Goal: Task Accomplishment & Management: Manage account settings

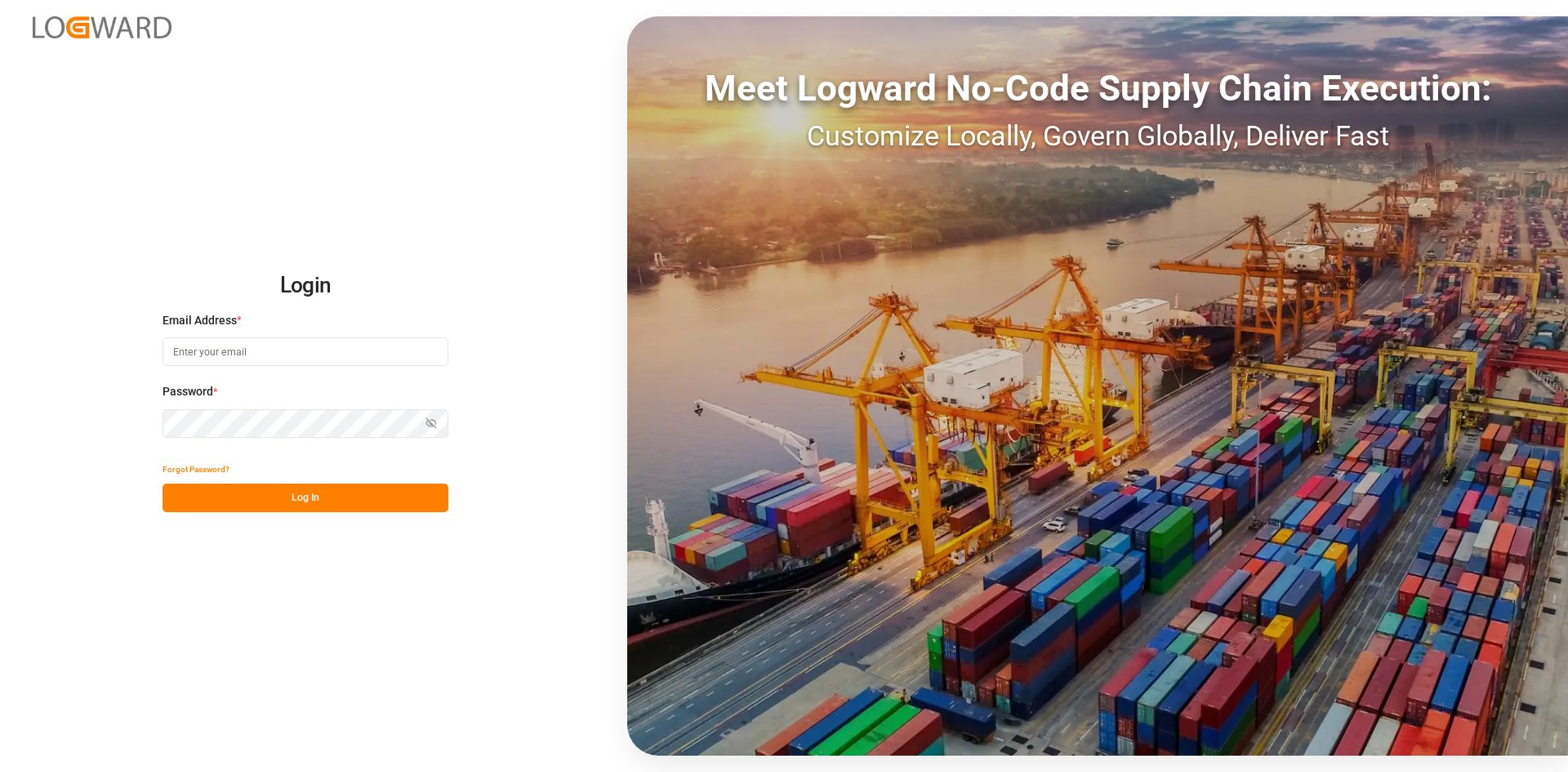
type input "[PERSON_NAME][EMAIL_ADDRESS][PERSON_NAME][DOMAIN_NAME]"
click at [294, 499] on button "Log In" at bounding box center [305, 498] width 286 height 29
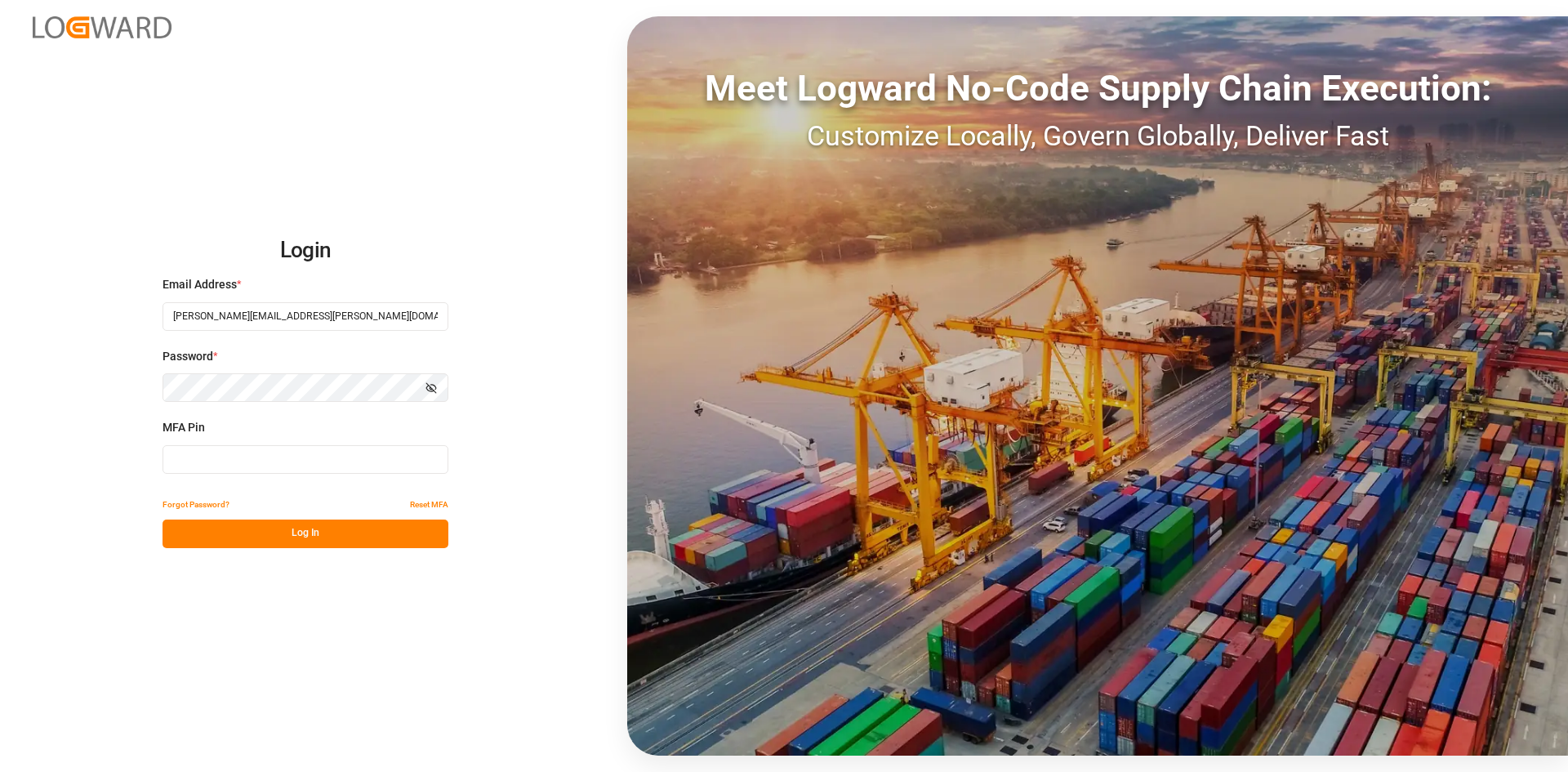
click at [281, 440] on div "MFA Pin" at bounding box center [305, 455] width 286 height 72
click at [281, 452] on input at bounding box center [305, 459] width 286 height 29
type input "472532"
click at [386, 542] on button "Log In" at bounding box center [305, 533] width 286 height 29
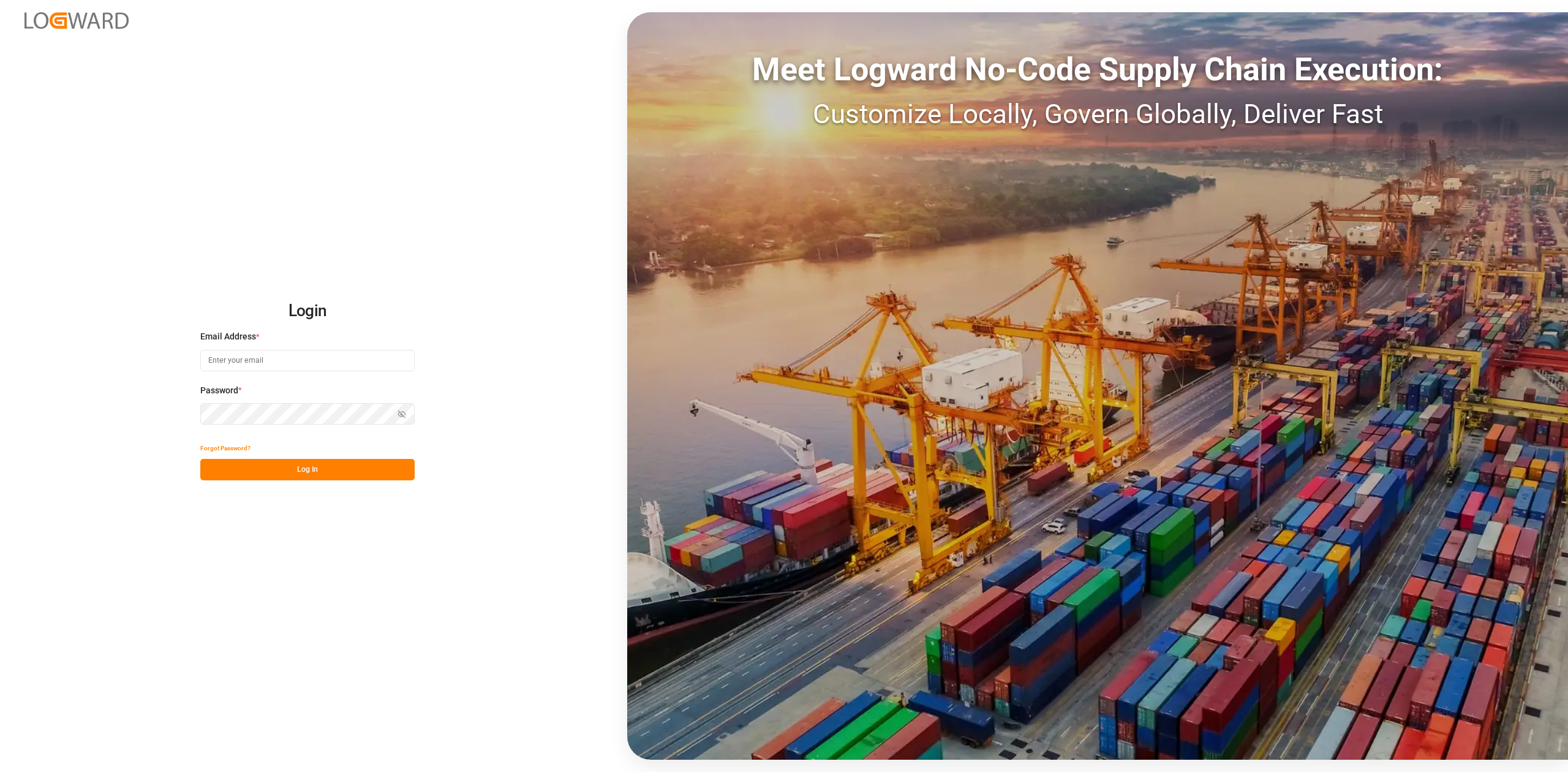
type input "sandra.alexander@jamindustries.com"
drag, startPoint x: 303, startPoint y: 472, endPoint x: 312, endPoint y: 469, distance: 9.5
click at [303, 472] on button "Log In" at bounding box center [308, 469] width 214 height 22
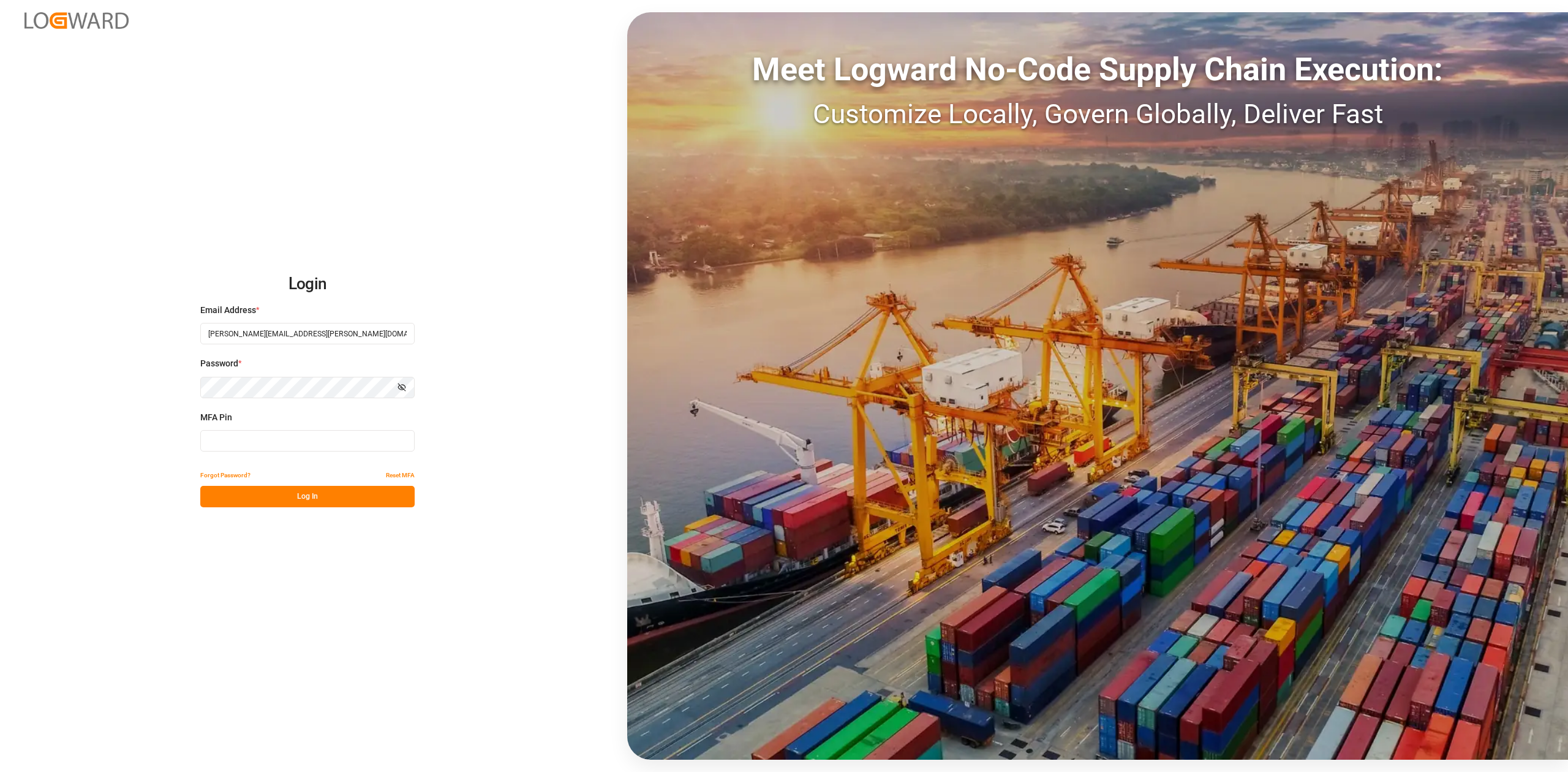
click at [309, 451] on input at bounding box center [308, 441] width 214 height 22
type input "681565"
click at [325, 497] on button "Log In" at bounding box center [308, 497] width 214 height 22
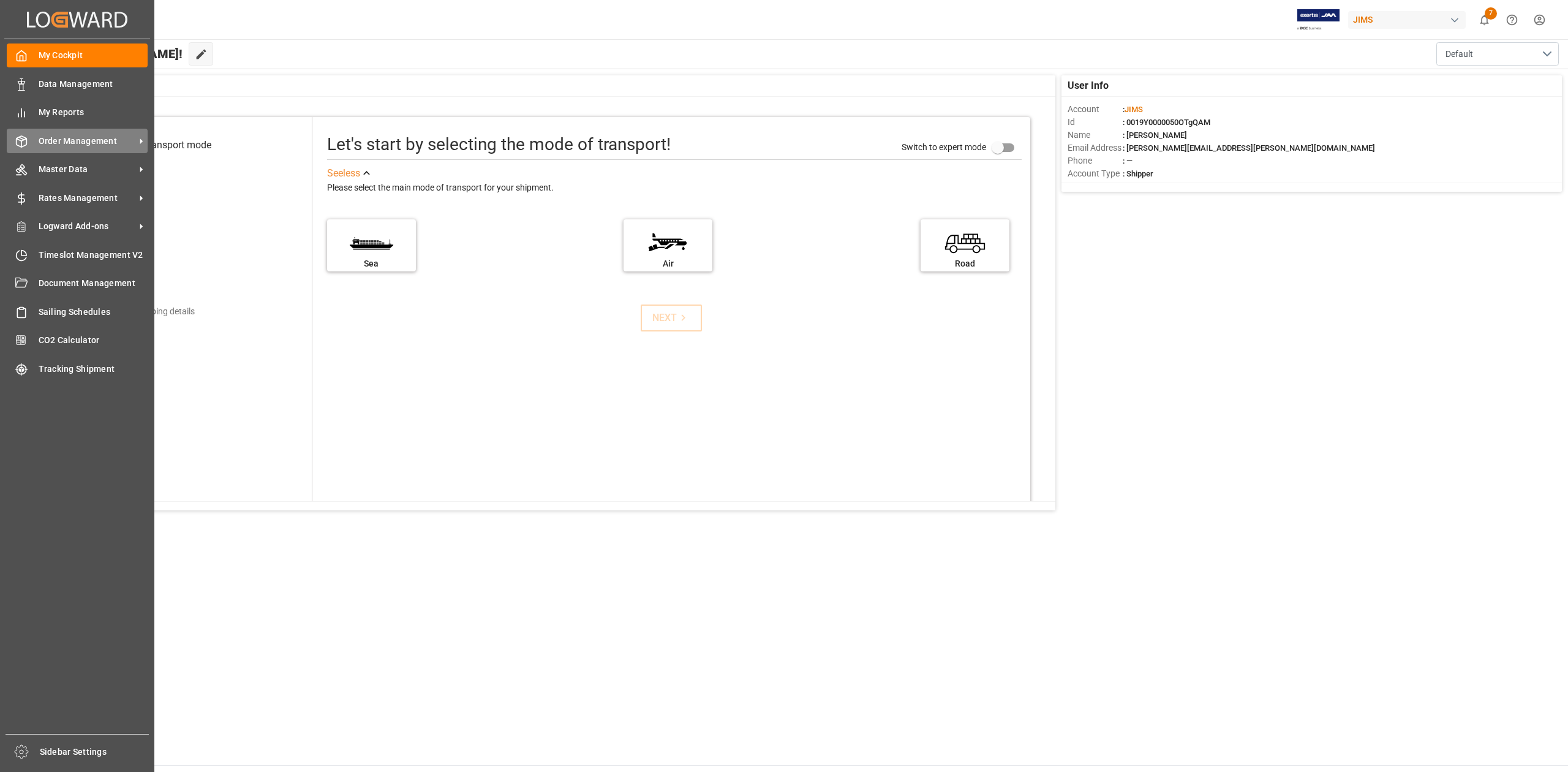
click at [85, 141] on span "Order Management" at bounding box center [87, 141] width 97 height 13
click at [108, 138] on span "Order Management" at bounding box center [87, 141] width 97 height 13
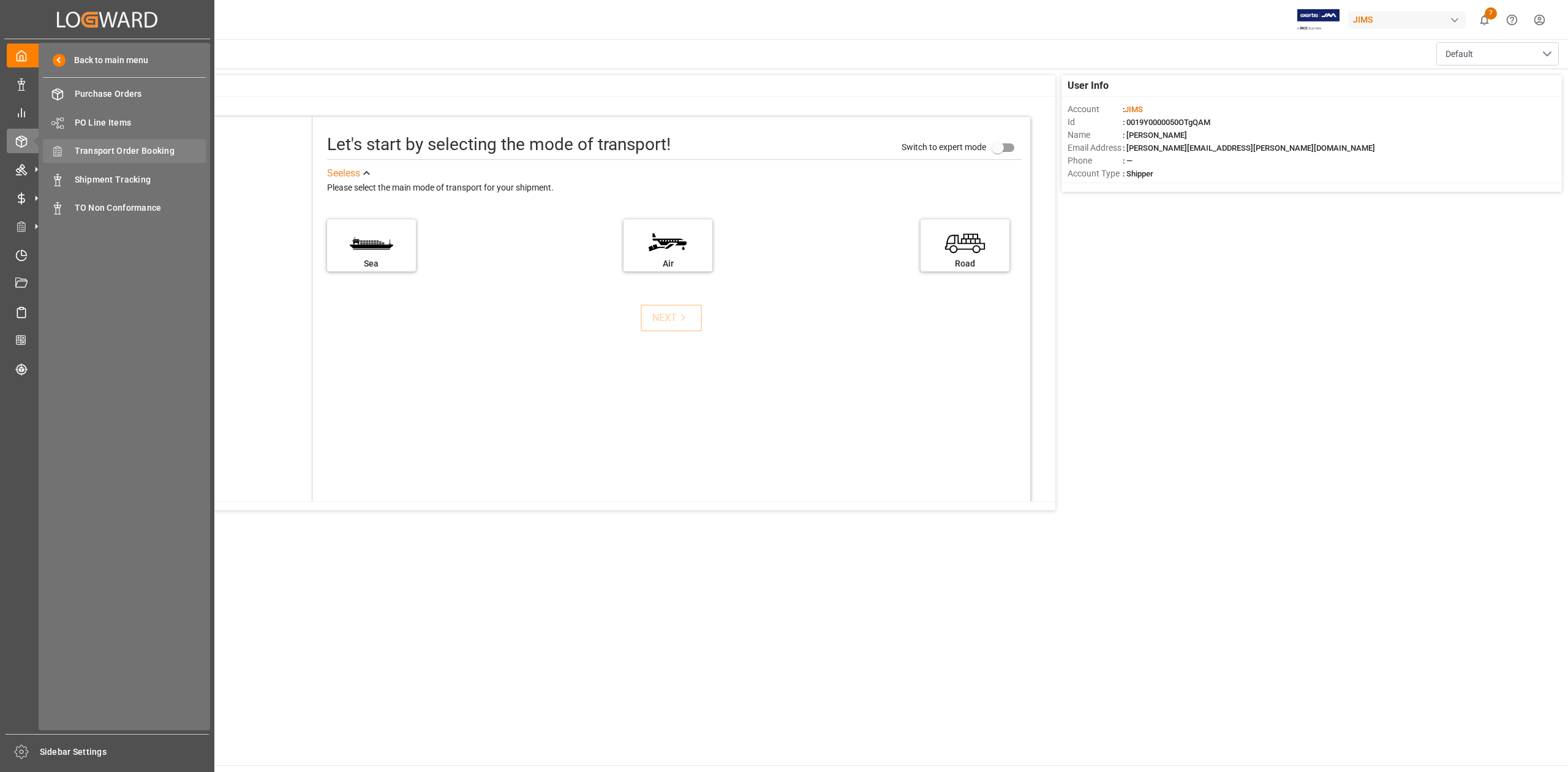
click at [170, 149] on span "Transport Order Booking" at bounding box center [140, 151] width 132 height 13
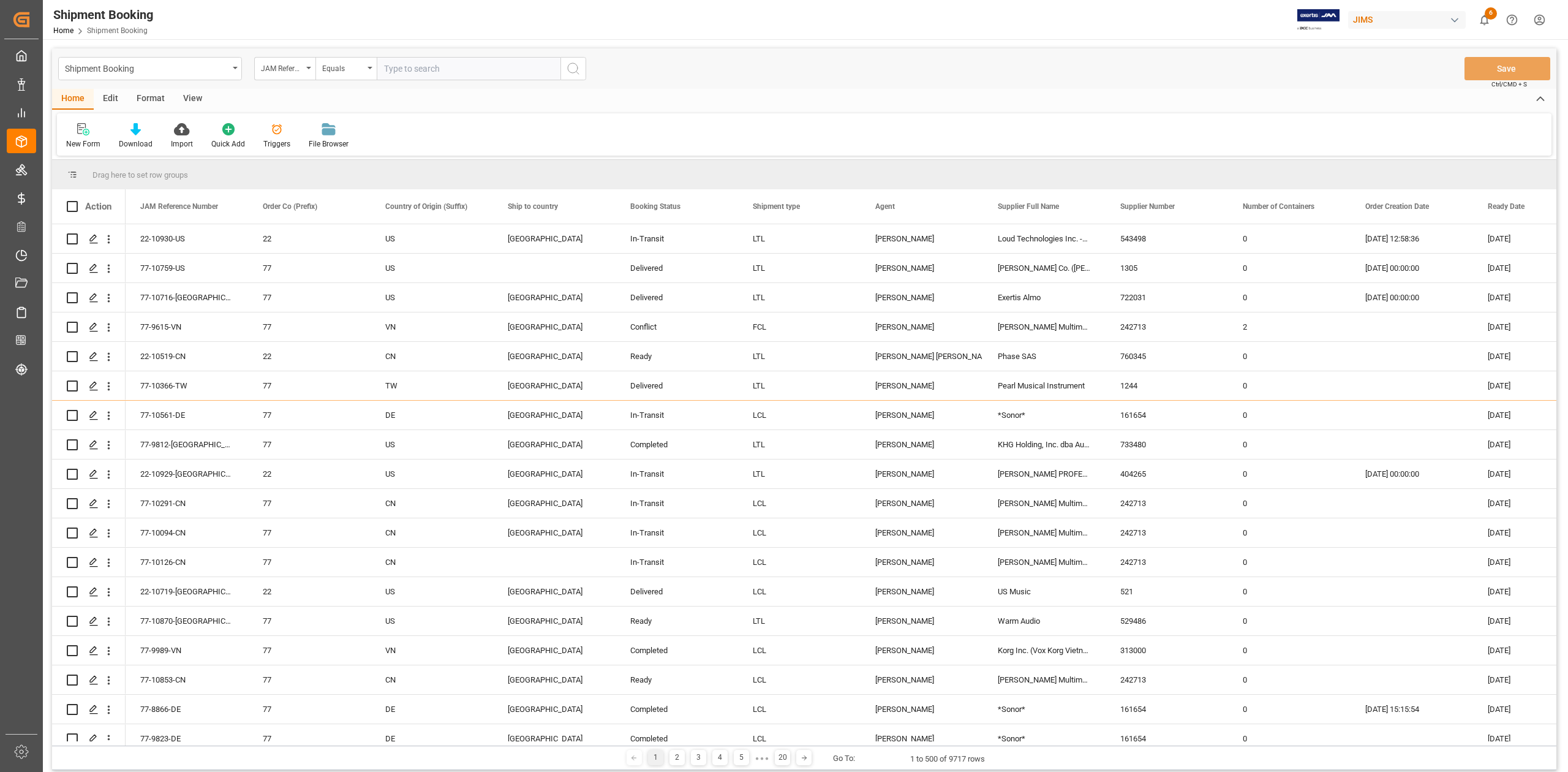
click at [400, 66] on input "text" at bounding box center [468, 69] width 184 height 24
paste input "77-4294-TW"
type input "77-4294-TW"
click at [572, 67] on icon "search button" at bounding box center [574, 69] width 15 height 15
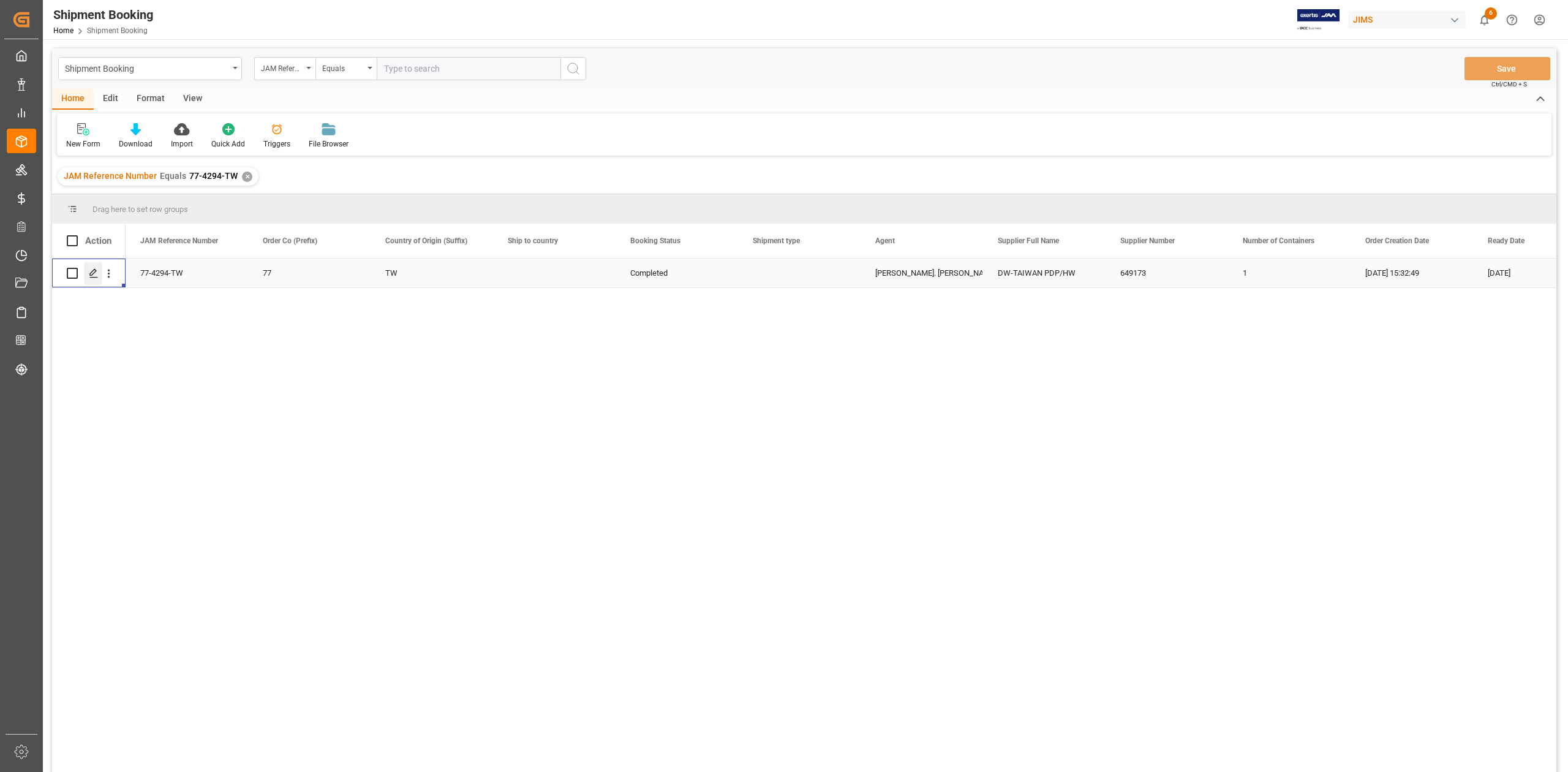
click at [93, 274] on icon "Press SPACE to select this row." at bounding box center [94, 274] width 10 height 10
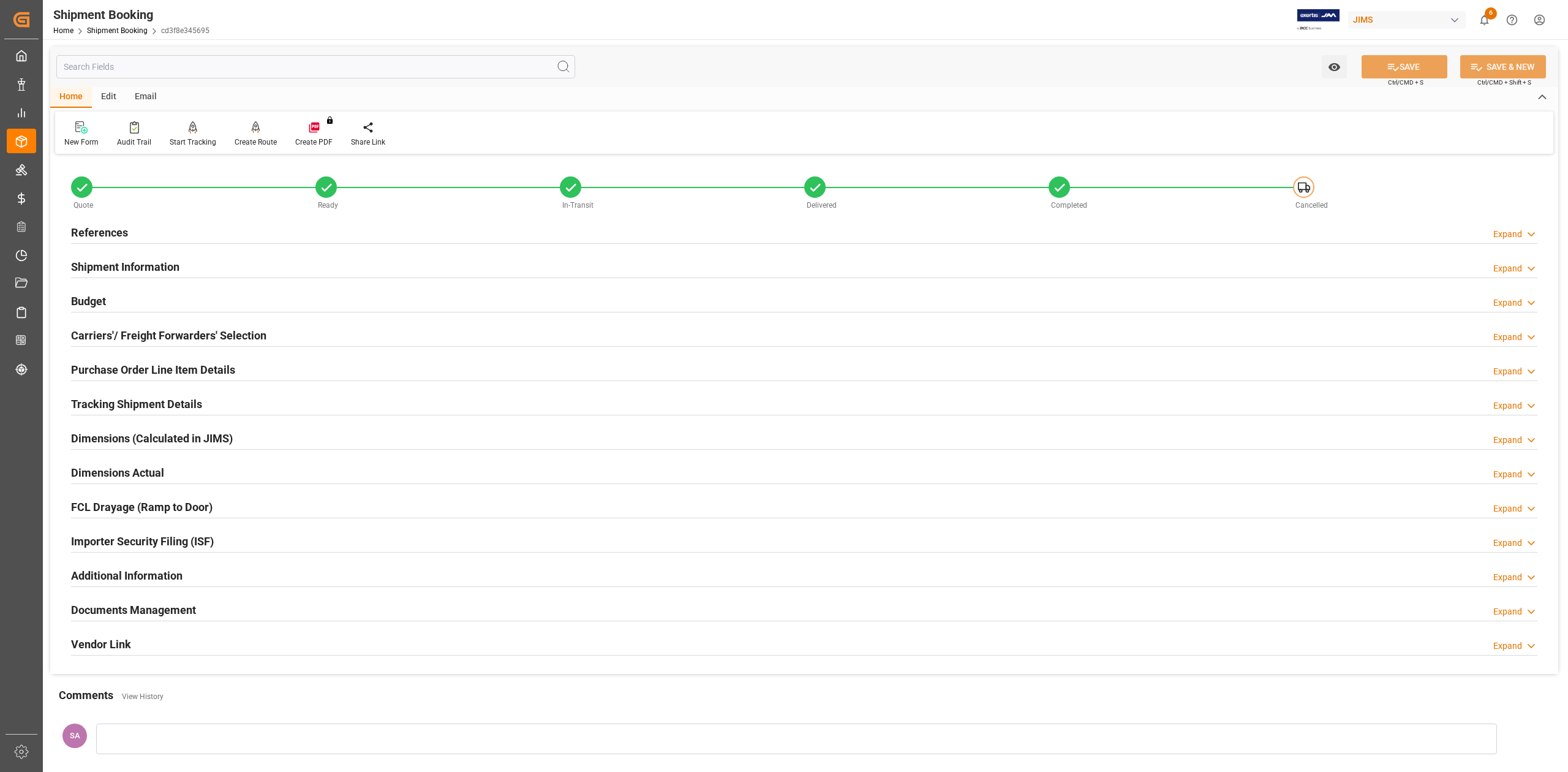
click at [115, 230] on h2 "References" at bounding box center [100, 232] width 57 height 17
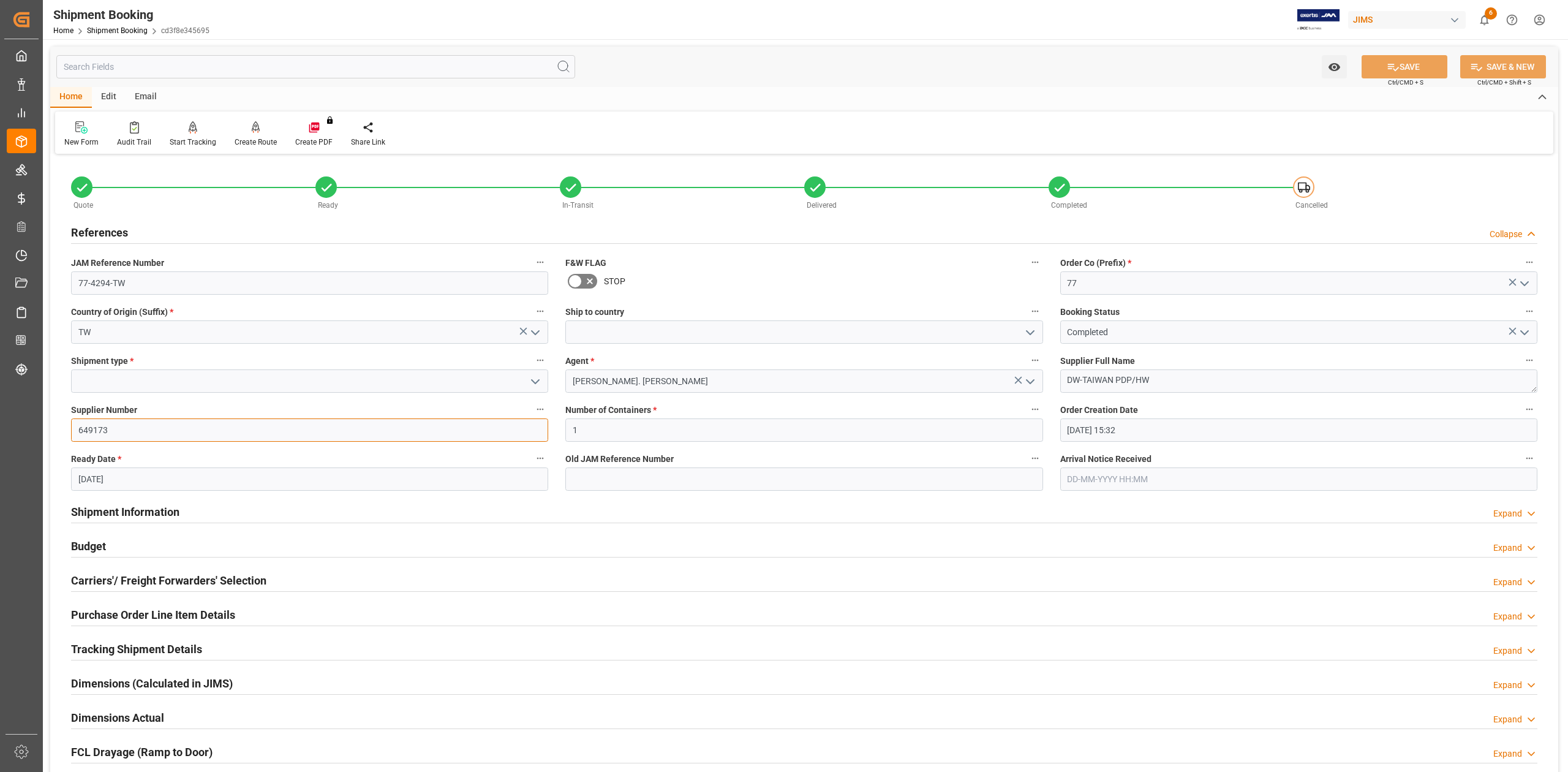
click at [104, 433] on input "649173" at bounding box center [309, 430] width 477 height 24
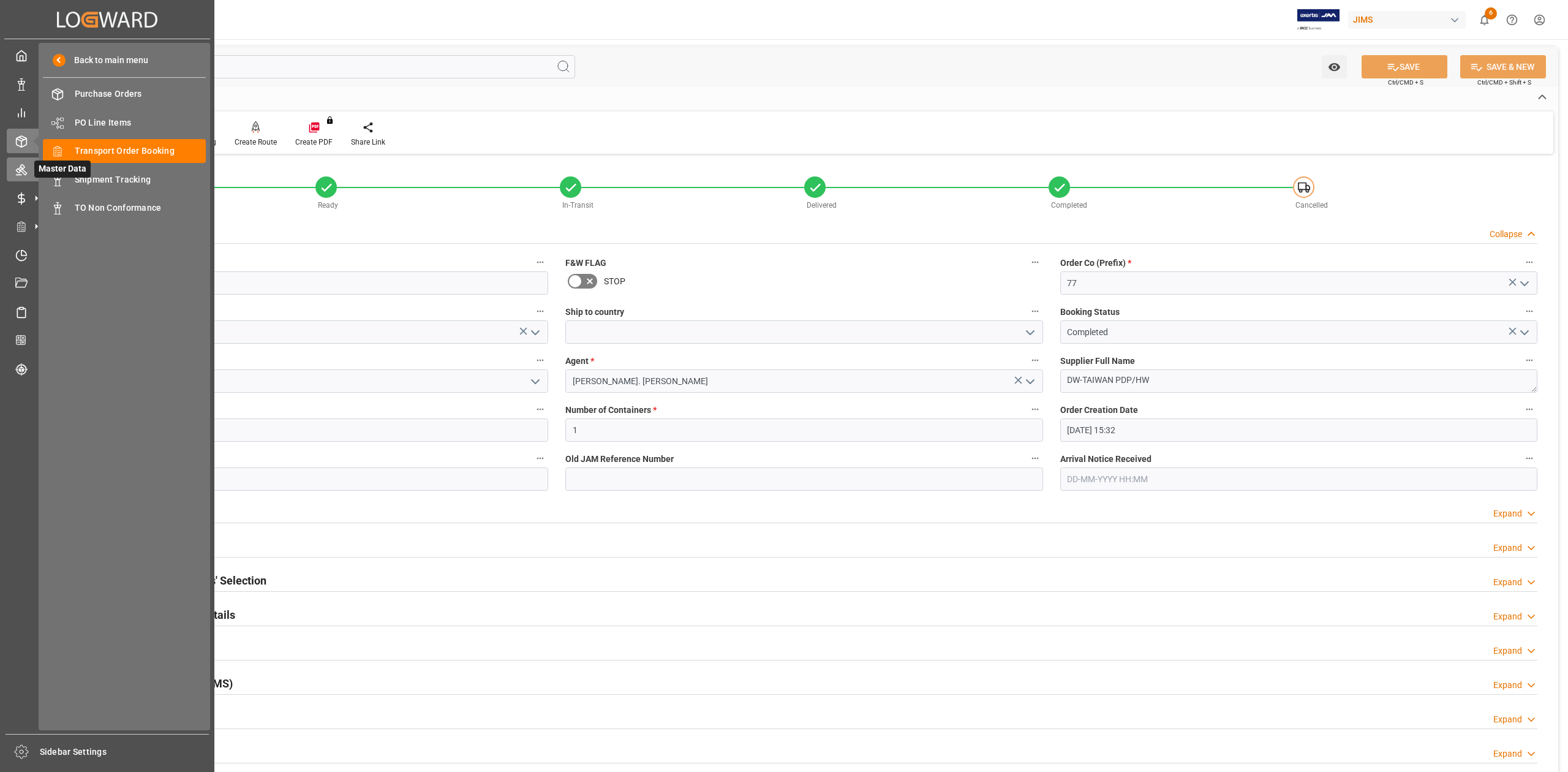
click at [24, 167] on icon at bounding box center [22, 170] width 12 height 12
click at [148, 150] on span "Transport Order Booking" at bounding box center [140, 151] width 132 height 13
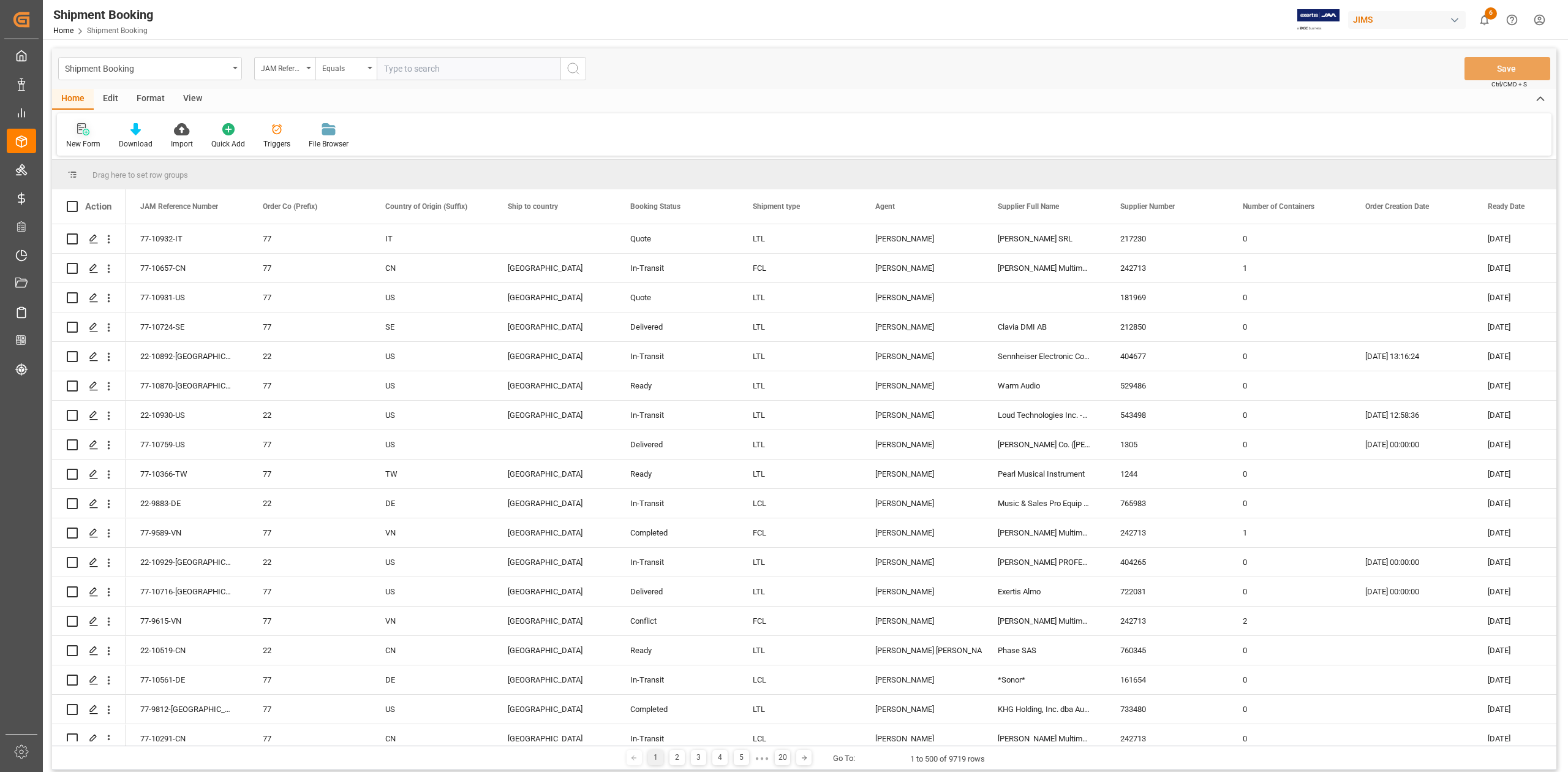
click at [89, 142] on div "New Form" at bounding box center [83, 144] width 34 height 11
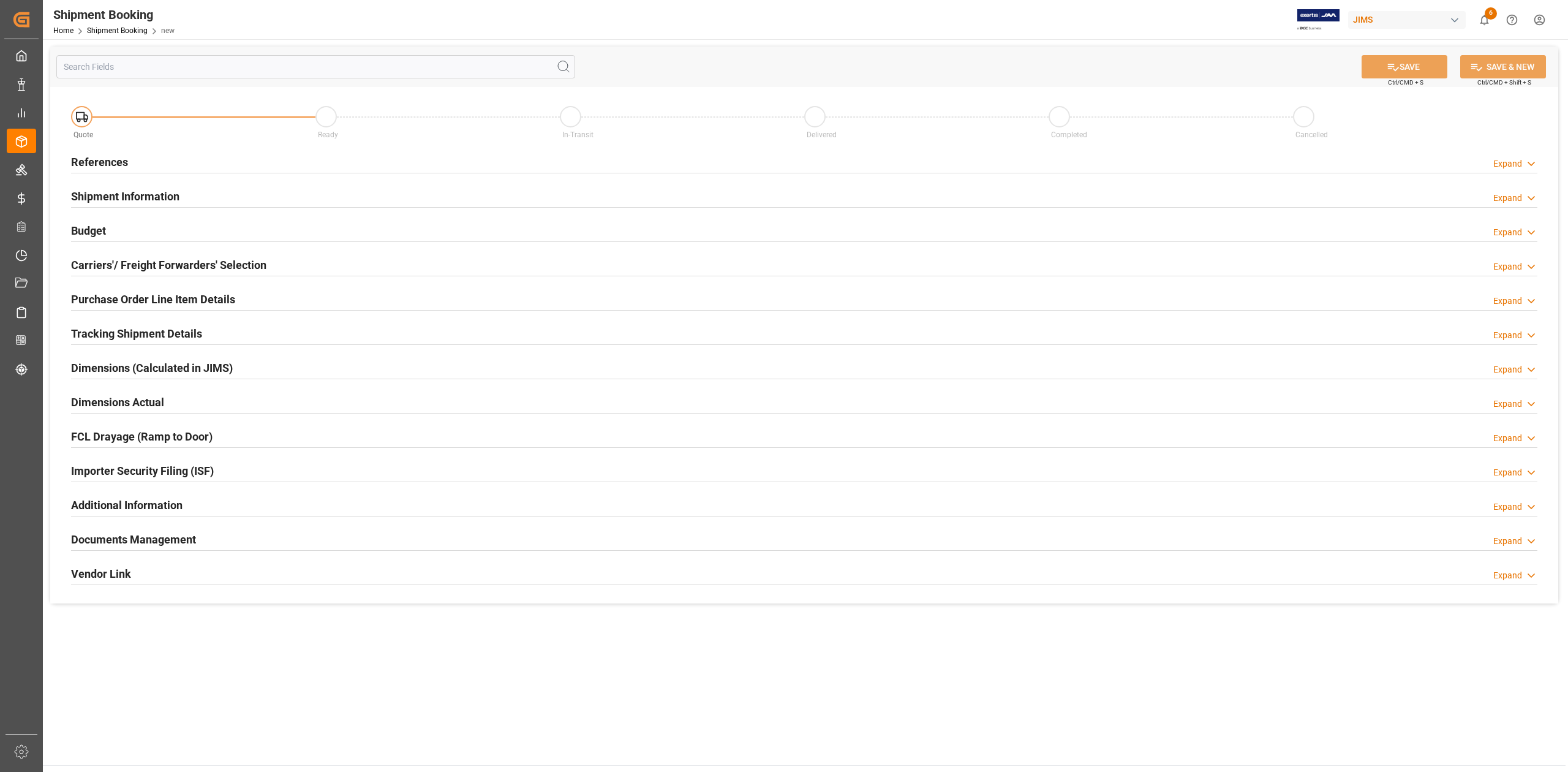
click at [118, 160] on h2 "References" at bounding box center [100, 162] width 57 height 17
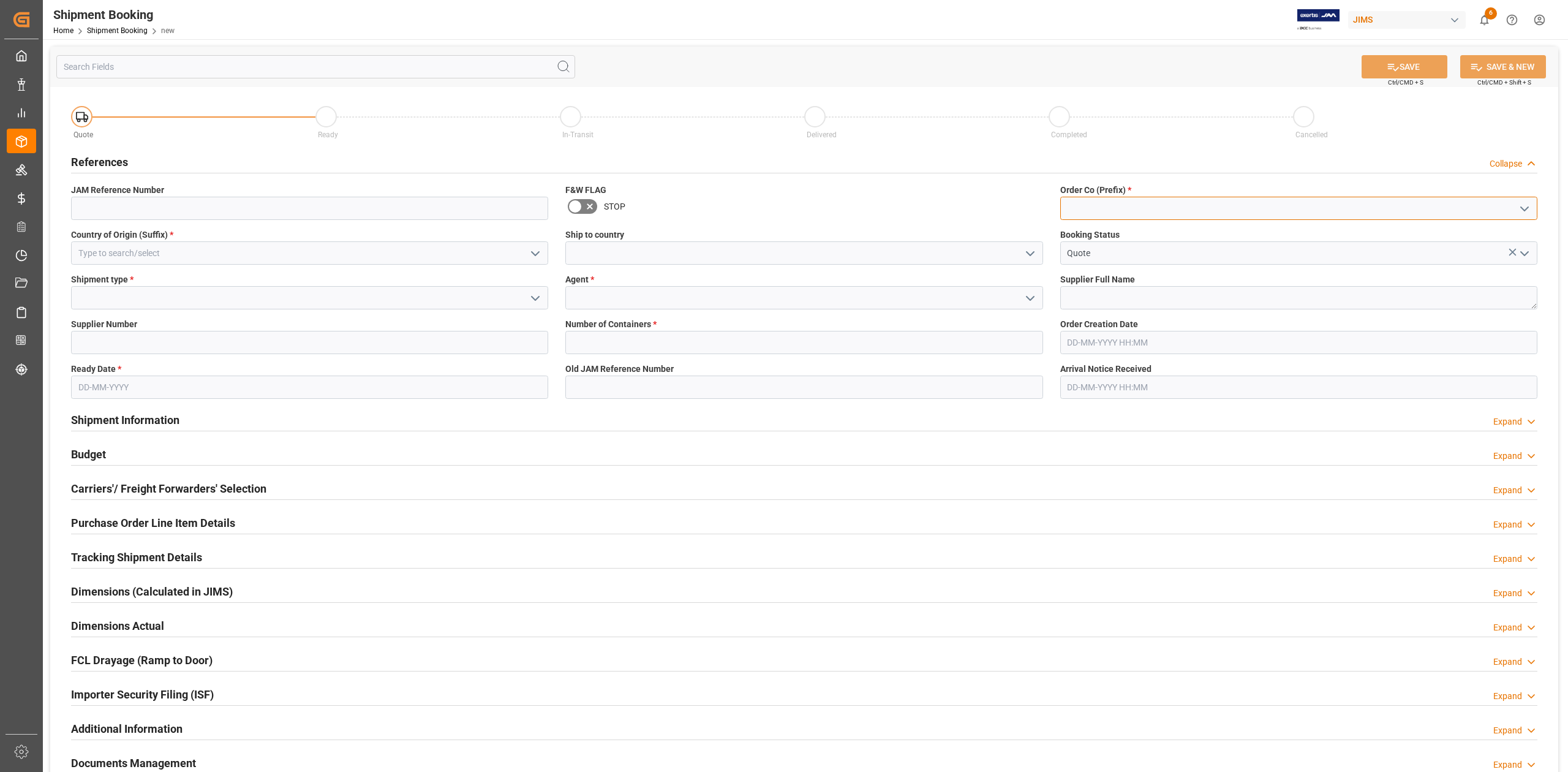
click at [1186, 209] on input at bounding box center [1298, 209] width 477 height 24
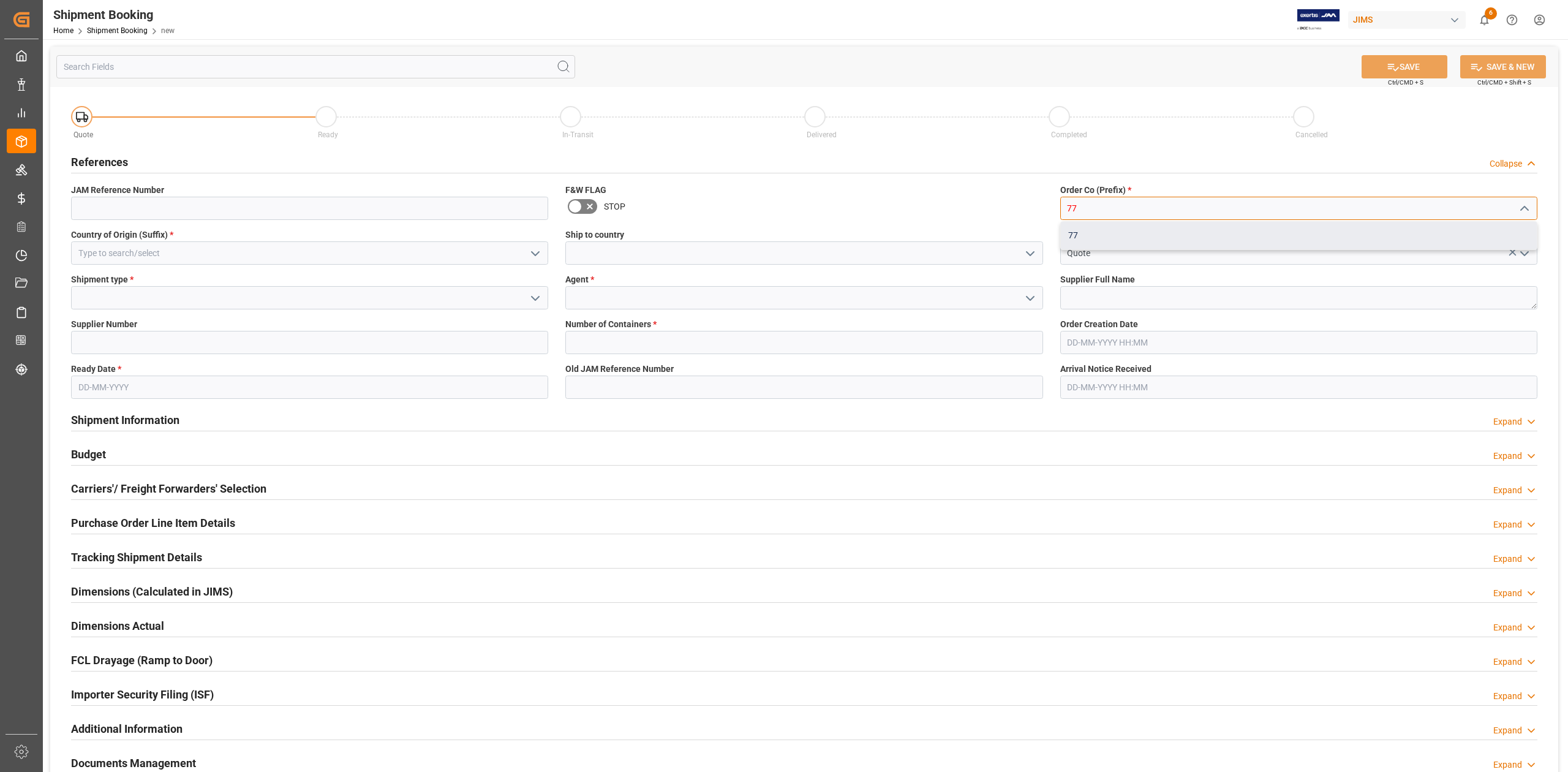
click at [1074, 231] on div "77" at bounding box center [1298, 235] width 476 height 28
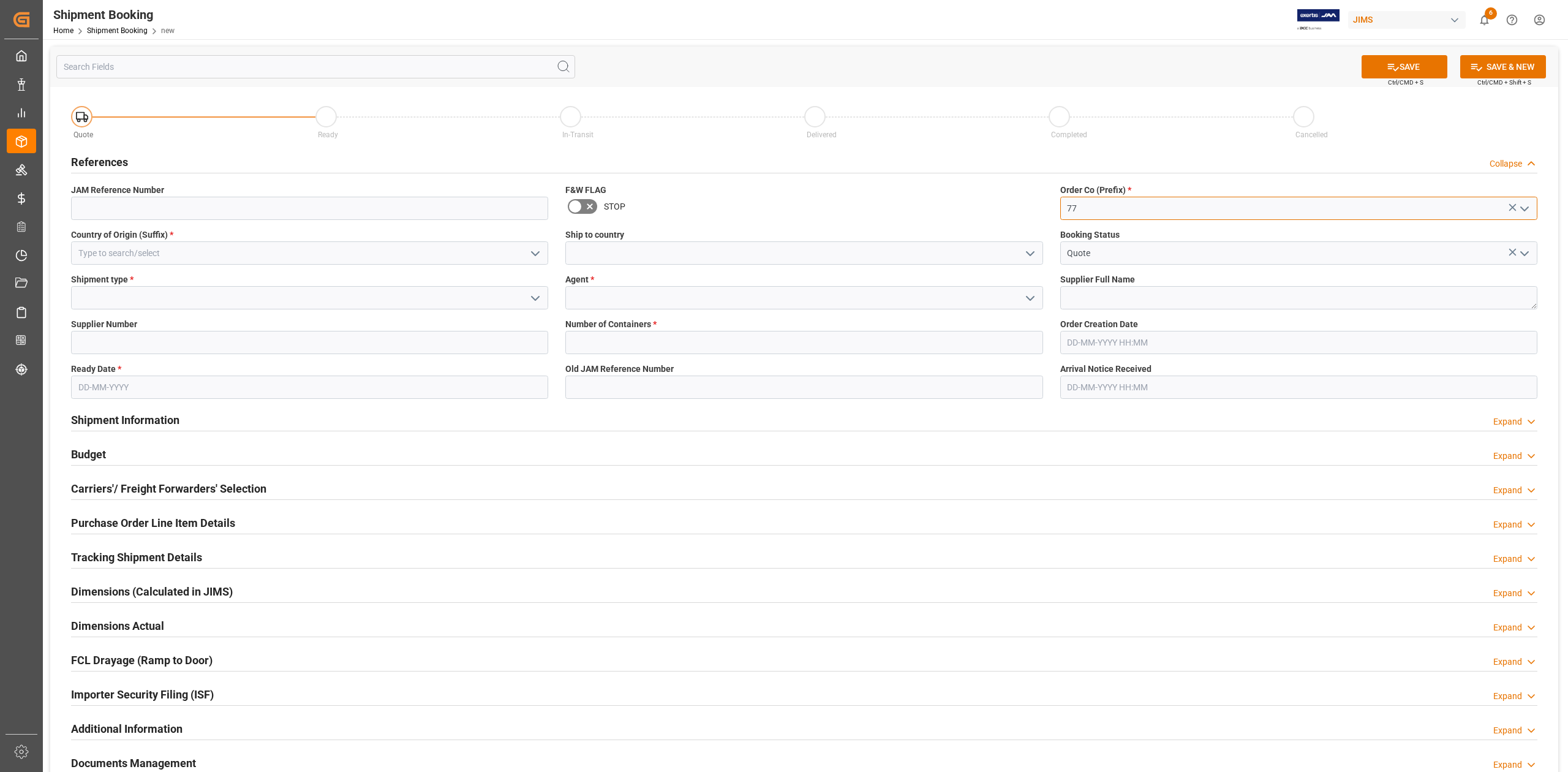
type input "77"
click at [325, 251] on input at bounding box center [309, 253] width 477 height 24
click at [200, 277] on div "KR" at bounding box center [309, 280] width 476 height 28
type input "KR"
click at [606, 251] on input at bounding box center [804, 253] width 477 height 24
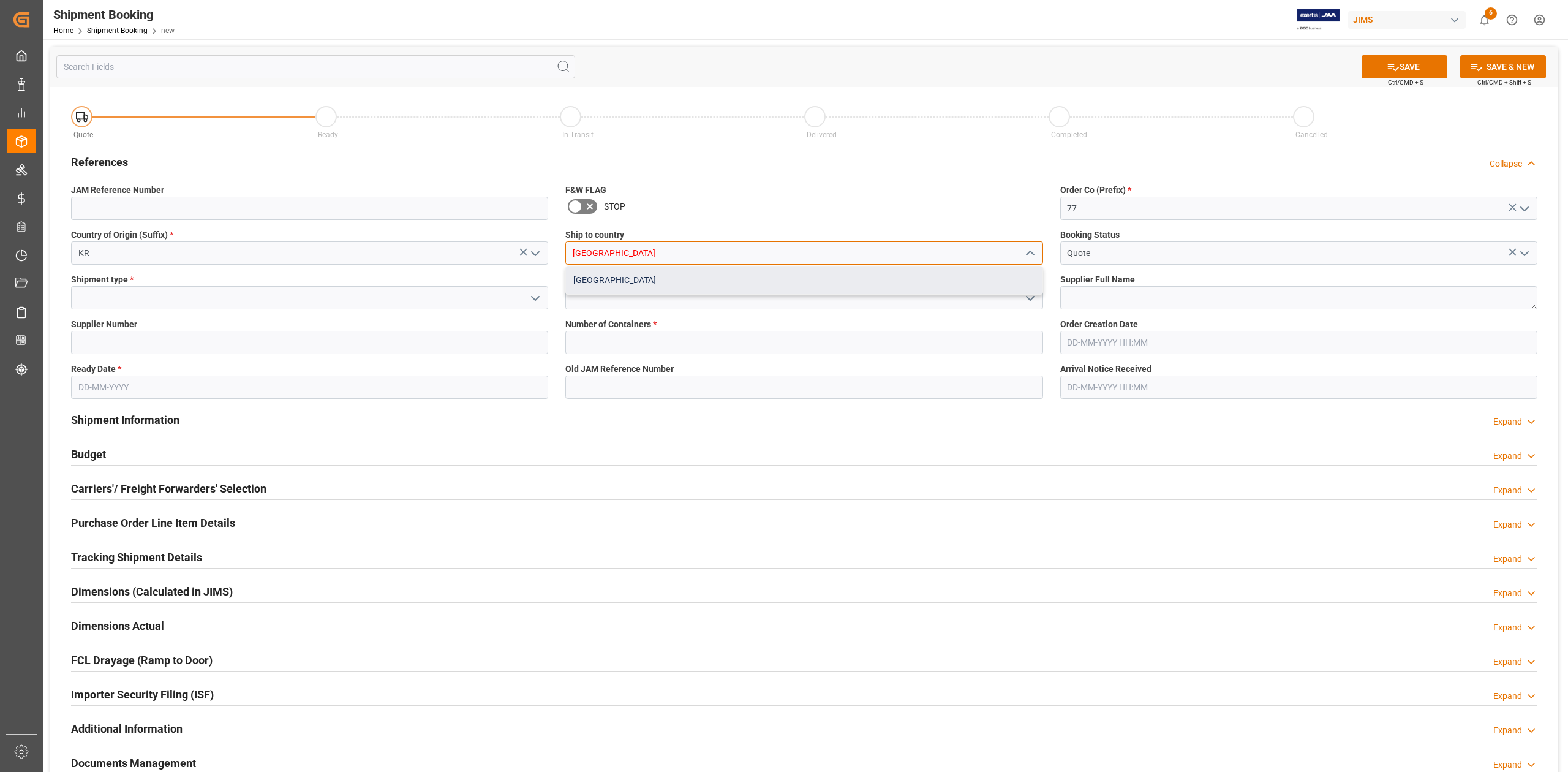
click at [649, 279] on div "[GEOGRAPHIC_DATA]" at bounding box center [804, 280] width 476 height 28
type input "[GEOGRAPHIC_DATA]"
click at [196, 300] on input at bounding box center [309, 298] width 477 height 24
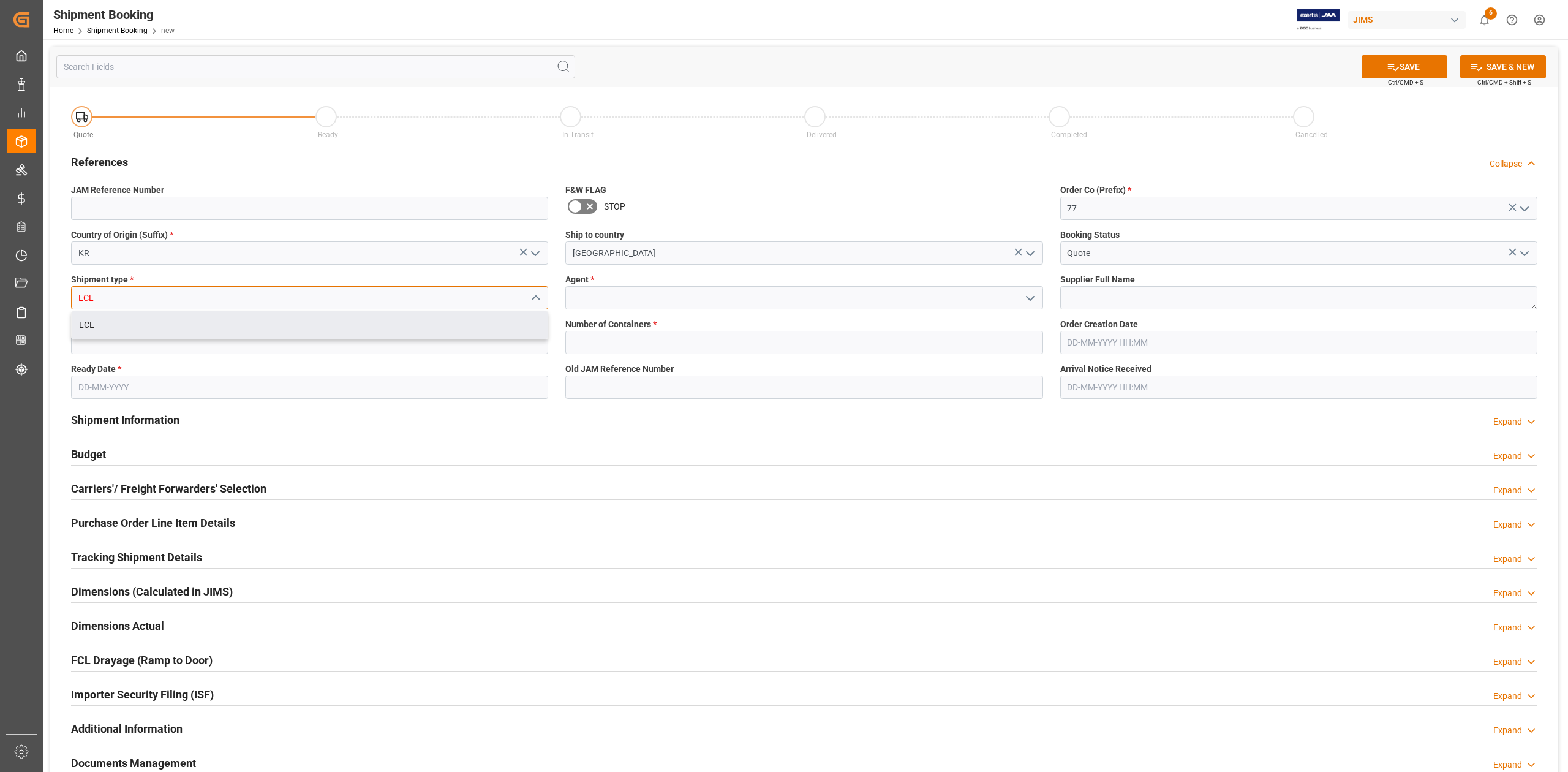
click at [272, 329] on div "LCL" at bounding box center [309, 325] width 476 height 28
type input "LCL"
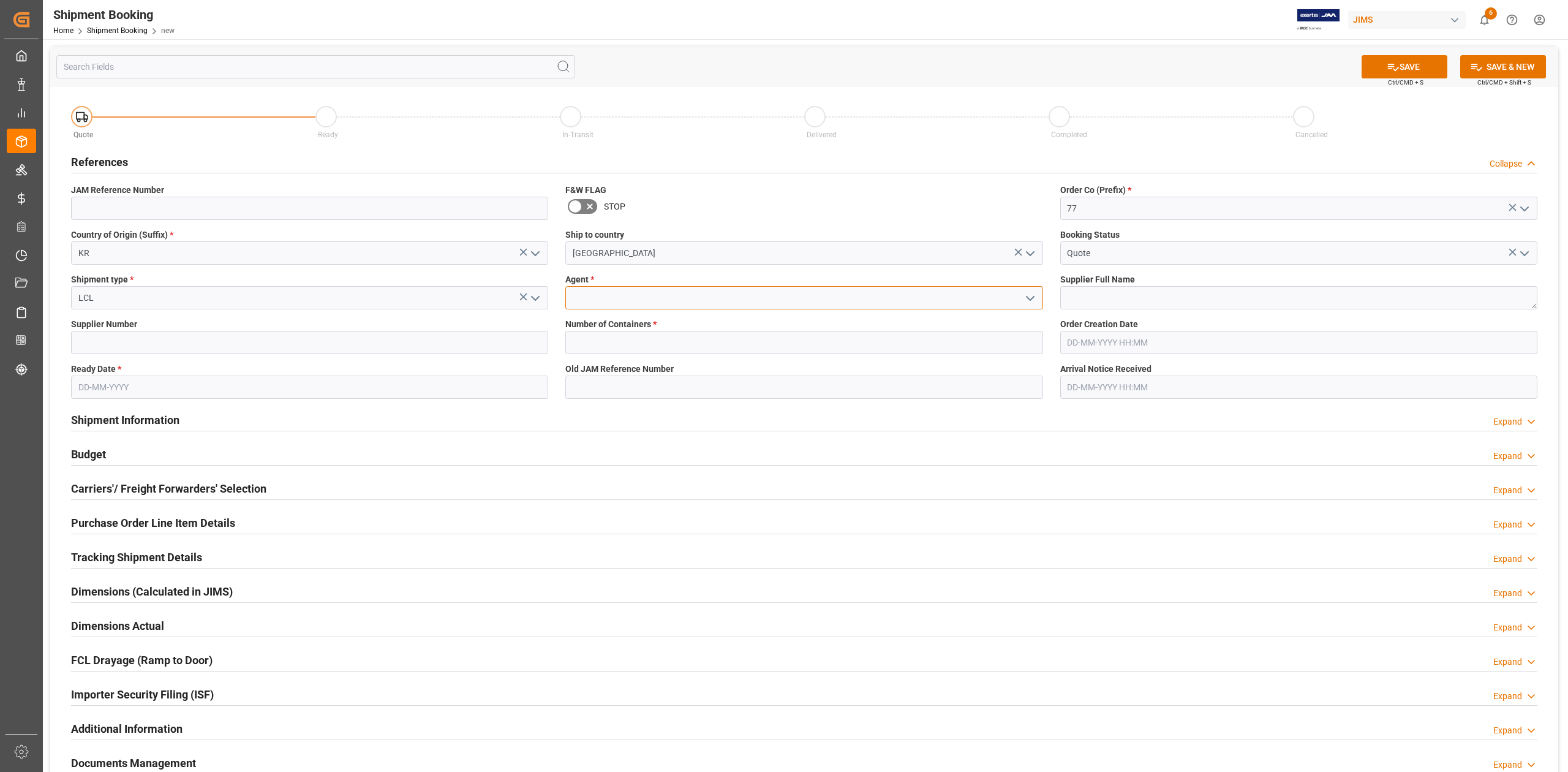
click at [593, 299] on input at bounding box center [804, 298] width 477 height 24
click at [606, 324] on div "[PERSON_NAME]" at bounding box center [804, 325] width 476 height 28
type input "[PERSON_NAME]"
click at [1155, 293] on textarea at bounding box center [1298, 298] width 477 height 24
paste textarea "Wikim Corporation"
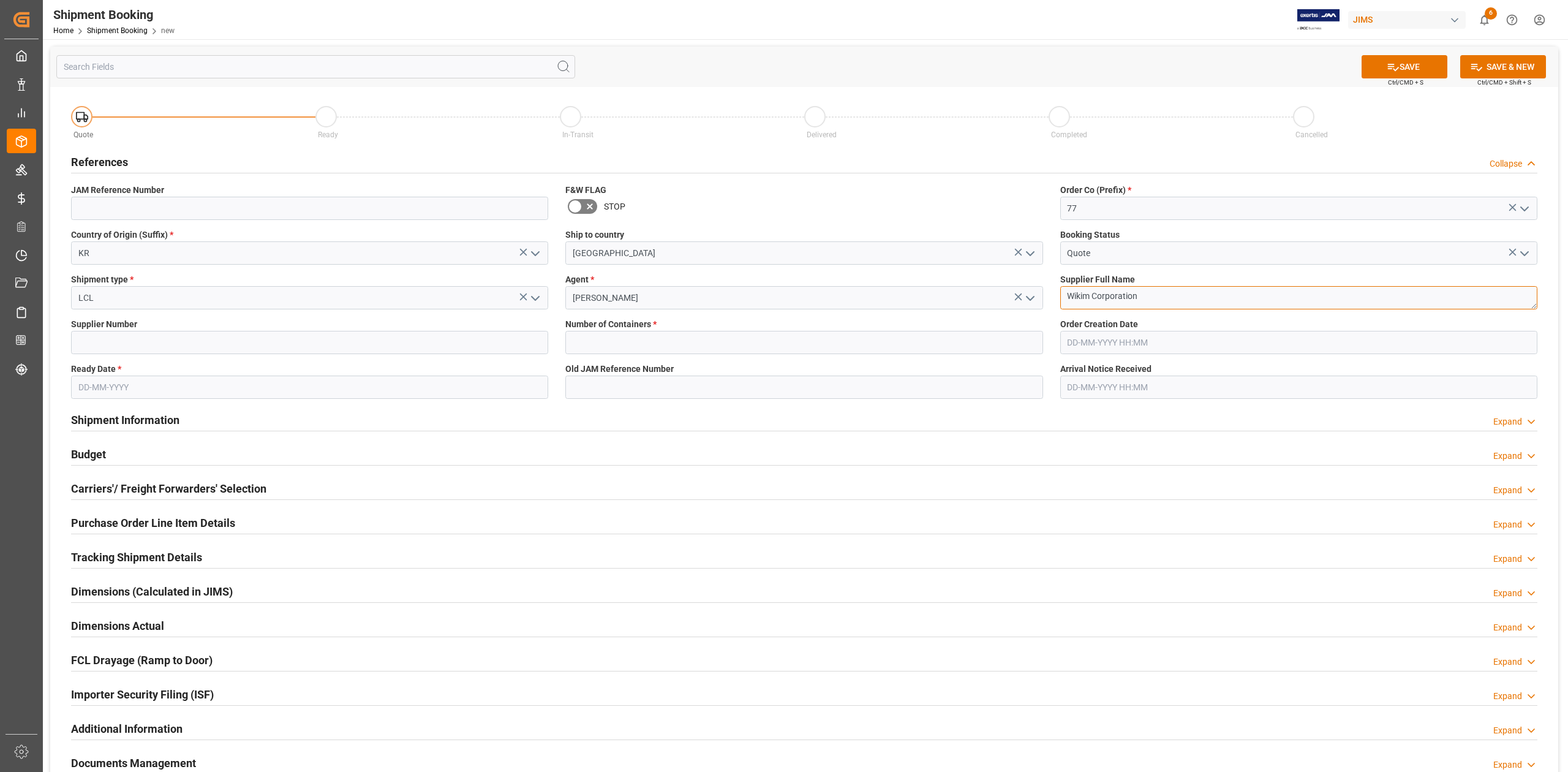
type textarea "Wikim Corporation"
click at [270, 342] on input at bounding box center [309, 342] width 477 height 24
paste input "1114"
type input "1114"
click at [694, 344] on input "text" at bounding box center [804, 342] width 477 height 24
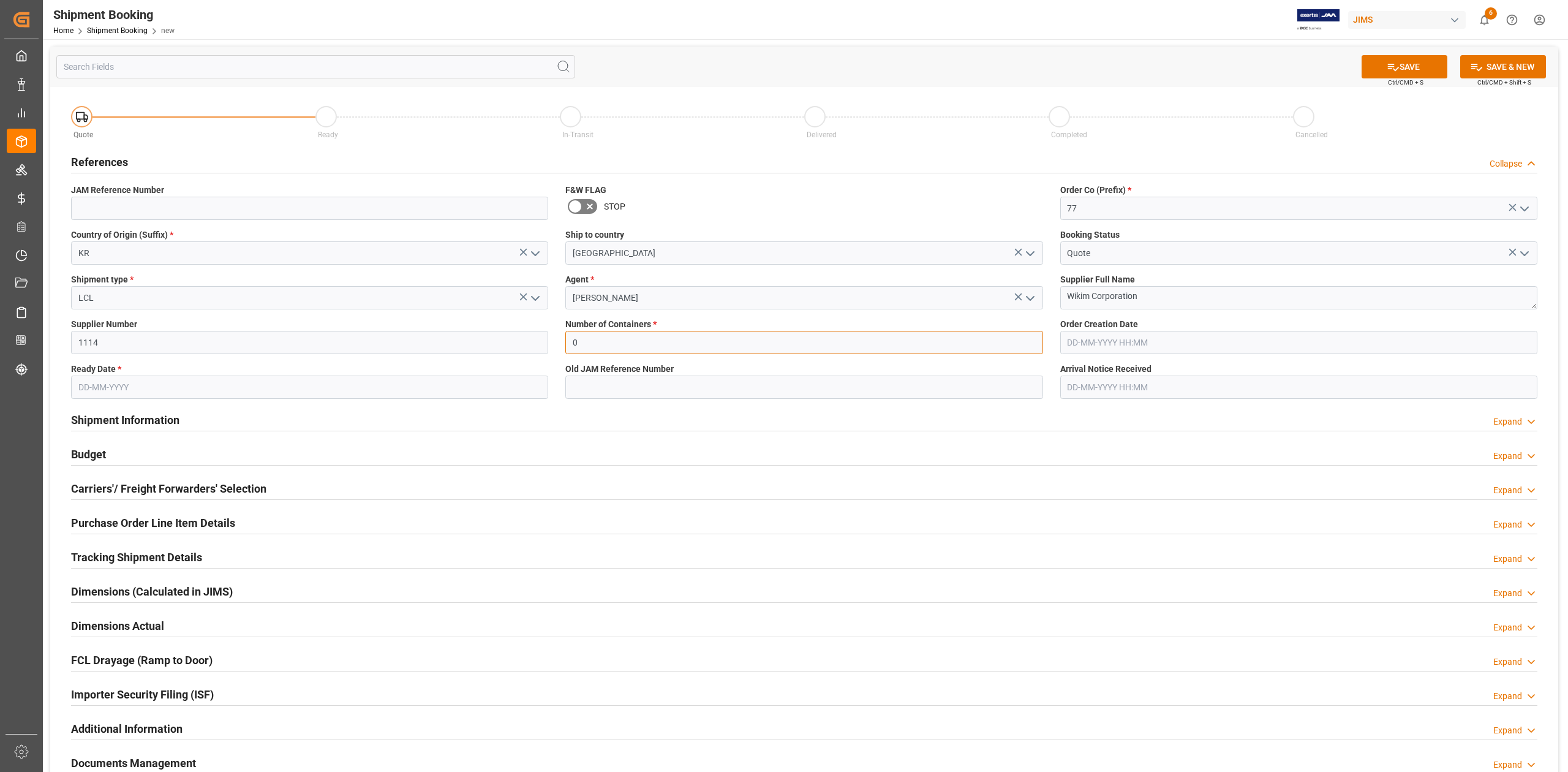
type input "0"
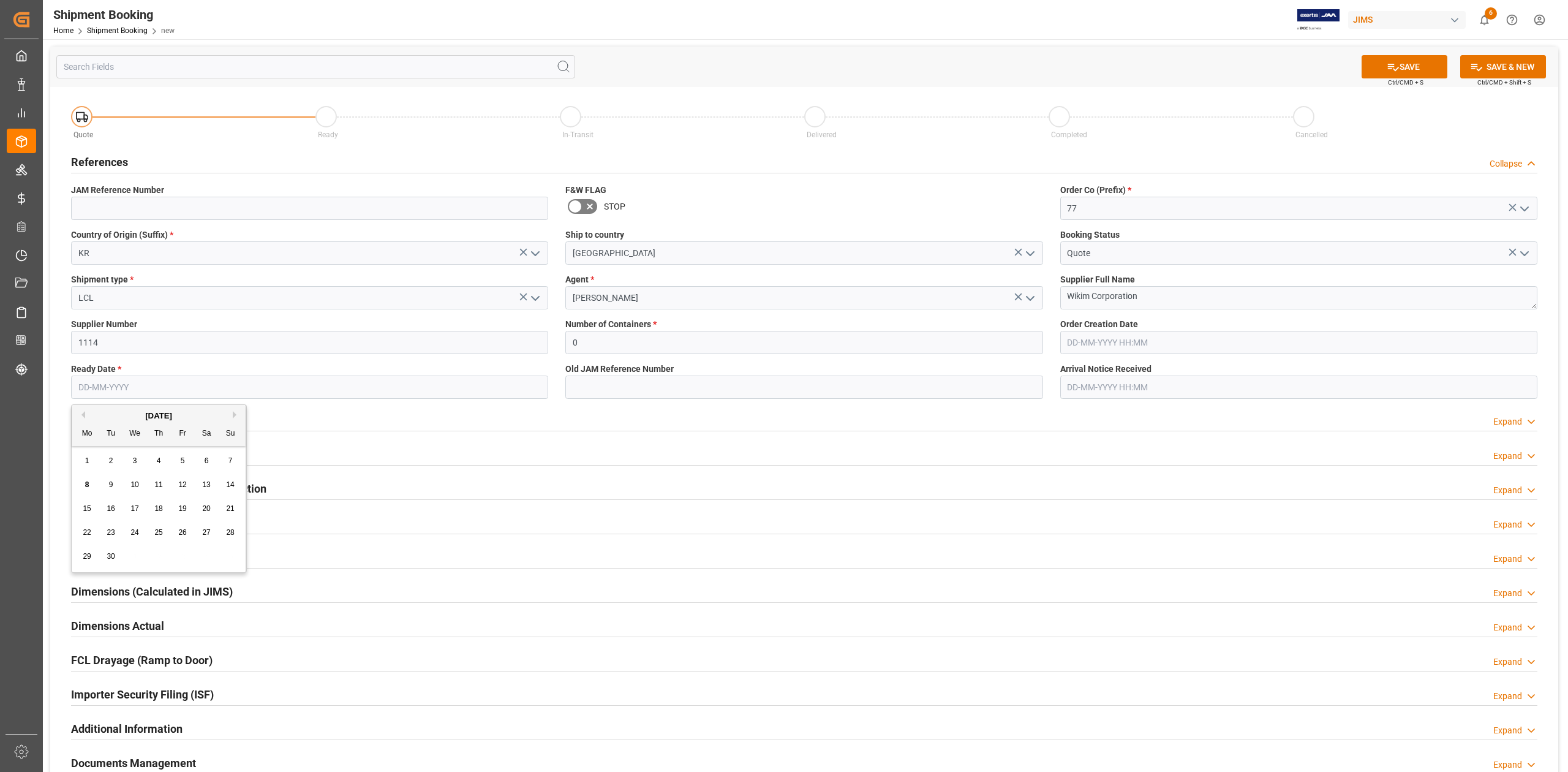
click at [350, 384] on input "text" at bounding box center [309, 388] width 477 height 24
click at [157, 487] on span "11" at bounding box center [158, 485] width 8 height 9
type input "[DATE]"
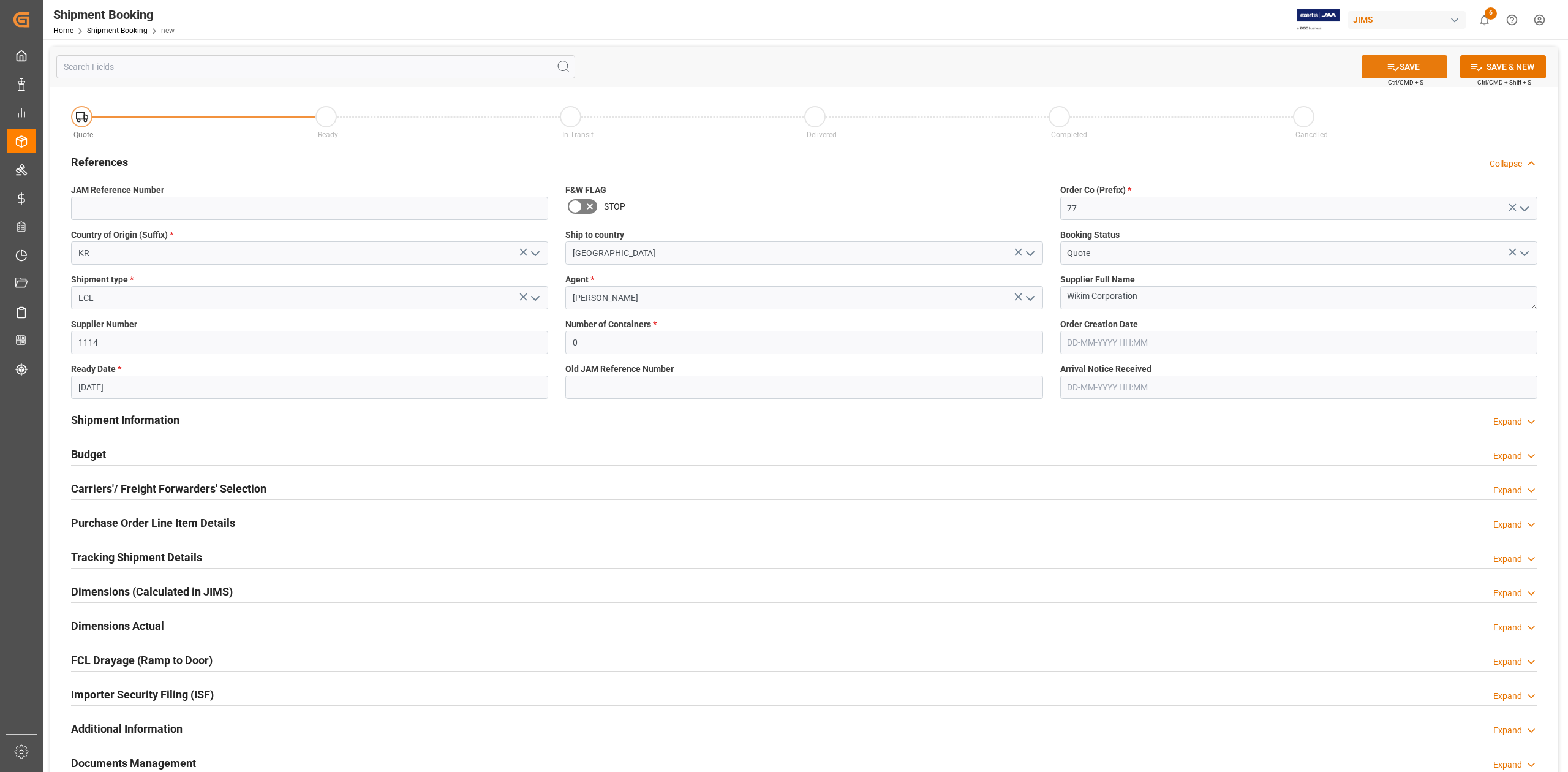
click at [1395, 64] on icon at bounding box center [1393, 67] width 13 height 13
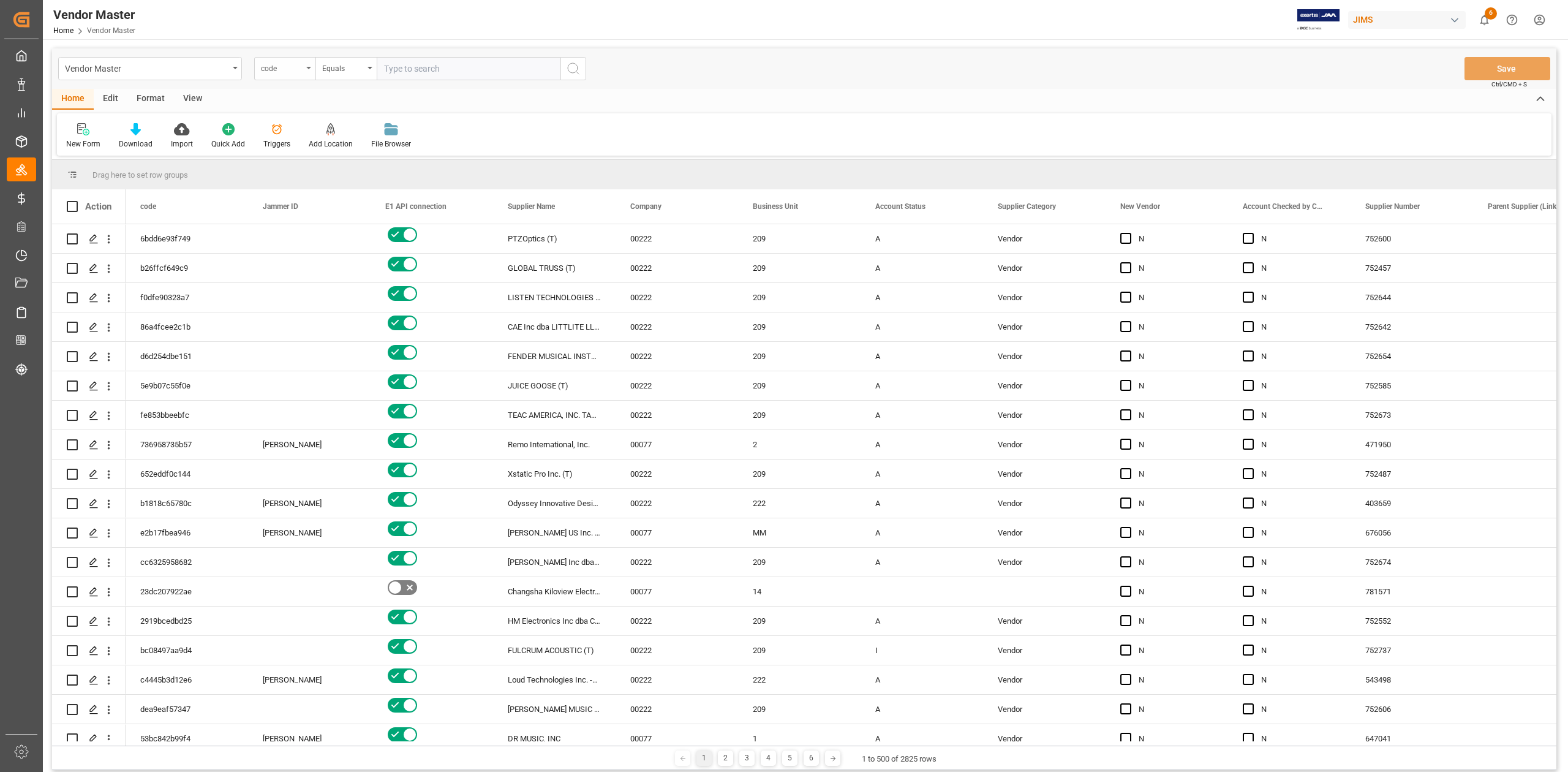
click at [304, 74] on div "code" at bounding box center [285, 69] width 61 height 24
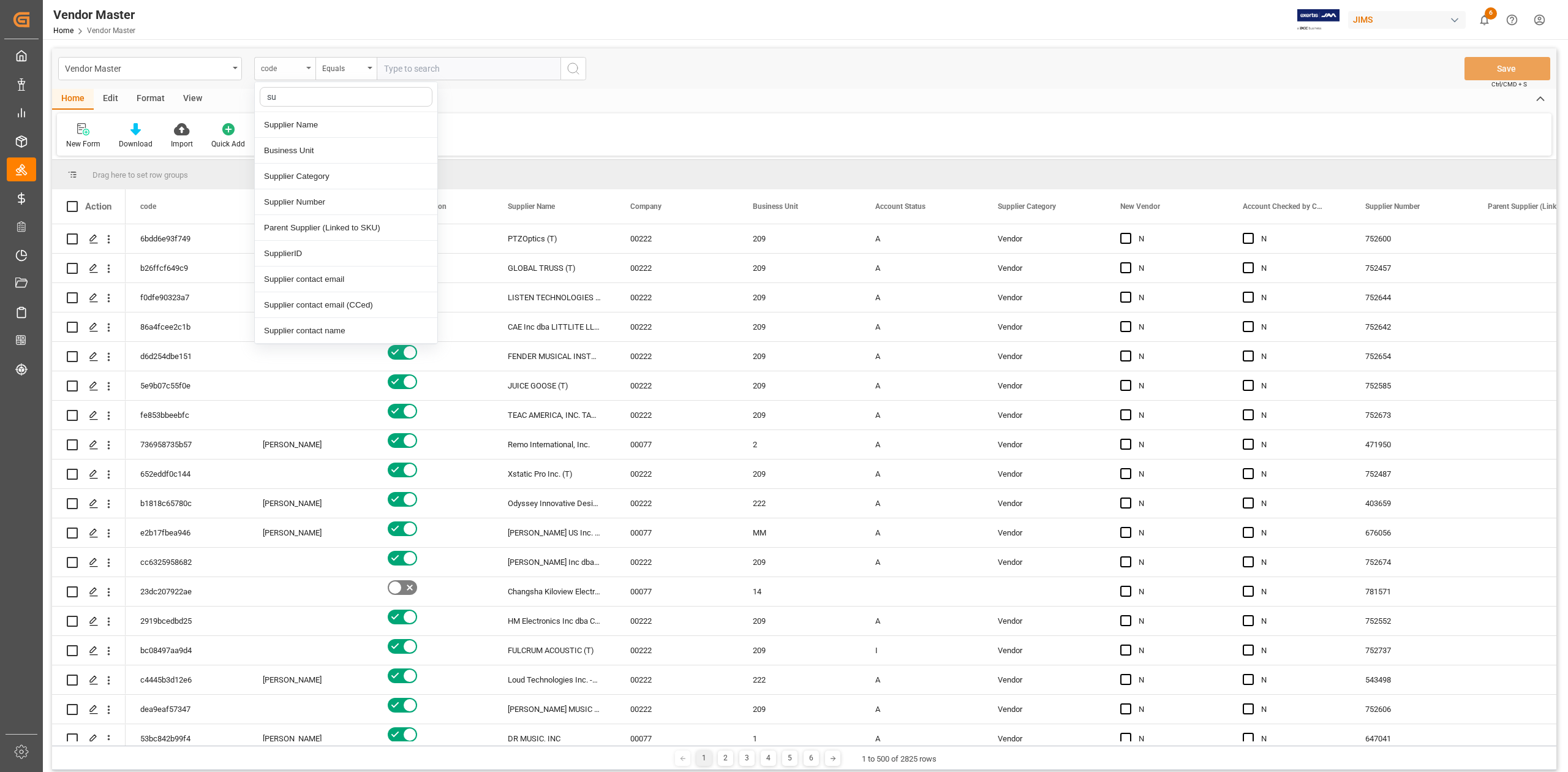
type input "sup"
click at [327, 179] on div "Supplier Number" at bounding box center [346, 176] width 183 height 26
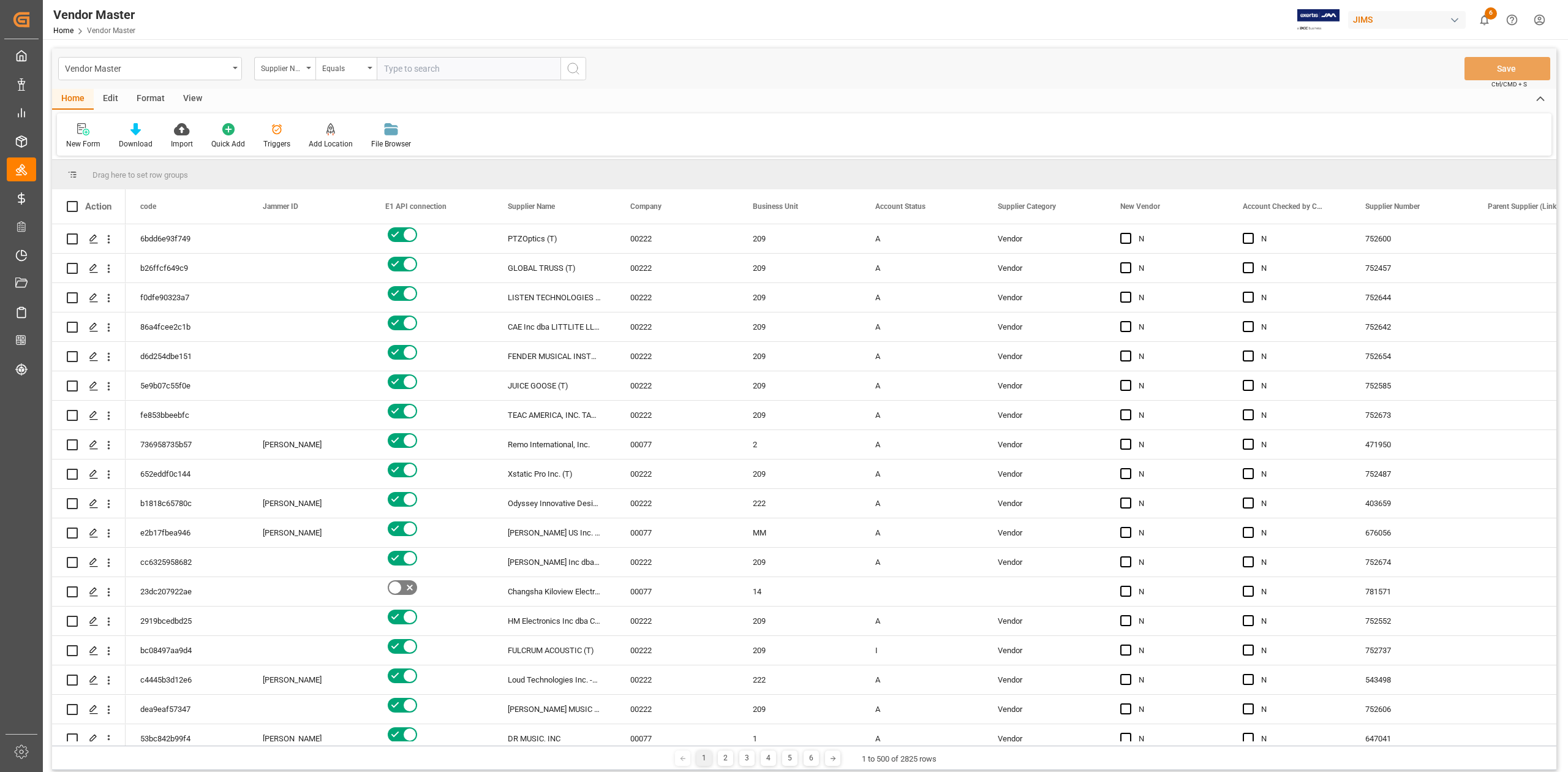
click at [450, 67] on input "text" at bounding box center [468, 69] width 184 height 24
paste input "649173"
type input "649173"
click at [571, 69] on icon "search button" at bounding box center [574, 69] width 15 height 15
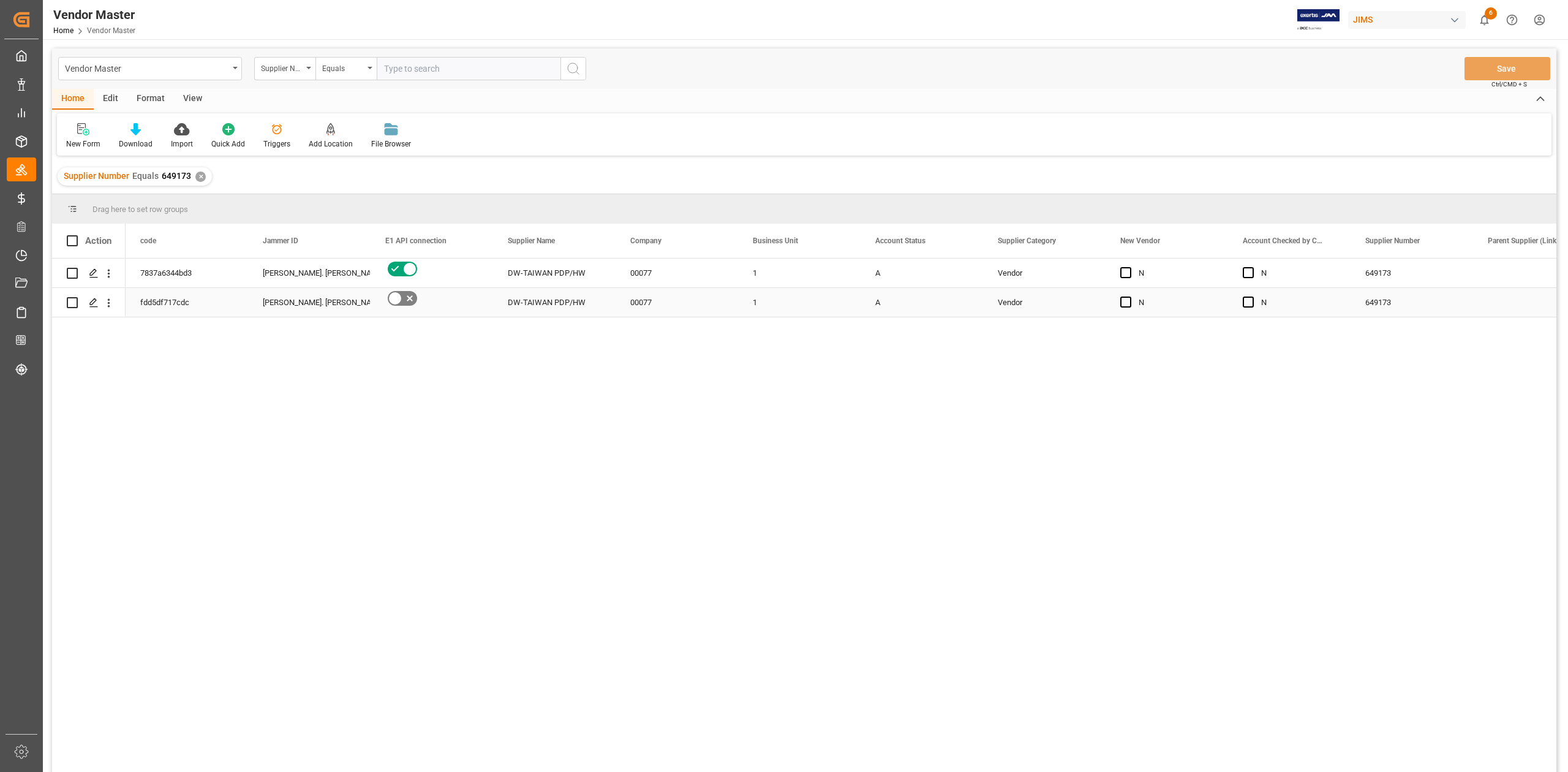
click at [973, 314] on div "A" at bounding box center [922, 302] width 123 height 29
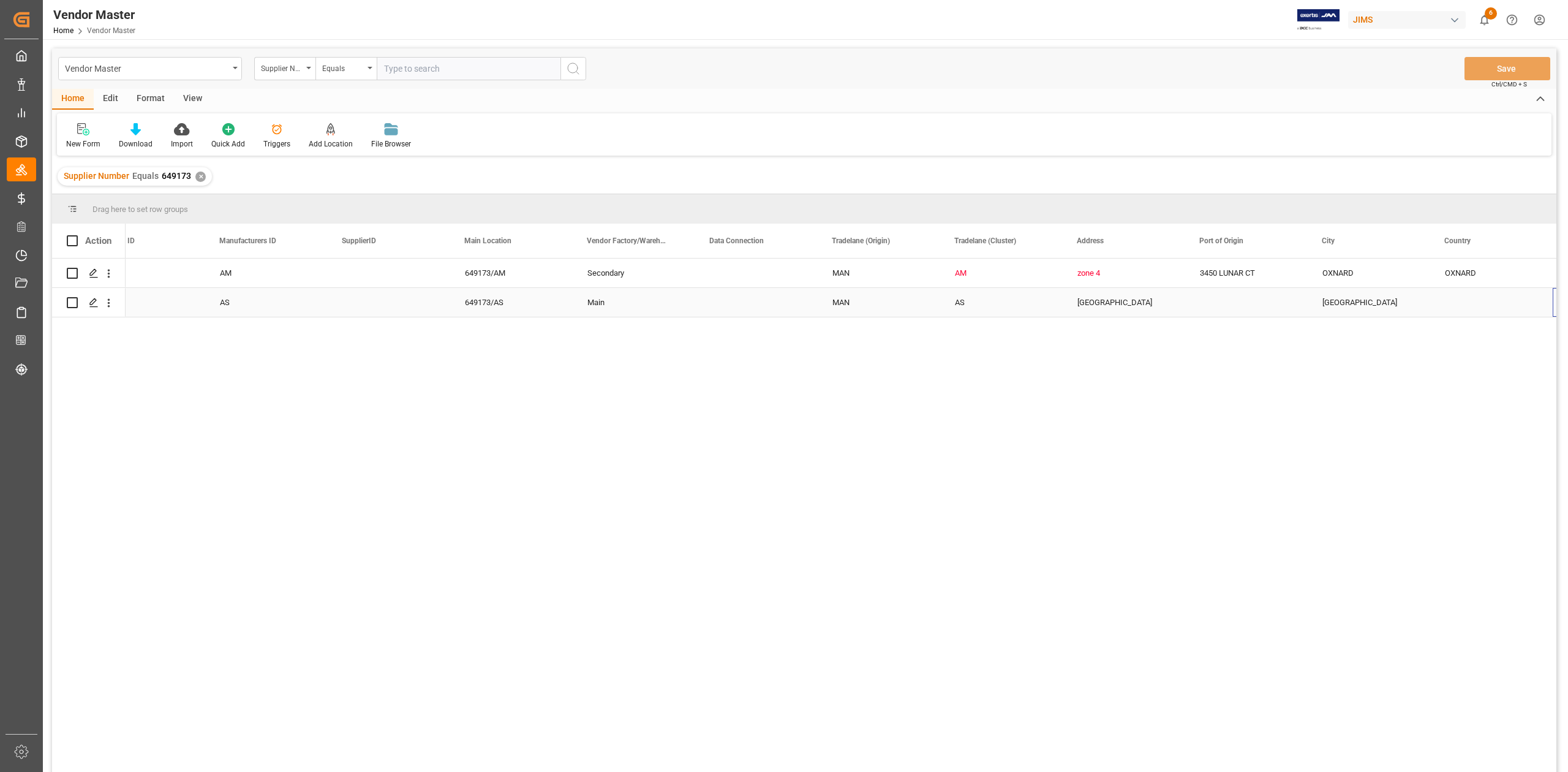
scroll to position [0, 1513]
click div "✕"
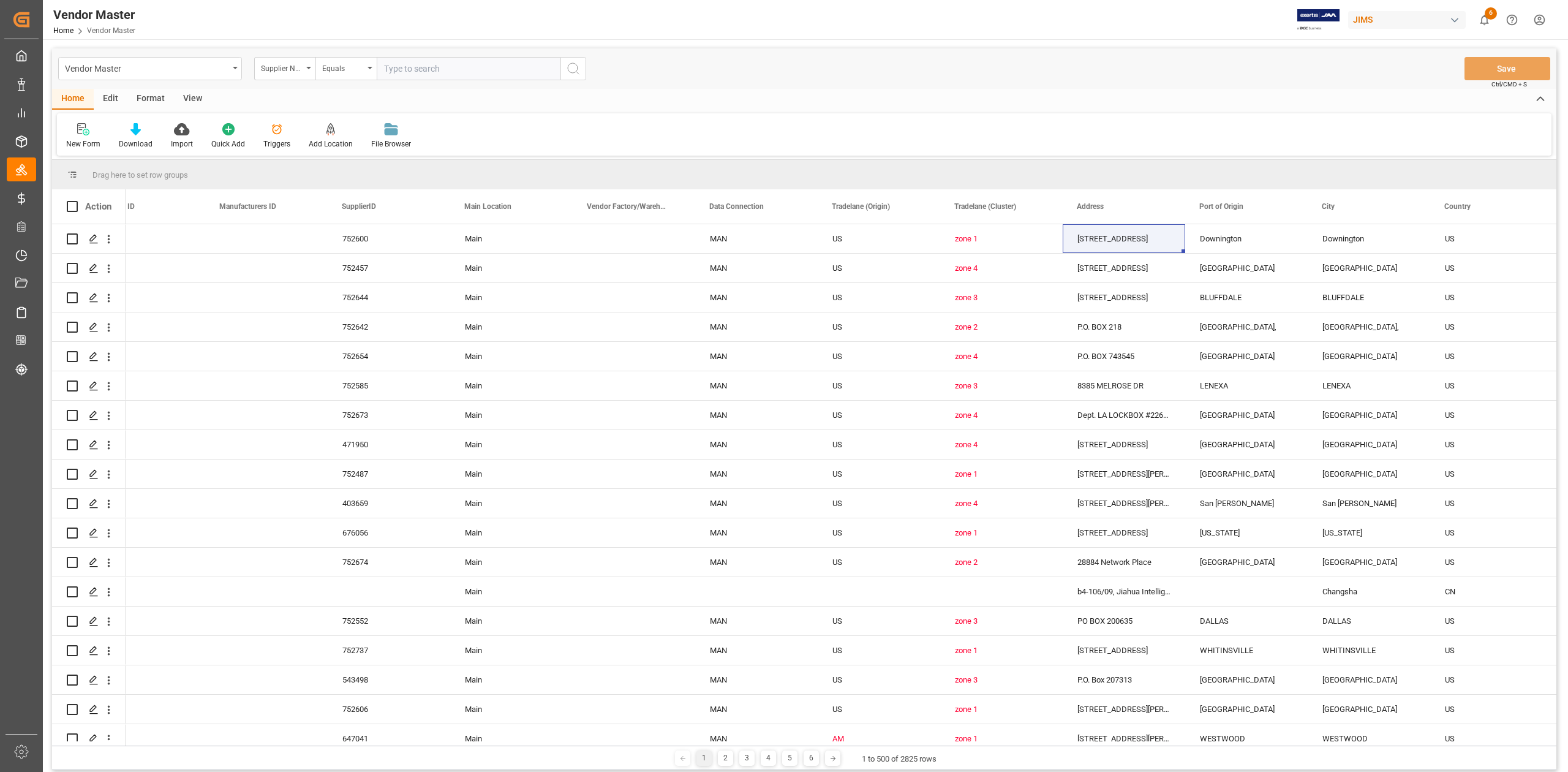
click input "text"
paste input "1114"
type input "1114"
click icon "search button"
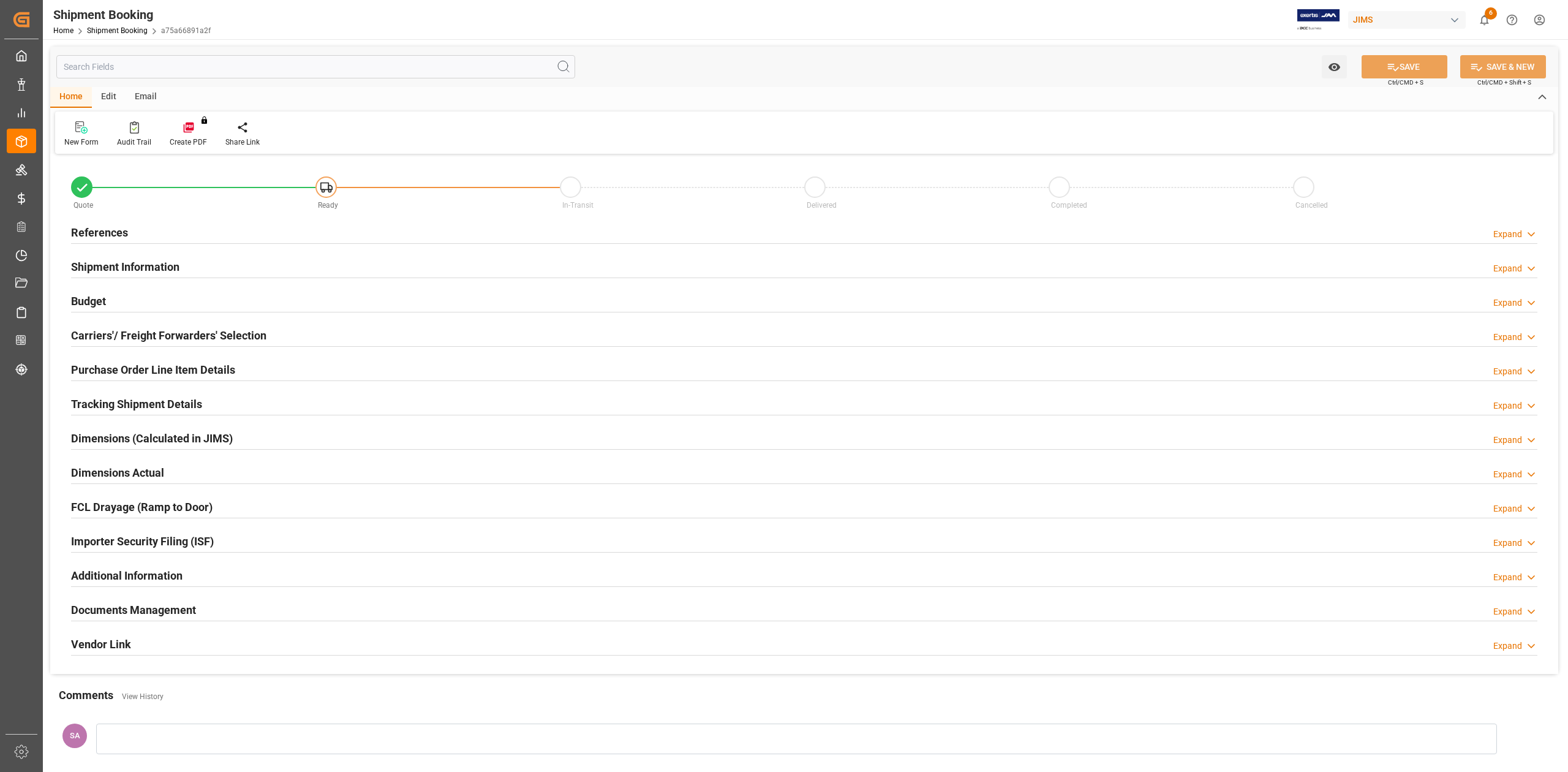
type input "0"
type input "[DATE]"
drag, startPoint x: 114, startPoint y: 234, endPoint x: 141, endPoint y: 241, distance: 27.9
click at [115, 234] on h2 "References" at bounding box center [100, 232] width 57 height 17
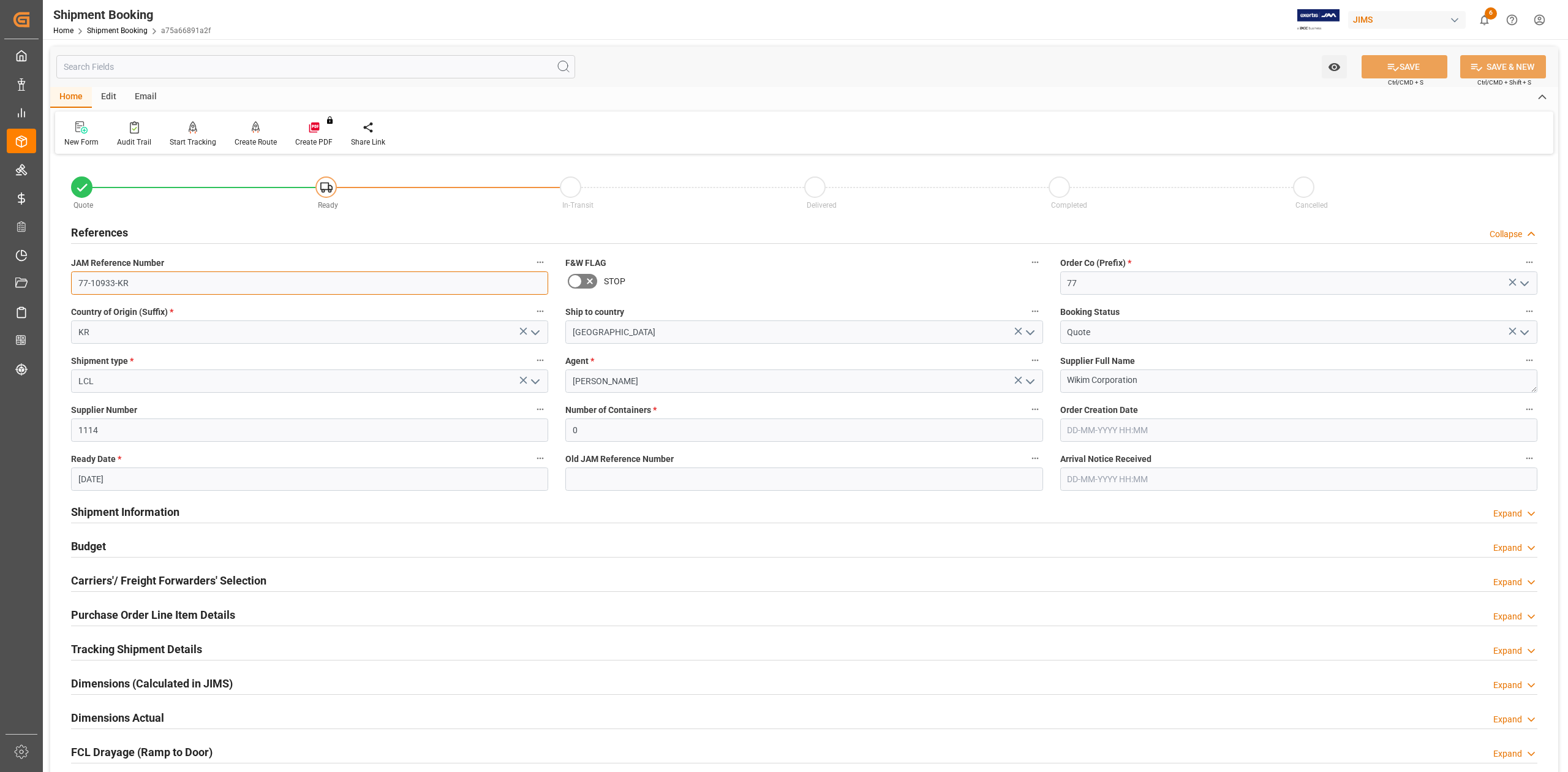
click at [153, 282] on input "77-10933-KR" at bounding box center [309, 283] width 477 height 24
click at [123, 432] on input "1114" at bounding box center [309, 430] width 477 height 24
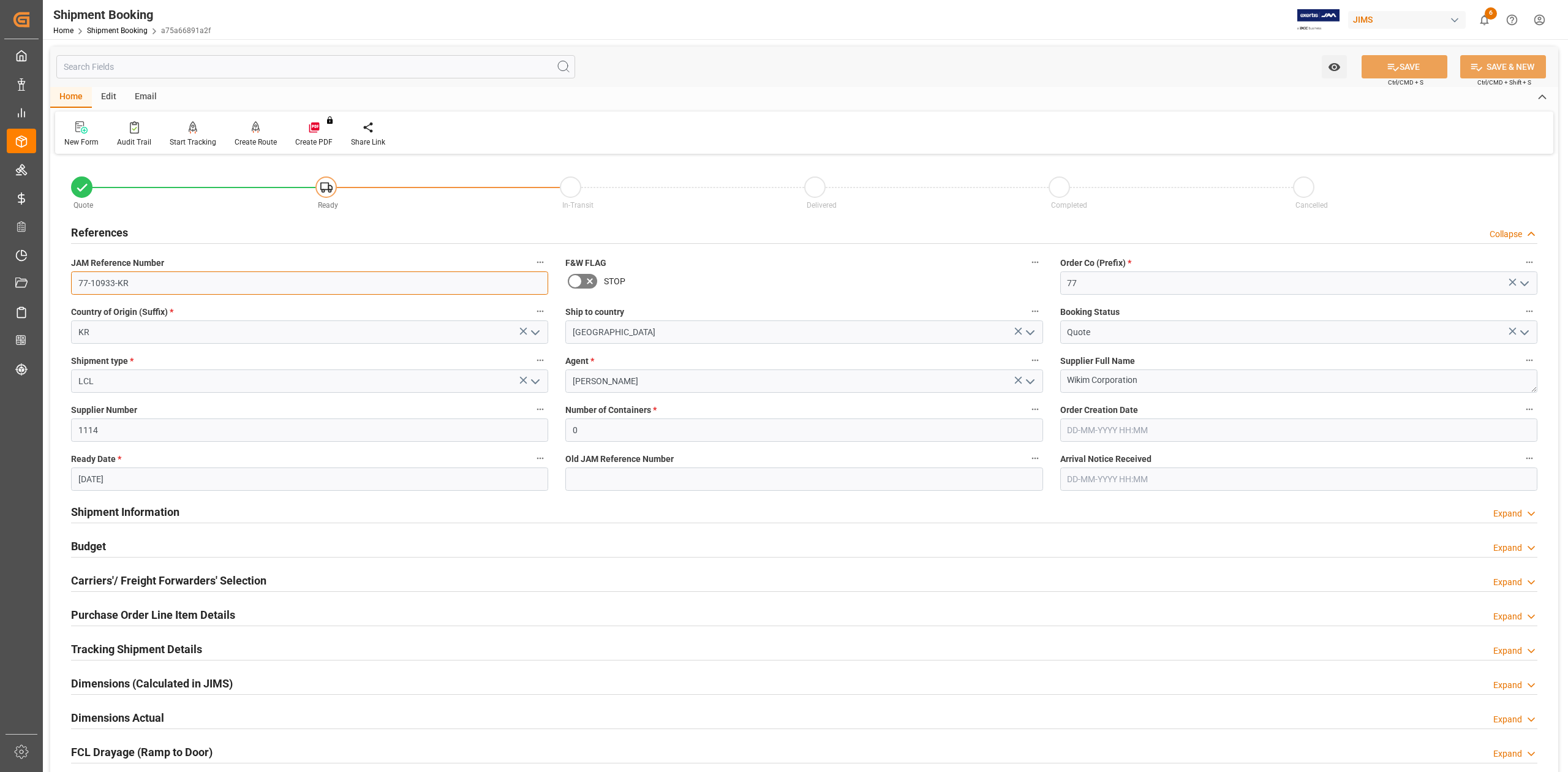
click at [164, 278] on input "77-10933-KR" at bounding box center [309, 283] width 477 height 24
click at [165, 277] on input "77-10933-KR" at bounding box center [309, 283] width 477 height 24
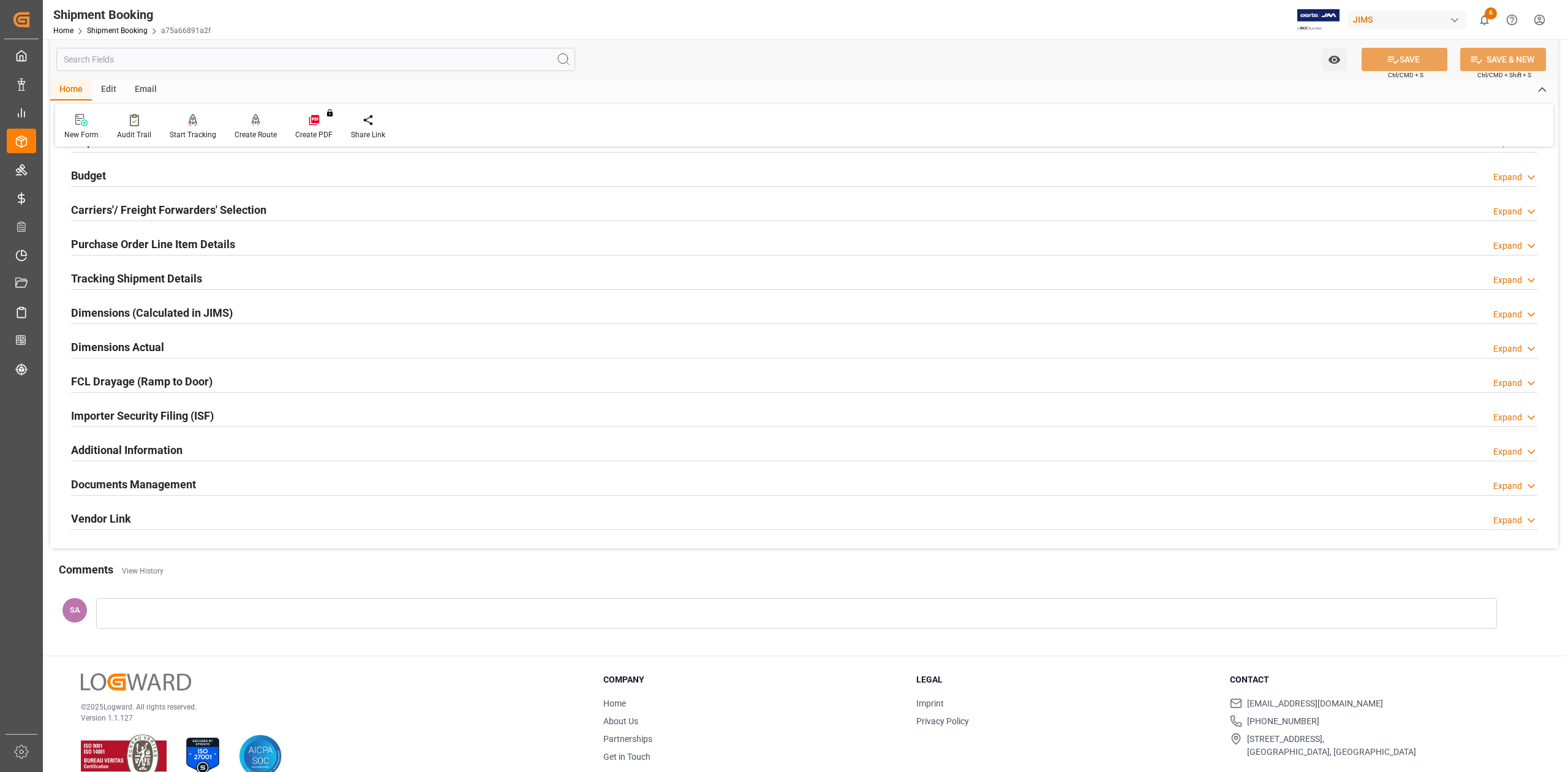
scroll to position [395, 0]
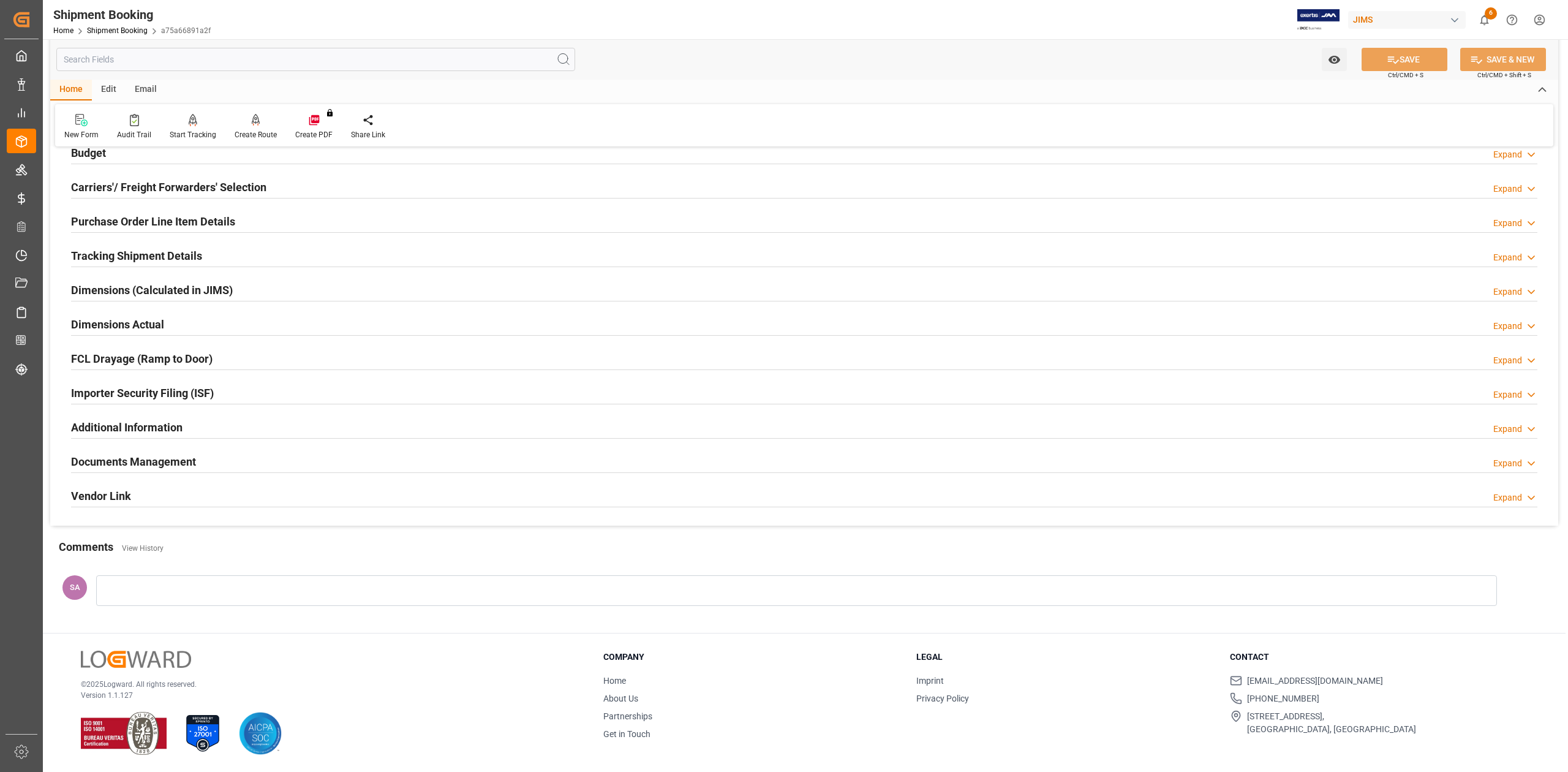
drag, startPoint x: 153, startPoint y: 461, endPoint x: 265, endPoint y: 461, distance: 112.0
click at [153, 461] on h2 "Documents Management" at bounding box center [134, 461] width 125 height 17
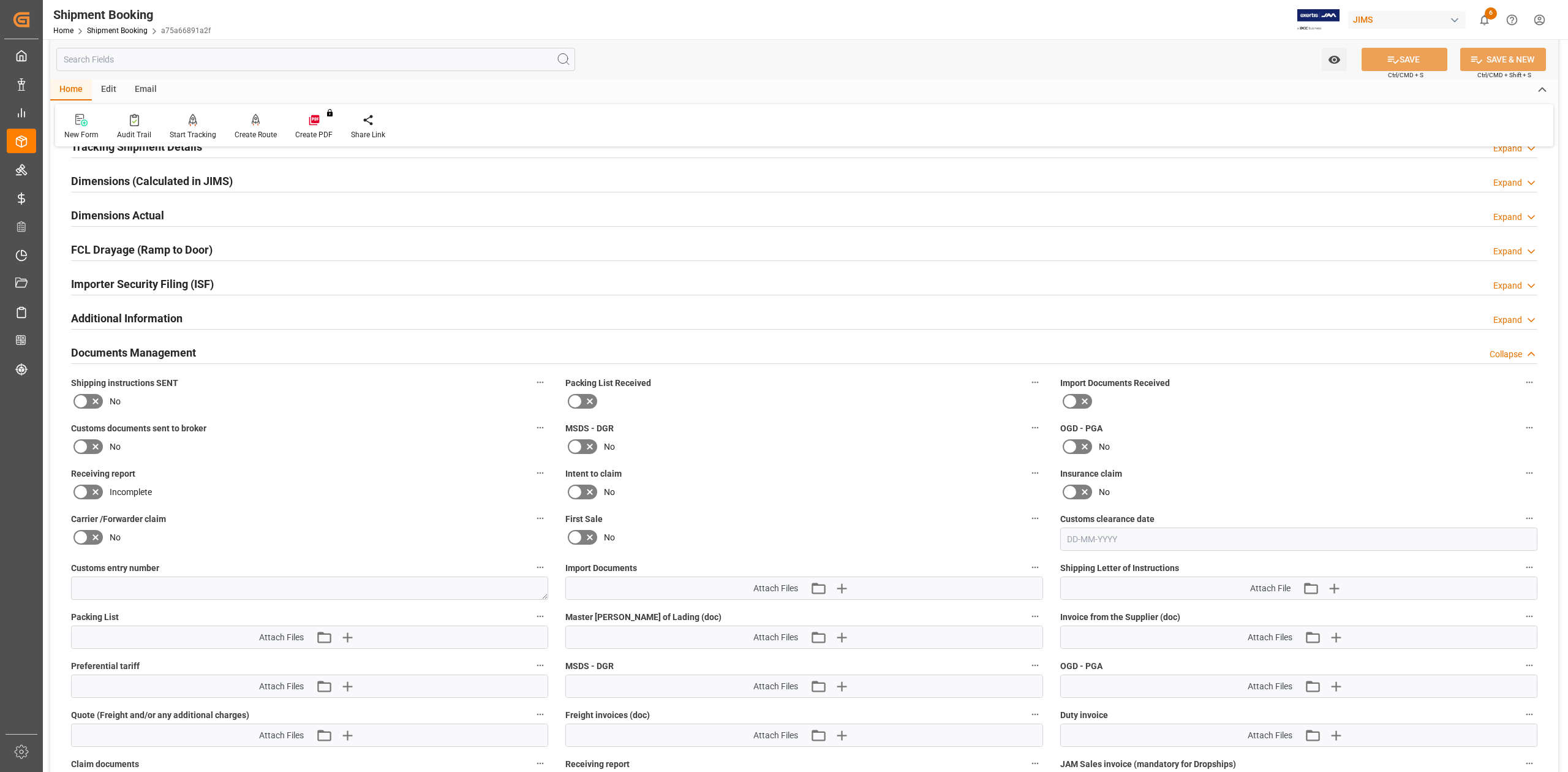
scroll to position [640, 0]
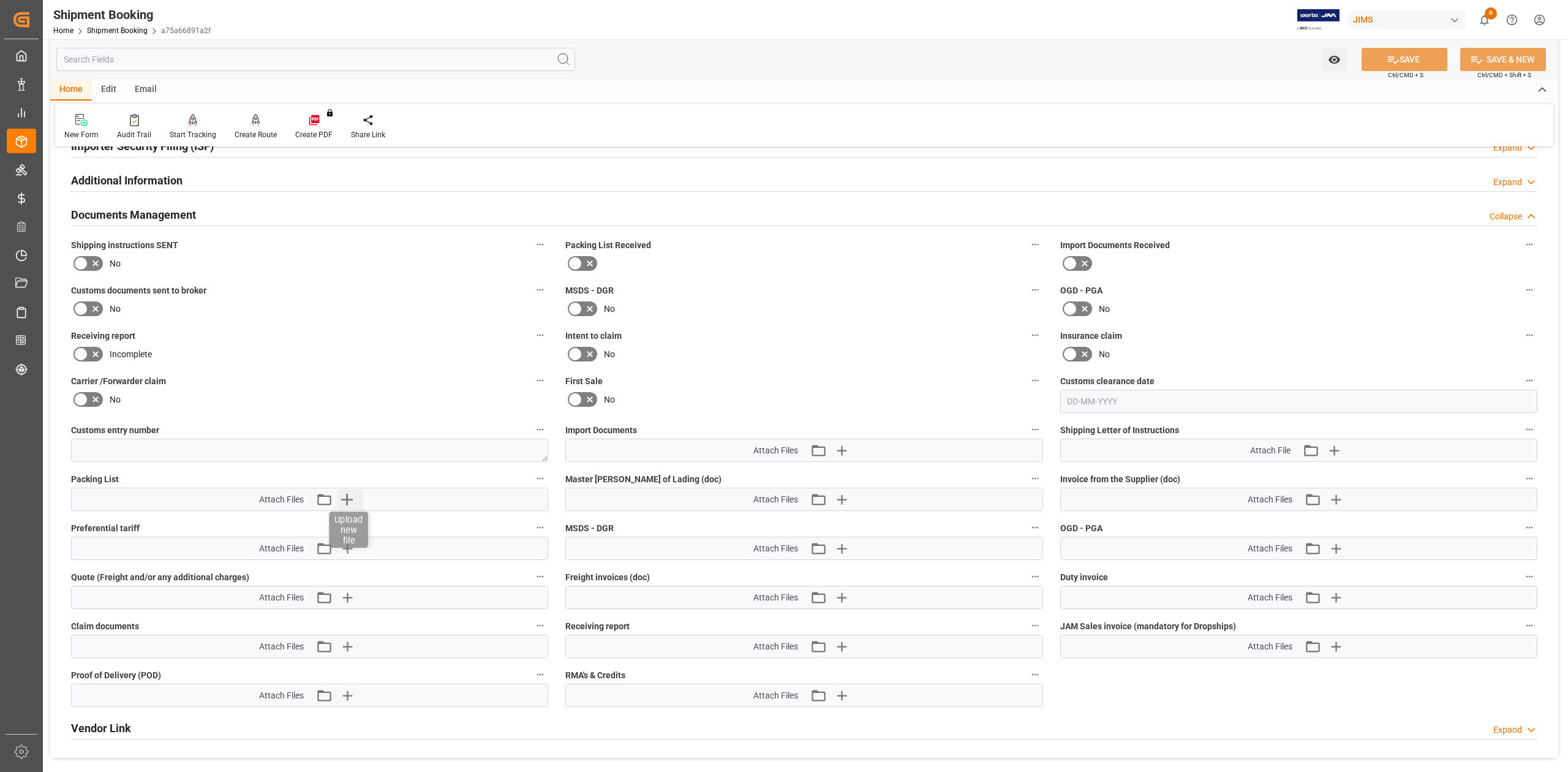
click at [351, 499] on icon "button" at bounding box center [347, 500] width 12 height 12
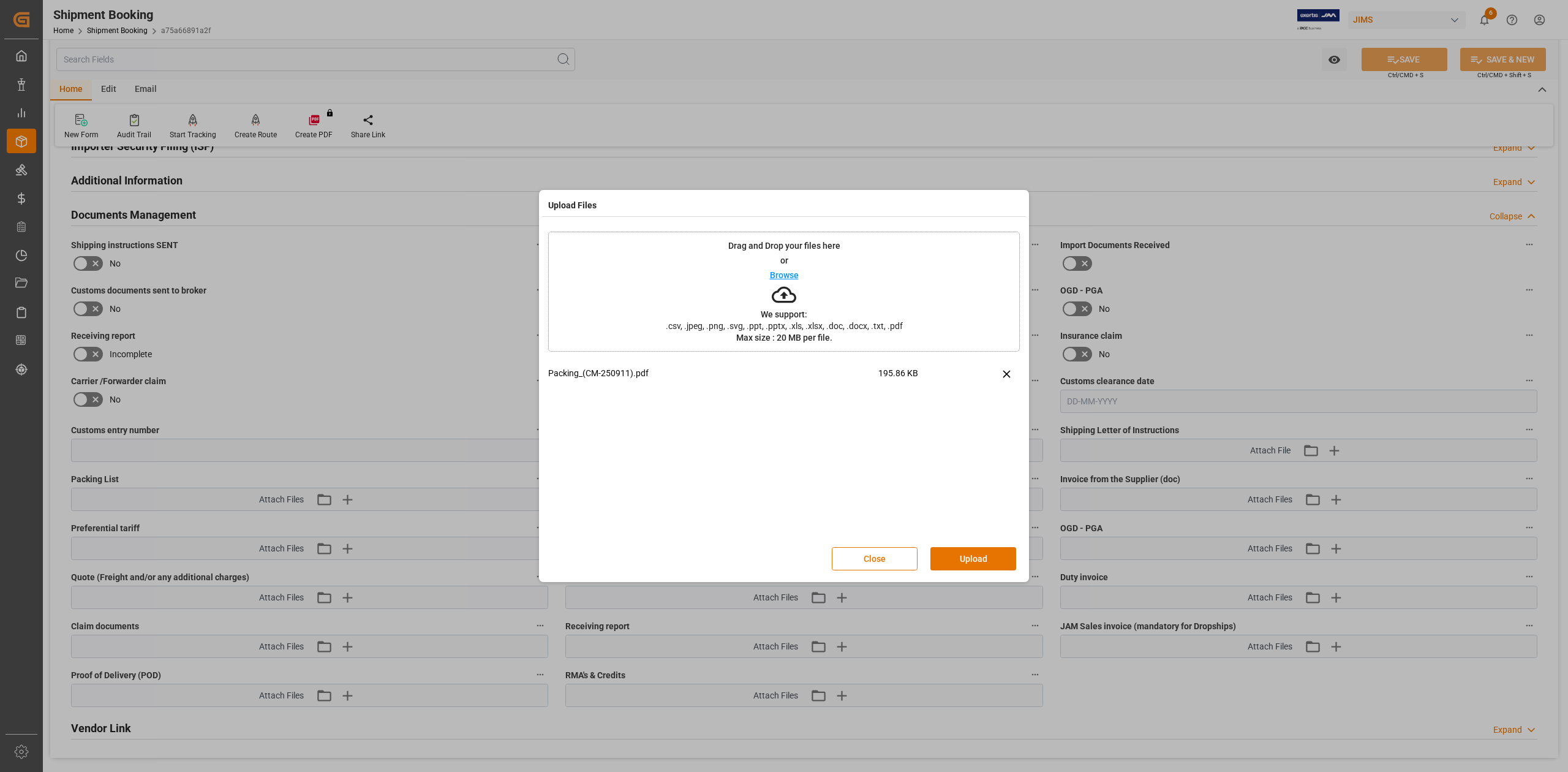
click at [975, 559] on button "Upload" at bounding box center [973, 559] width 86 height 24
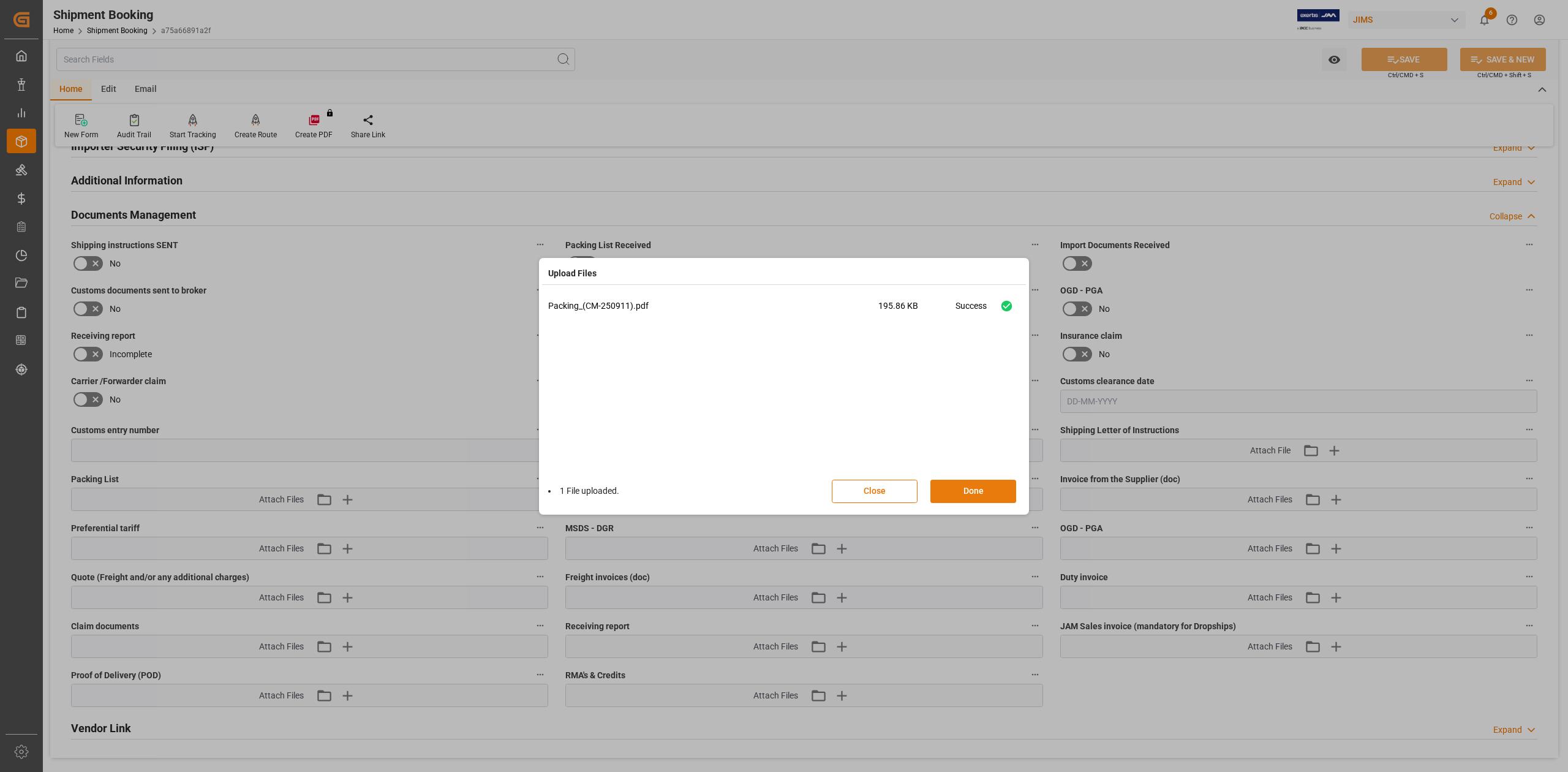
click at [984, 497] on button "Done" at bounding box center [973, 492] width 86 height 24
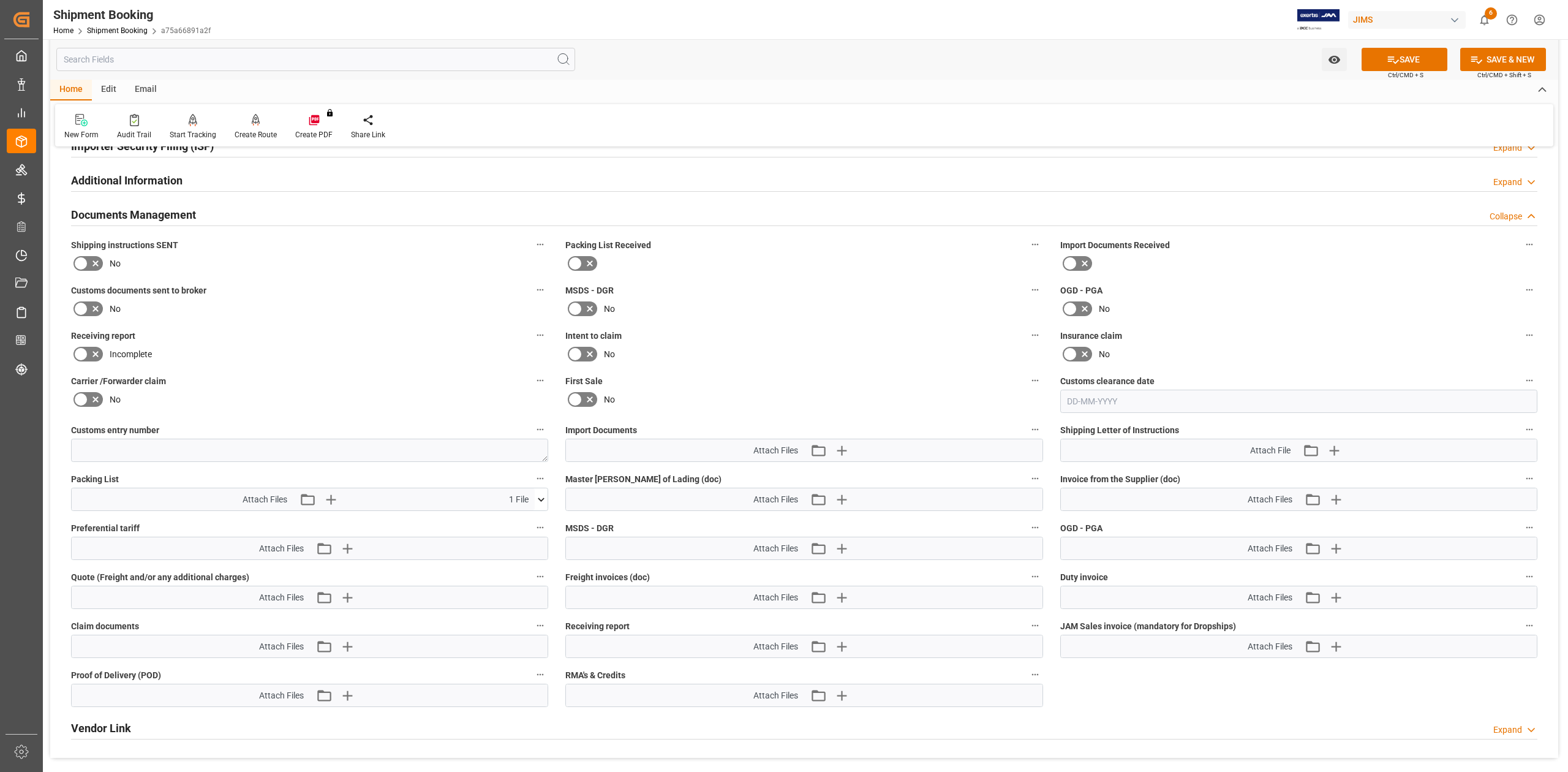
click at [1428, 62] on button "SAVE" at bounding box center [1404, 59] width 86 height 24
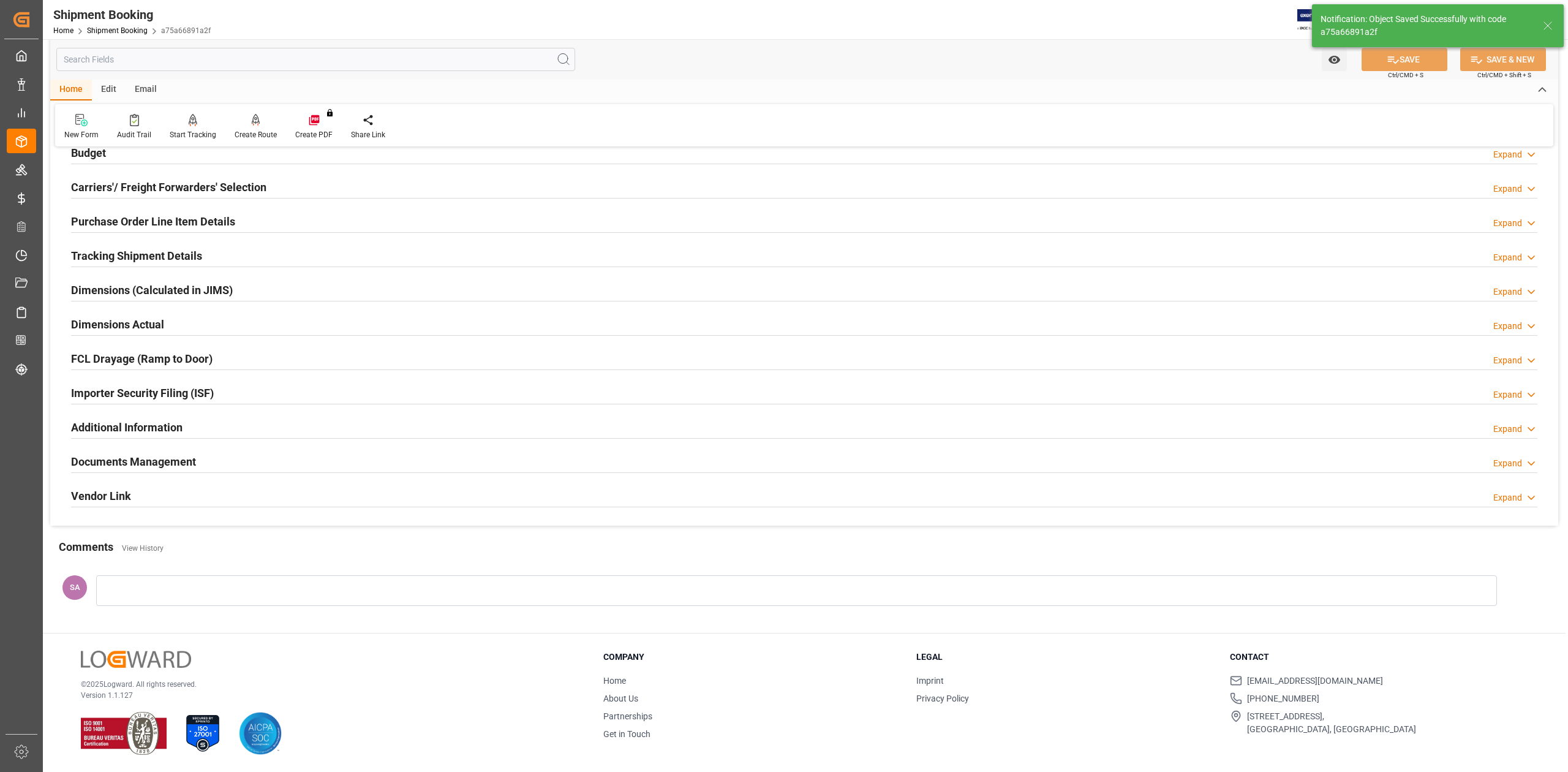
scroll to position [0, 0]
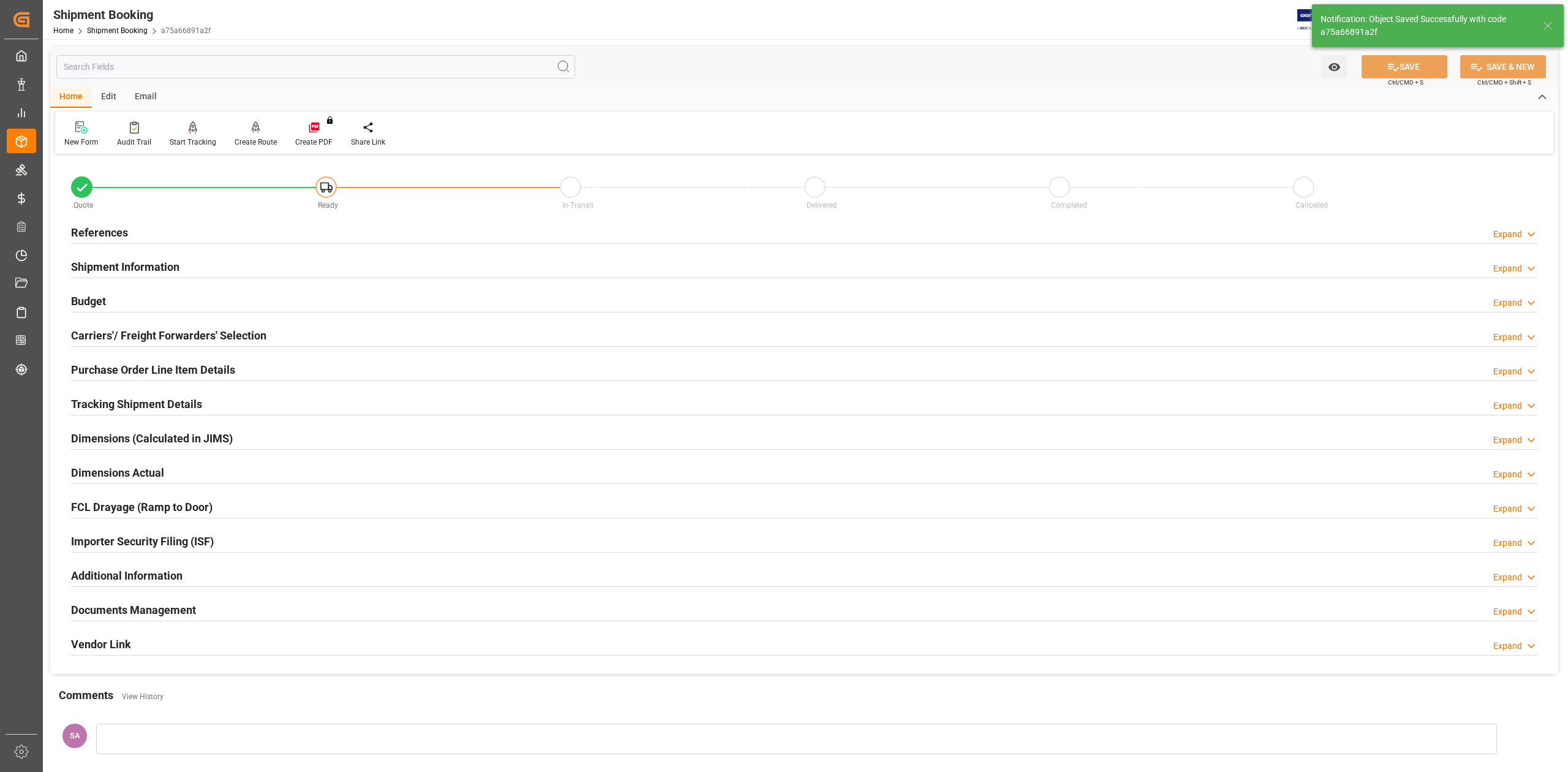
click at [106, 336] on h2 "Carriers'/ Freight Forwarders' Selection" at bounding box center [169, 336] width 196 height 17
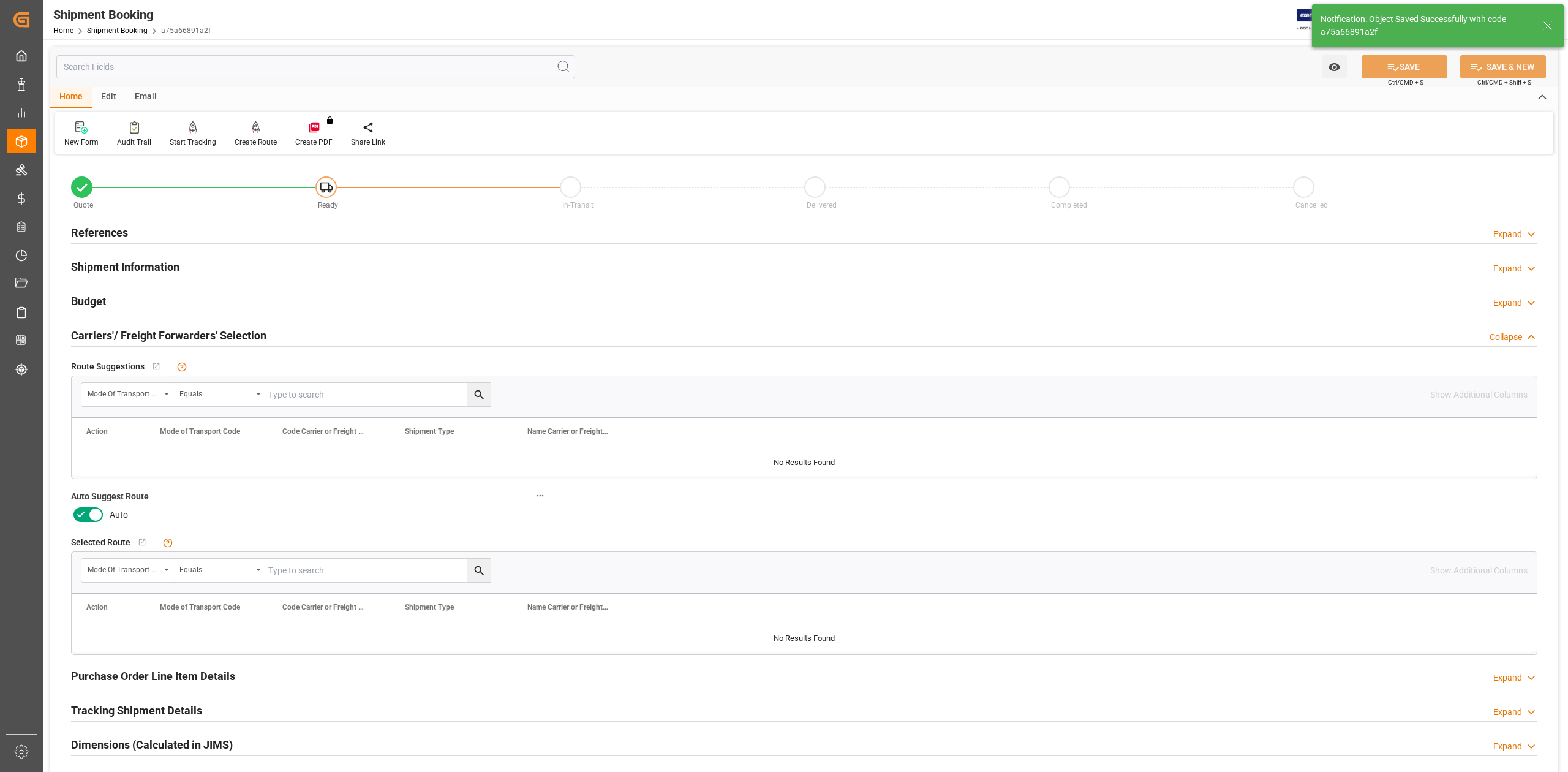
click at [93, 512] on icon at bounding box center [96, 514] width 15 height 15
click at [0, 0] on input "checkbox" at bounding box center [0, 0] width 0 height 0
click at [1388, 63] on icon at bounding box center [1393, 67] width 13 height 13
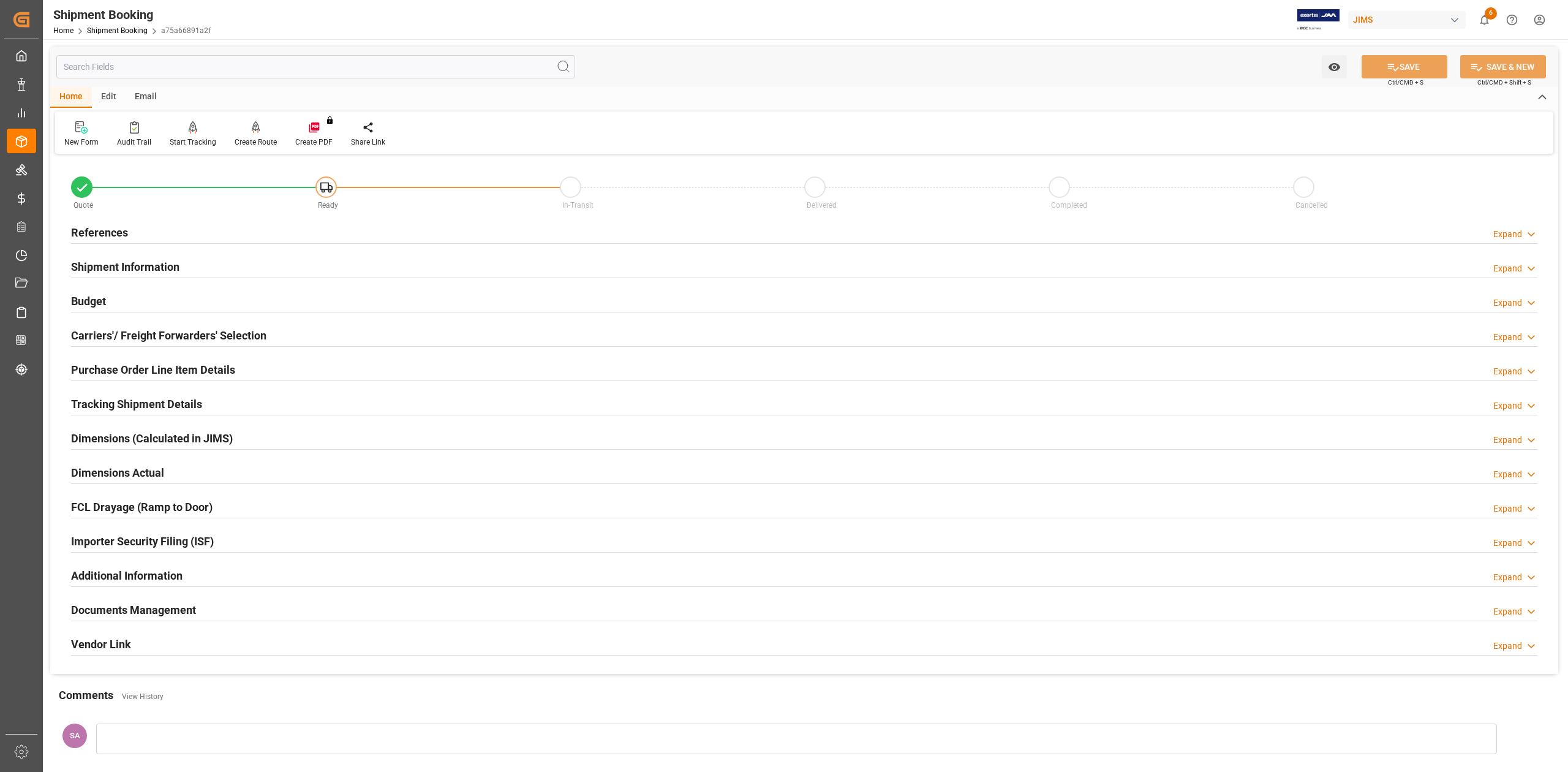
drag, startPoint x: 119, startPoint y: 231, endPoint x: 283, endPoint y: 260, distance: 166.5
click at [118, 231] on h2 "References" at bounding box center [100, 232] width 57 height 17
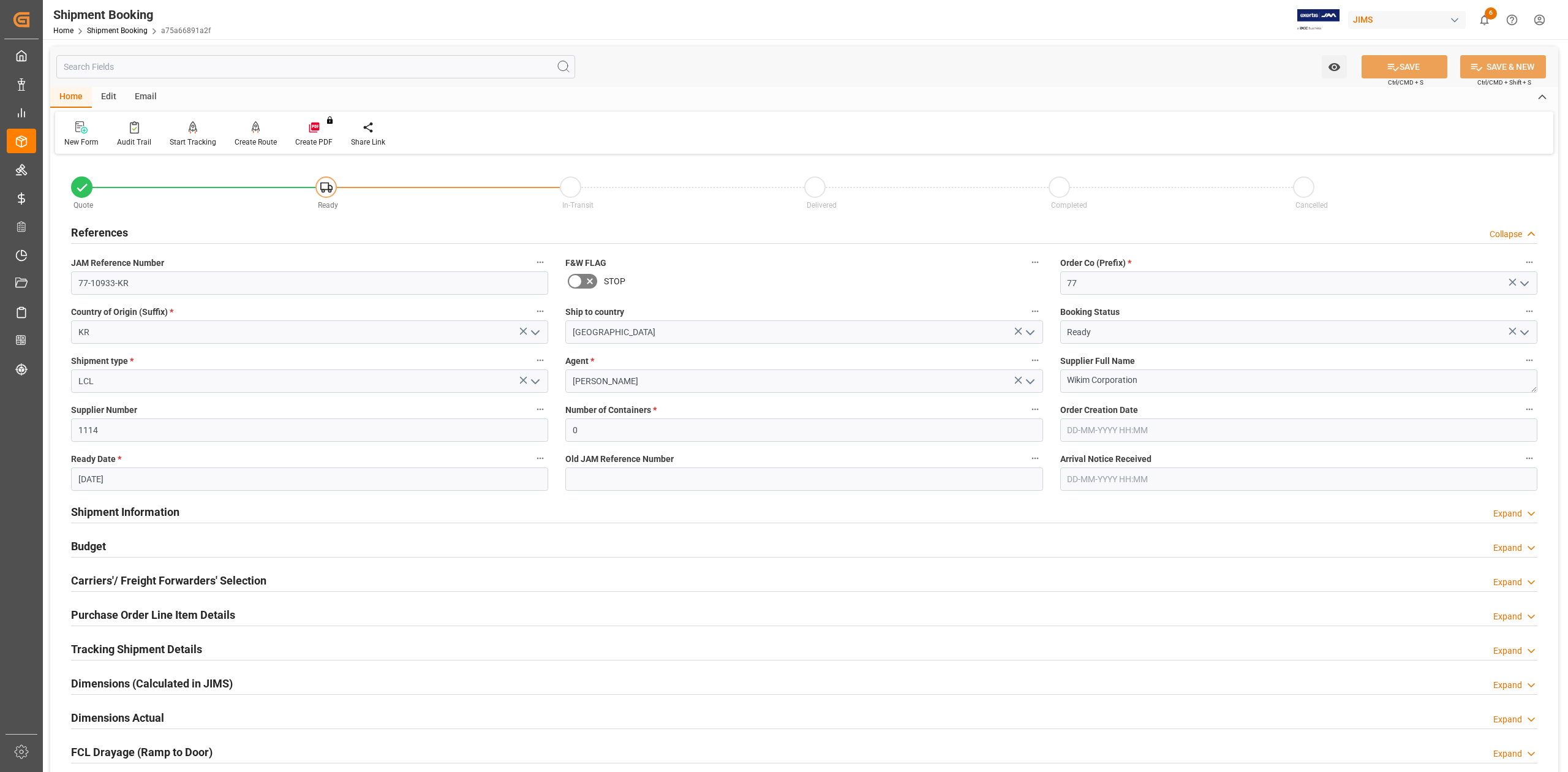
click at [106, 227] on h2 "References" at bounding box center [100, 232] width 57 height 17
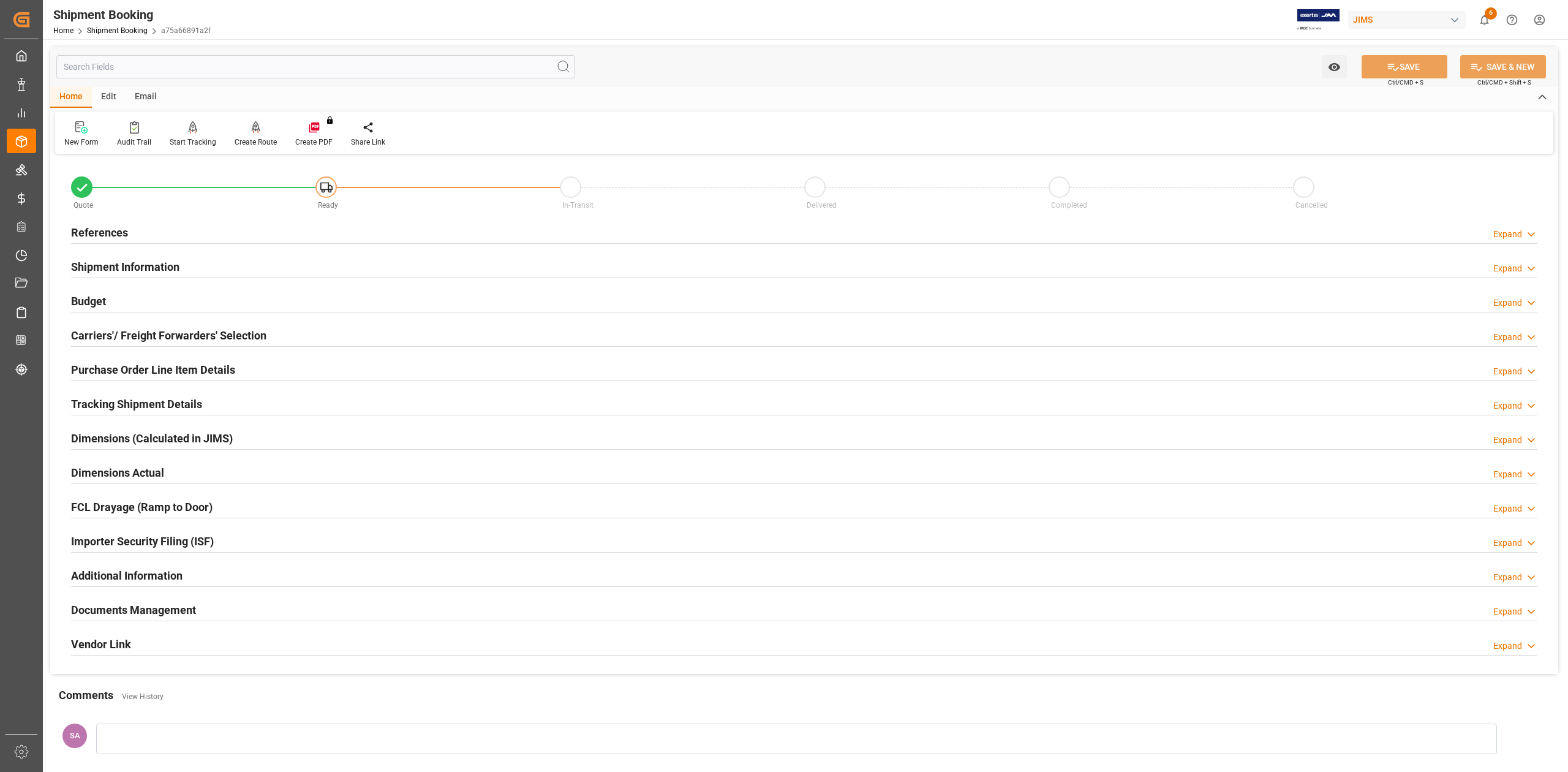
click at [249, 134] on div "Create Route" at bounding box center [256, 134] width 61 height 27
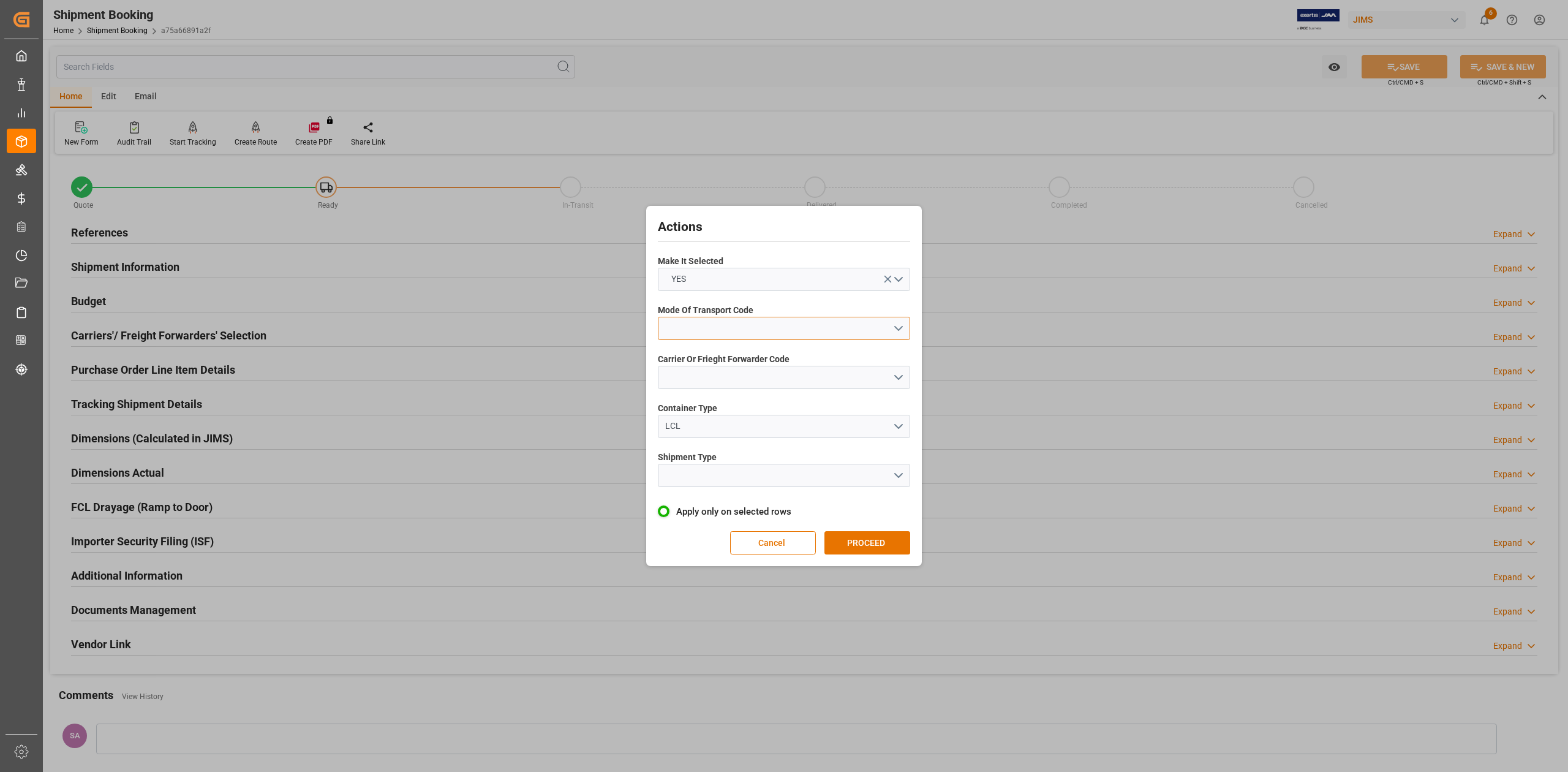
click at [900, 329] on button "open menu" at bounding box center [784, 329] width 252 height 24
click at [811, 324] on div "1- OCEAN" at bounding box center [784, 332] width 251 height 26
click at [805, 374] on button "open menu" at bounding box center [784, 378] width 252 height 24
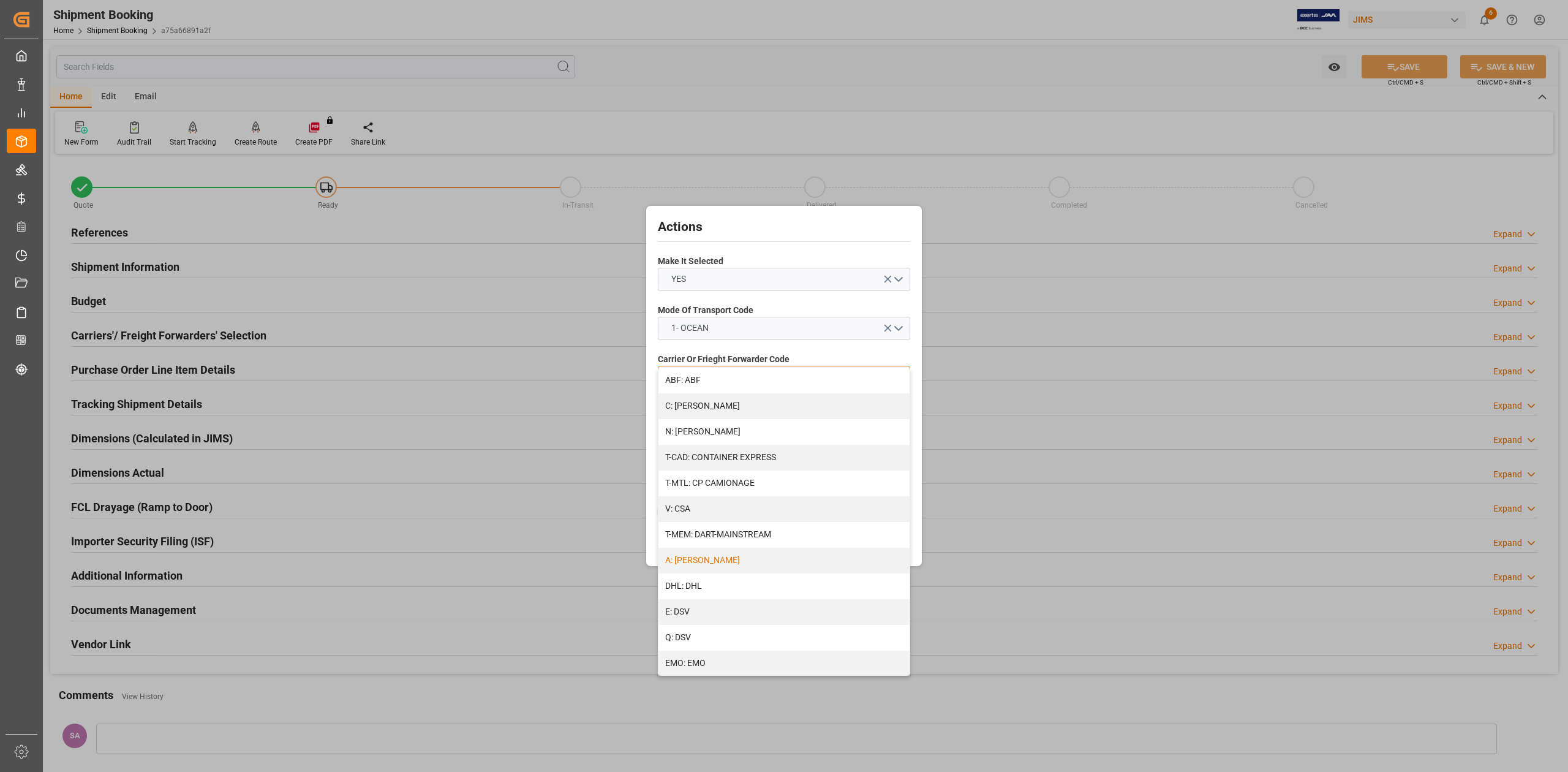
click at [708, 565] on div "A: DELMAR" at bounding box center [784, 561] width 251 height 26
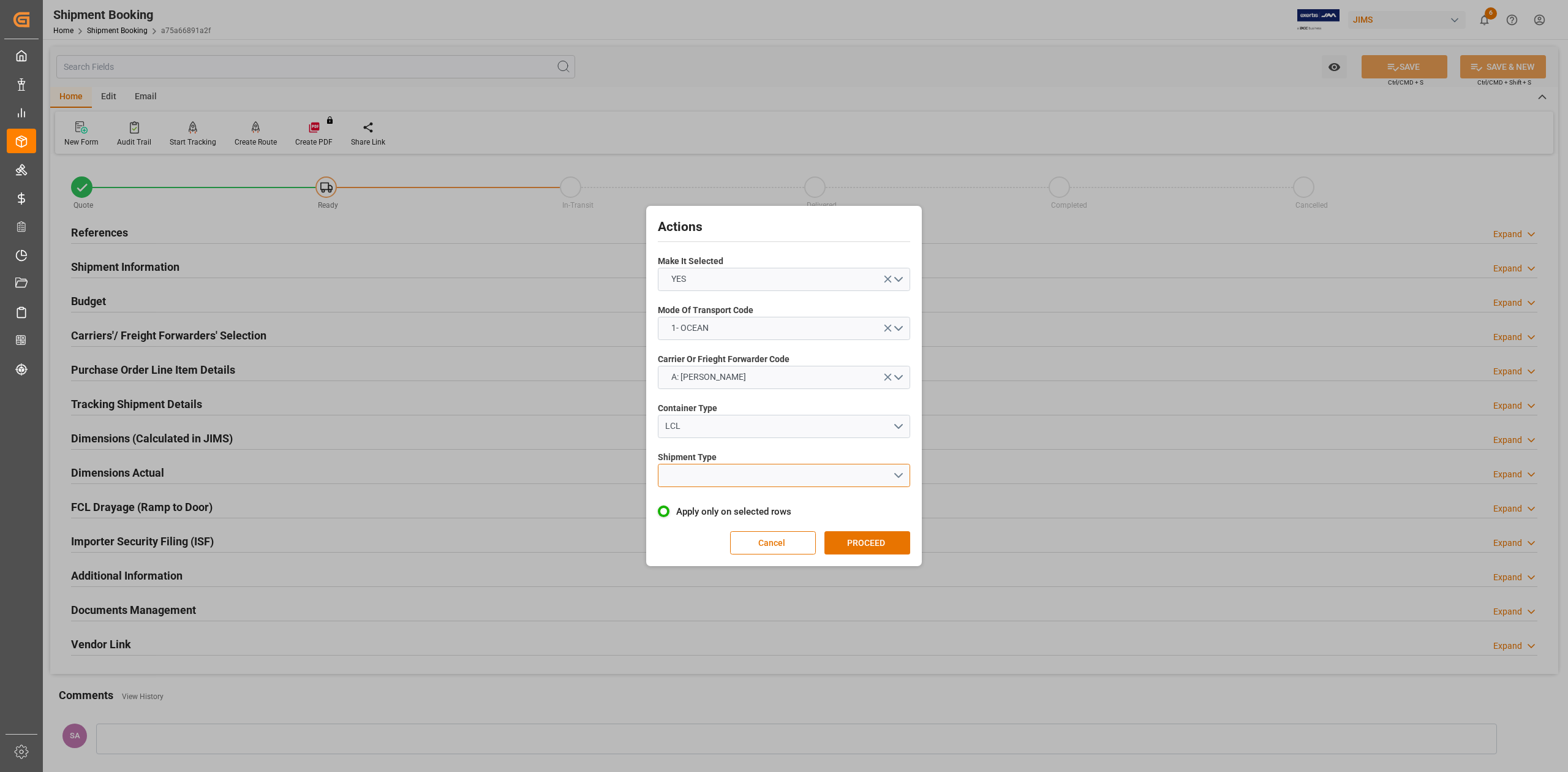
click at [720, 471] on button "open menu" at bounding box center [784, 475] width 252 height 24
click at [712, 510] on div "LCL" at bounding box center [784, 505] width 251 height 26
click at [885, 545] on button "PROCEED" at bounding box center [867, 543] width 86 height 24
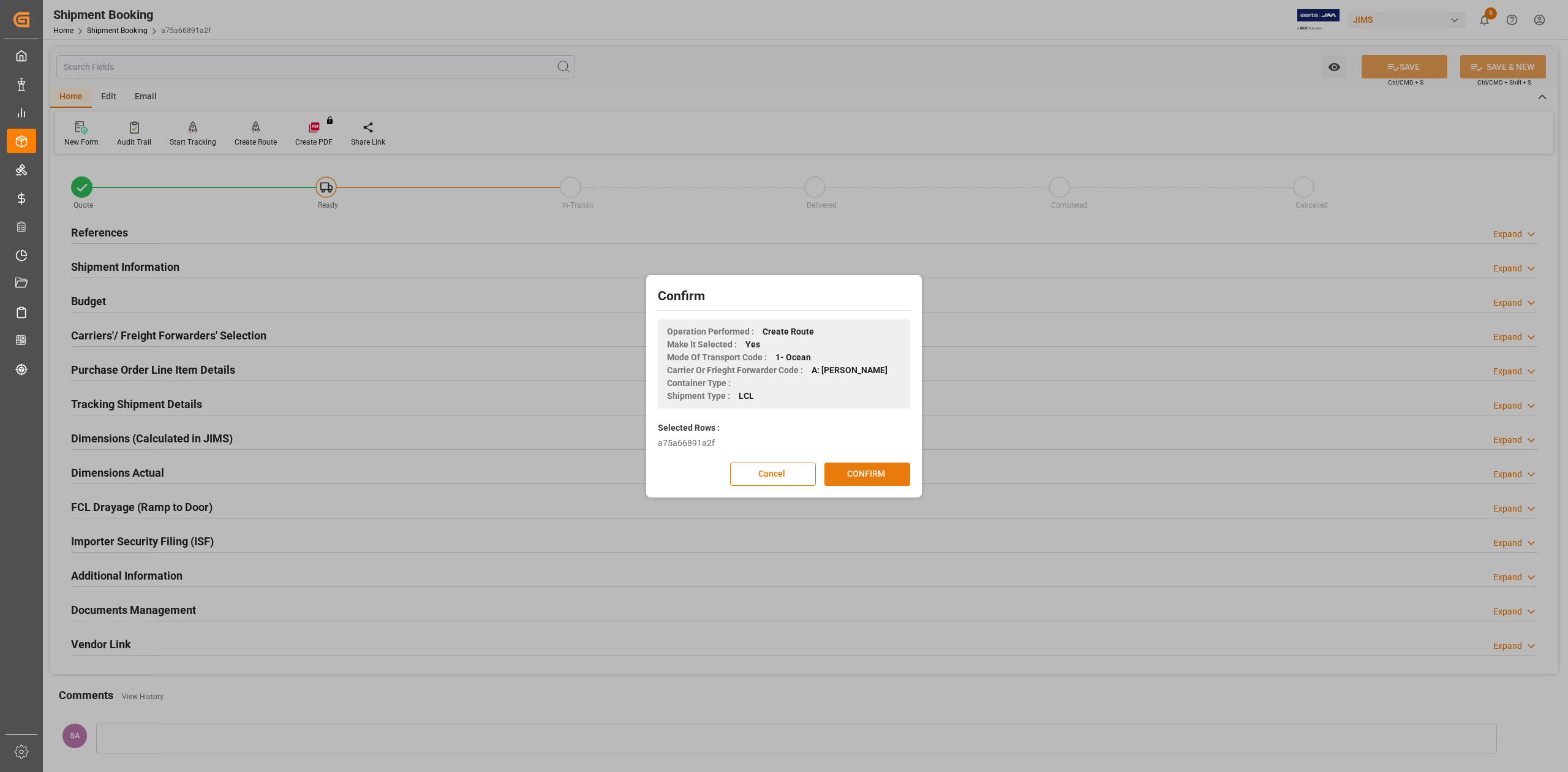
click at [877, 473] on button "CONFIRM" at bounding box center [867, 474] width 86 height 24
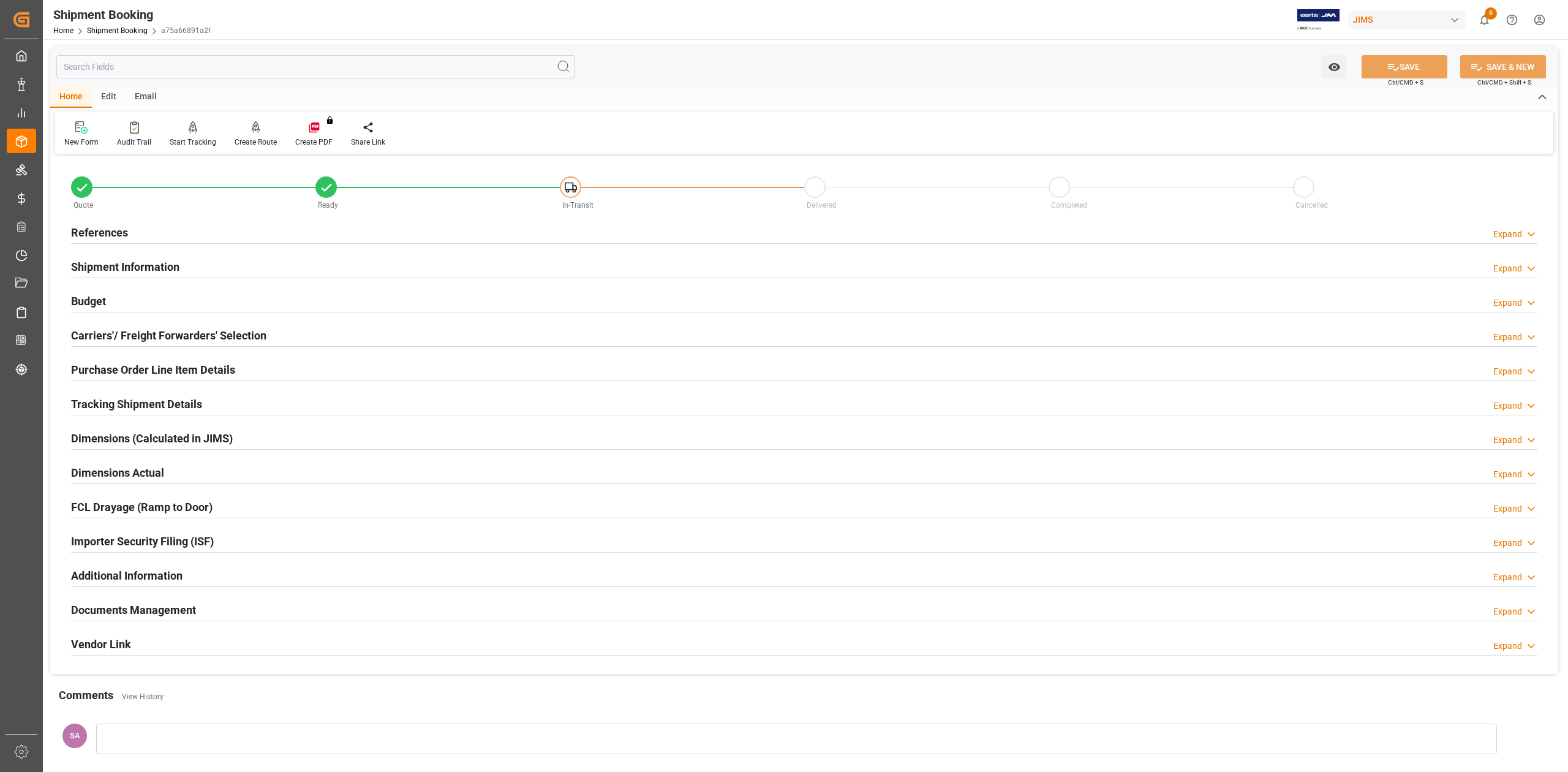
click at [116, 471] on h2 "Dimensions Actual" at bounding box center [118, 472] width 93 height 17
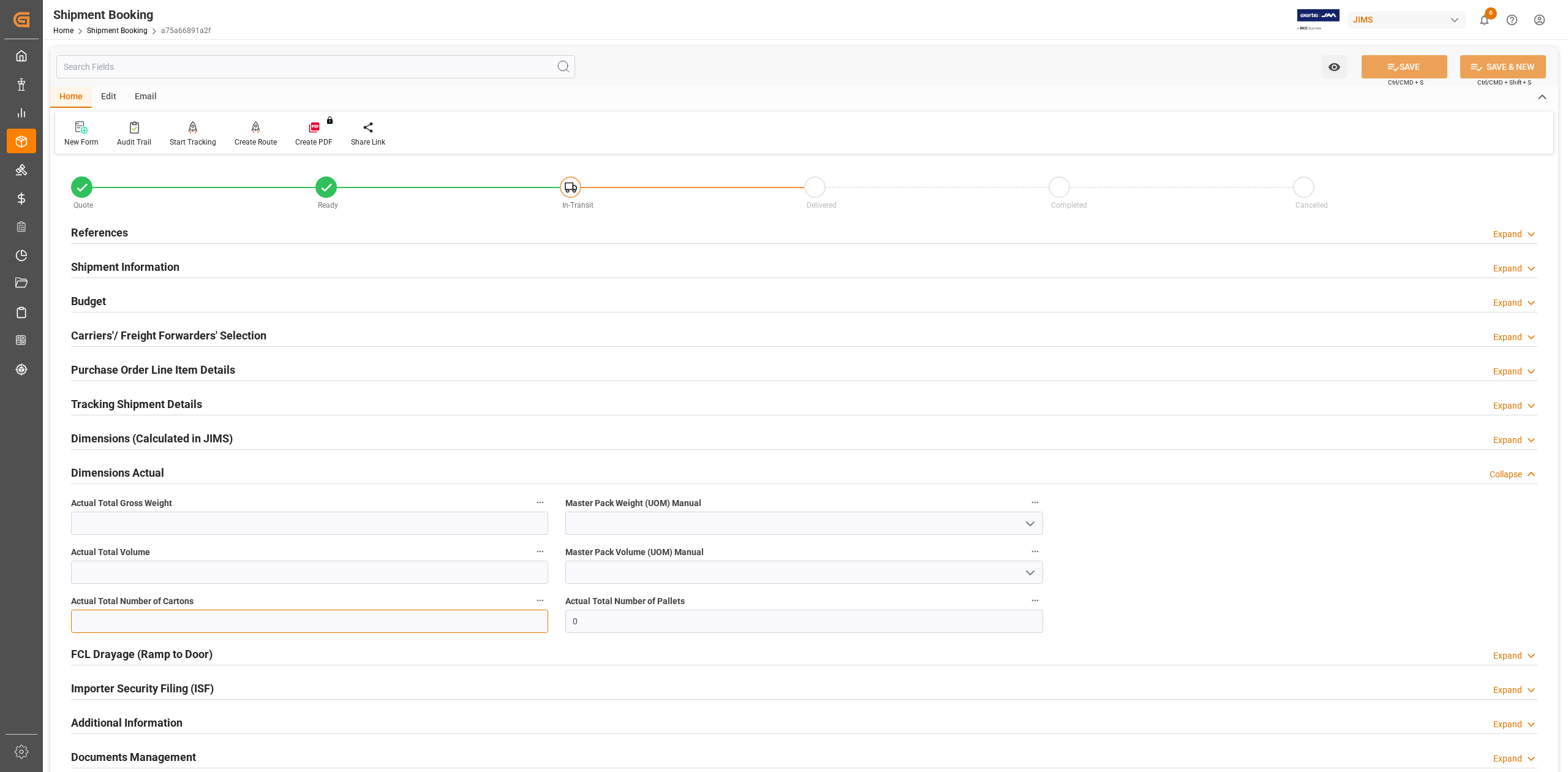
click at [125, 618] on input "text" at bounding box center [309, 622] width 477 height 24
type input "140"
click at [113, 527] on input "text" at bounding box center [309, 523] width 477 height 24
type input "2245"
click at [120, 574] on input "text" at bounding box center [309, 573] width 477 height 24
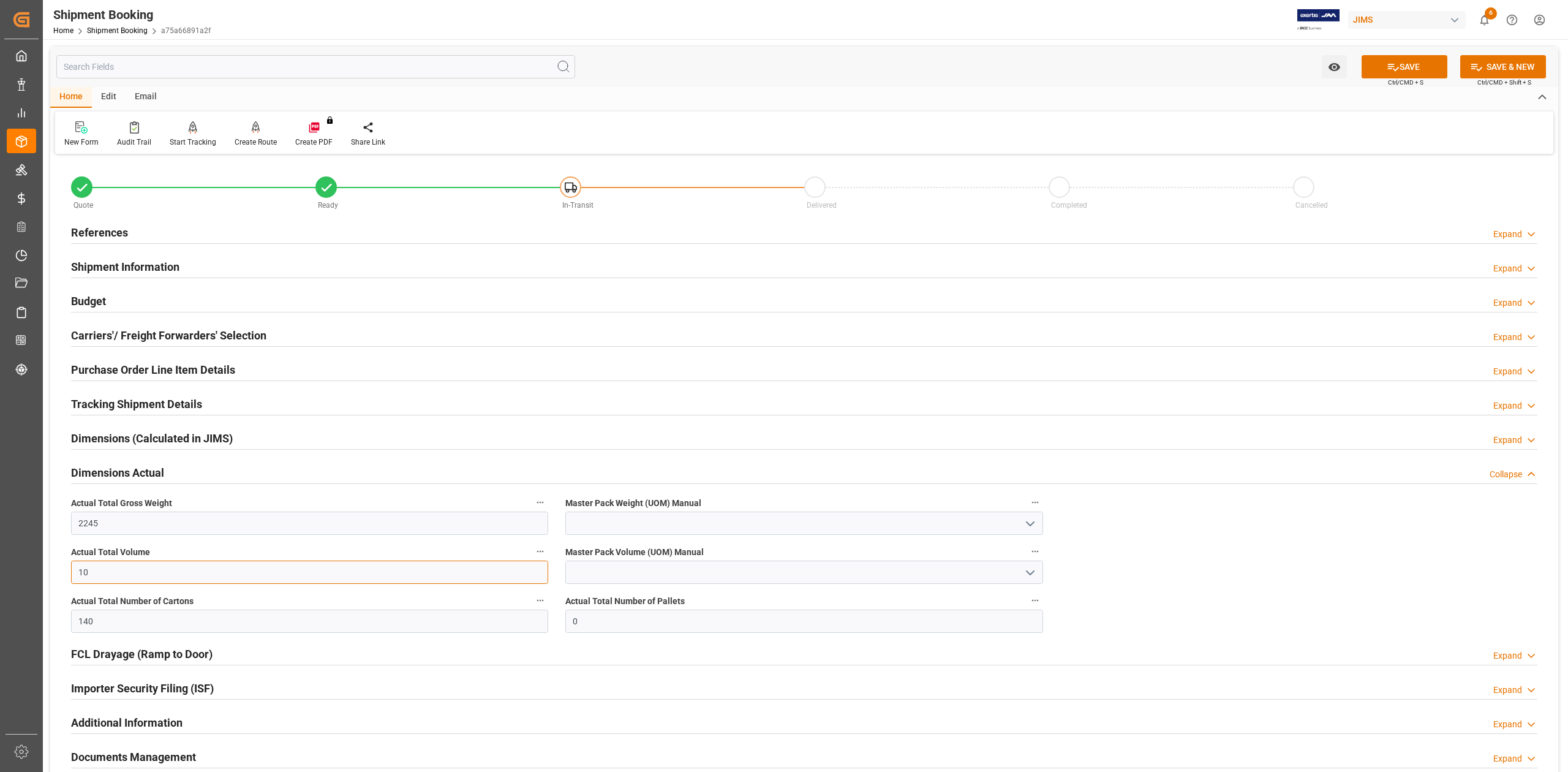
type input "10"
click at [642, 531] on input at bounding box center [804, 523] width 477 height 24
click at [1020, 527] on button "open menu" at bounding box center [1029, 523] width 19 height 19
click at [773, 560] on div "KG" at bounding box center [804, 550] width 476 height 28
type input "KG"
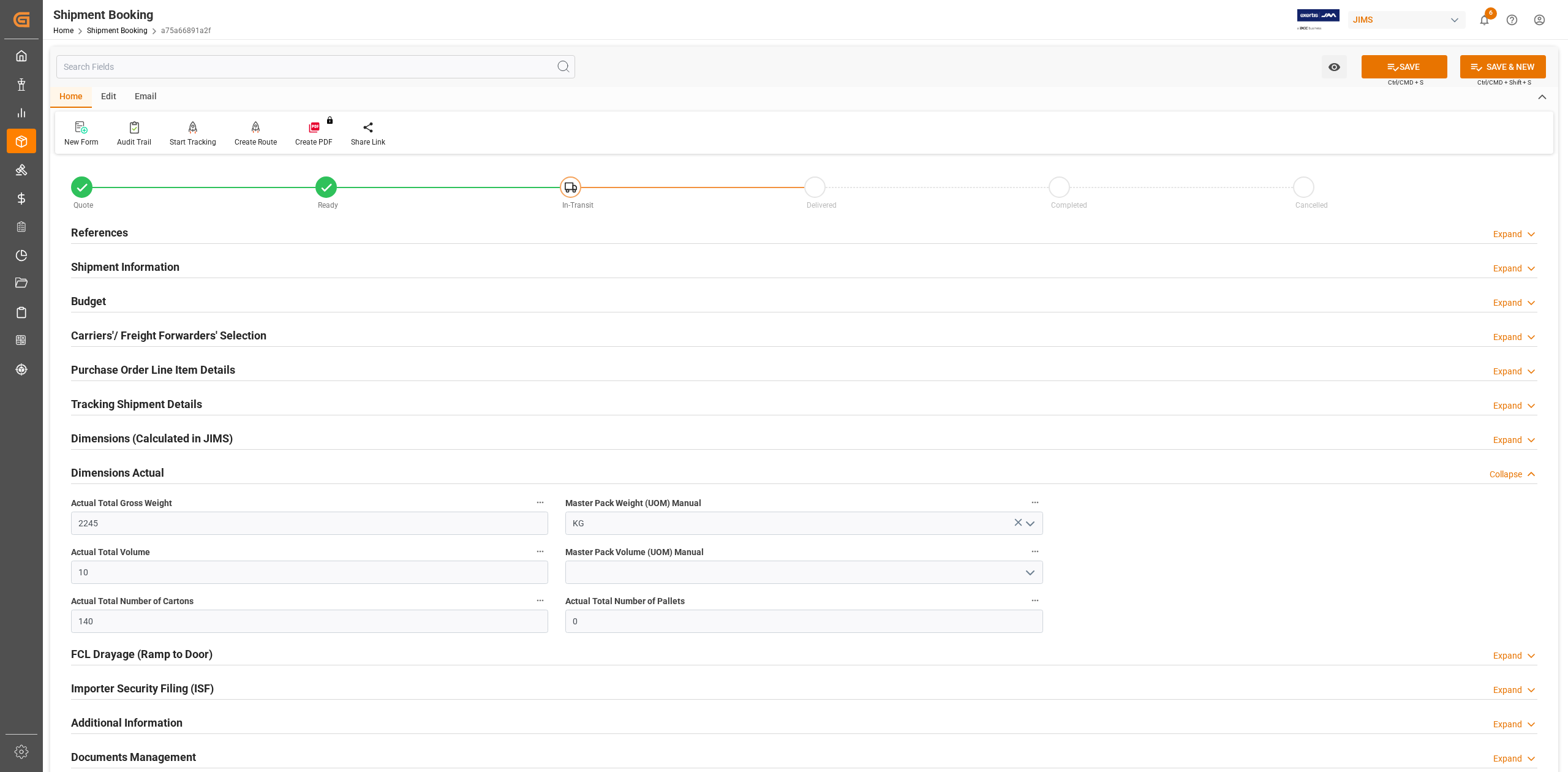
click at [1027, 579] on icon "open menu" at bounding box center [1030, 573] width 15 height 15
click at [705, 607] on div "CBM" at bounding box center [804, 599] width 476 height 28
type input "CBM"
click at [1415, 64] on button "SAVE" at bounding box center [1404, 67] width 86 height 24
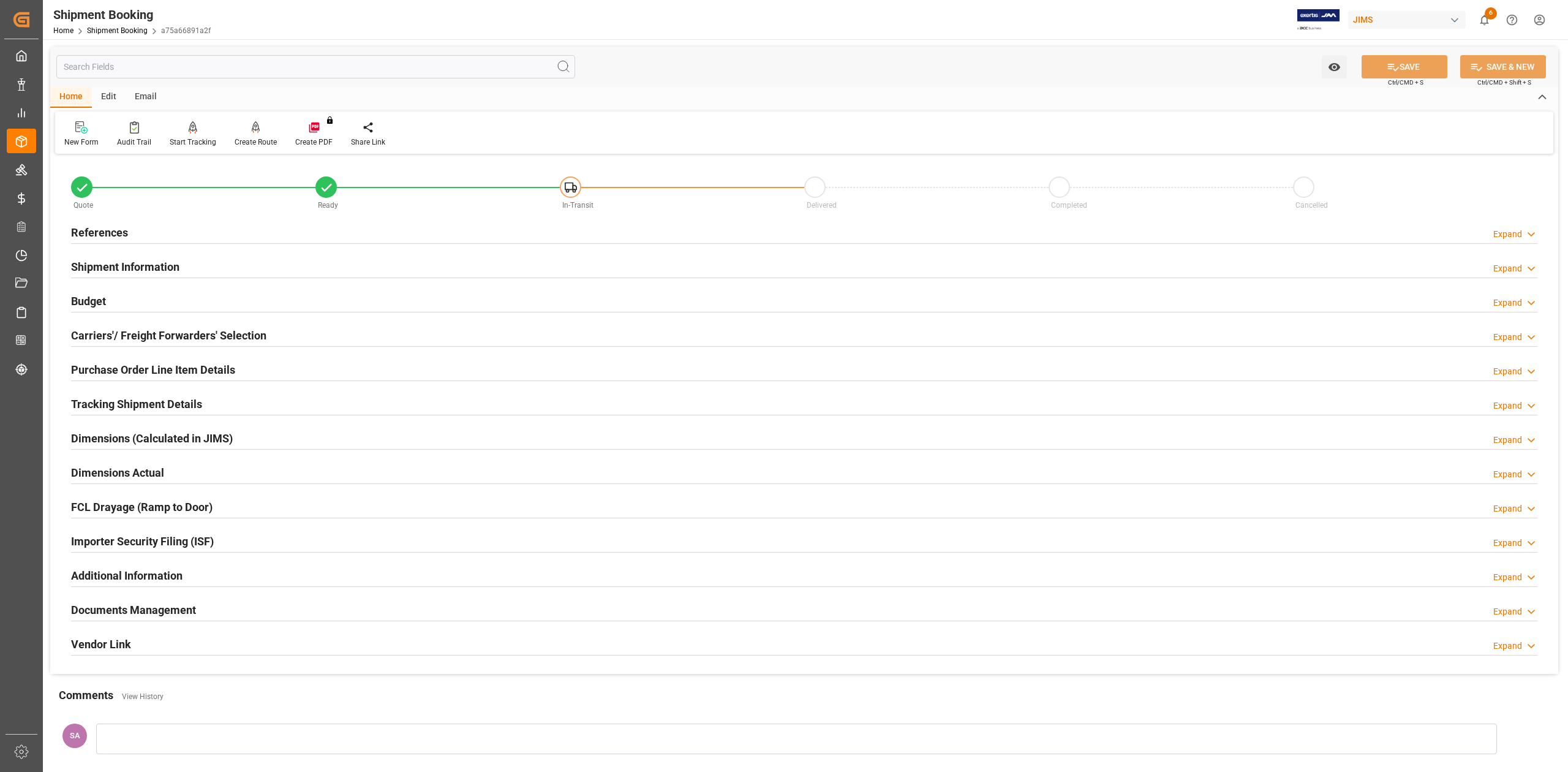
drag, startPoint x: 77, startPoint y: 471, endPoint x: 136, endPoint y: 471, distance: 59.0
click at [77, 471] on h2 "Dimensions Actual" at bounding box center [118, 472] width 93 height 17
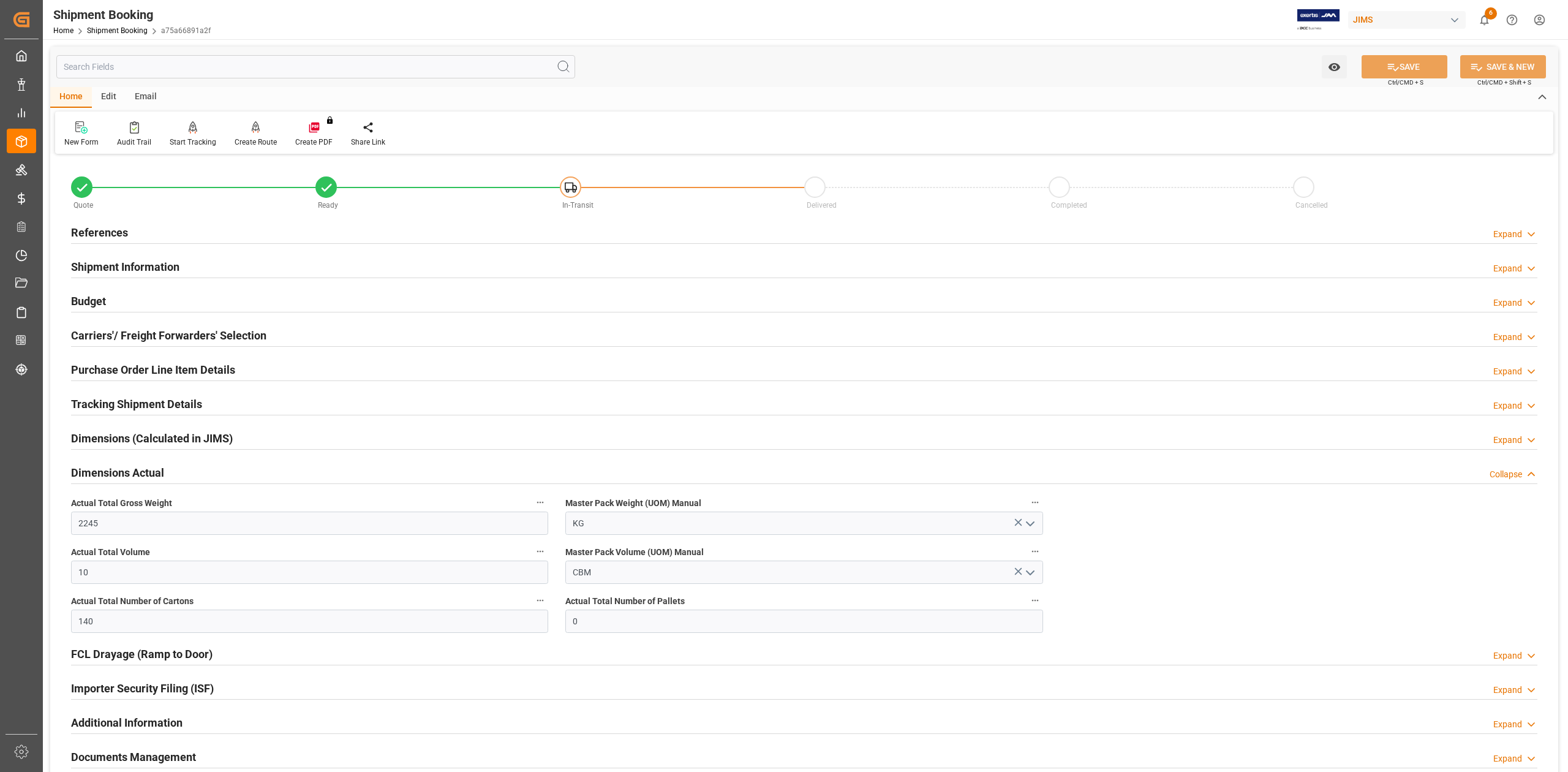
drag, startPoint x: 93, startPoint y: 297, endPoint x: 139, endPoint y: 378, distance: 93.2
click at [93, 297] on h2 "Budget" at bounding box center [88, 301] width 35 height 17
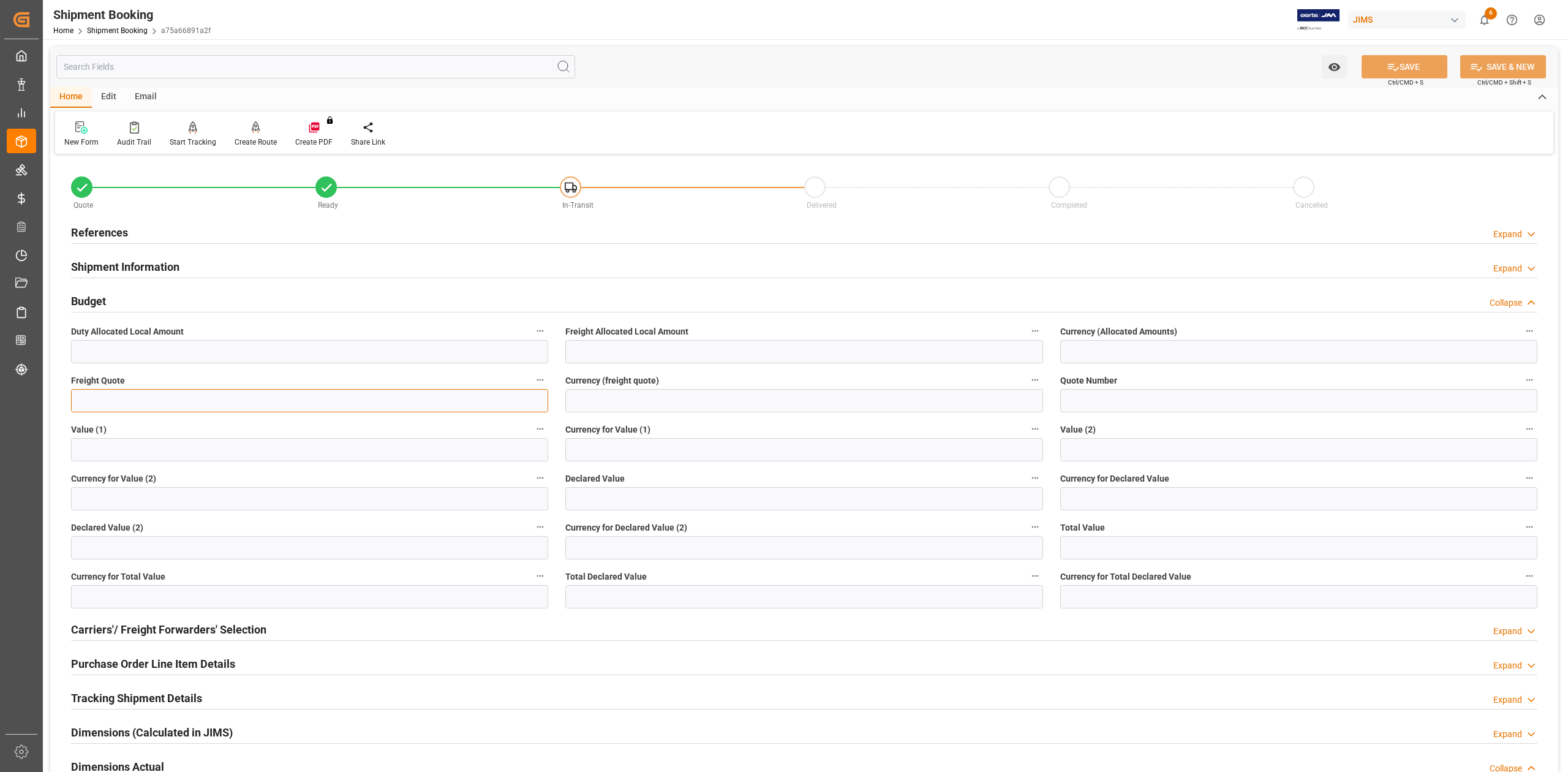
click at [129, 404] on input "text" at bounding box center [309, 401] width 477 height 24
type input "1700"
click at [647, 404] on input at bounding box center [804, 401] width 477 height 24
type input "USD"
click at [1431, 60] on button "SAVE" at bounding box center [1404, 67] width 86 height 24
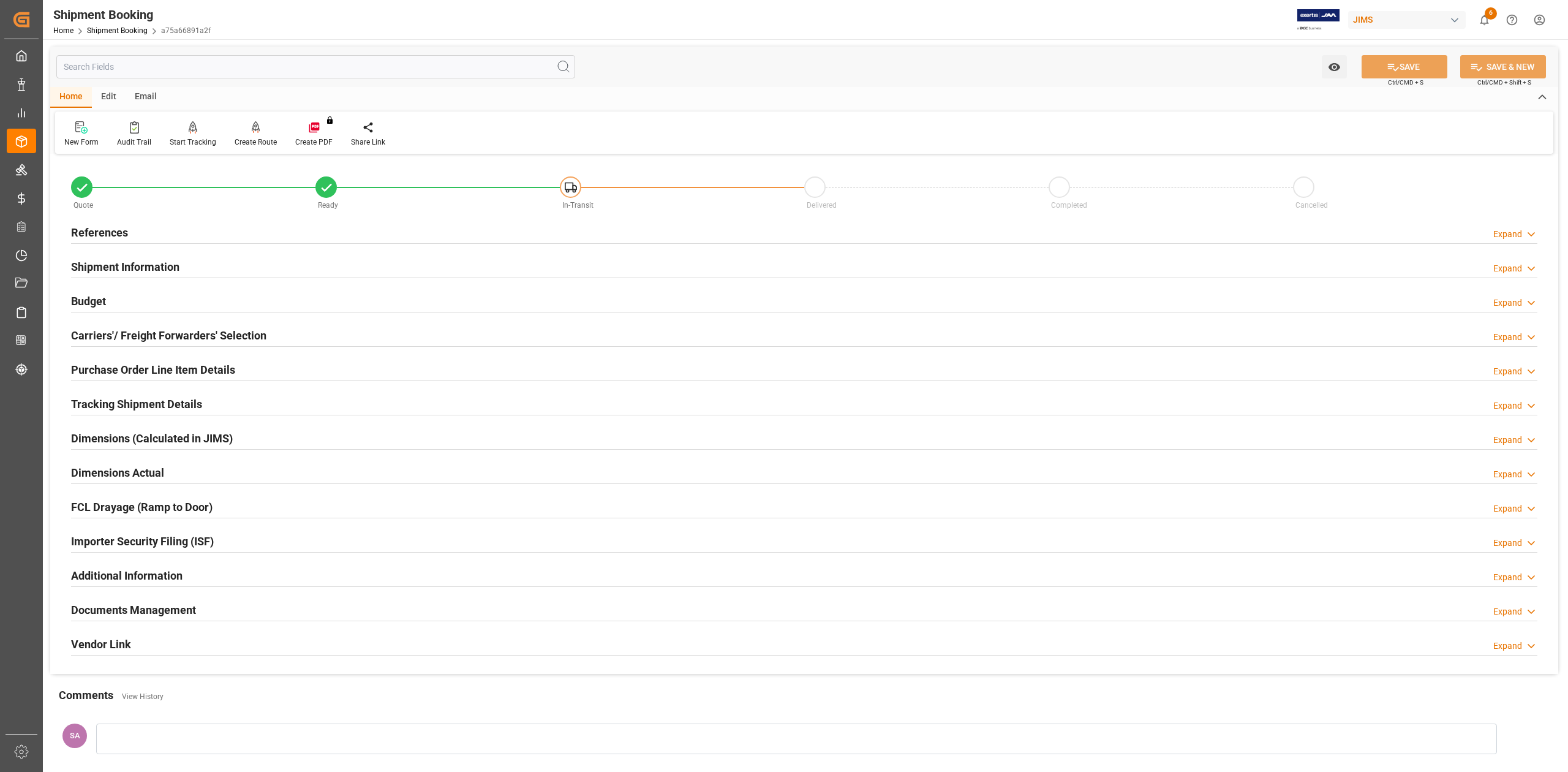
click at [98, 303] on h2 "Budget" at bounding box center [88, 301] width 35 height 17
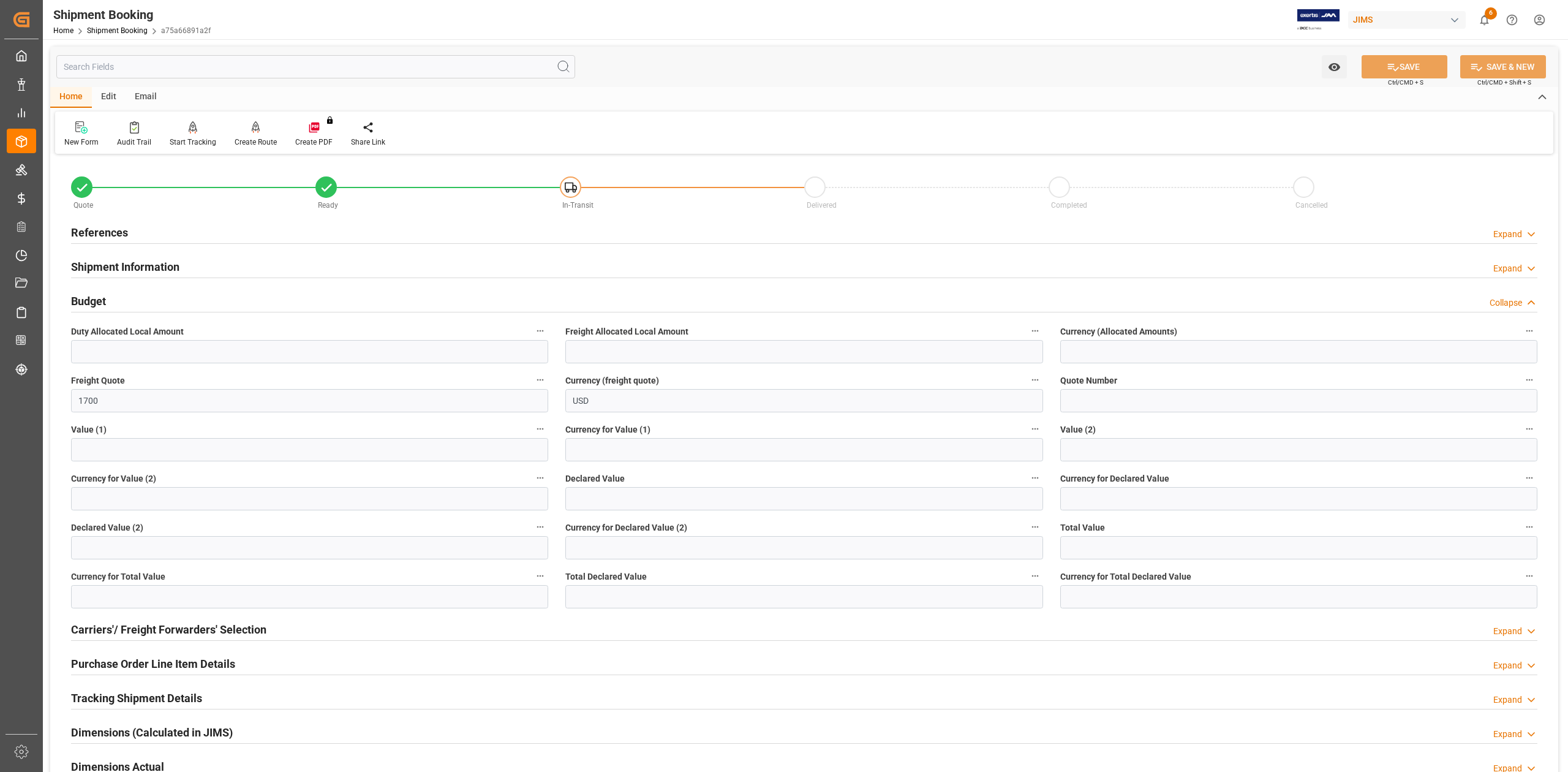
click at [98, 303] on h2 "Budget" at bounding box center [88, 301] width 35 height 17
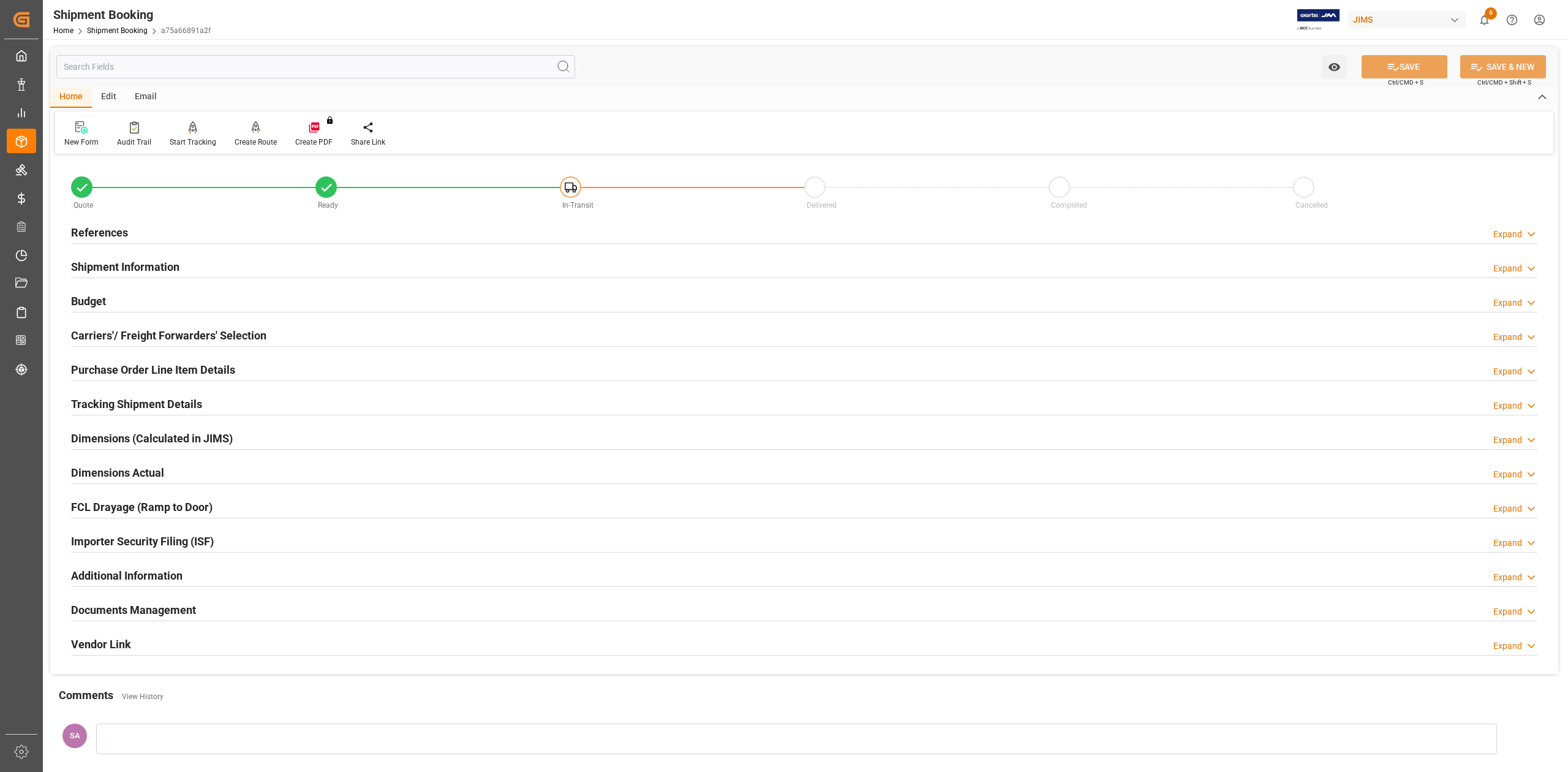
click at [93, 402] on h2 "Tracking Shipment Details" at bounding box center [137, 404] width 131 height 17
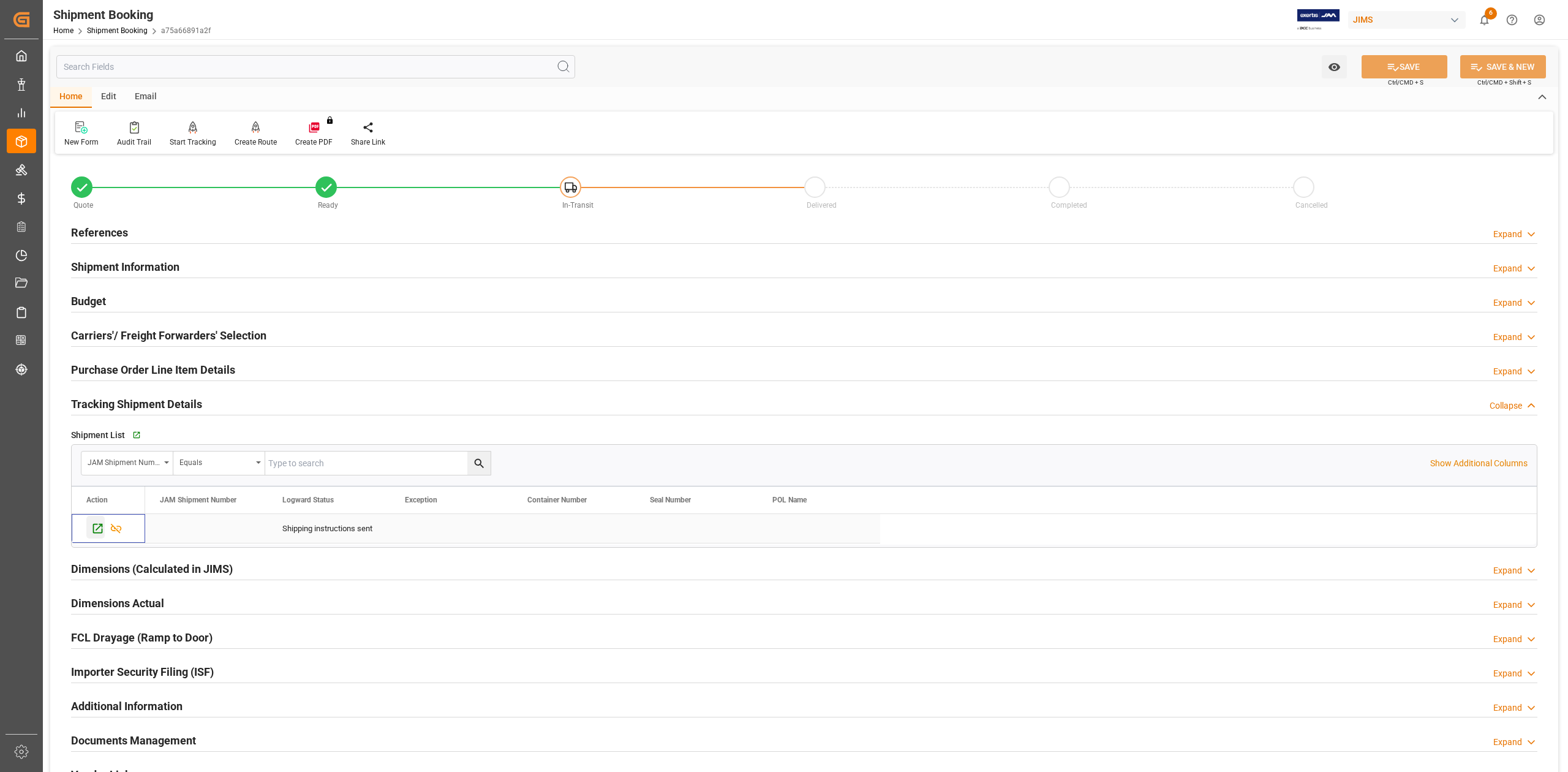
click at [99, 529] on icon "Press SPACE to select this row." at bounding box center [97, 528] width 13 height 13
click at [116, 405] on h2 "Tracking Shipment Details" at bounding box center [137, 404] width 131 height 17
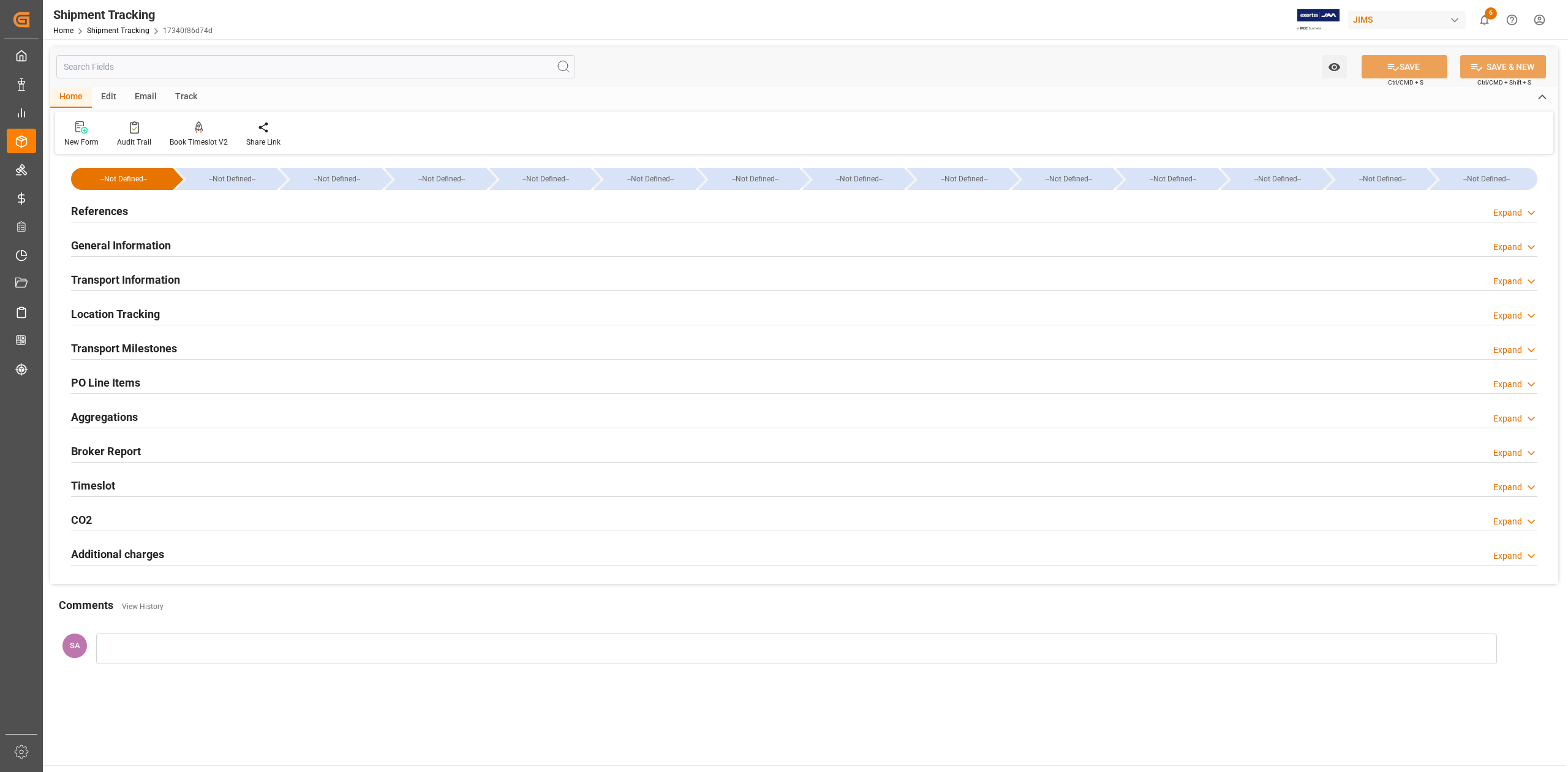
type input "[DATE]"
drag, startPoint x: 103, startPoint y: 210, endPoint x: 136, endPoint y: 274, distance: 72.0
click at [103, 210] on h2 "References" at bounding box center [100, 211] width 57 height 17
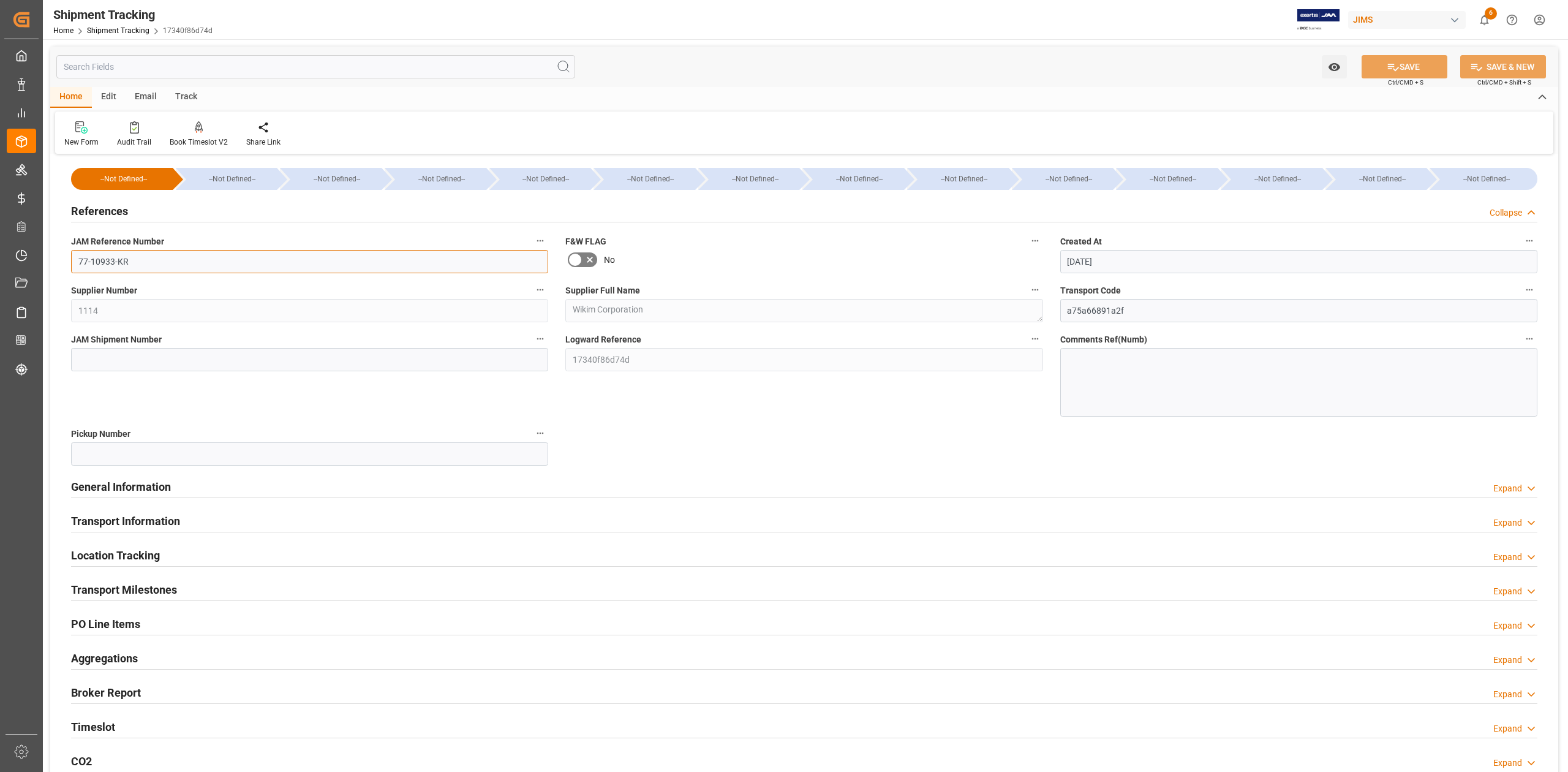
click at [174, 258] on input "77-10933-KR" at bounding box center [309, 262] width 477 height 24
click at [218, 357] on input at bounding box center [309, 360] width 477 height 24
paste input "72916"
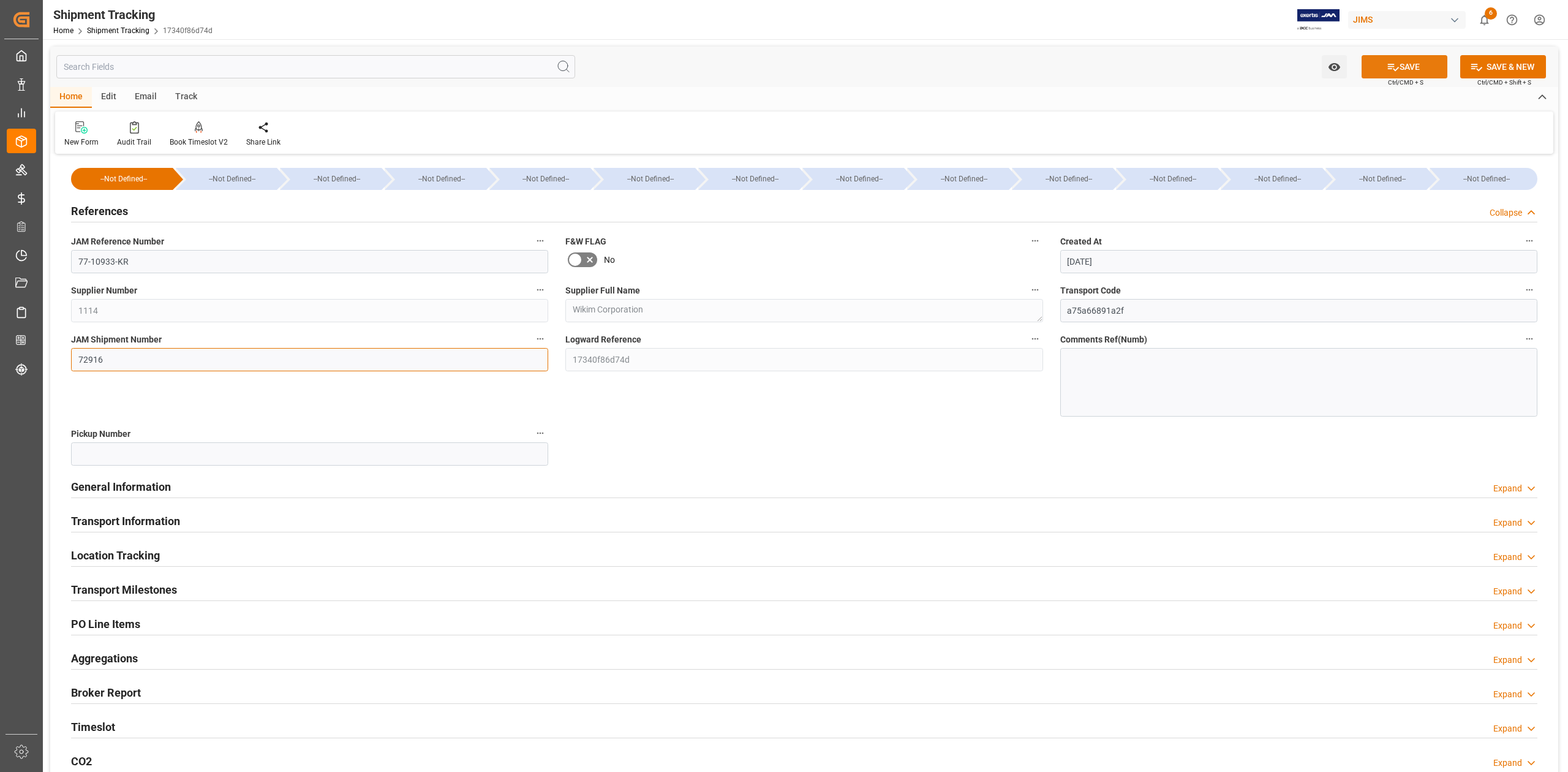
type input "72916"
click at [1393, 67] on icon at bounding box center [1393, 67] width 13 height 13
click at [136, 488] on h2 "General Information" at bounding box center [121, 487] width 100 height 17
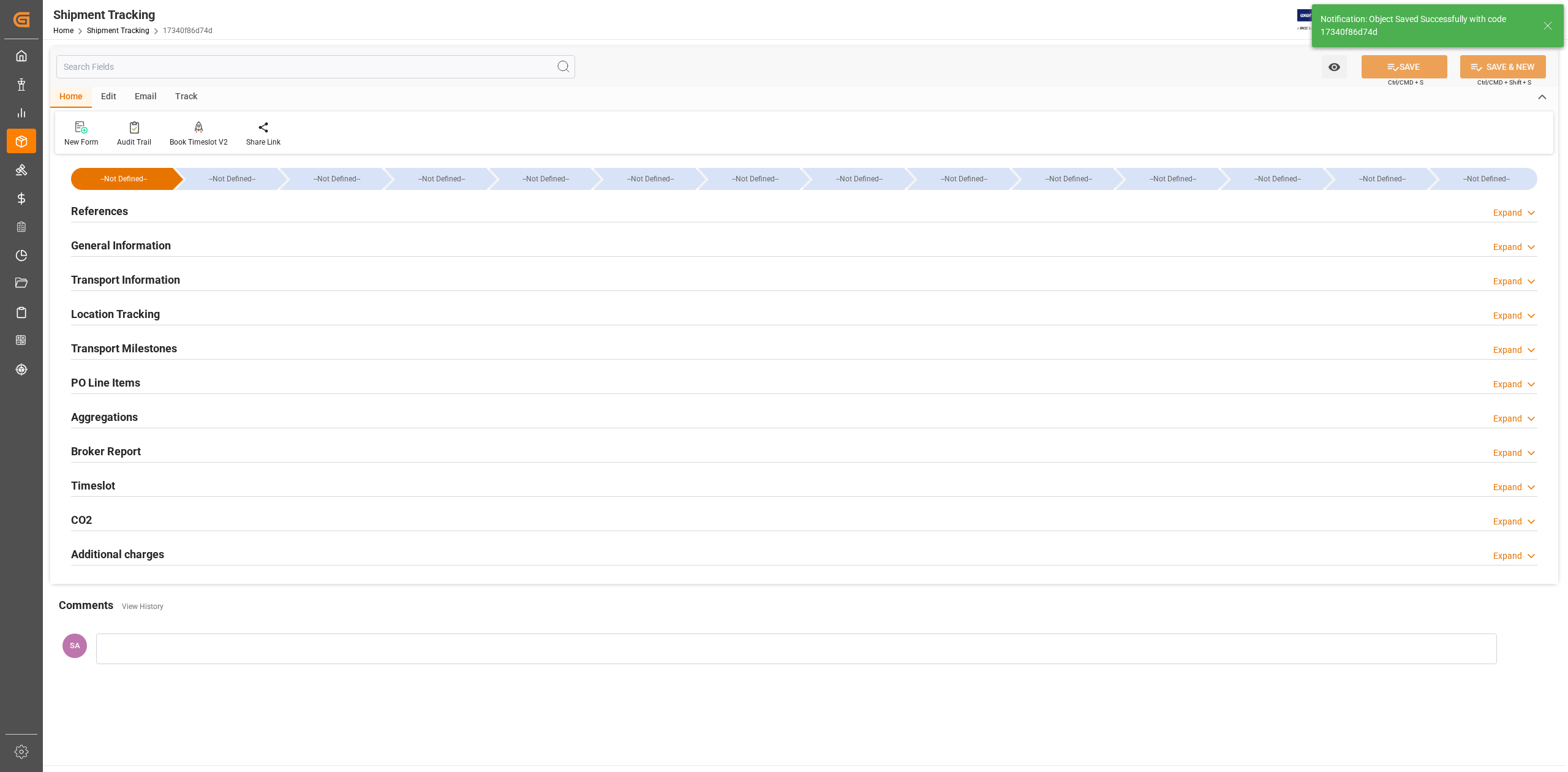
click at [155, 349] on h2 "Transport Milestones" at bounding box center [124, 348] width 106 height 17
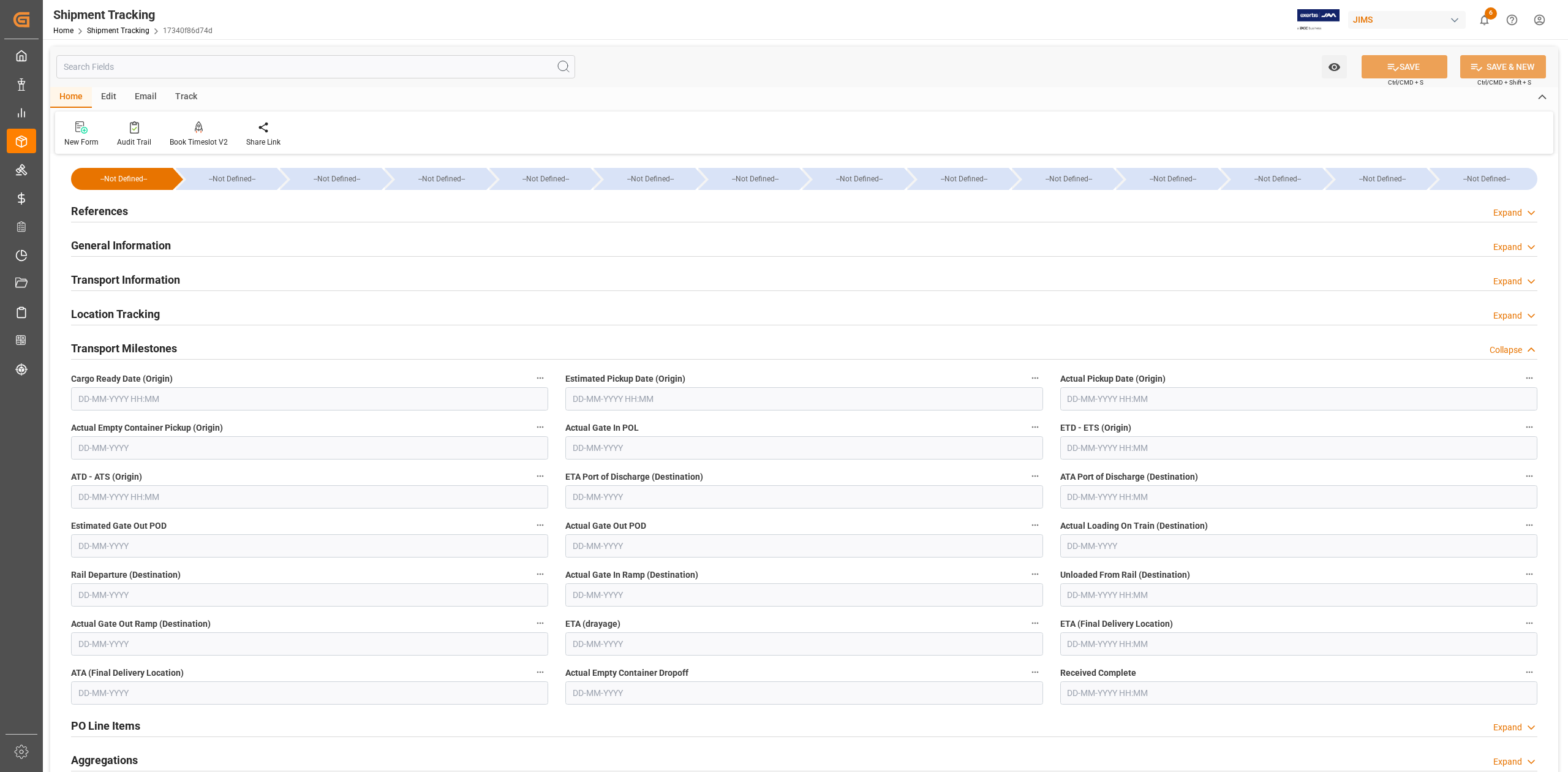
click at [173, 406] on input "text" at bounding box center [309, 399] width 477 height 24
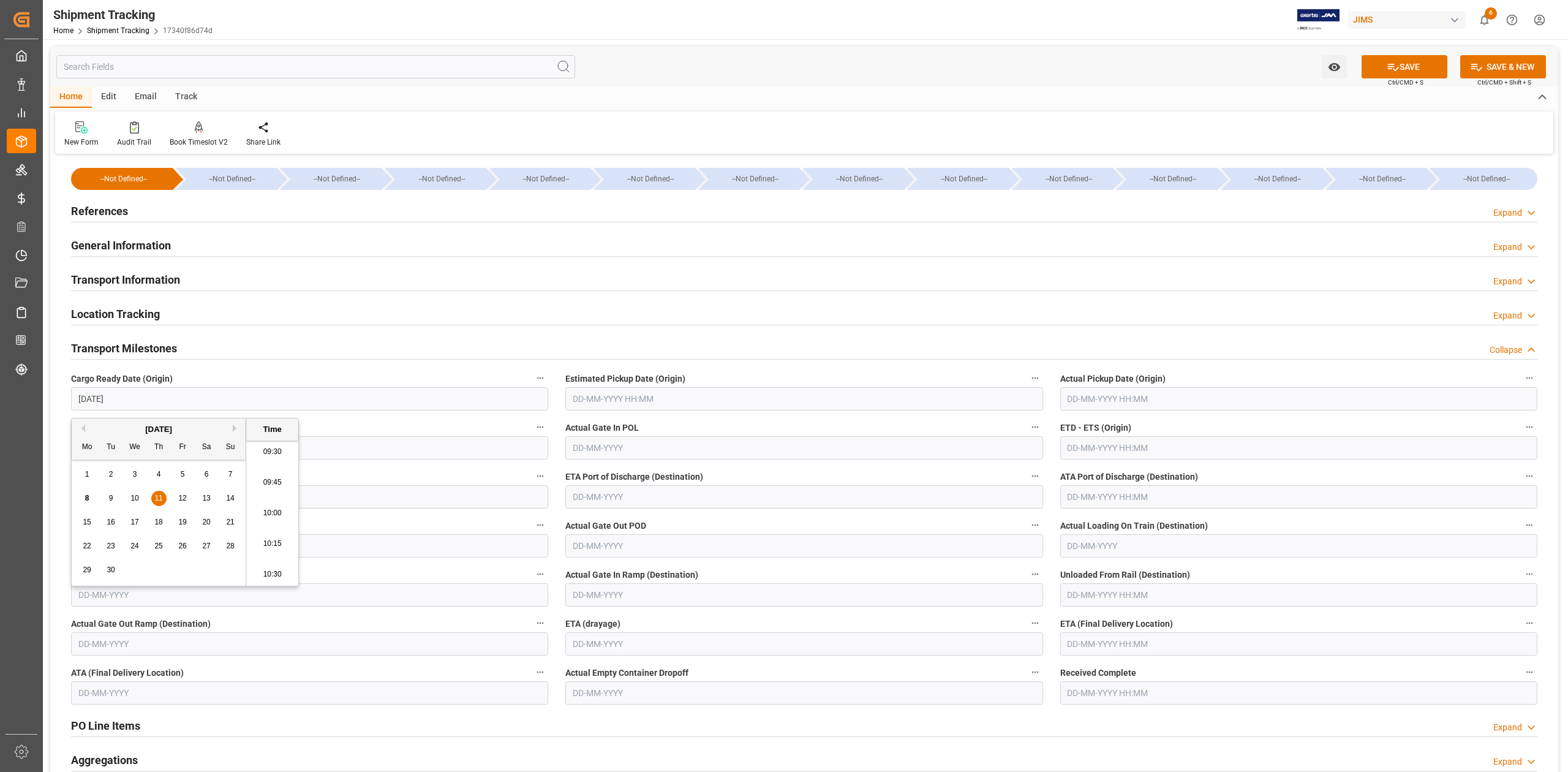
click at [158, 497] on span "11" at bounding box center [158, 498] width 8 height 9
type input "11-09-2025 00:00"
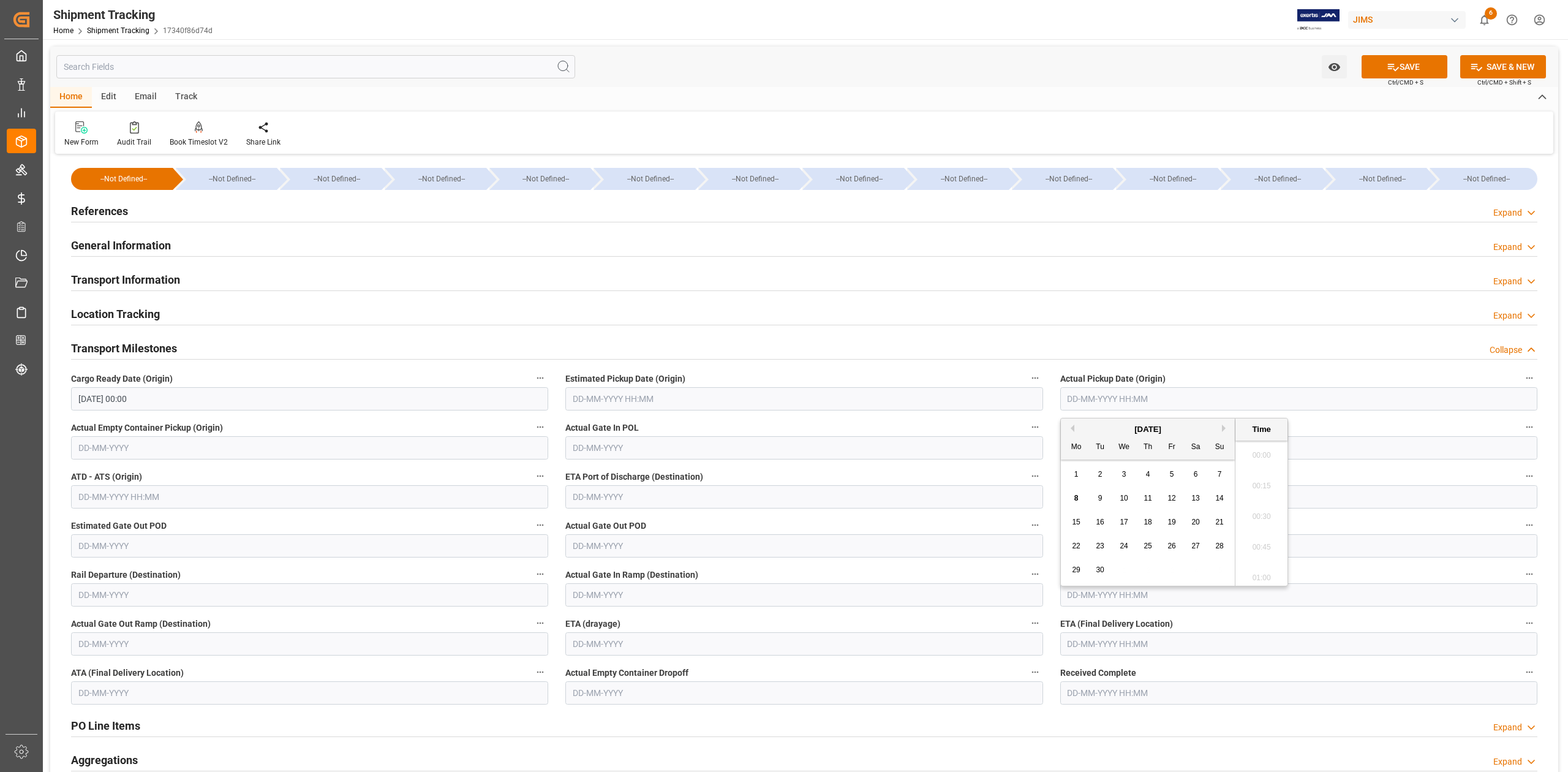
click at [1119, 402] on input "text" at bounding box center [1298, 399] width 477 height 24
click at [1122, 524] on span "17" at bounding box center [1123, 522] width 8 height 9
type input "17-09-2025 00:00"
click at [1145, 402] on input "17-09-2025 00:00" at bounding box center [1298, 399] width 477 height 24
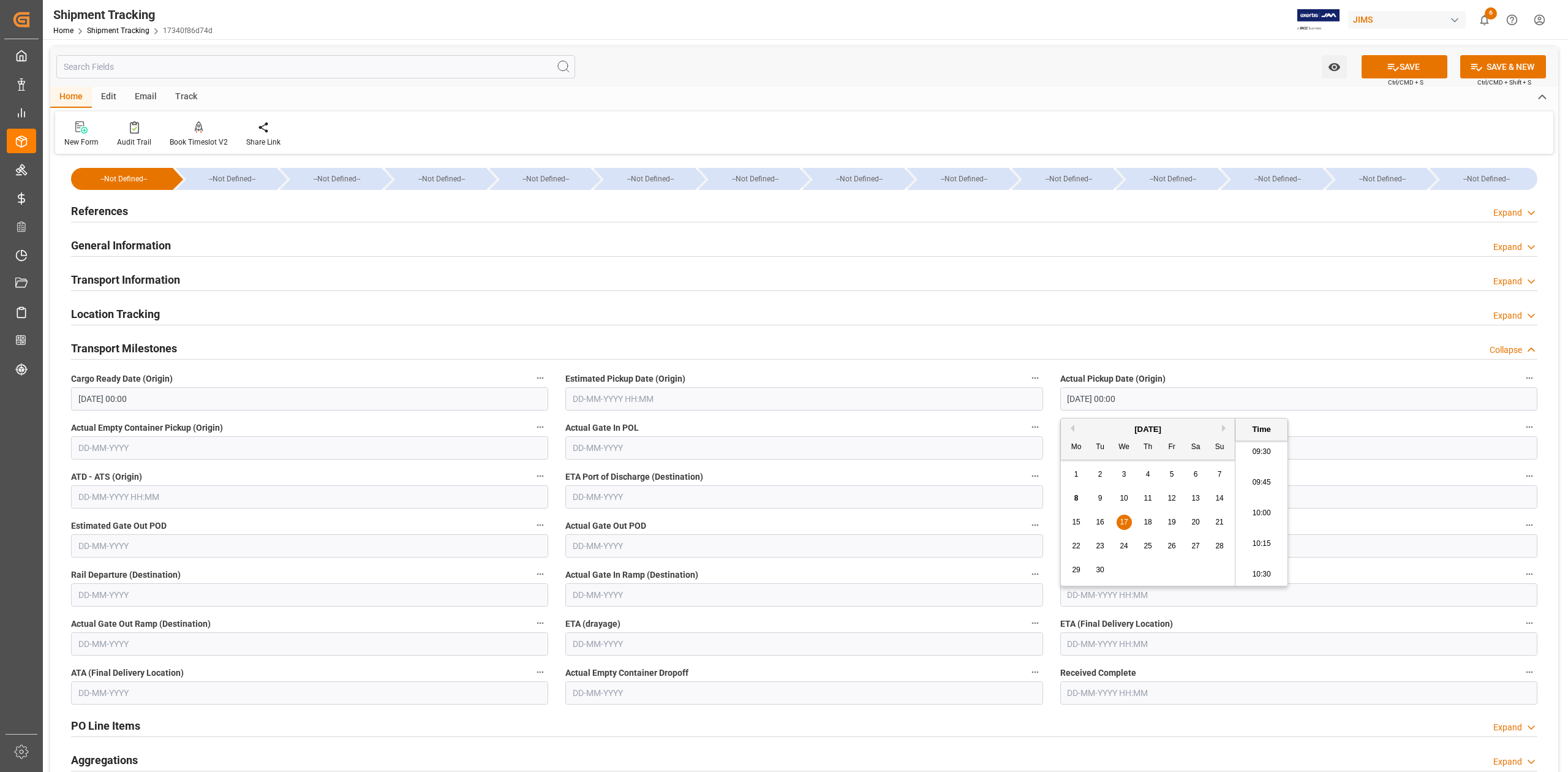
click at [1145, 402] on input "17-09-2025 00:00" at bounding box center [1298, 399] width 477 height 24
click at [784, 408] on input "text" at bounding box center [804, 399] width 477 height 24
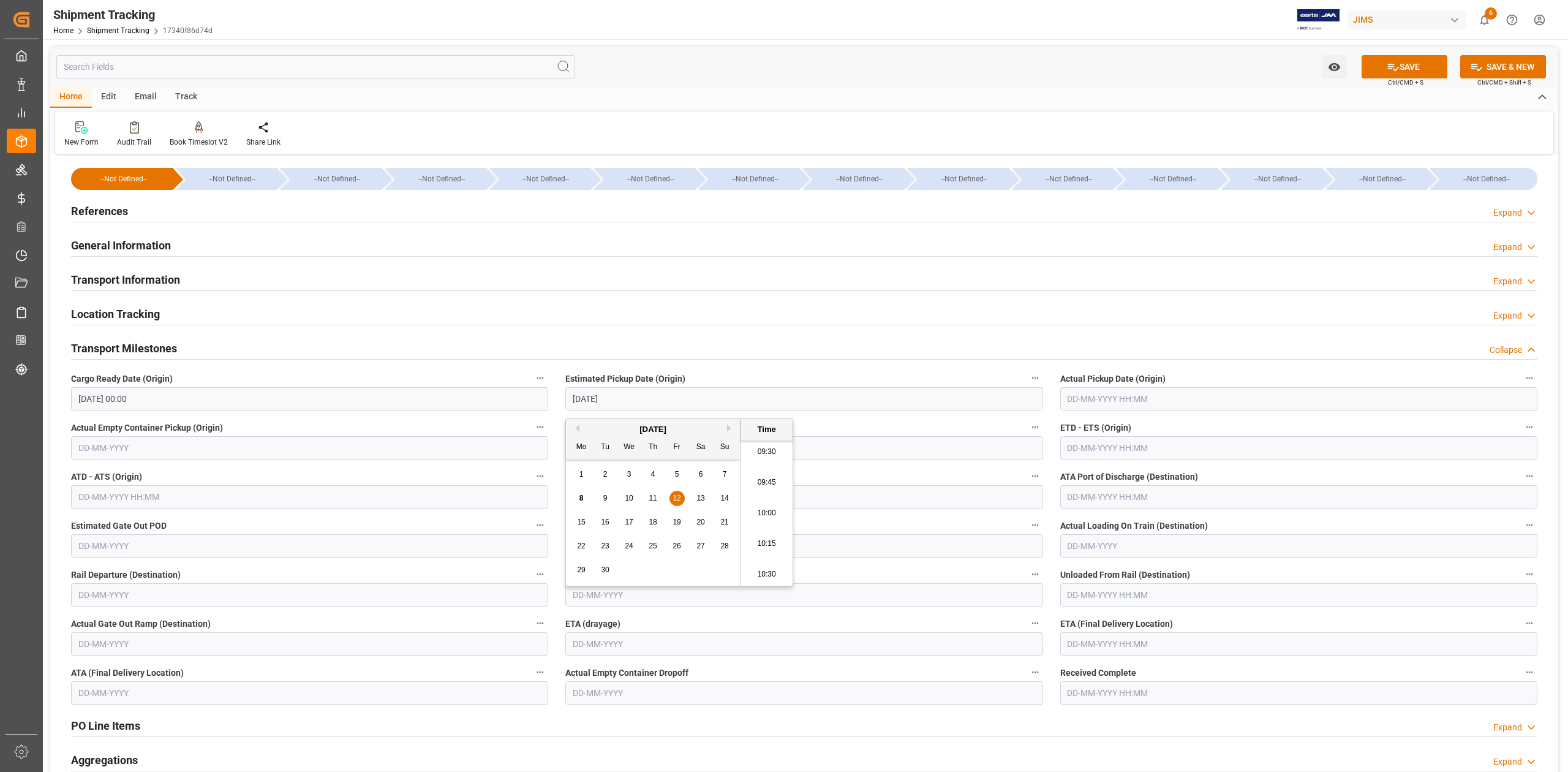
click at [1150, 451] on input "text" at bounding box center [1298, 448] width 477 height 24
type input "12-09-2025 00:00"
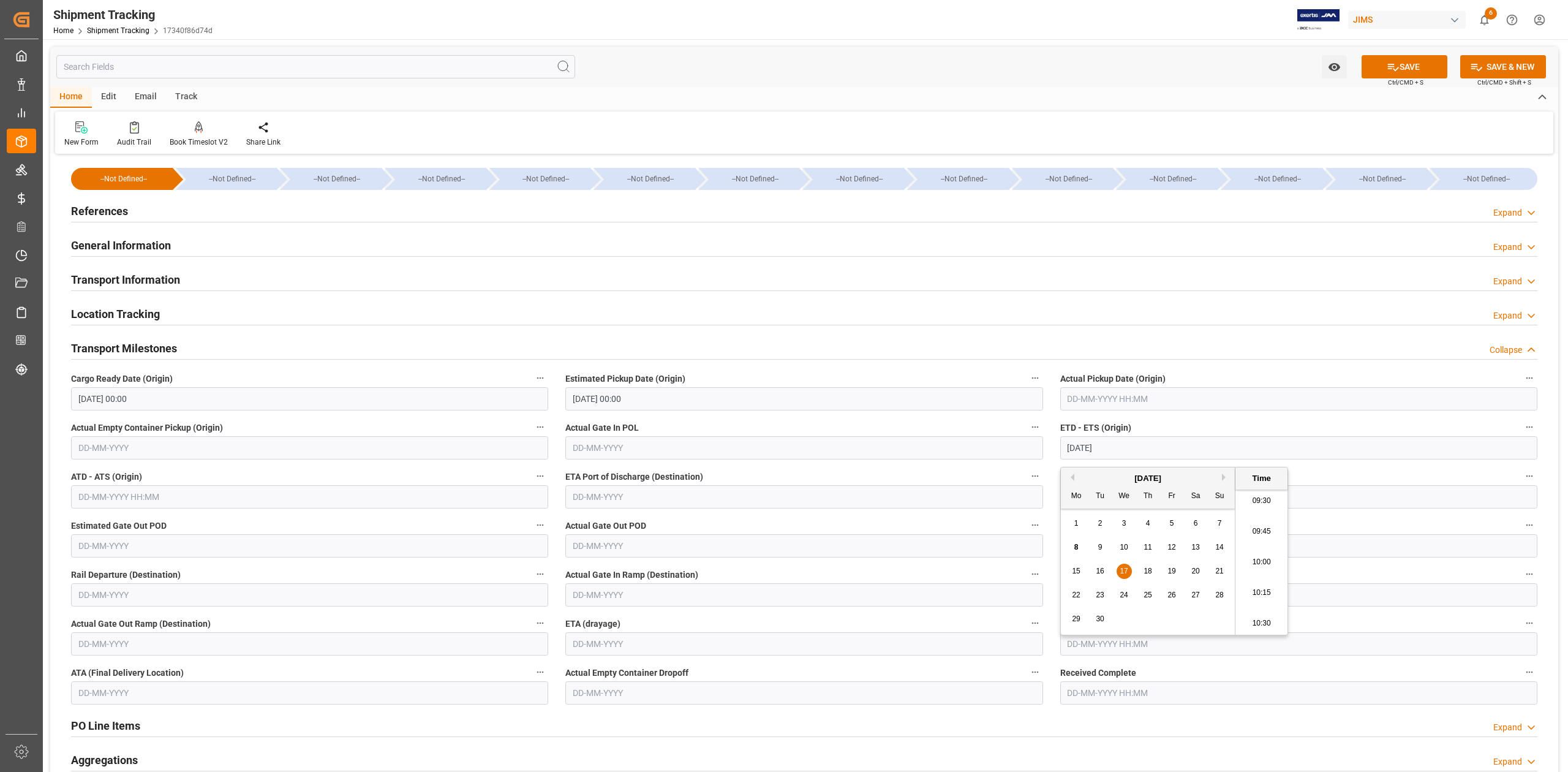
type input "17-09-2025 00:00"
click at [1122, 642] on input "text" at bounding box center [1298, 644] width 477 height 24
click at [1223, 464] on button "Next Month" at bounding box center [1226, 465] width 7 height 7
click at [1148, 584] on span "23" at bounding box center [1147, 583] width 8 height 9
type input "23-10-2025 00:00"
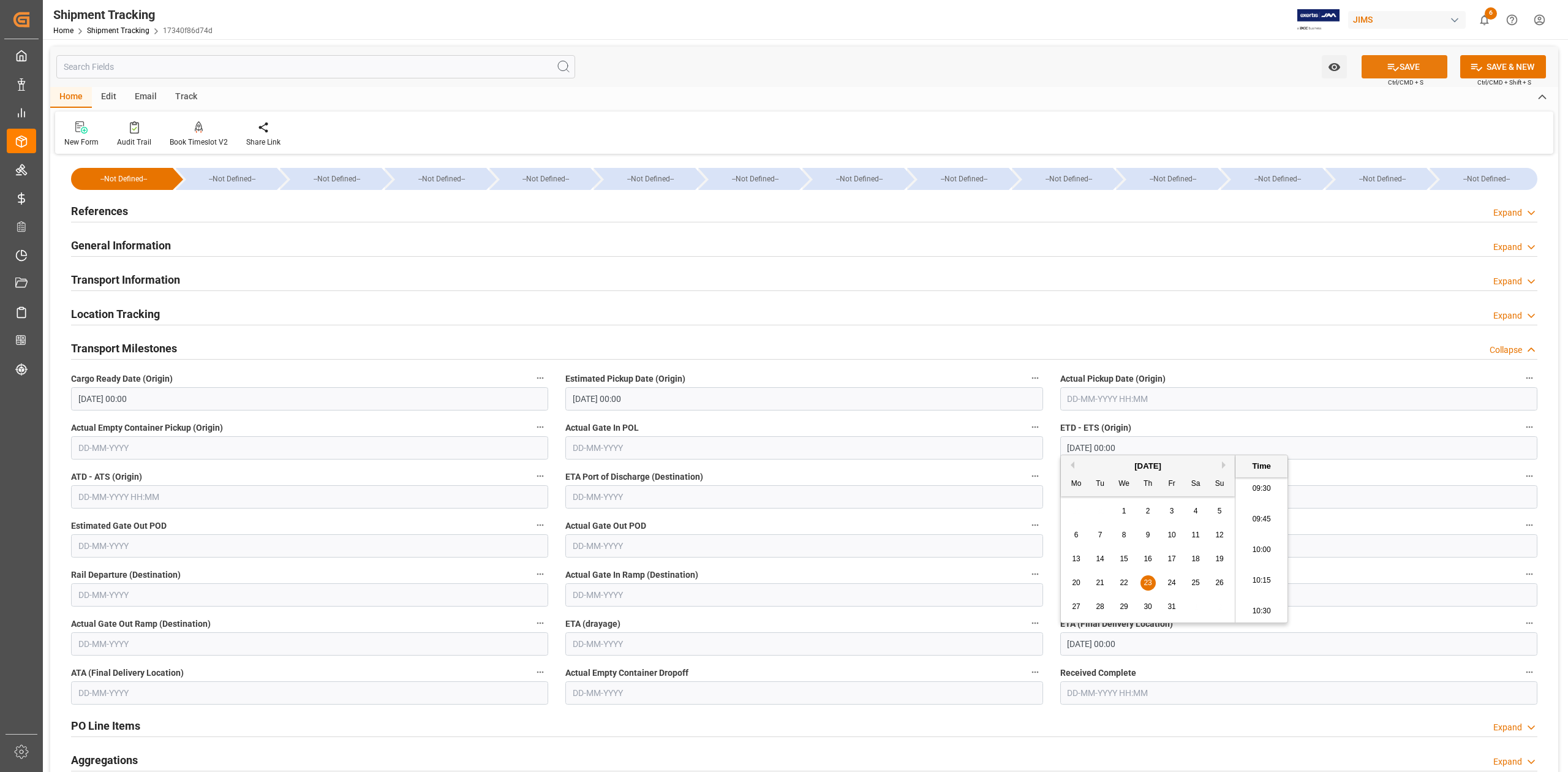
click at [1392, 64] on icon at bounding box center [1393, 67] width 13 height 13
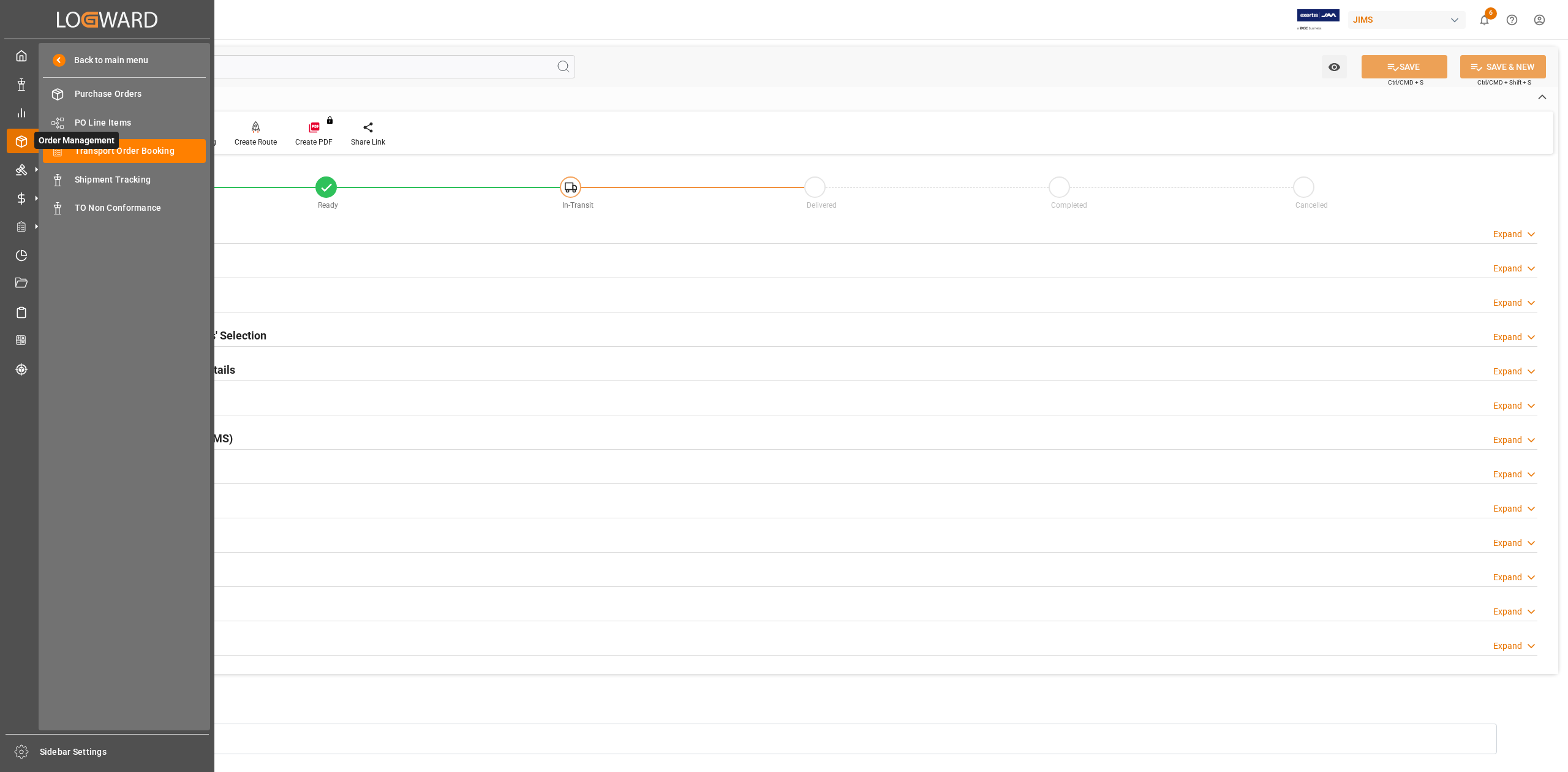
click at [115, 145] on span "Order Management" at bounding box center [76, 141] width 85 height 17
click at [125, 147] on span "Transport Order Booking" at bounding box center [140, 151] width 132 height 13
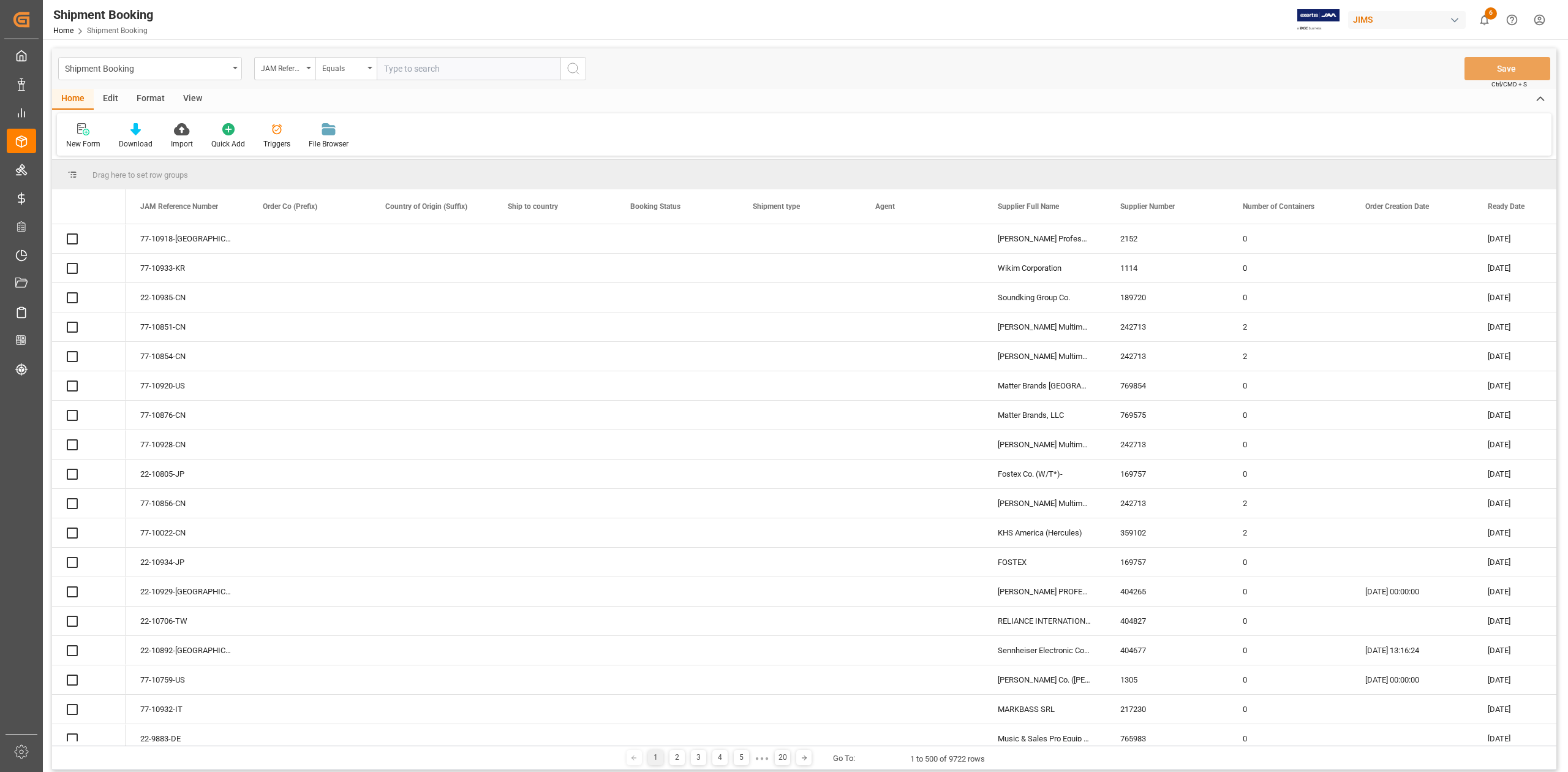
click at [431, 65] on input "text" at bounding box center [468, 69] width 184 height 24
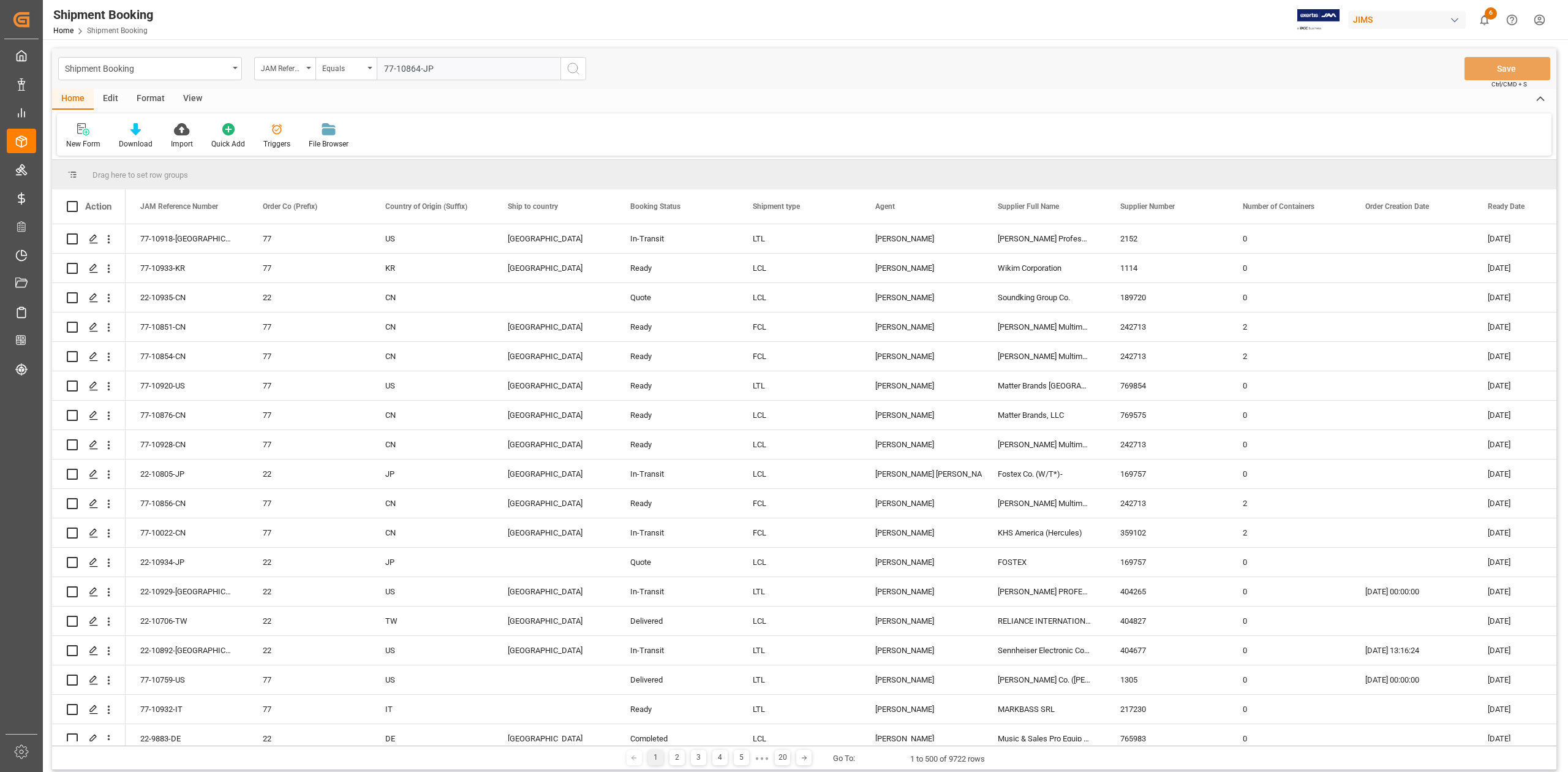
click at [442, 70] on input "77-10864-JP" at bounding box center [468, 69] width 184 height 24
click at [522, 74] on input "77-10864-JP77-10864-[GEOGRAPHIC_DATA]" at bounding box center [468, 69] width 184 height 24
type input "77-10864-JP"
drag, startPoint x: 569, startPoint y: 71, endPoint x: 168, endPoint y: 273, distance: 449.0
click at [571, 70] on icon "search button" at bounding box center [574, 69] width 15 height 15
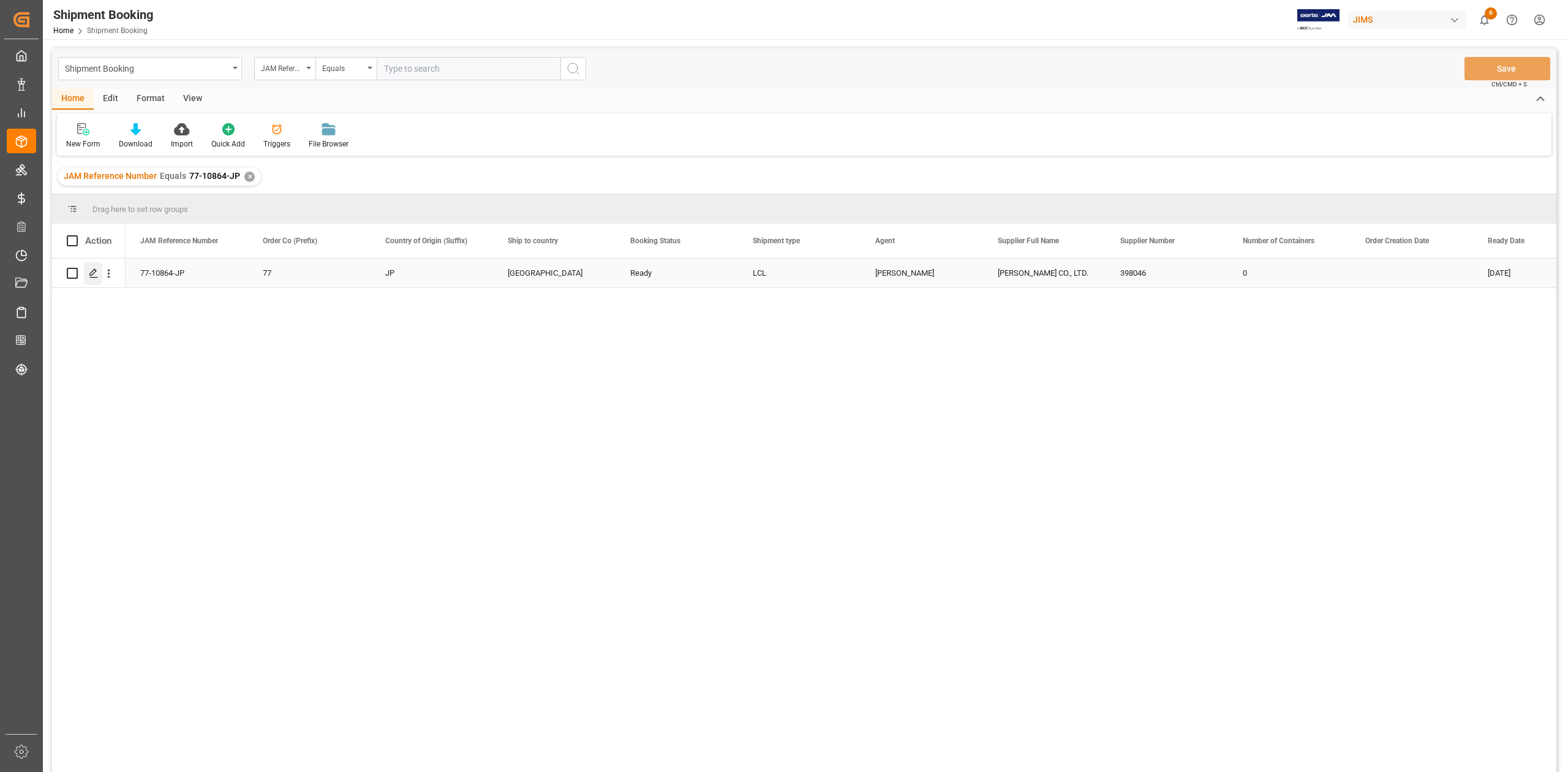
click at [93, 277] on line "Press SPACE to select this row." at bounding box center [93, 277] width 7 height 0
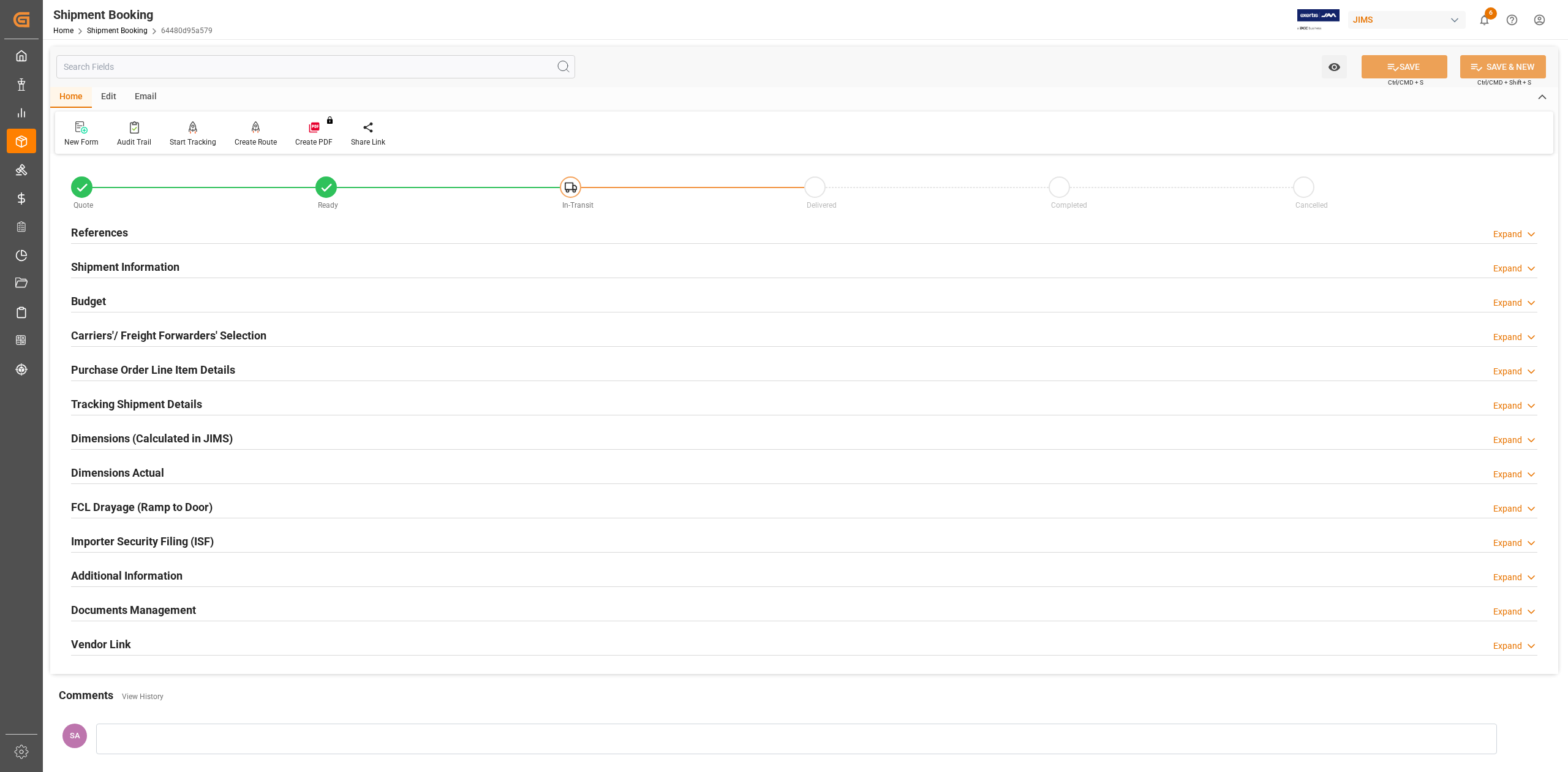
click at [95, 301] on h2 "Budget" at bounding box center [88, 301] width 35 height 17
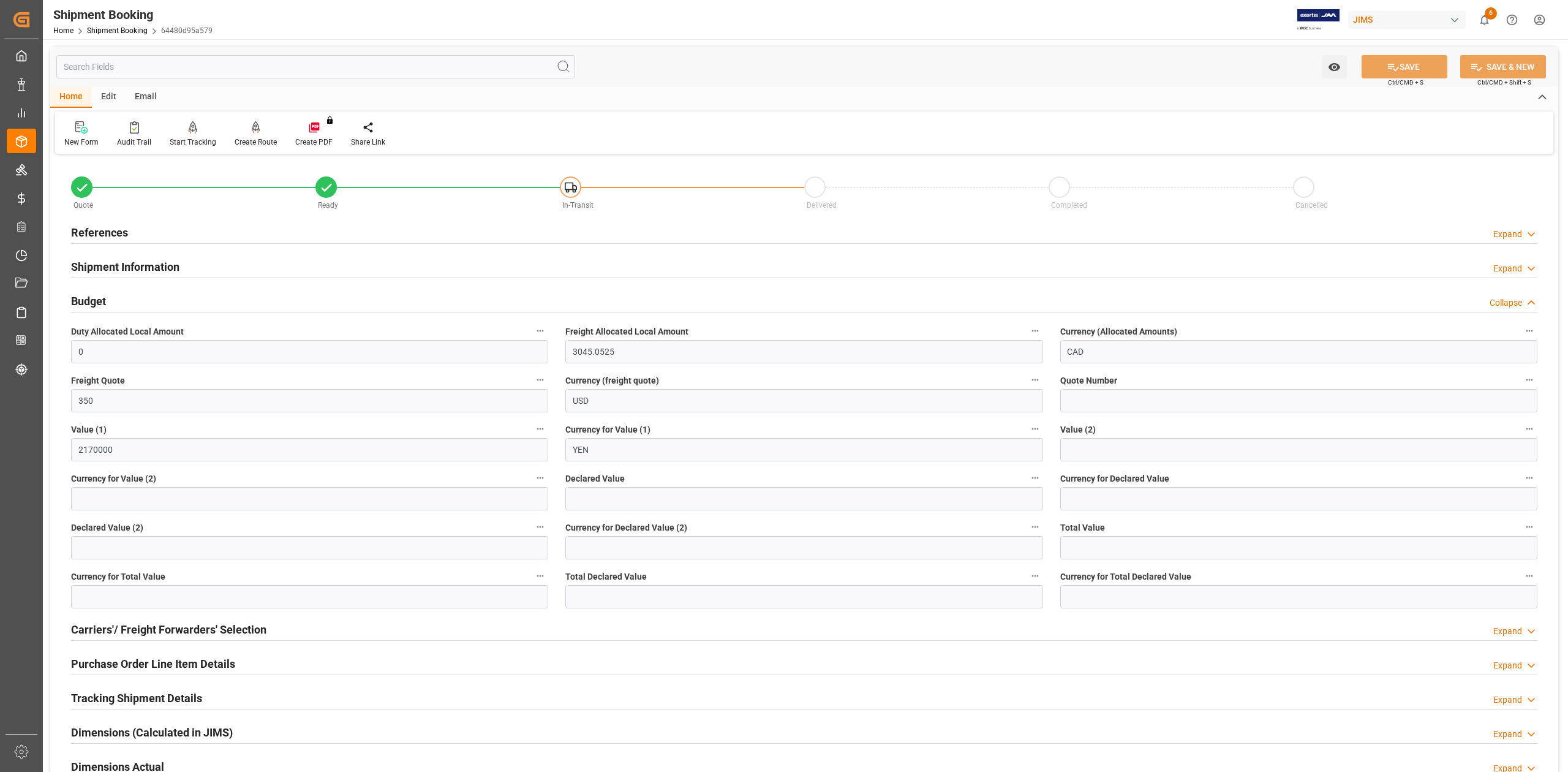
click at [95, 301] on h2 "Budget" at bounding box center [88, 301] width 35 height 17
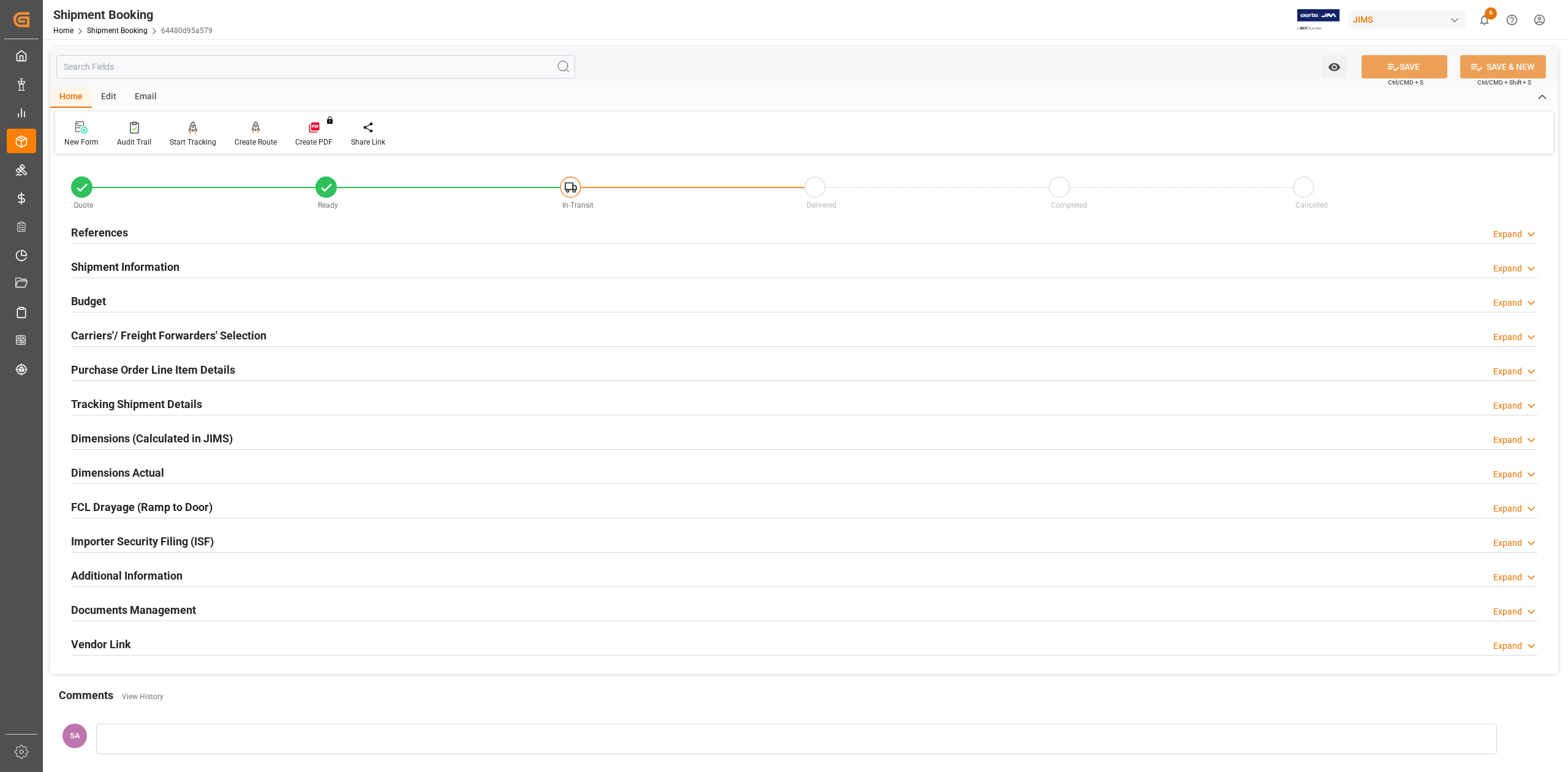
drag, startPoint x: 120, startPoint y: 400, endPoint x: 119, endPoint y: 438, distance: 38.0
click at [120, 399] on h2 "Tracking Shipment Details" at bounding box center [137, 404] width 131 height 17
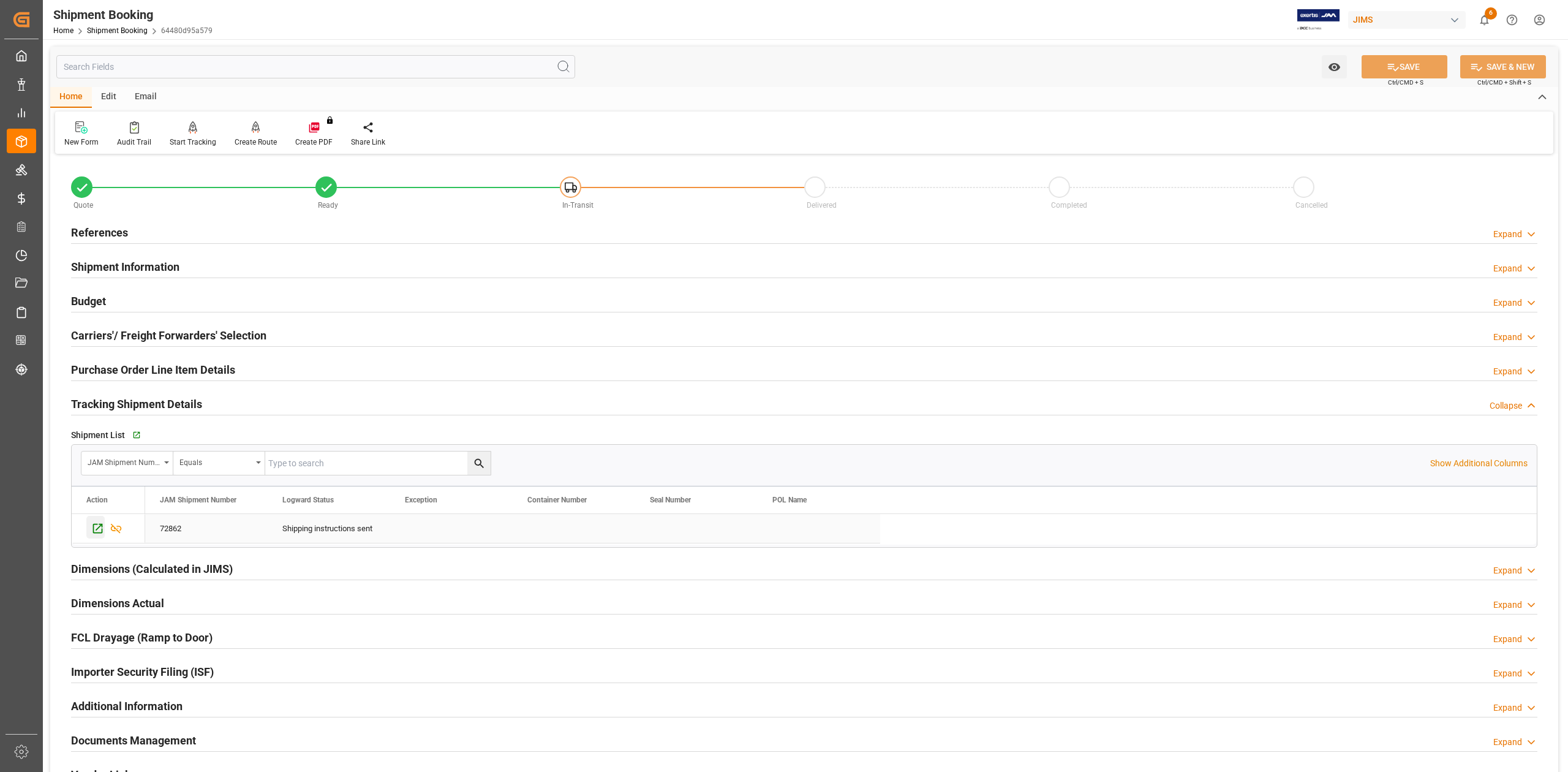
click at [98, 533] on icon "Press SPACE to select this row." at bounding box center [97, 528] width 13 height 13
click at [166, 267] on h2 "Shipment Information" at bounding box center [125, 267] width 108 height 17
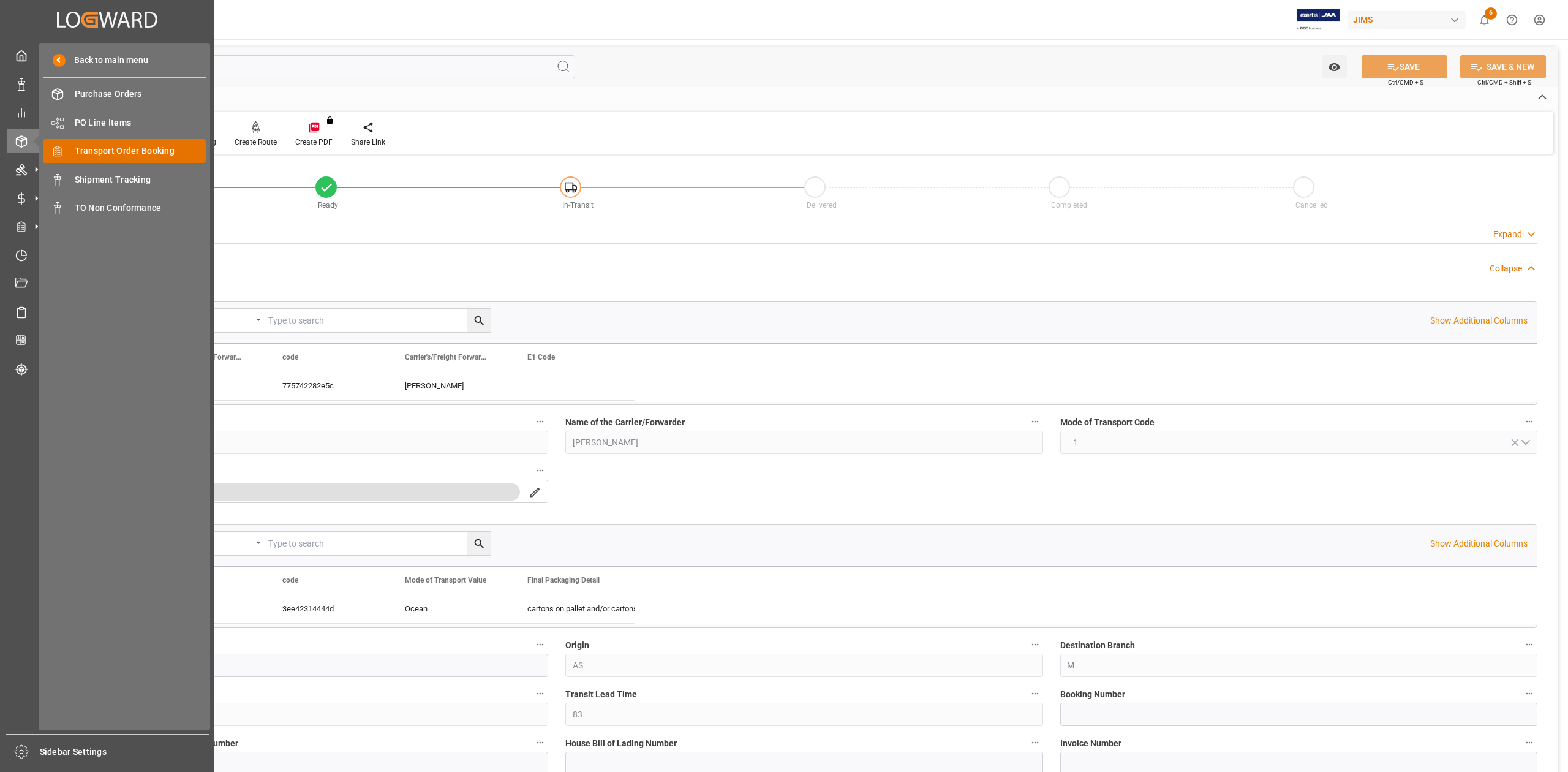
click at [139, 148] on span "Transport Order Booking" at bounding box center [140, 151] width 132 height 13
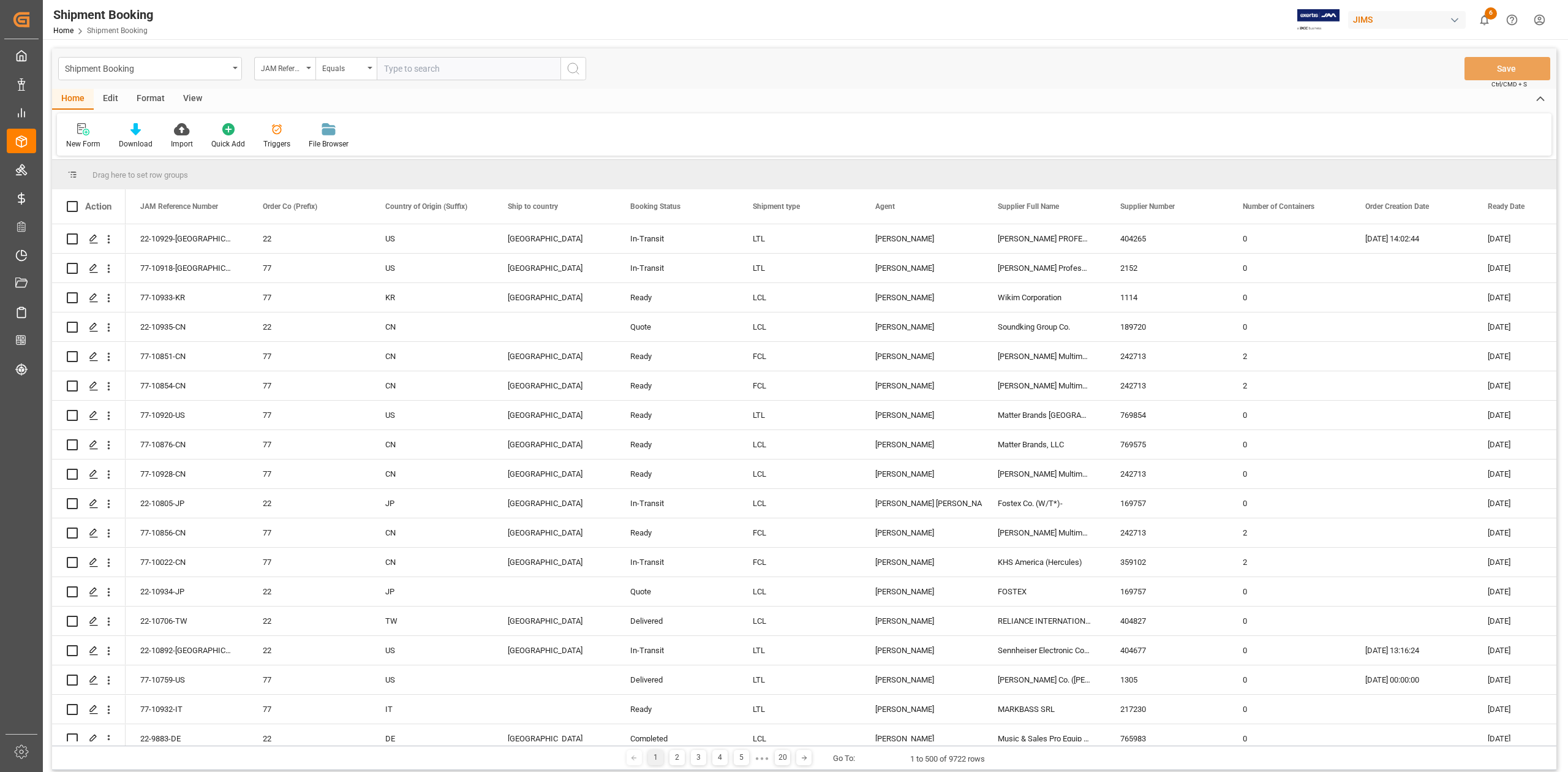
drag, startPoint x: 483, startPoint y: 72, endPoint x: 495, endPoint y: 67, distance: 13.0
click at [483, 71] on input "text" at bounding box center [468, 69] width 184 height 24
type input "77-10547-CN"
click at [568, 69] on icon "search button" at bounding box center [574, 69] width 15 height 15
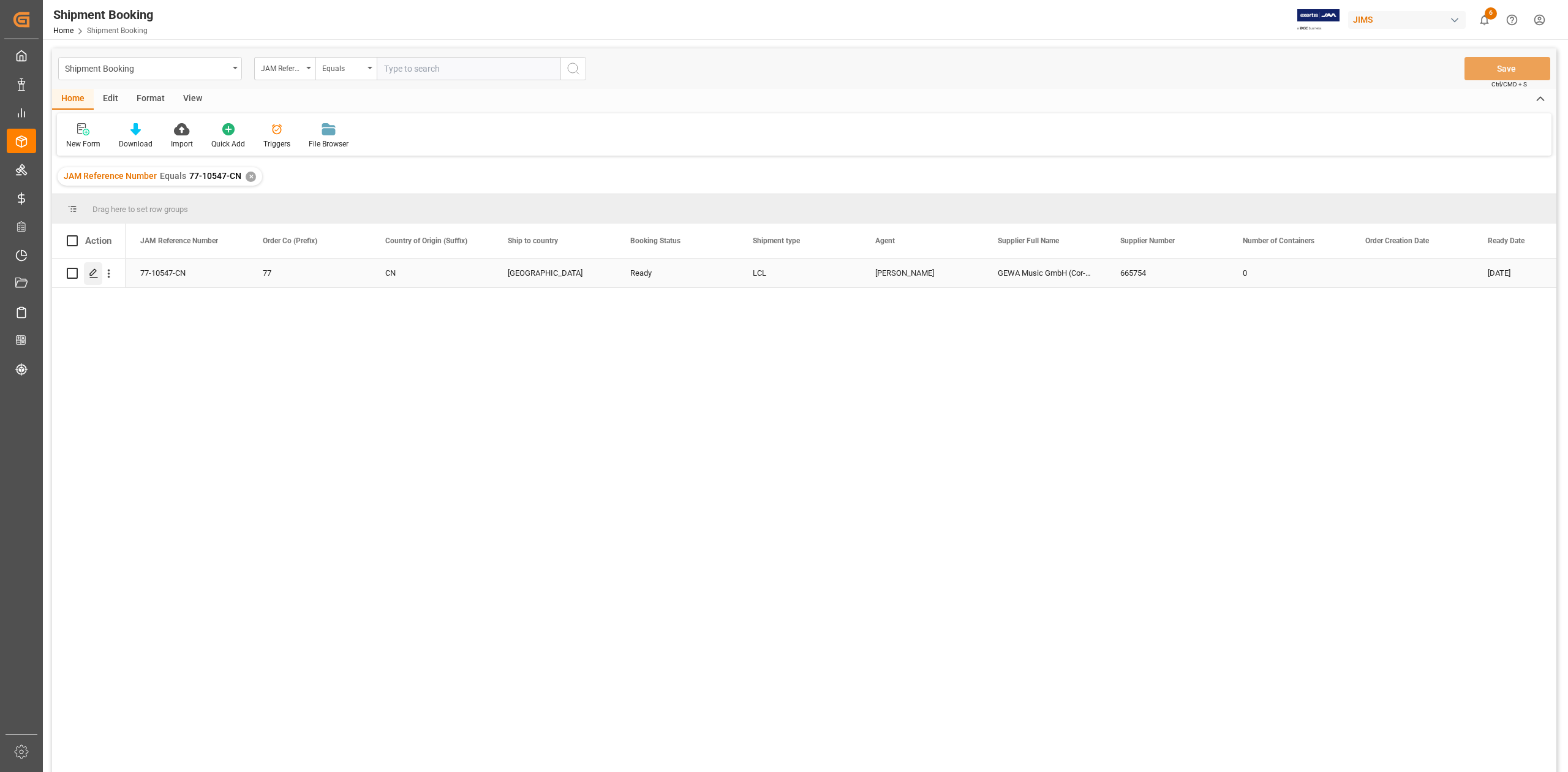
click at [93, 271] on polygon "Press SPACE to select this row." at bounding box center [93, 272] width 6 height 6
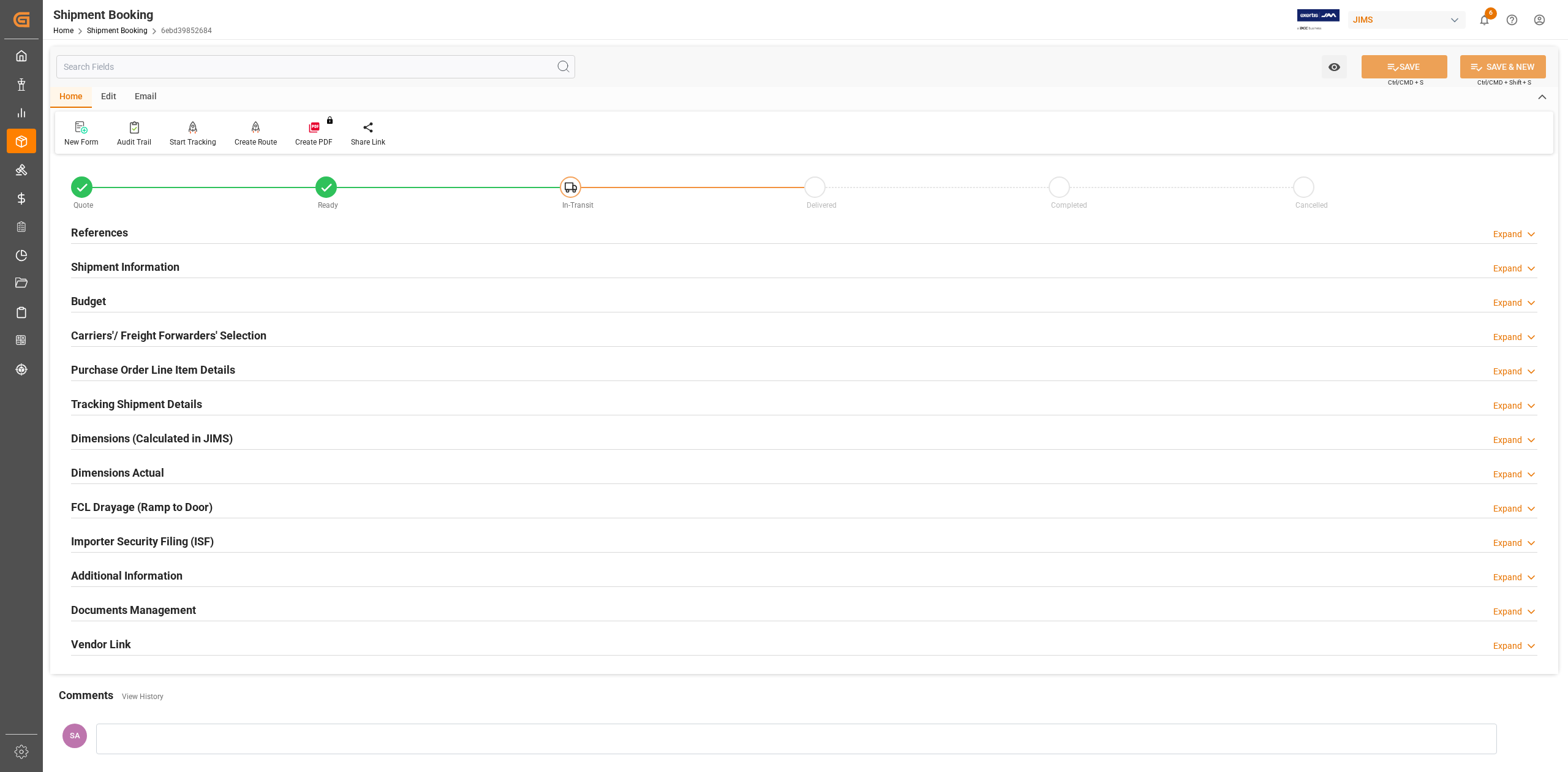
click at [147, 618] on h2 "Documents Management" at bounding box center [134, 610] width 125 height 17
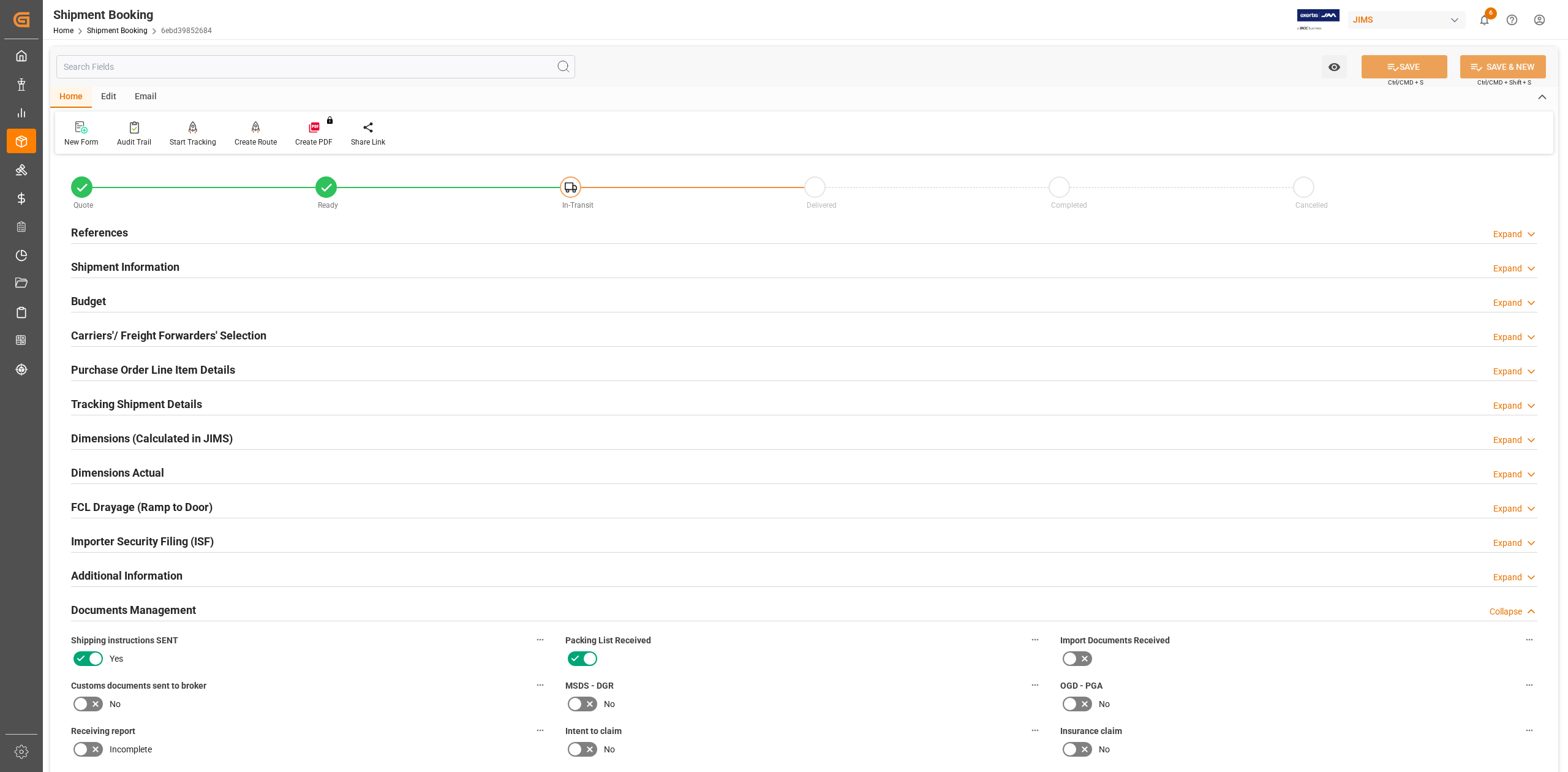
click at [119, 231] on h2 "References" at bounding box center [100, 232] width 57 height 17
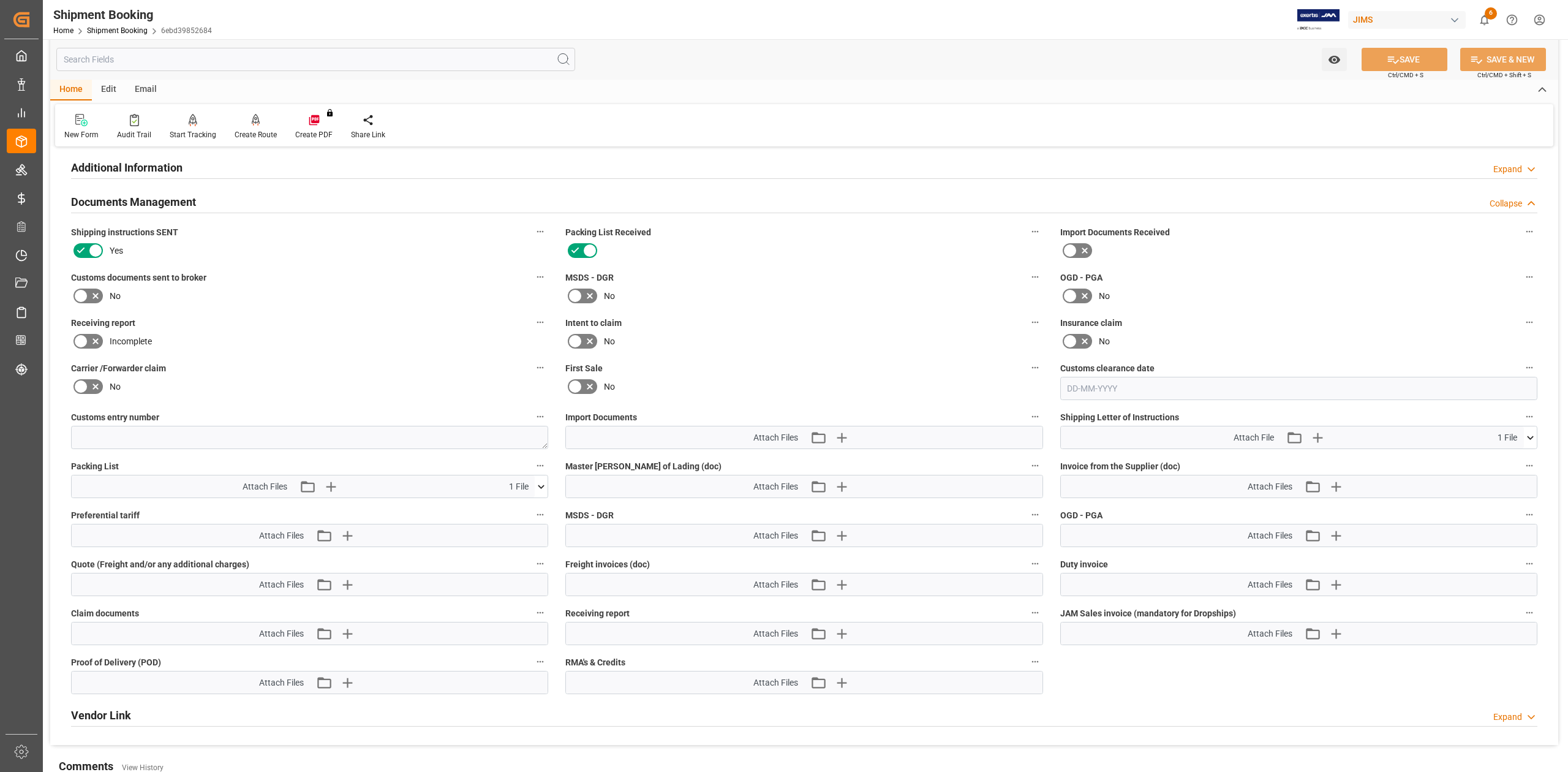
scroll to position [408, 0]
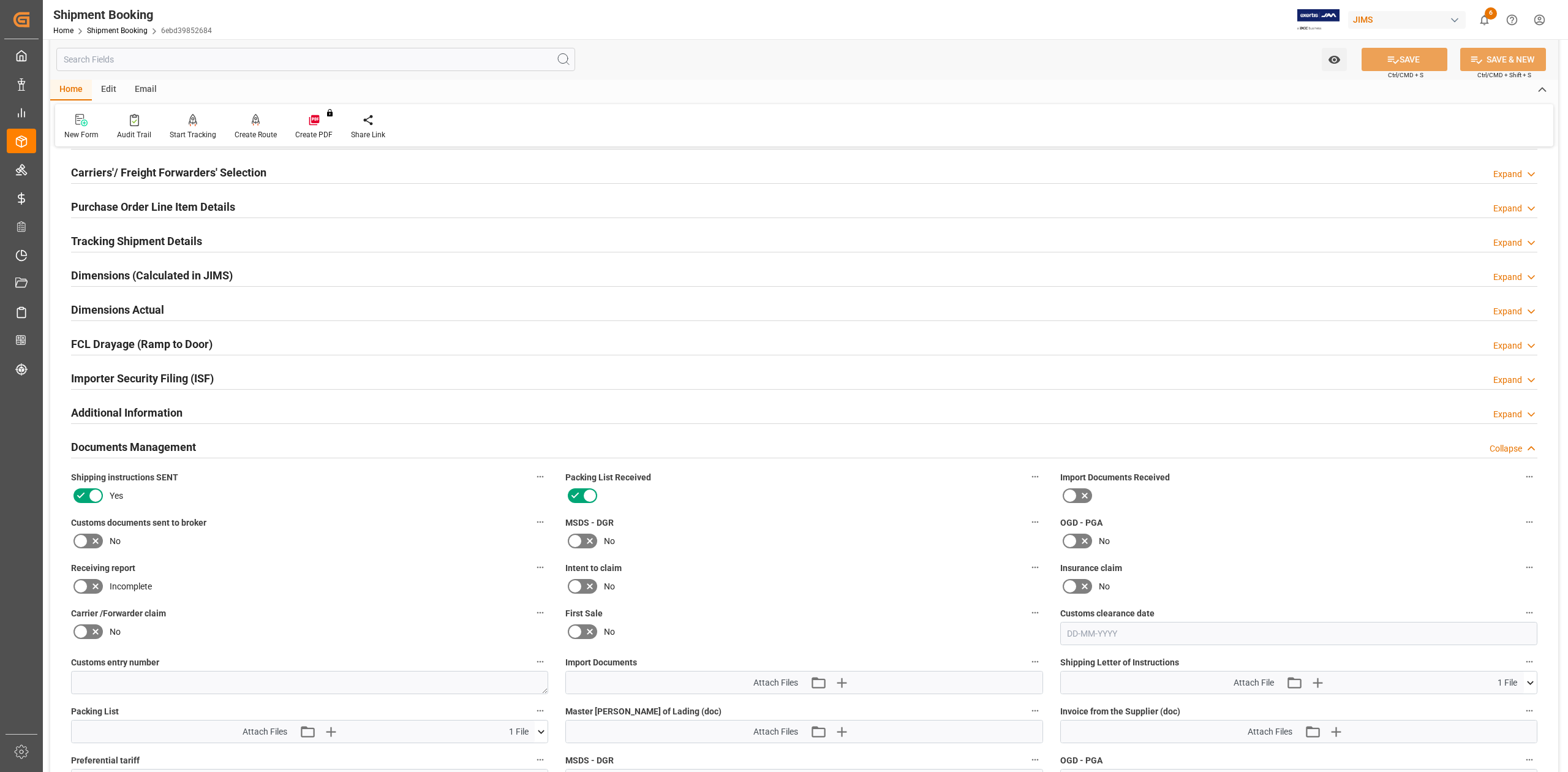
click at [105, 205] on h2 "Purchase Order Line Item Details" at bounding box center [153, 207] width 164 height 17
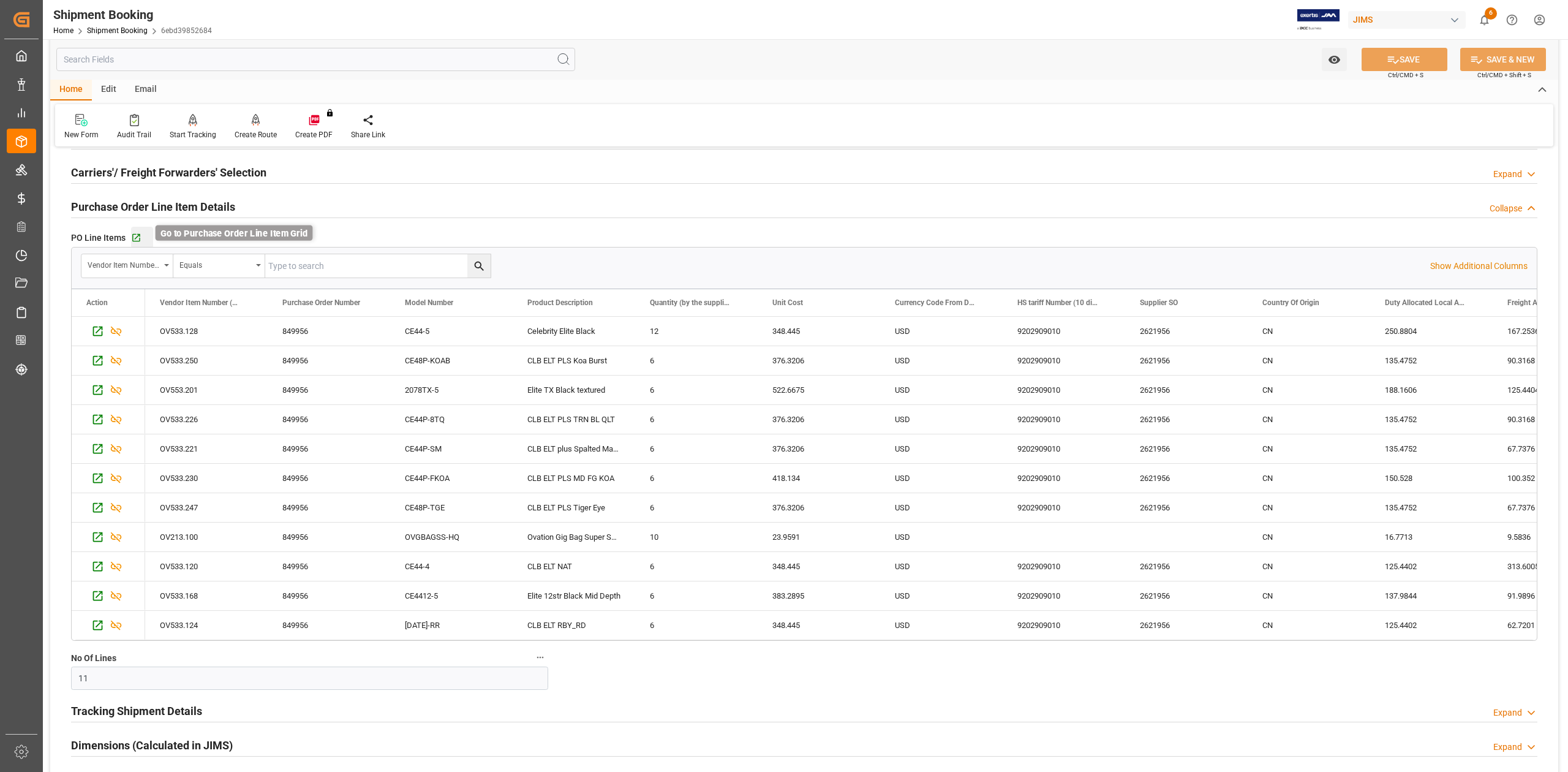
click at [135, 238] on icon "button" at bounding box center [136, 238] width 11 height 11
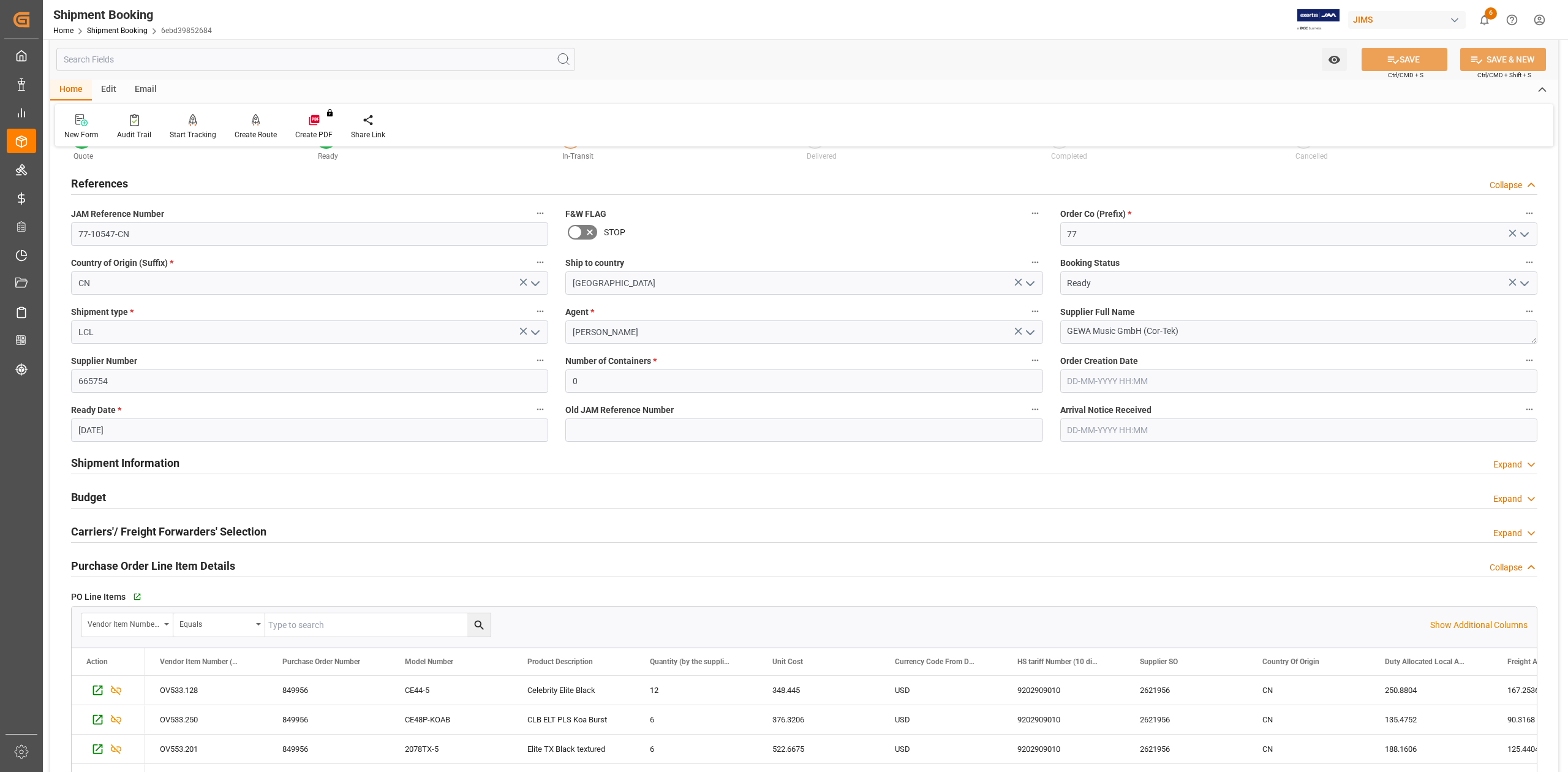
scroll to position [0, 0]
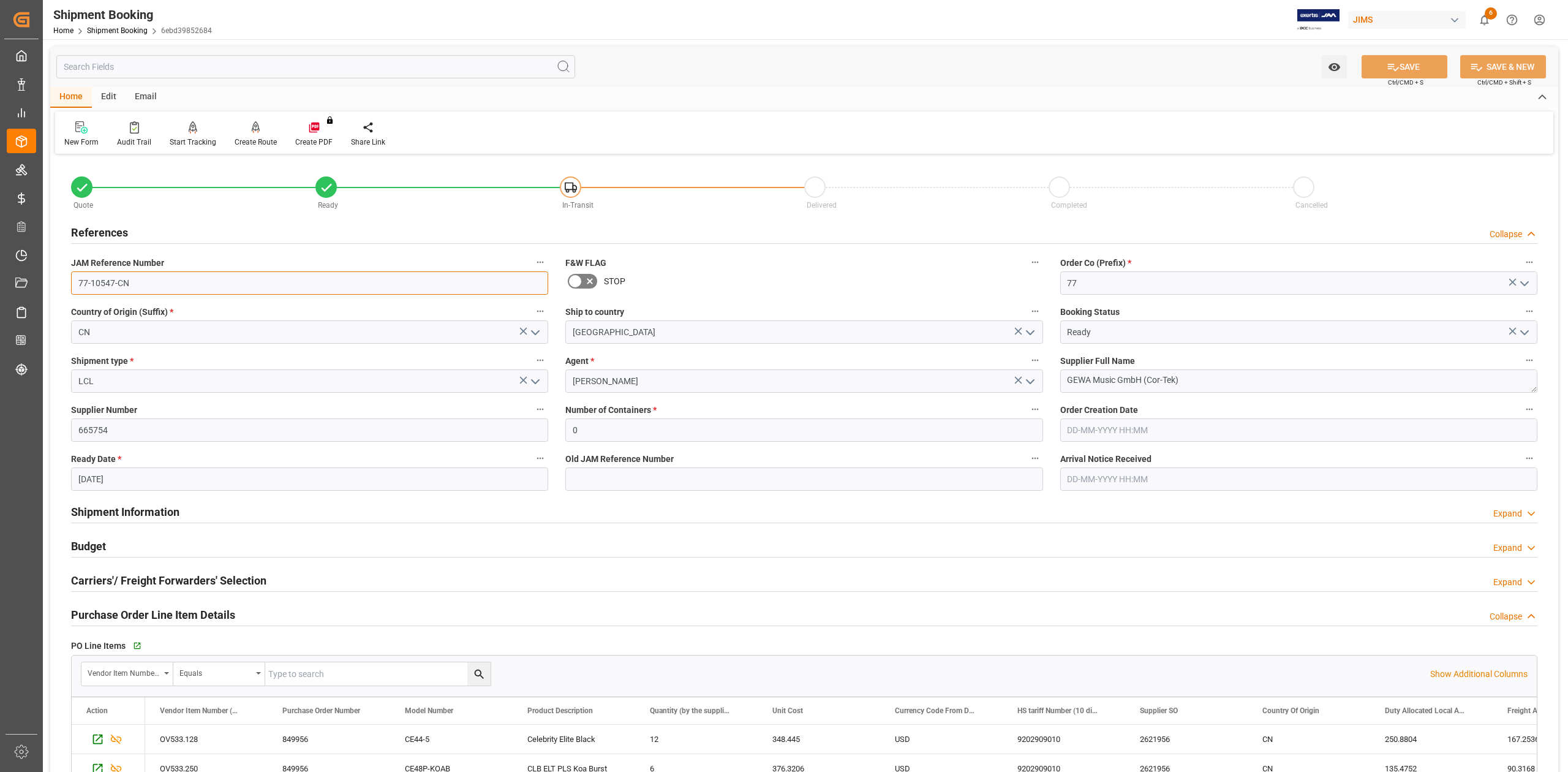
click at [140, 287] on input "77-10547-CN" at bounding box center [309, 283] width 477 height 24
click at [1207, 374] on textarea "GEWA Music GmbH (Cor-Tek)" at bounding box center [1298, 381] width 477 height 24
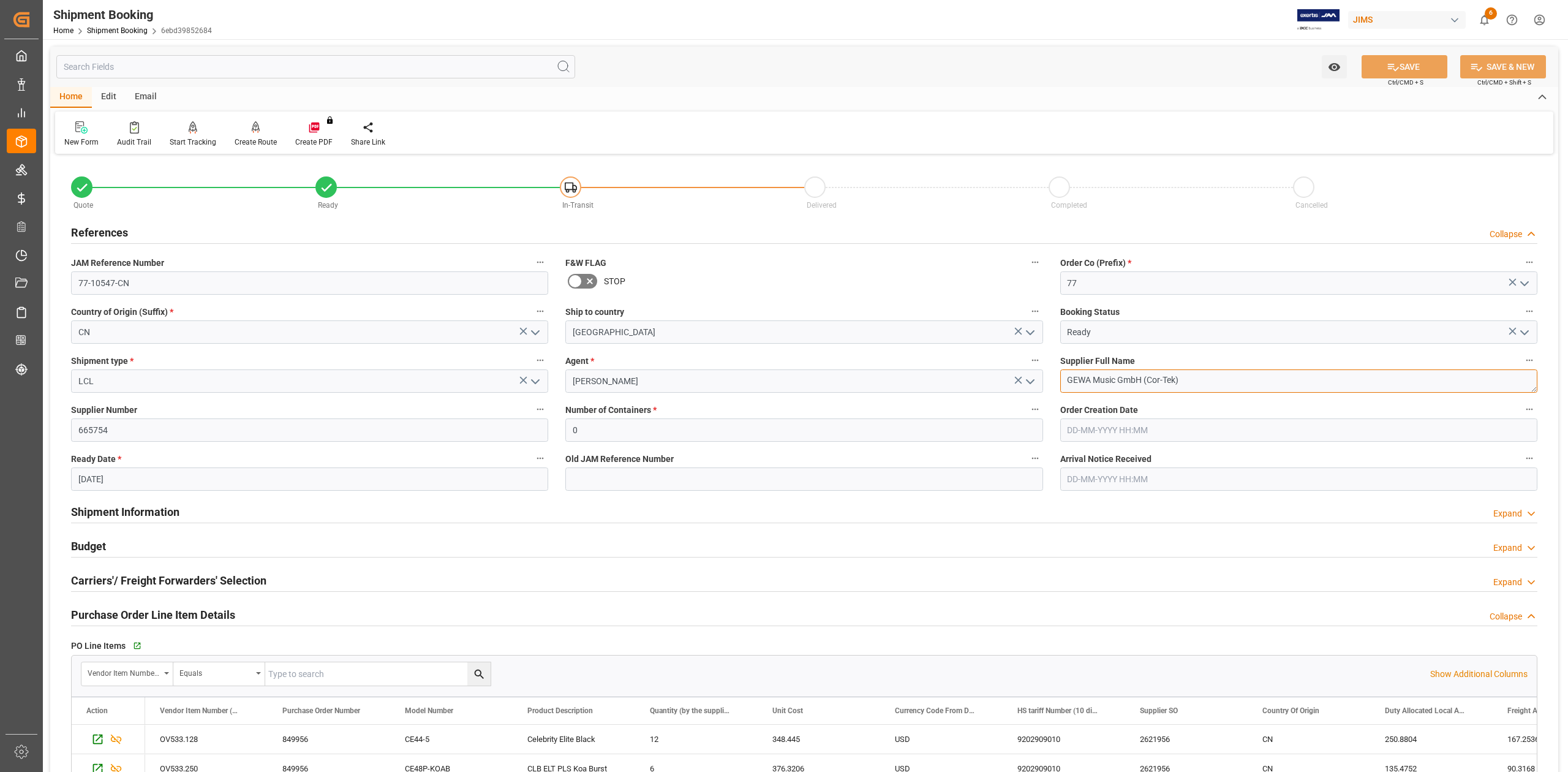
click at [1207, 374] on textarea "GEWA Music GmbH (Cor-Tek)" at bounding box center [1298, 381] width 477 height 24
click at [160, 280] on input "77-10547-CN" at bounding box center [309, 283] width 477 height 24
click at [1191, 371] on textarea "GEWA Music GmbH (Cor-Tek)" at bounding box center [1298, 381] width 477 height 24
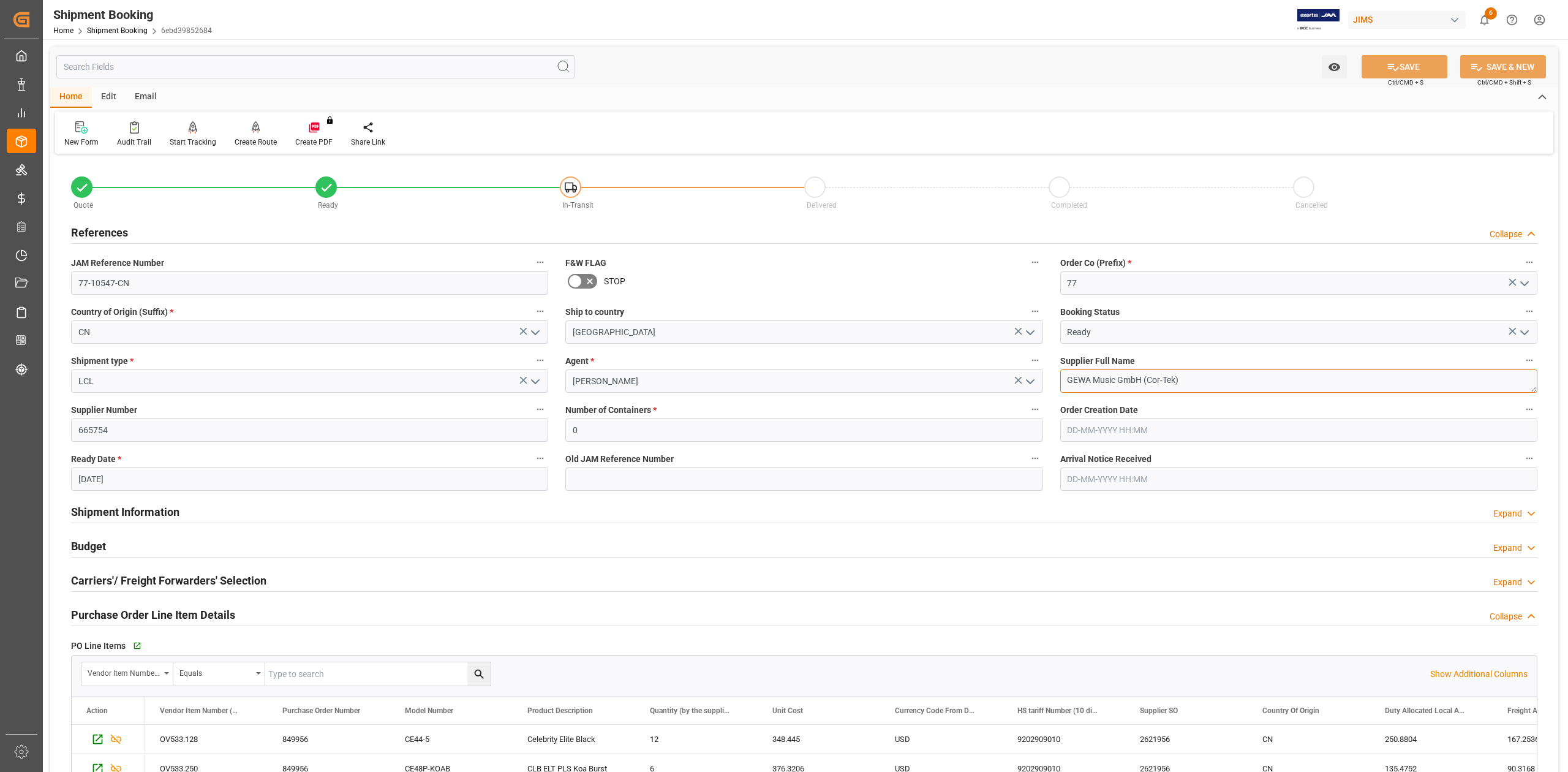
click at [1191, 371] on textarea "GEWA Music GmbH (Cor-Tek)" at bounding box center [1298, 381] width 477 height 24
drag, startPoint x: 100, startPoint y: 547, endPoint x: 170, endPoint y: 545, distance: 70.0
click at [99, 547] on h2 "Budget" at bounding box center [88, 546] width 35 height 17
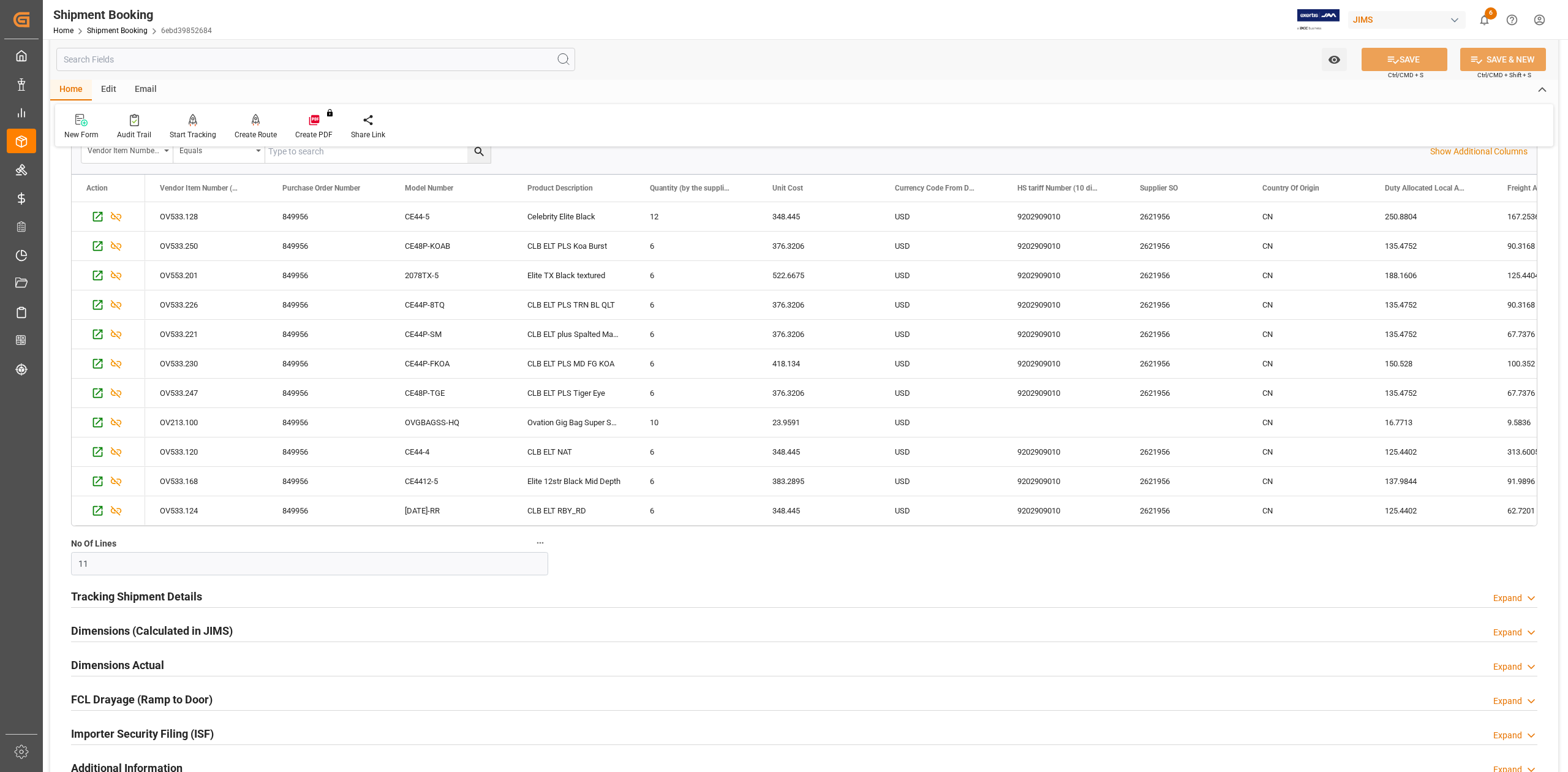
scroll to position [1225, 0]
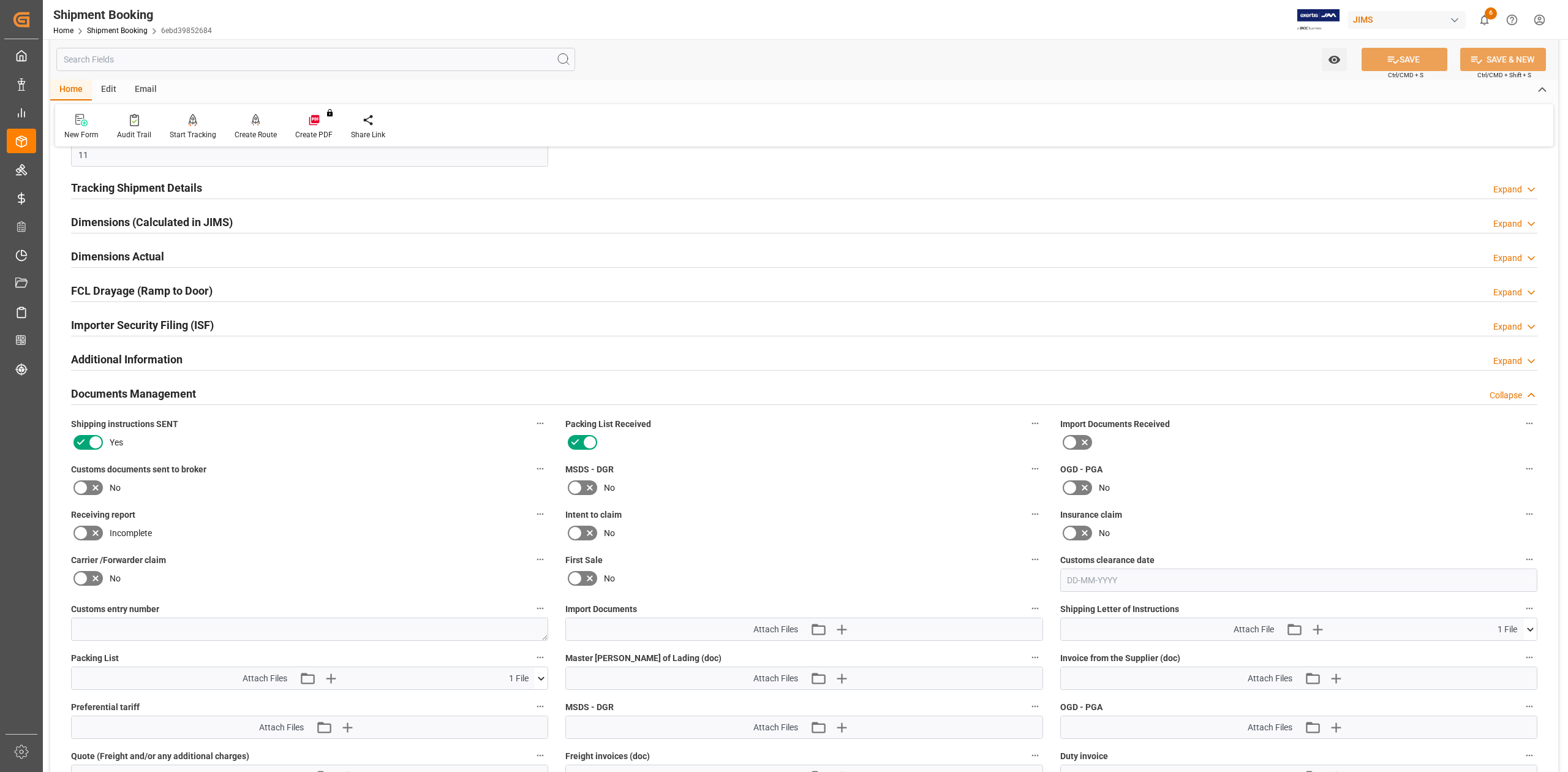
click at [85, 495] on icon at bounding box center [81, 488] width 15 height 15
click at [0, 0] on input "checkbox" at bounding box center [0, 0] width 0 height 0
click at [1398, 69] on button "SAVE" at bounding box center [1404, 59] width 86 height 24
click at [1394, 72] on span "Ctrl/CMD + S" at bounding box center [1405, 75] width 35 height 9
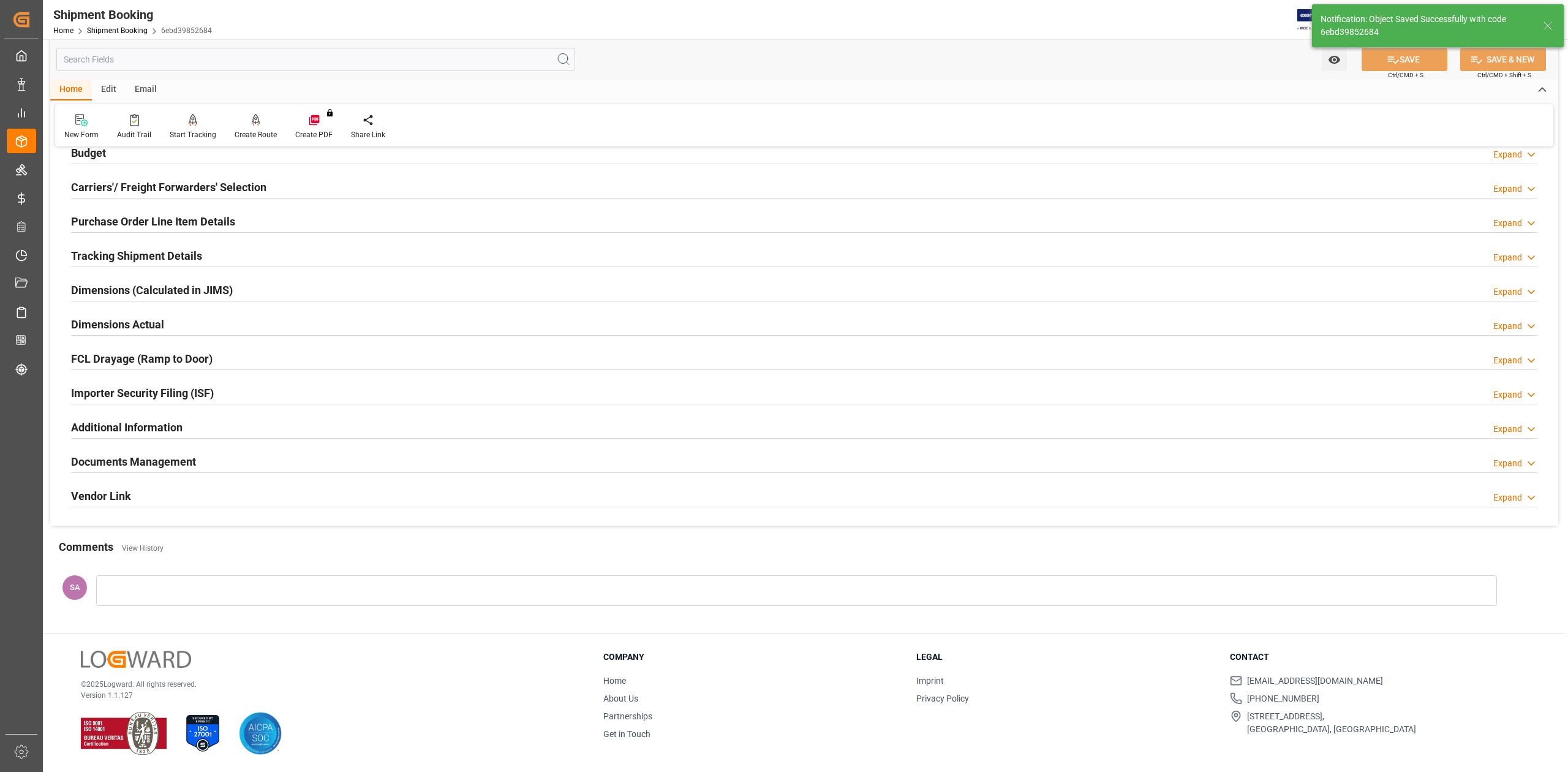
scroll to position [150, 0]
click at [152, 464] on h2 "Documents Management" at bounding box center [134, 461] width 125 height 17
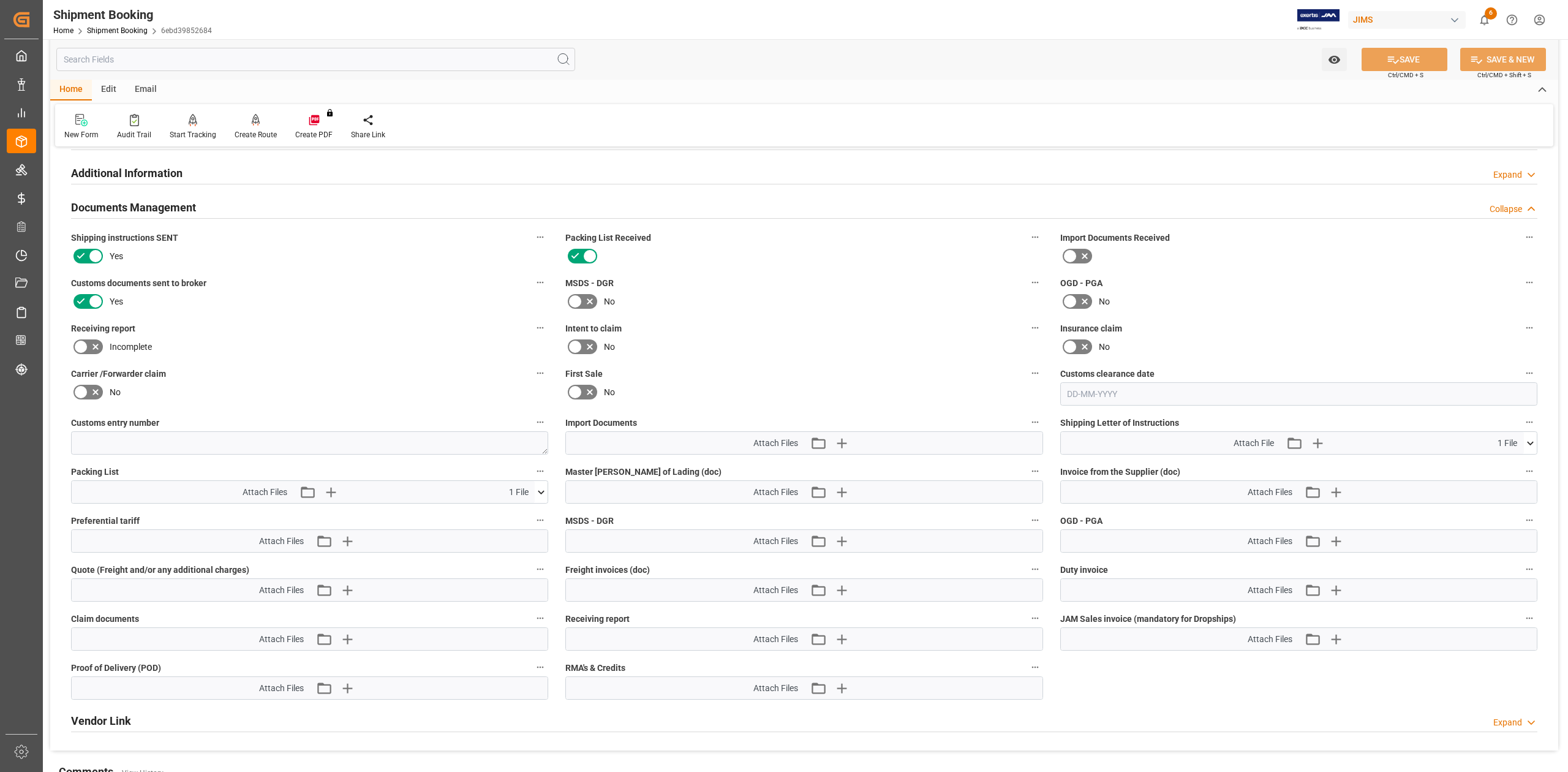
scroll to position [461, 0]
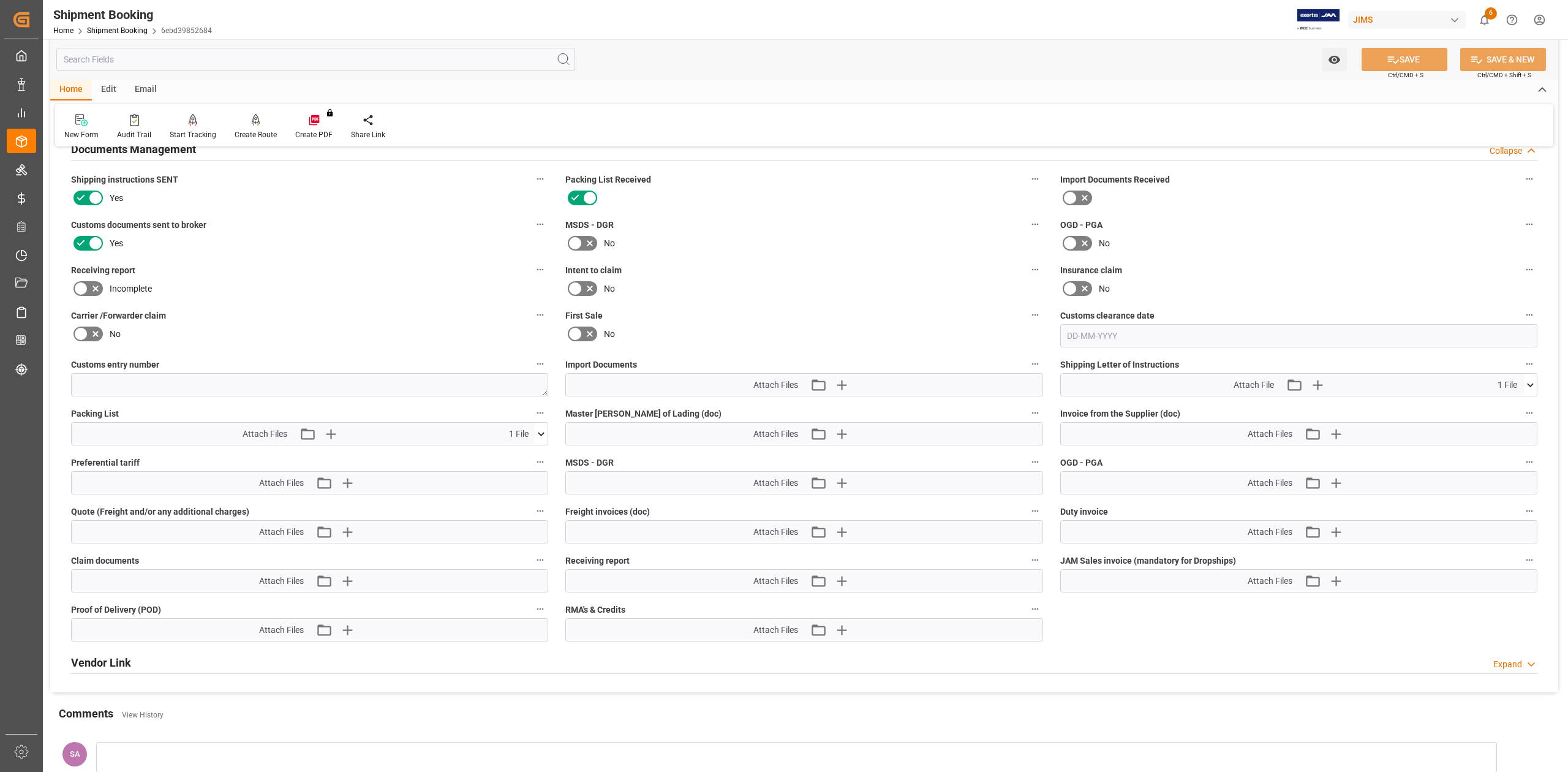
click at [541, 437] on icon at bounding box center [541, 434] width 13 height 13
click at [520, 458] on icon at bounding box center [521, 456] width 13 height 13
click at [350, 435] on icon "button" at bounding box center [347, 434] width 12 height 12
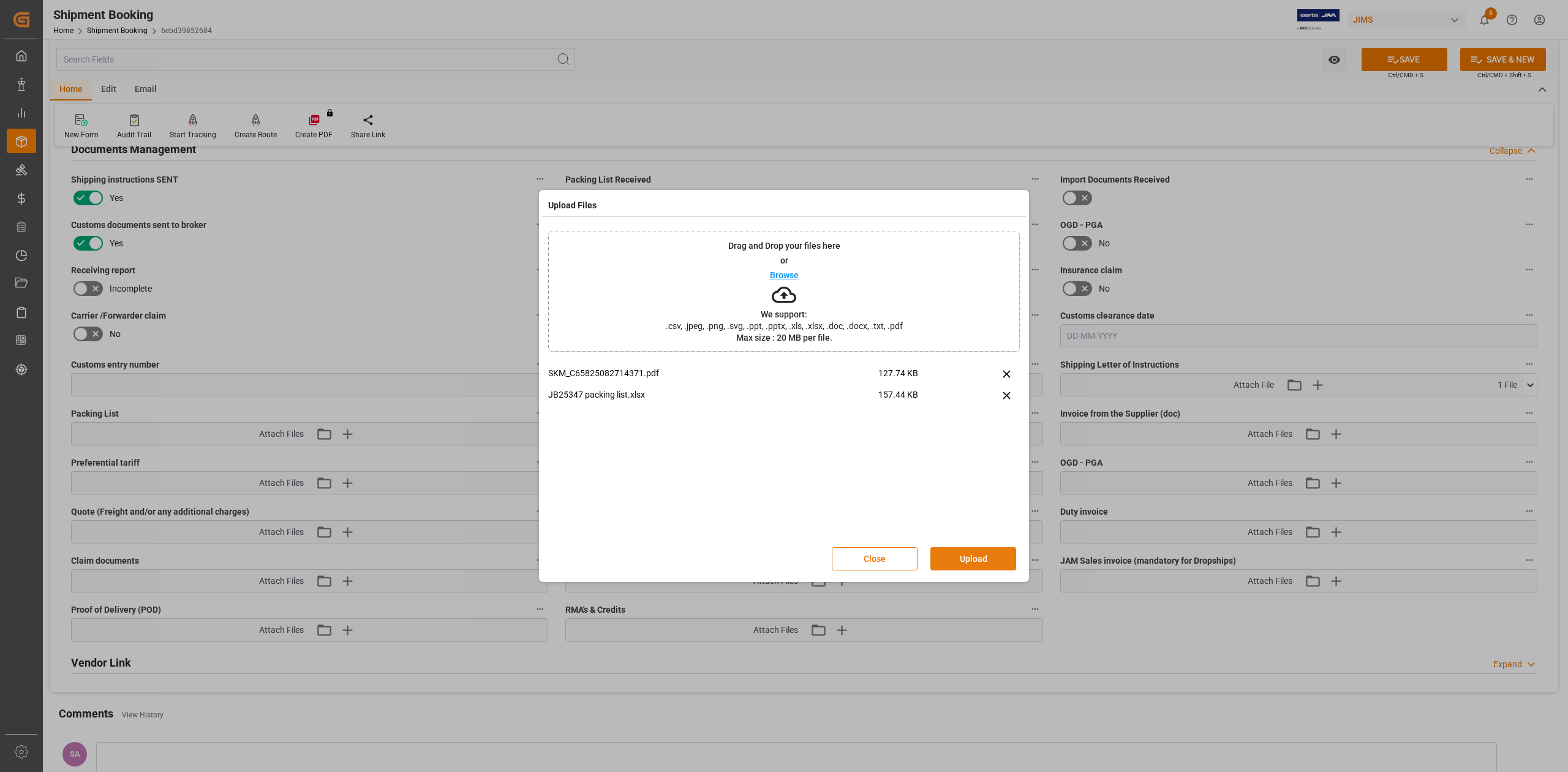
click at [981, 560] on button "Upload" at bounding box center [973, 559] width 86 height 24
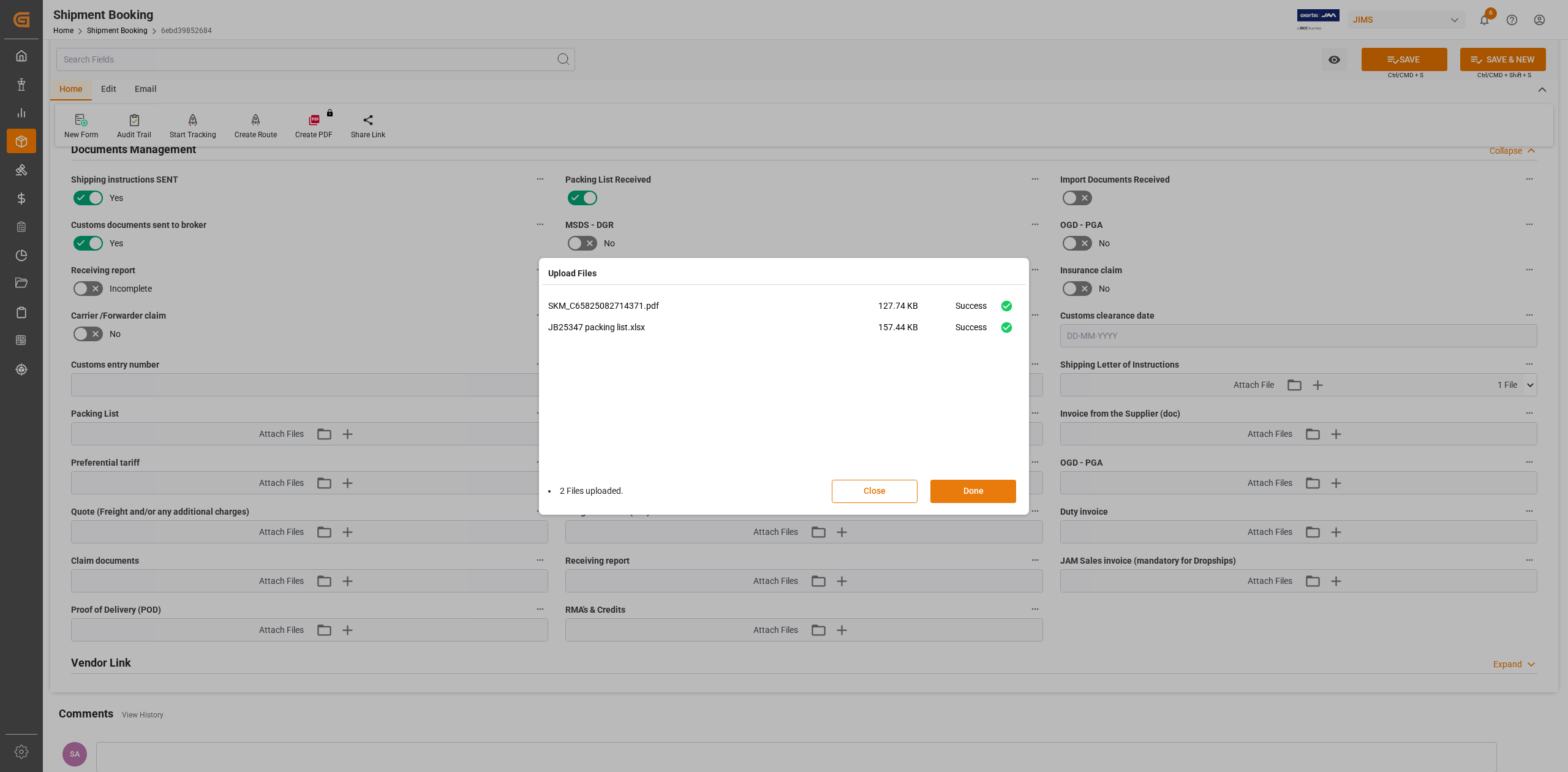
click at [993, 493] on button "Done" at bounding box center [973, 492] width 86 height 24
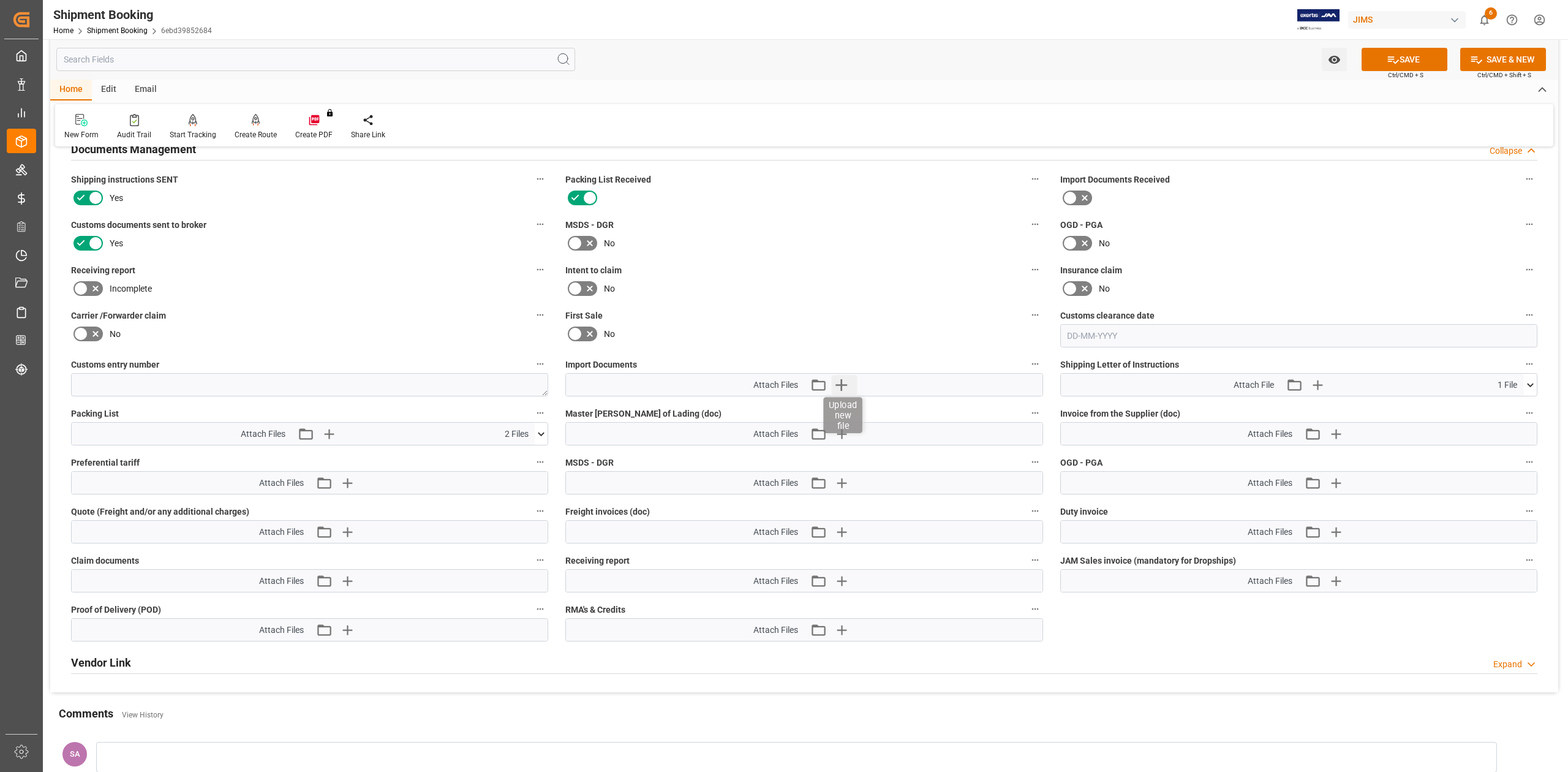
click at [838, 385] on icon "button" at bounding box center [841, 385] width 12 height 12
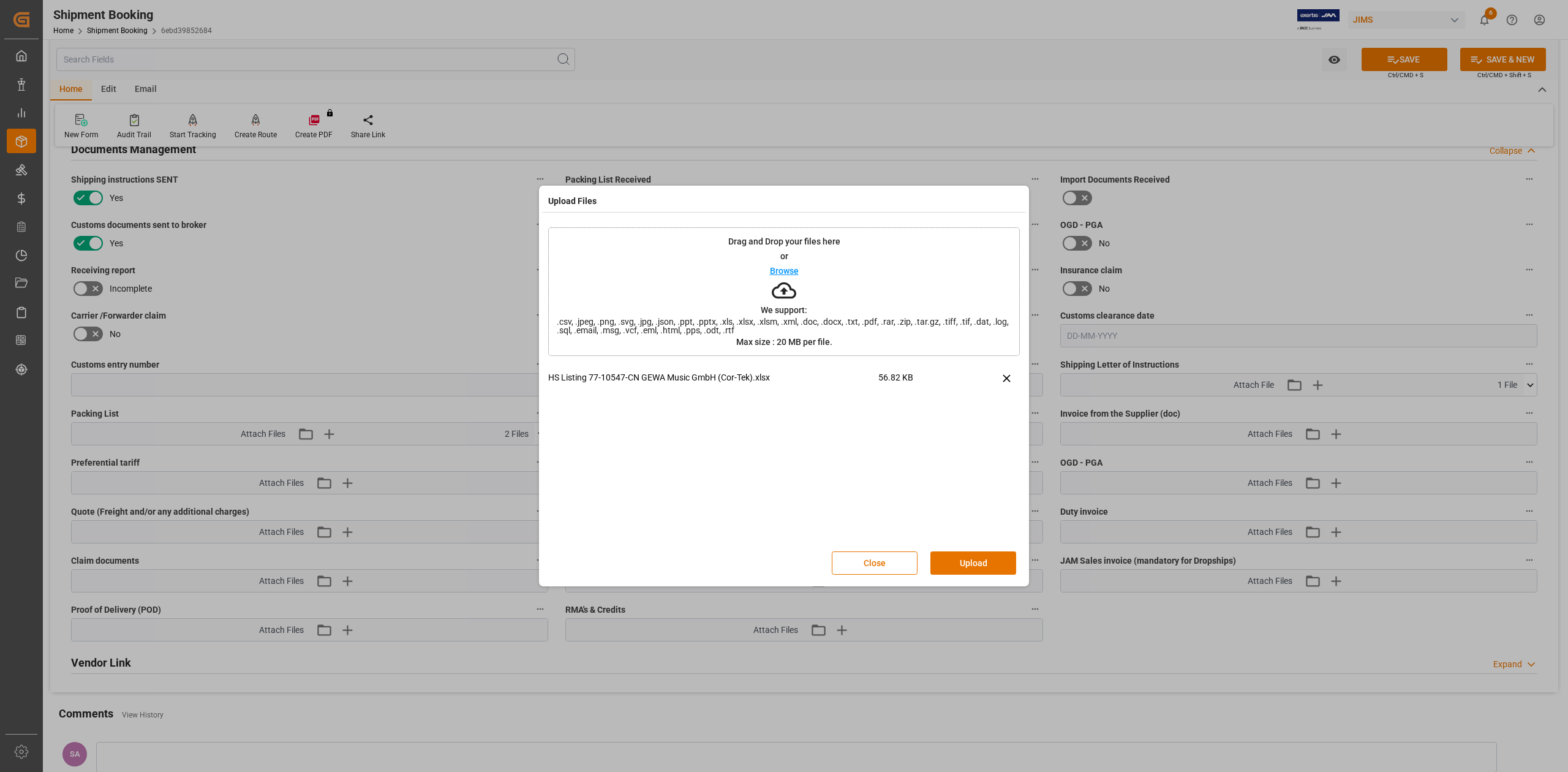
click at [968, 558] on button "Upload" at bounding box center [973, 563] width 86 height 24
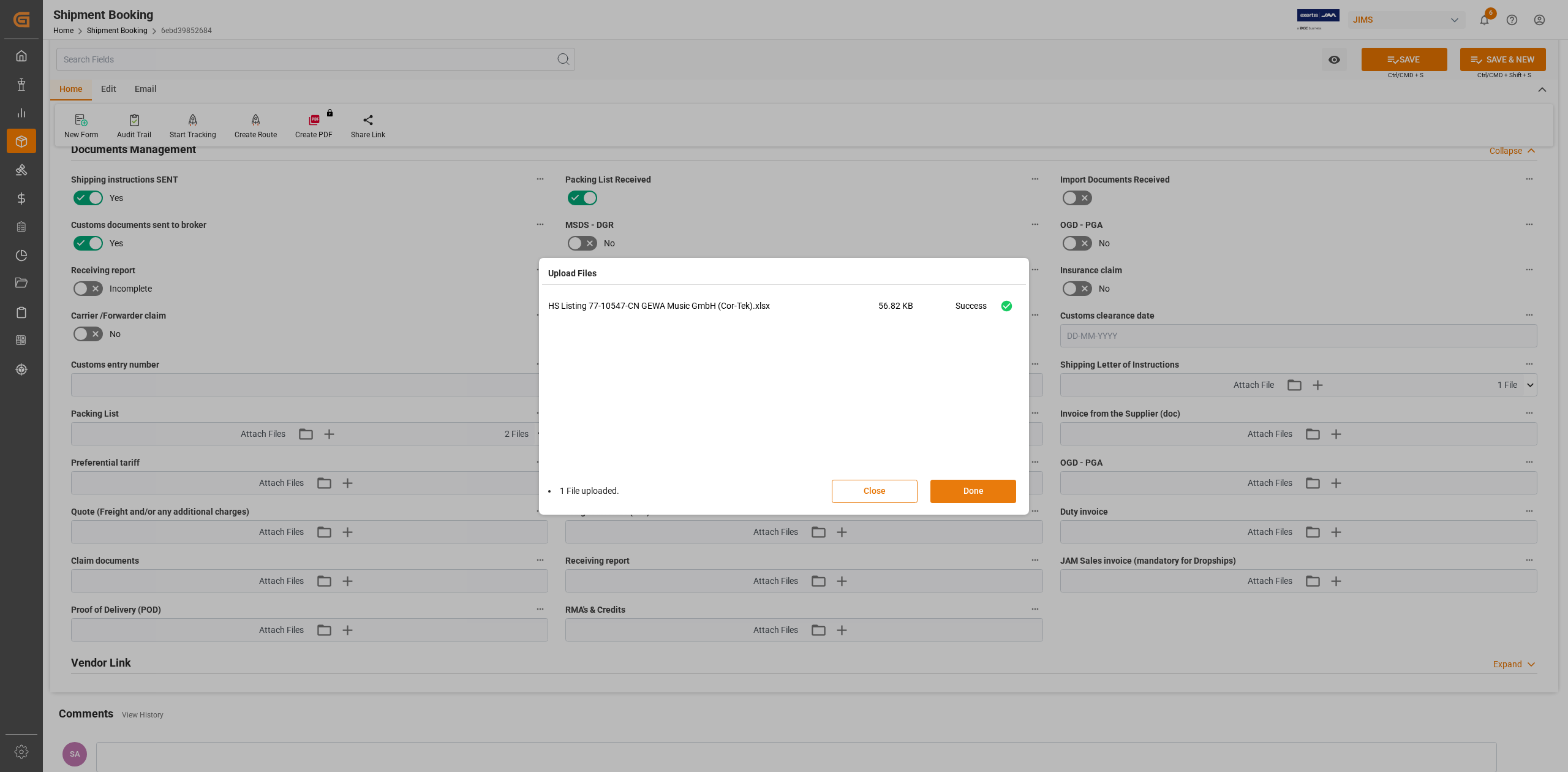
click at [990, 496] on button "Done" at bounding box center [973, 492] width 86 height 24
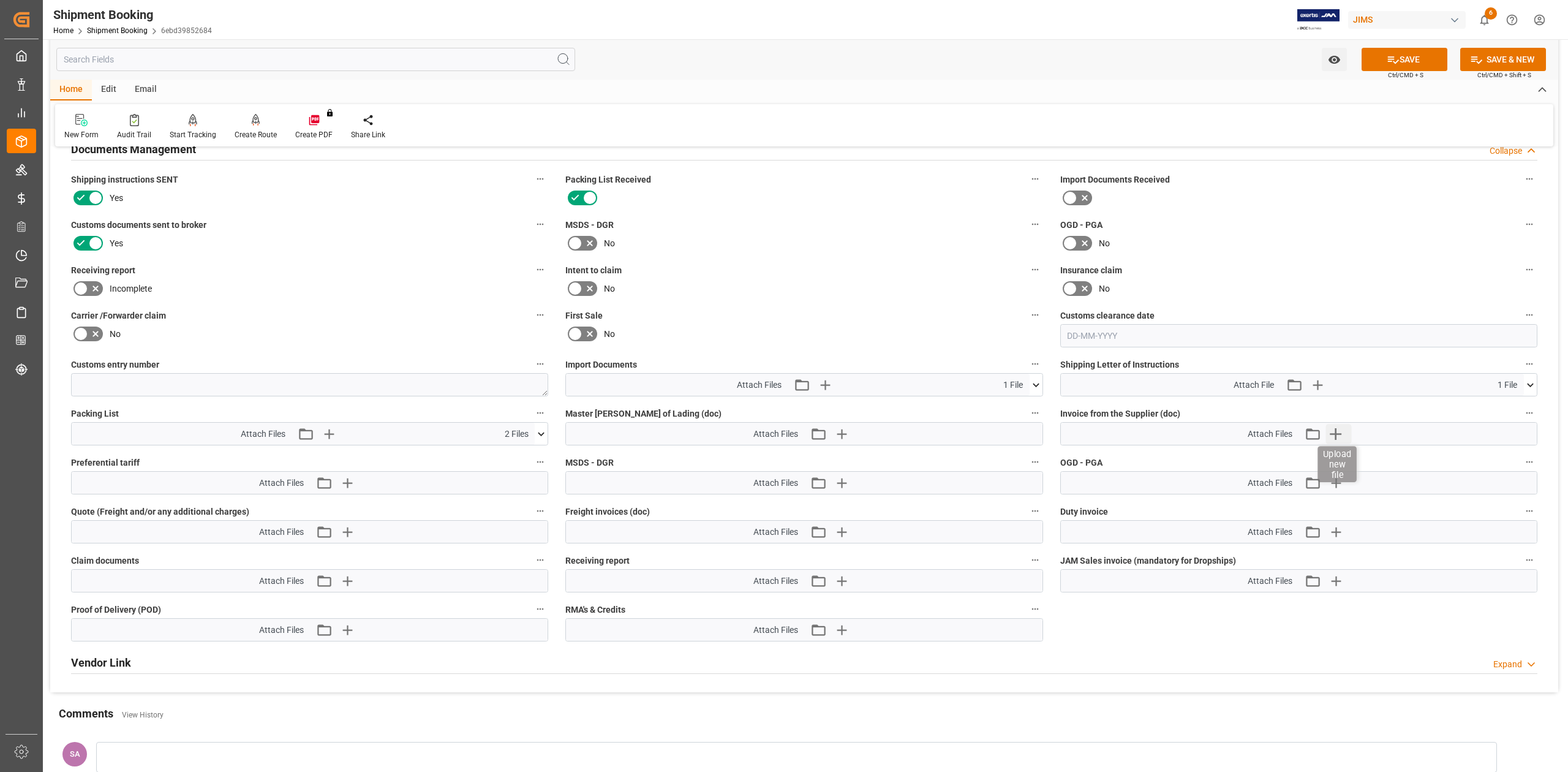
click at [1340, 435] on icon "button" at bounding box center [1336, 434] width 20 height 20
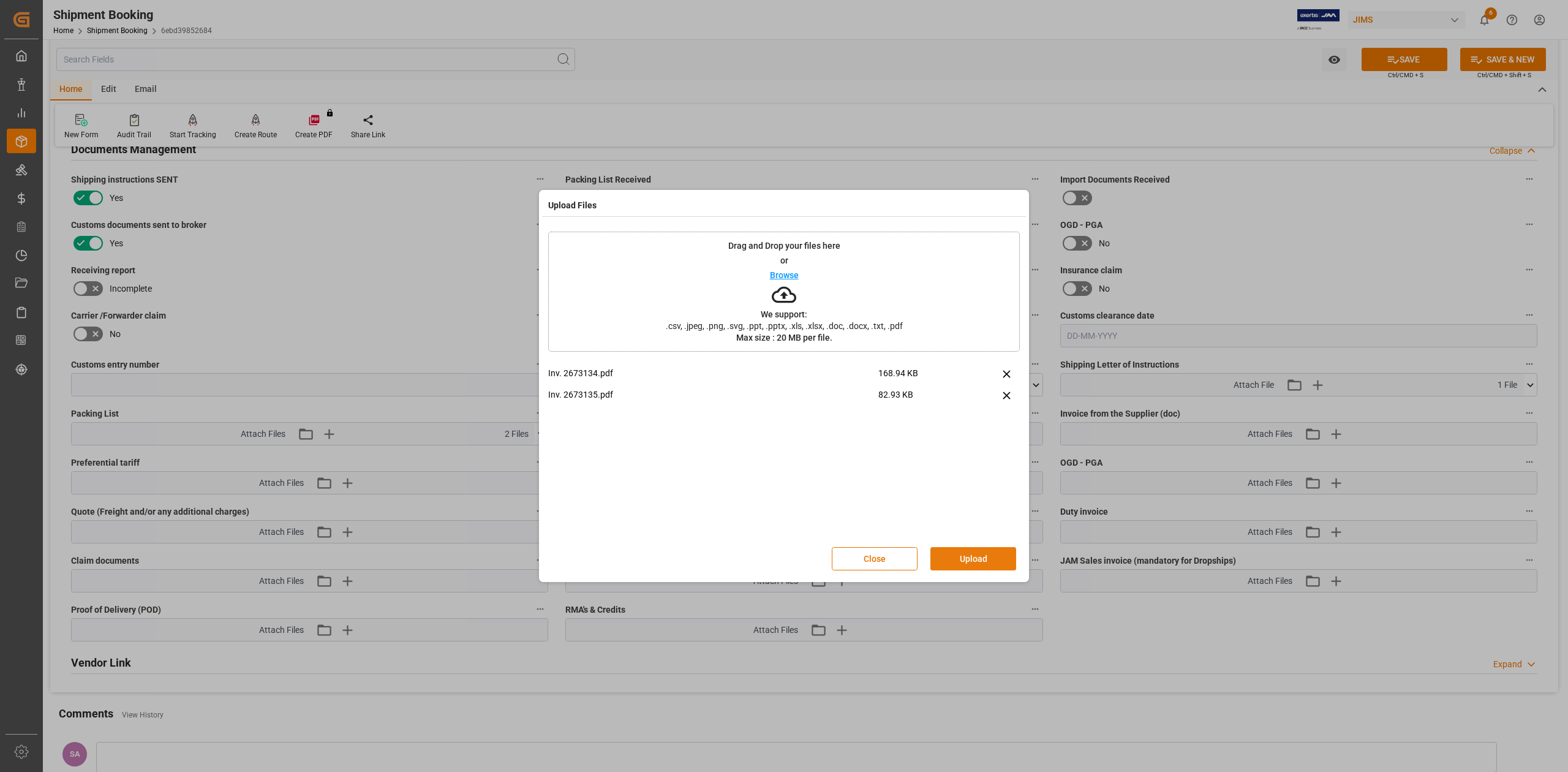
click at [973, 560] on button "Upload" at bounding box center [973, 559] width 86 height 24
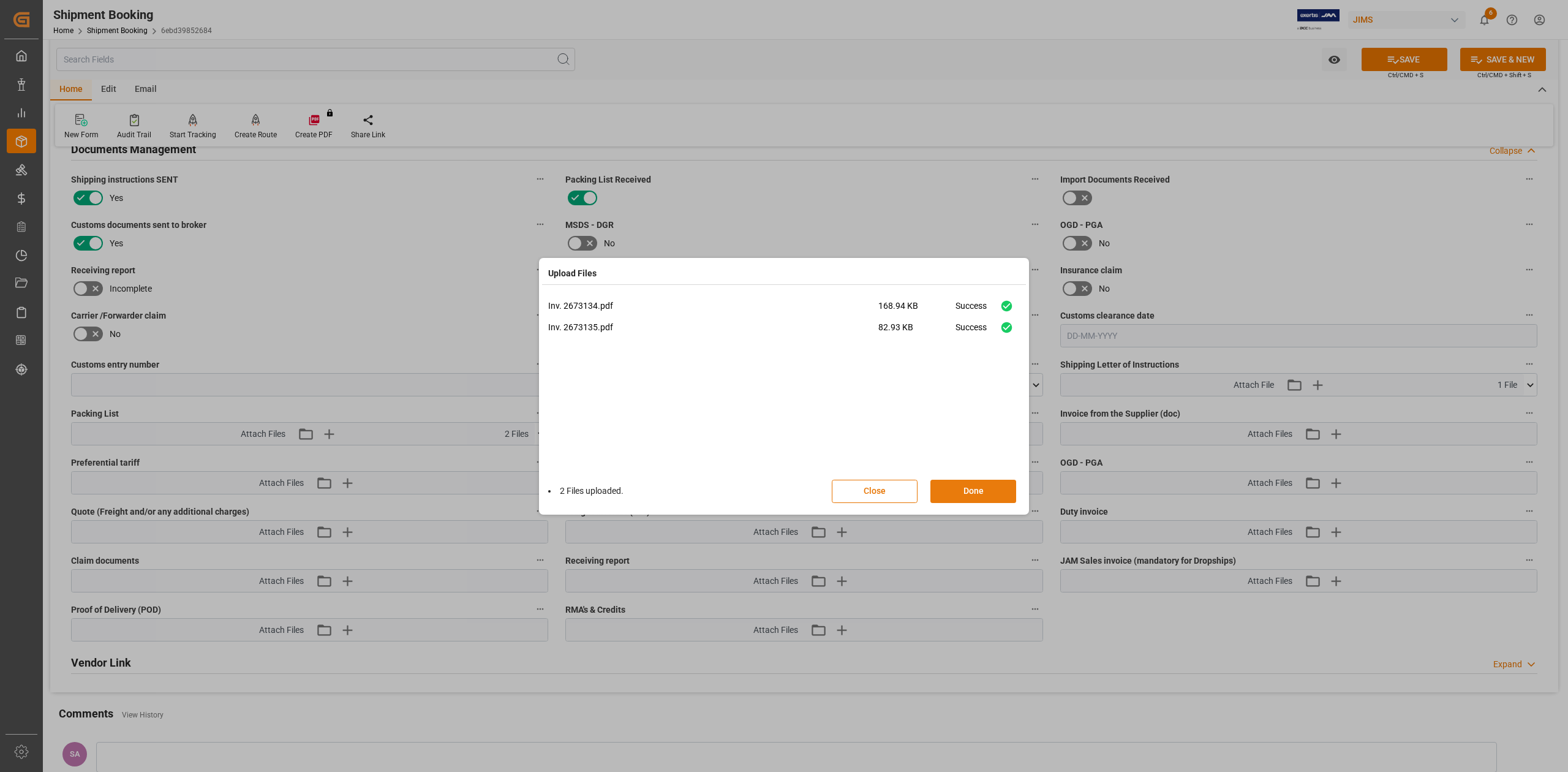
click at [984, 494] on button "Done" at bounding box center [973, 492] width 86 height 24
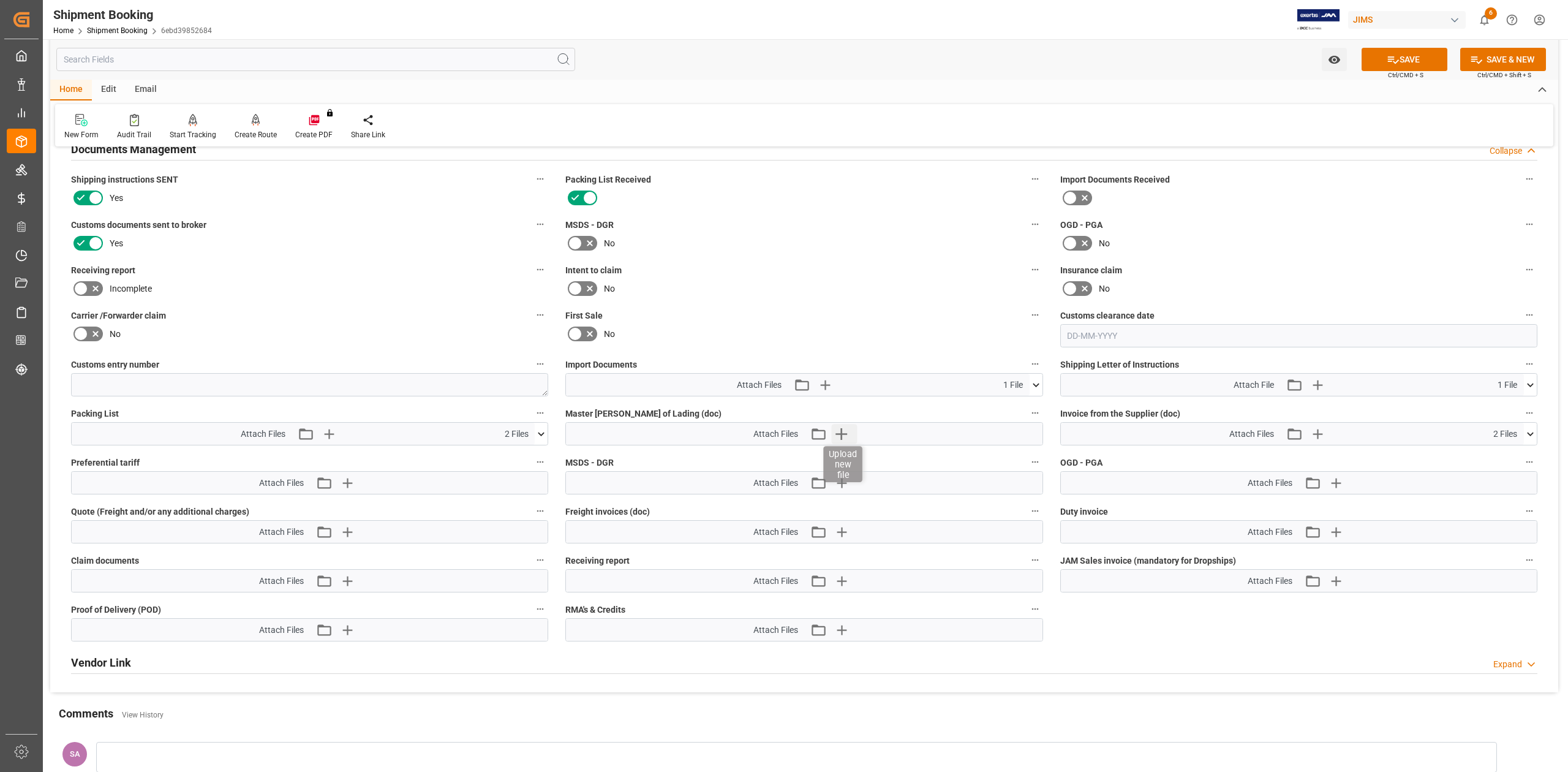
click at [843, 437] on icon "button" at bounding box center [841, 434] width 20 height 20
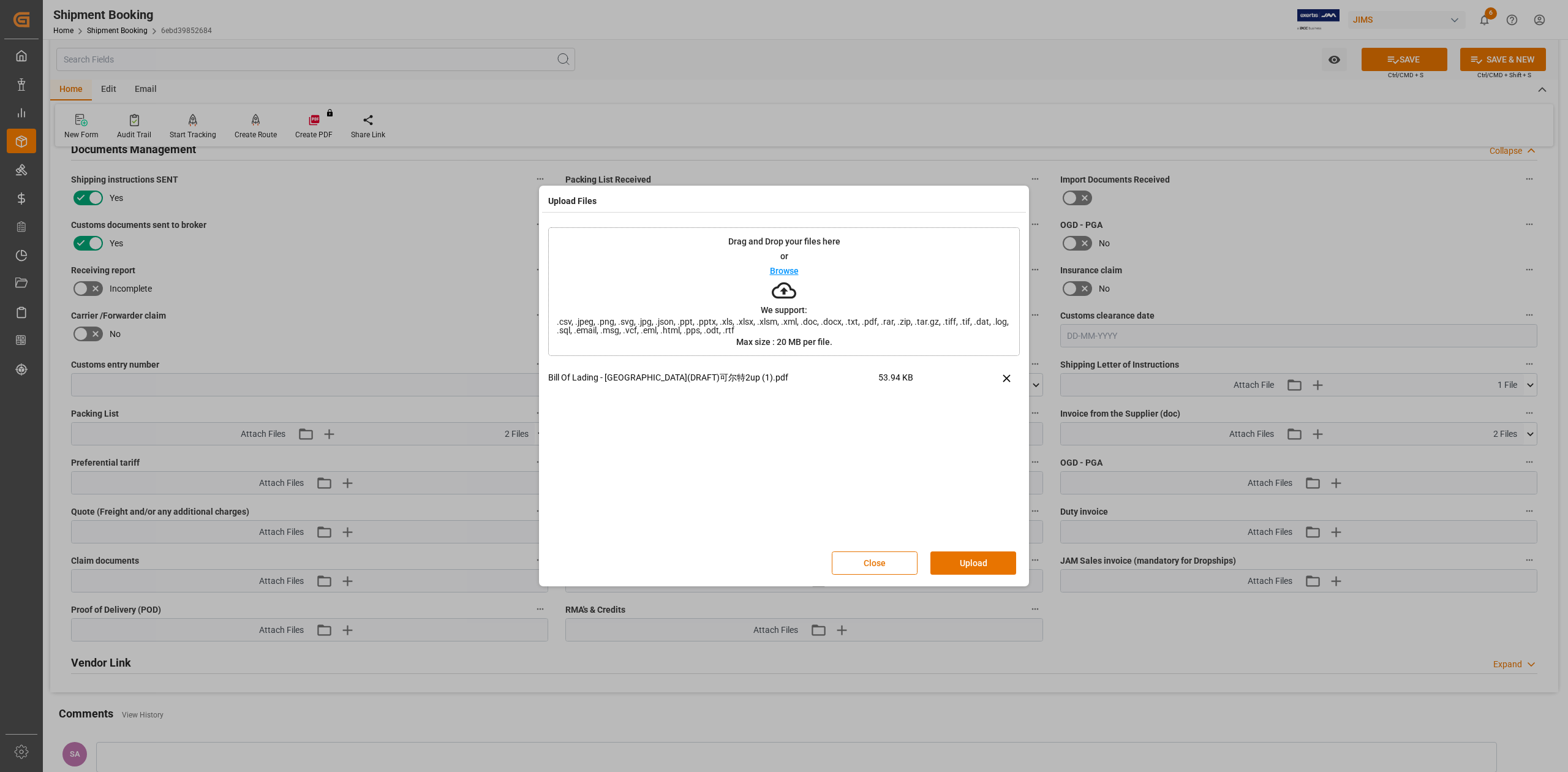
click at [998, 559] on button "Upload" at bounding box center [973, 563] width 86 height 24
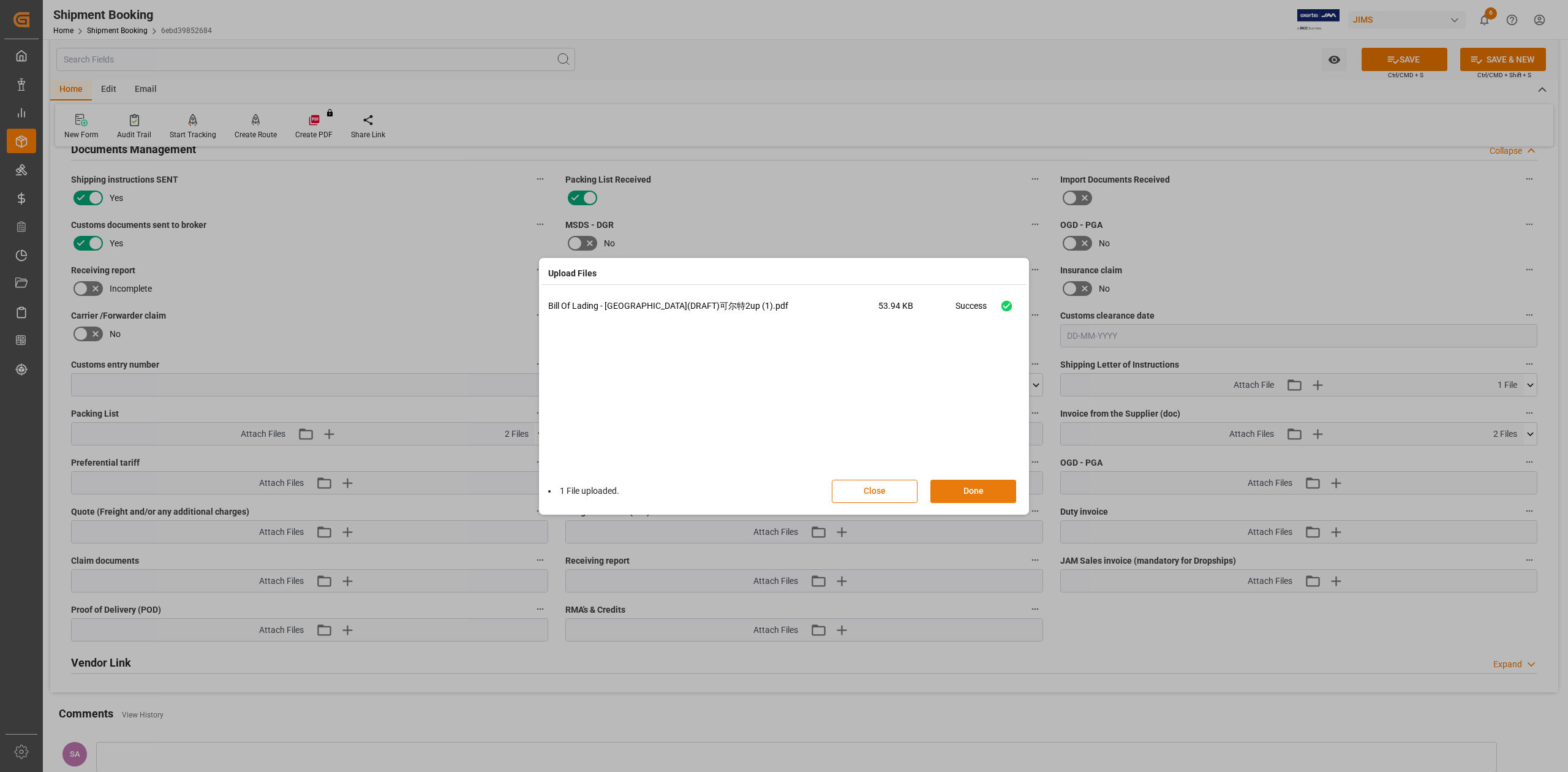
click at [979, 489] on button "Done" at bounding box center [973, 492] width 86 height 24
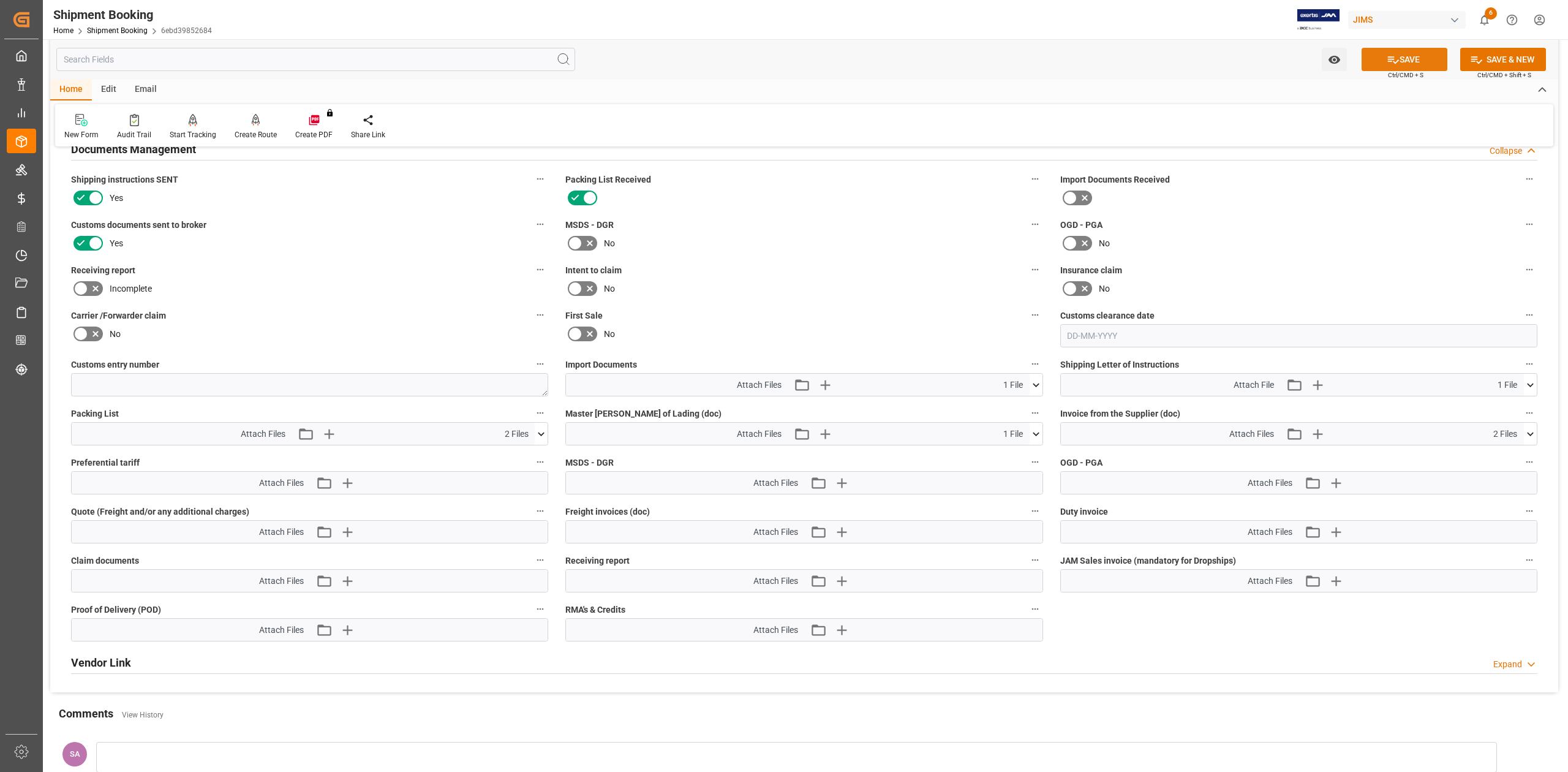
click at [1422, 56] on button "SAVE" at bounding box center [1404, 59] width 86 height 24
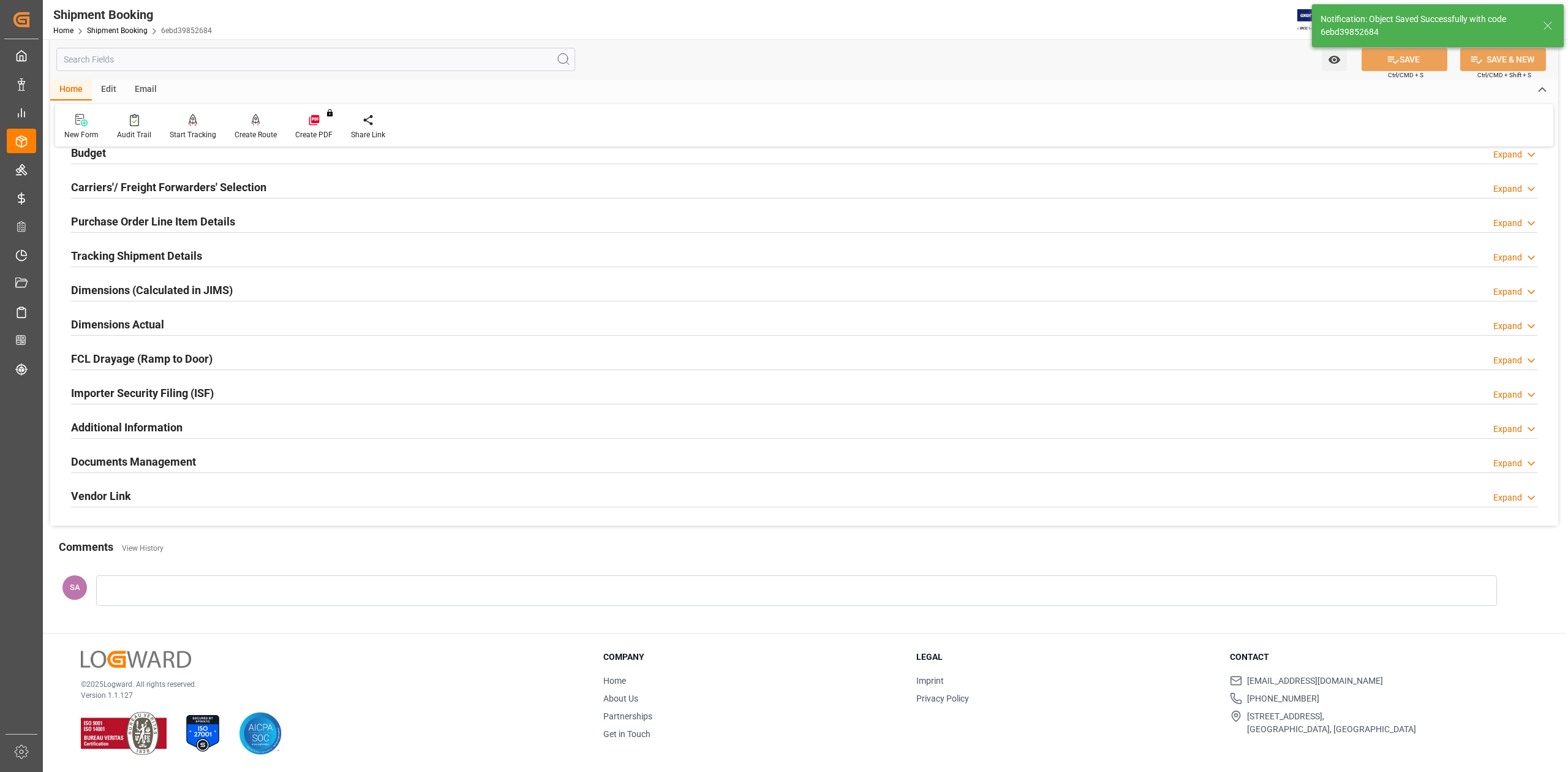
scroll to position [150, 0]
click at [195, 462] on h2 "Documents Management" at bounding box center [134, 461] width 125 height 17
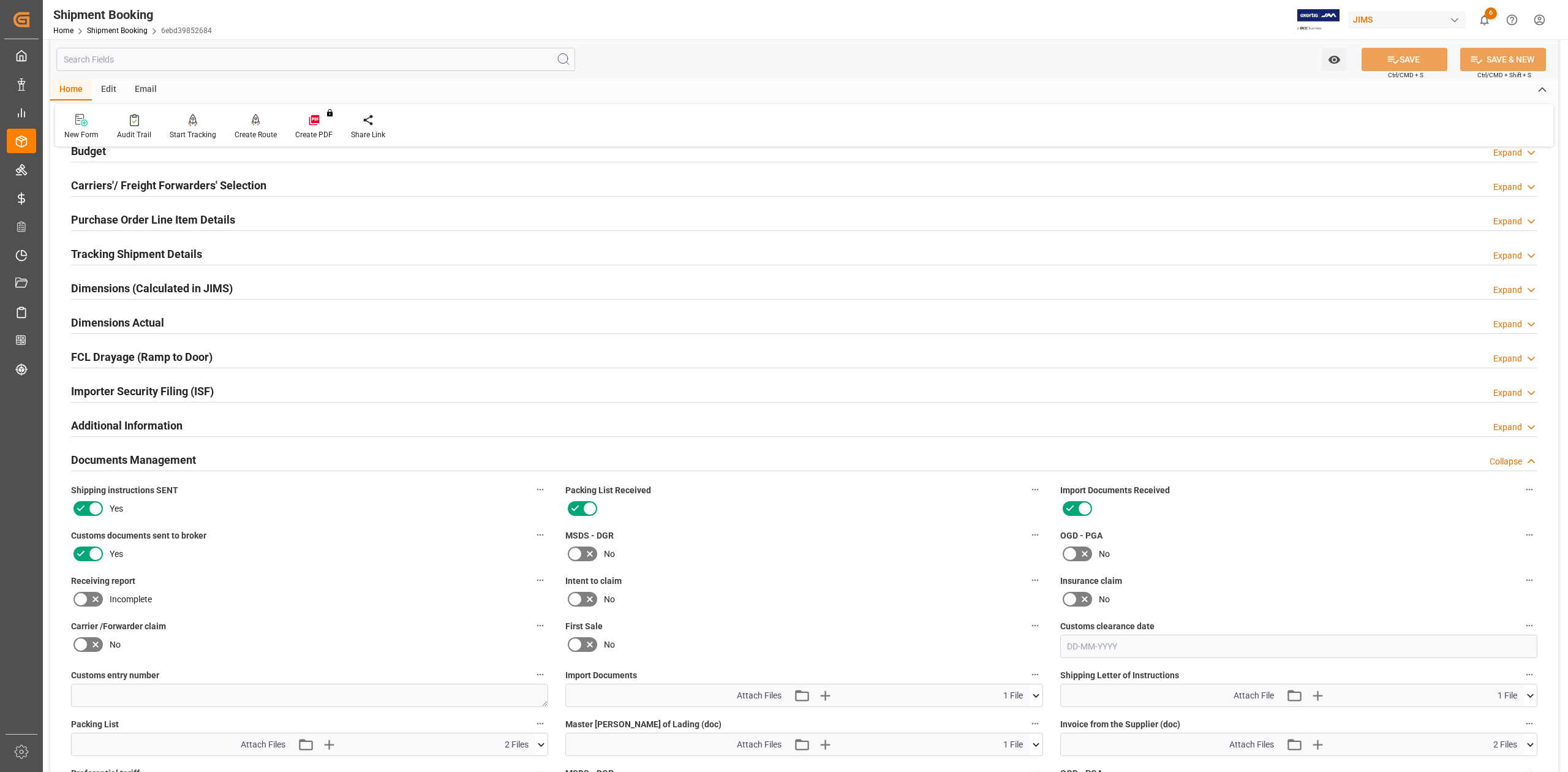
scroll to position [461, 0]
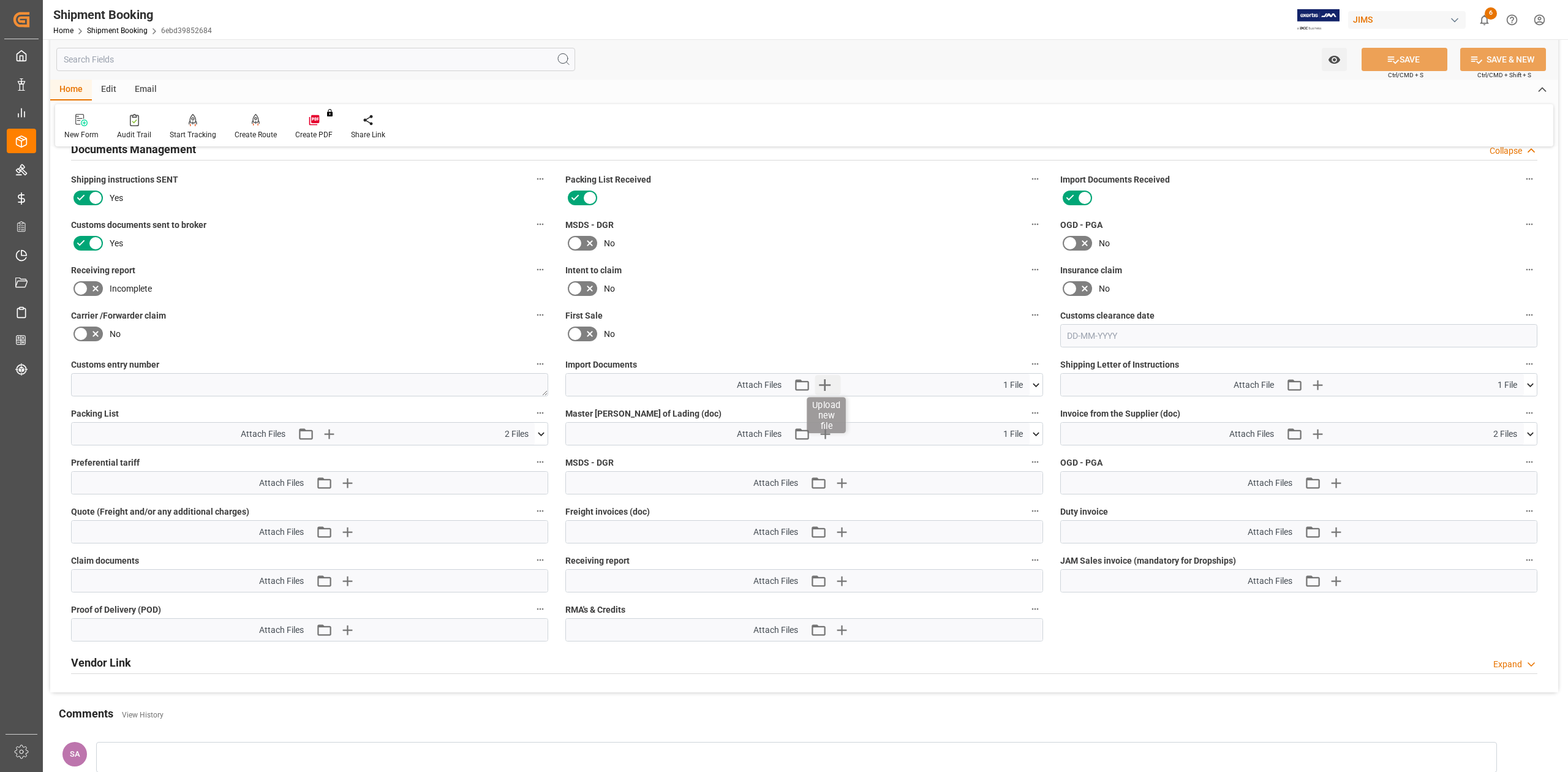
click at [823, 386] on icon "button" at bounding box center [825, 385] width 20 height 20
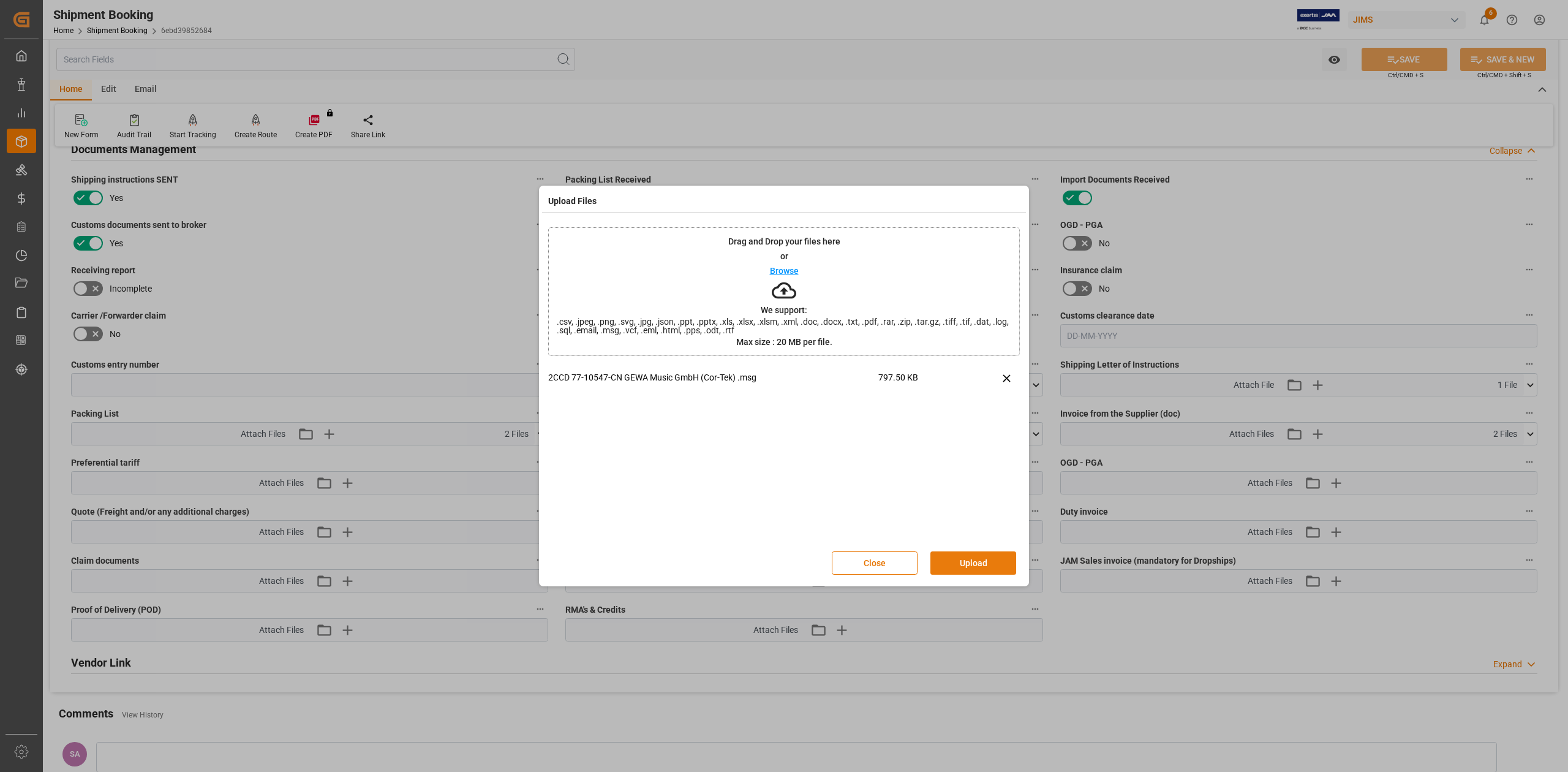
click at [997, 558] on button "Upload" at bounding box center [973, 563] width 86 height 24
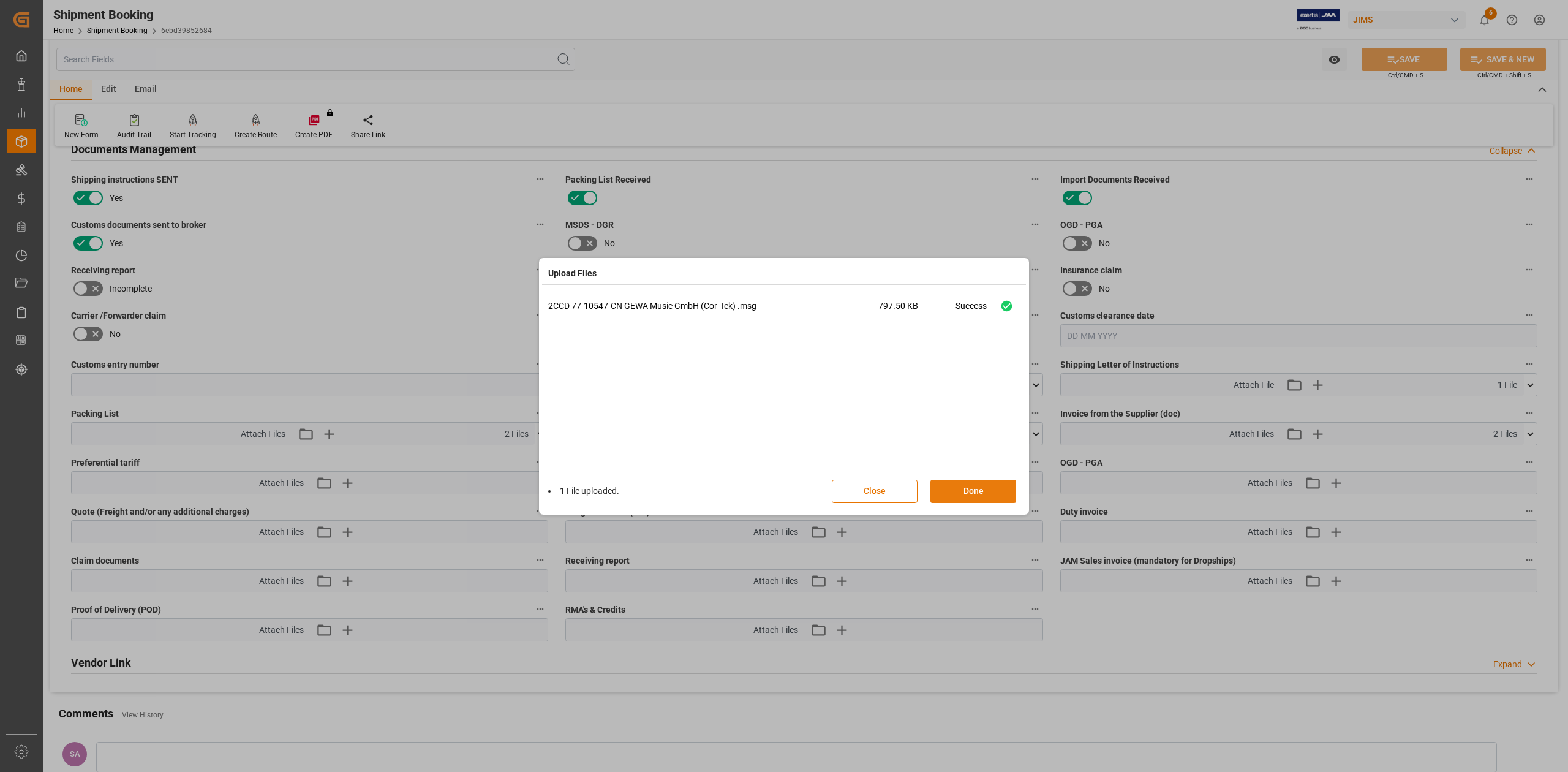
click at [968, 488] on button "Done" at bounding box center [973, 492] width 86 height 24
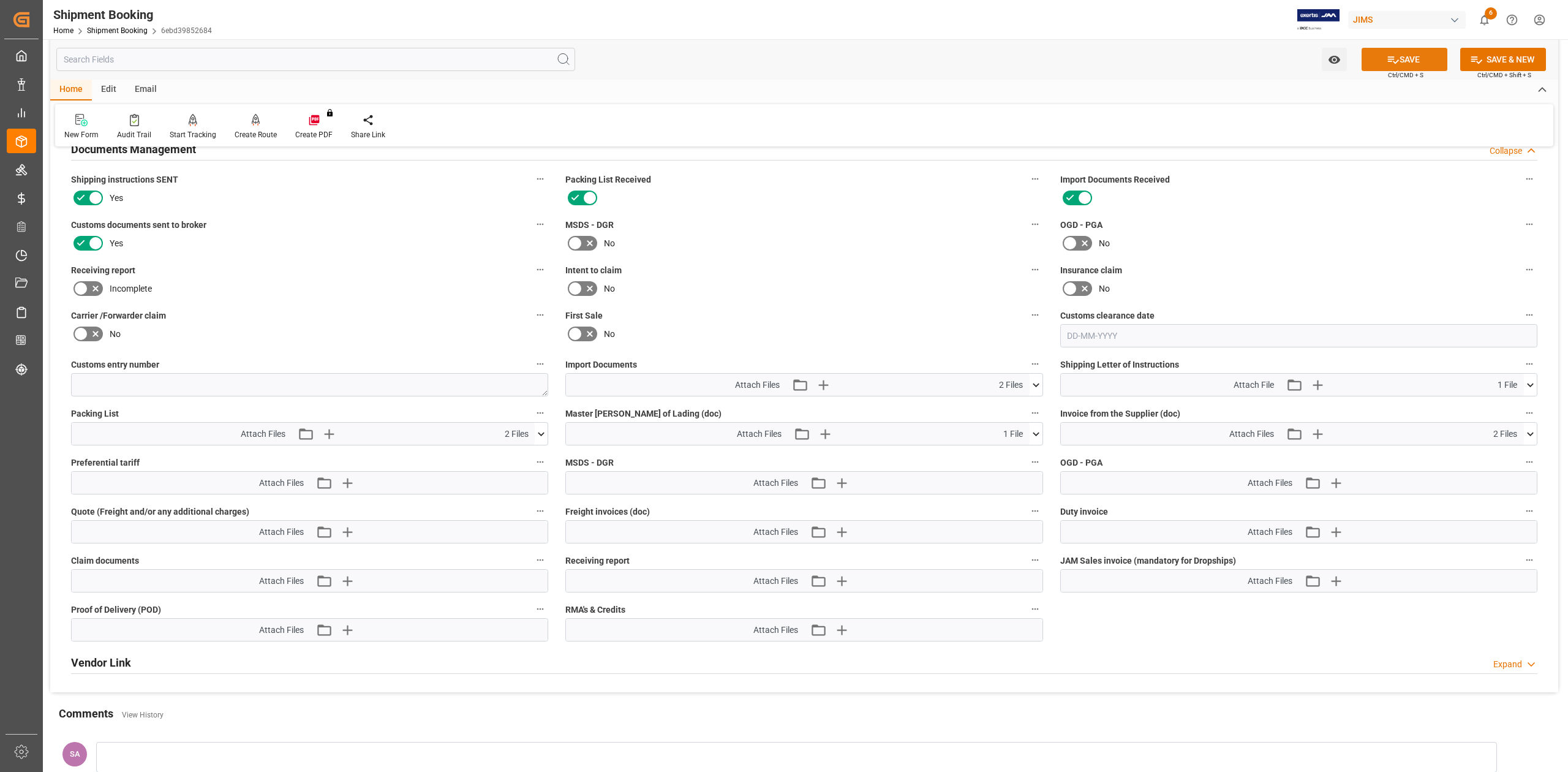
click at [1402, 61] on button "SAVE" at bounding box center [1404, 59] width 86 height 24
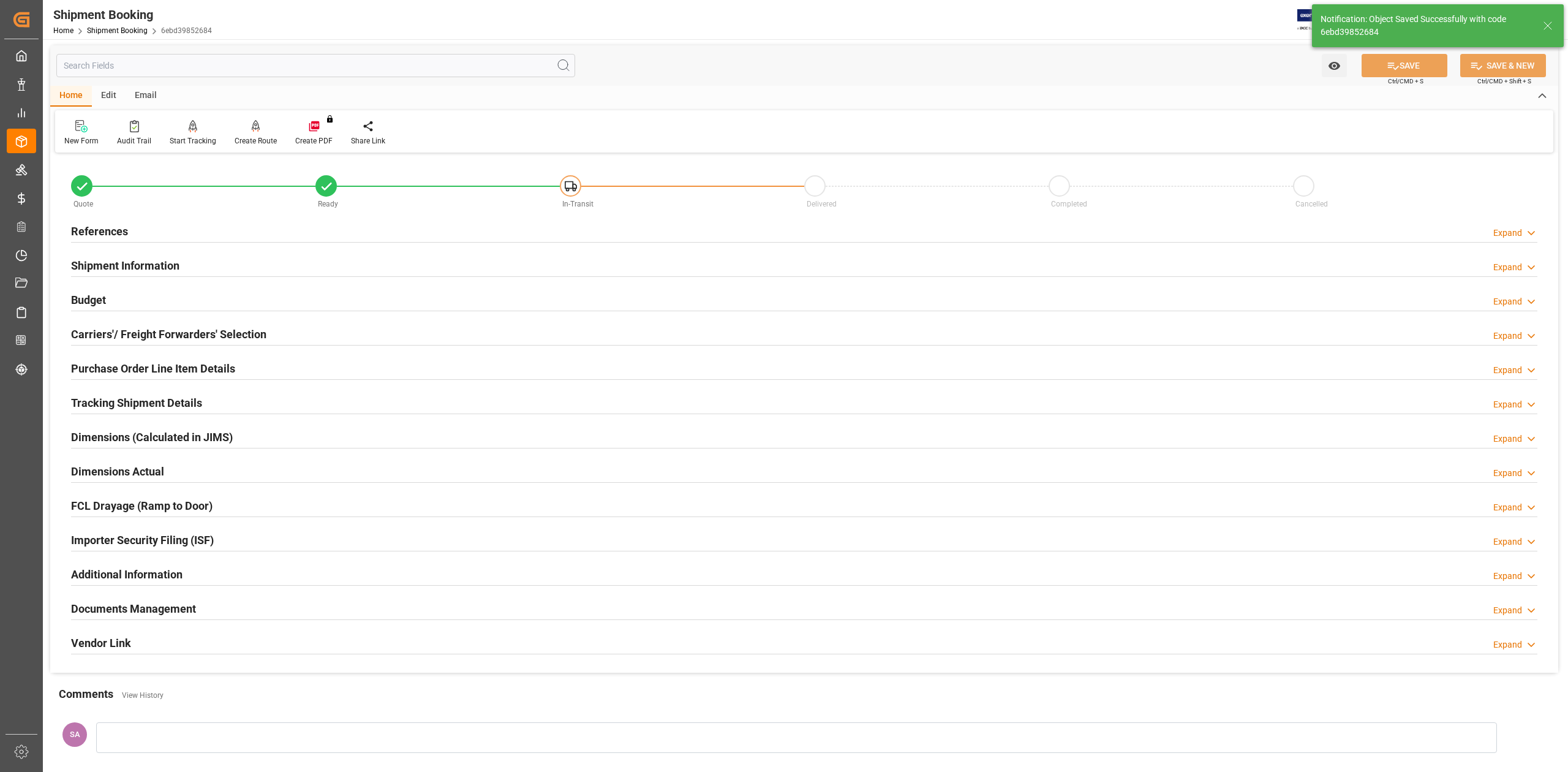
scroll to position [0, 0]
drag, startPoint x: 121, startPoint y: 259, endPoint x: 131, endPoint y: 263, distance: 10.8
click at [121, 259] on h2 "Shipment Information" at bounding box center [125, 267] width 108 height 17
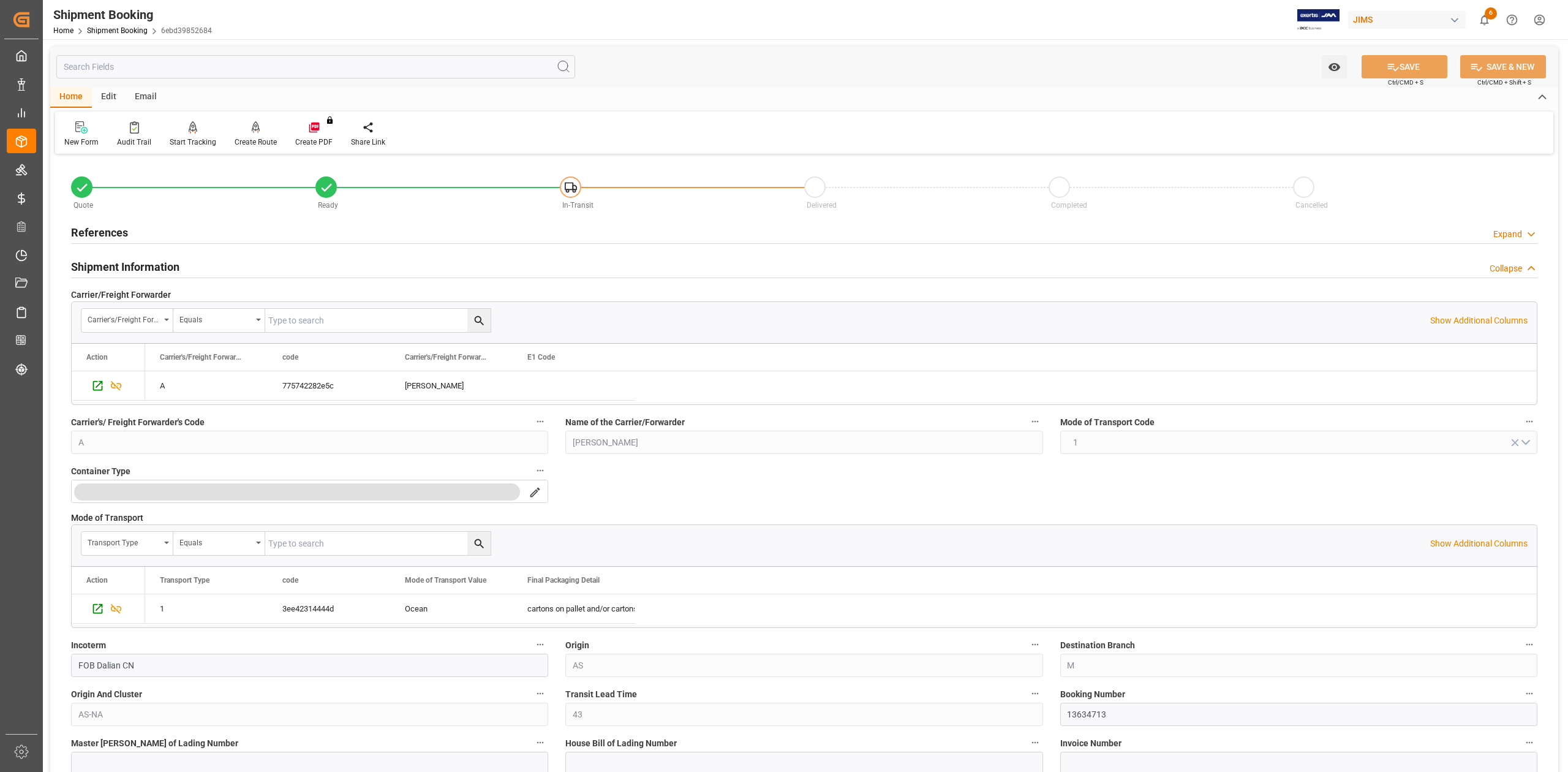
scroll to position [163, 0]
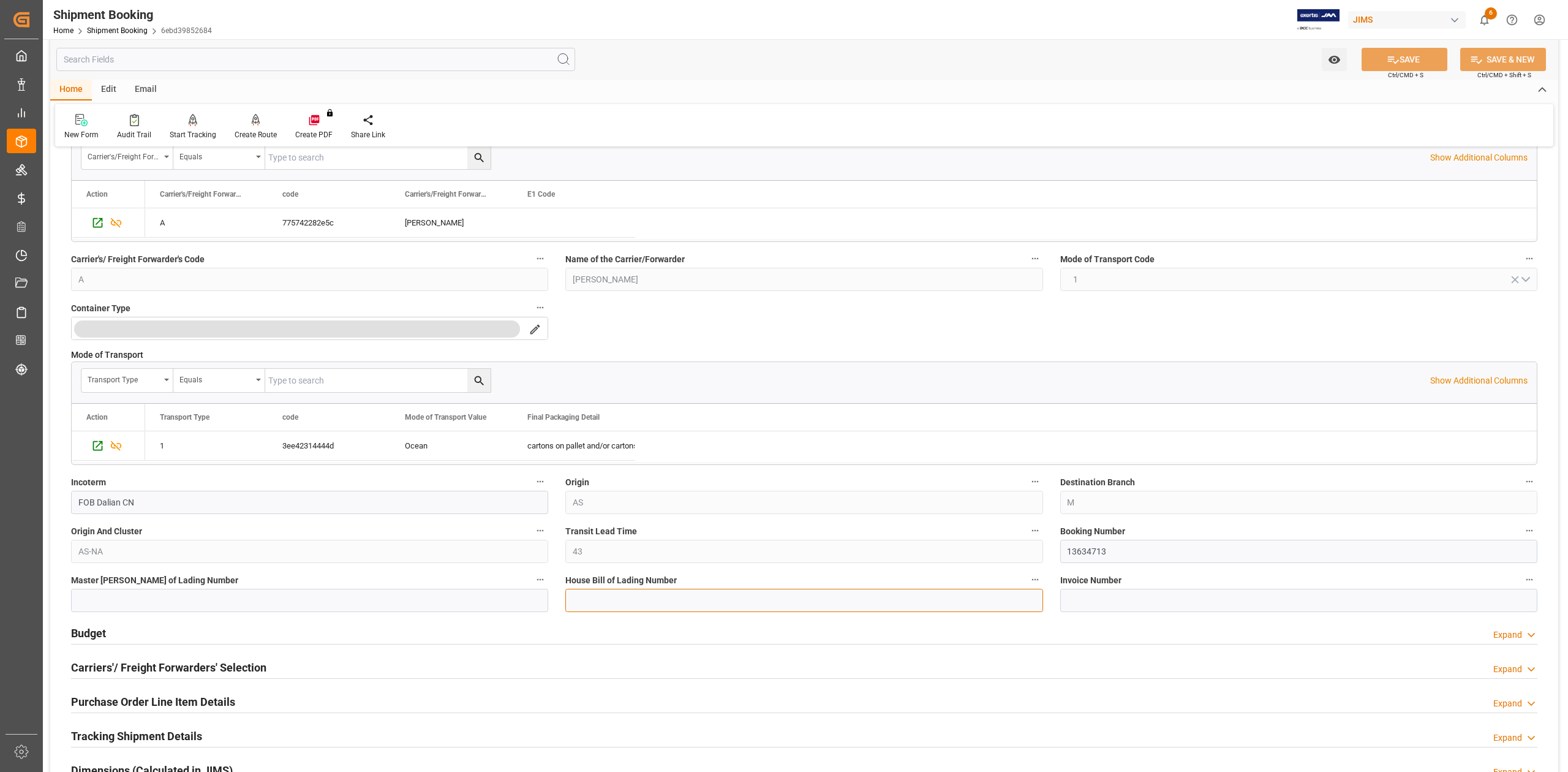
click at [744, 605] on input at bounding box center [804, 601] width 477 height 24
paste input "DMCNSY081562"
type input "DMCNSY081562"
click at [1411, 65] on button "SAVE" at bounding box center [1404, 59] width 86 height 24
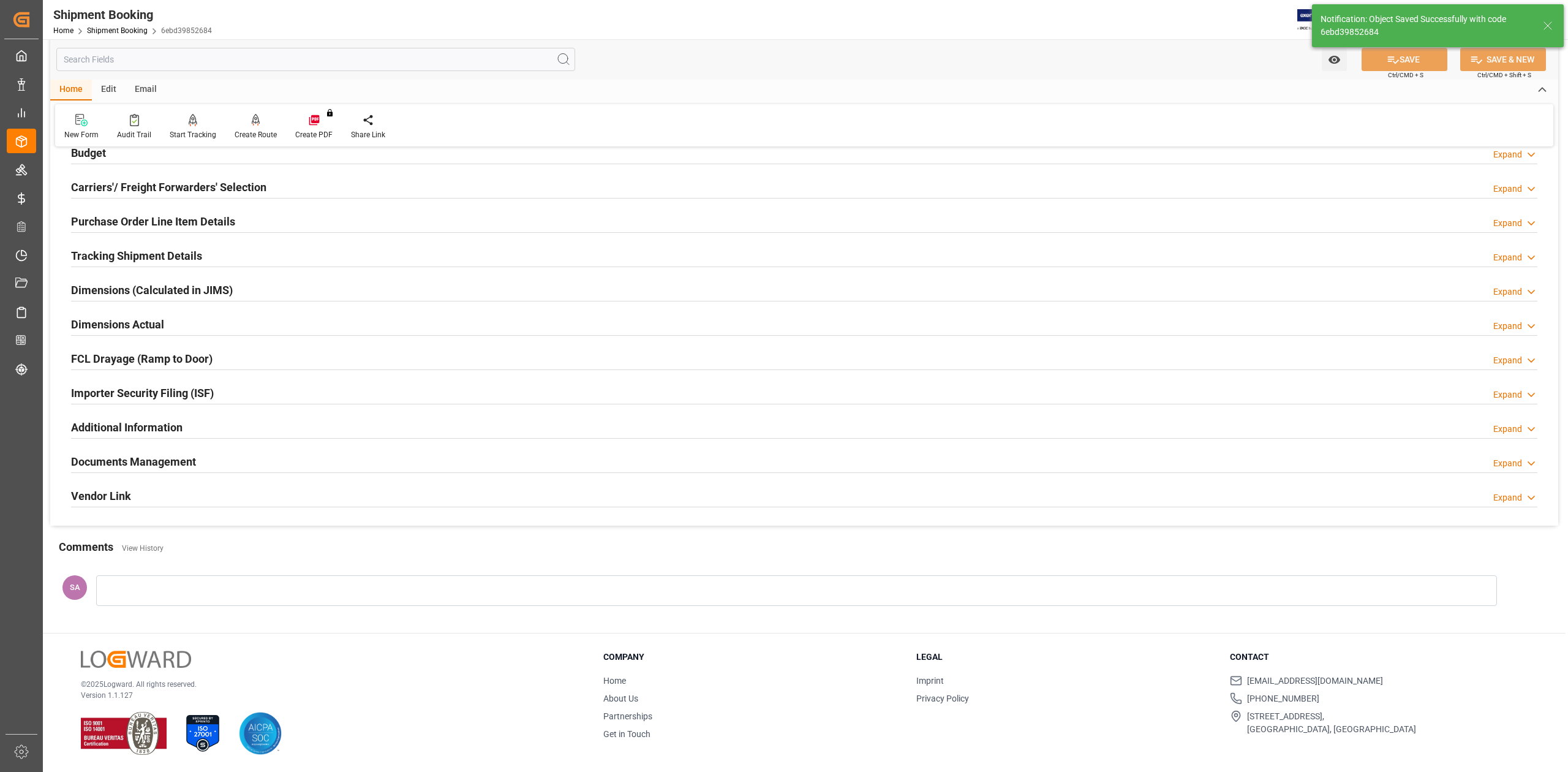
scroll to position [150, 0]
click at [138, 254] on h2 "Tracking Shipment Details" at bounding box center [137, 256] width 131 height 17
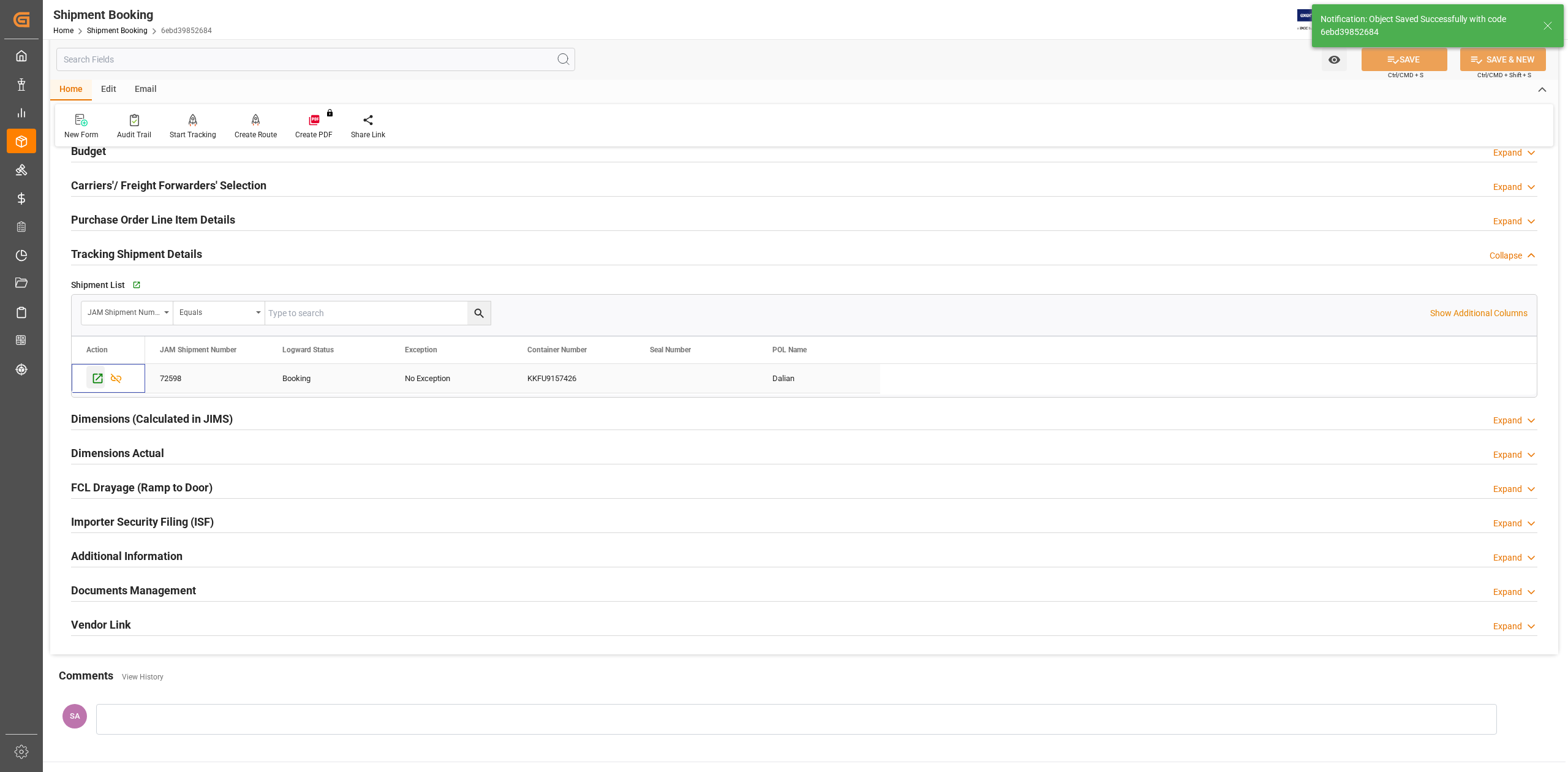
click at [99, 379] on icon "Press SPACE to select this row." at bounding box center [97, 378] width 13 height 13
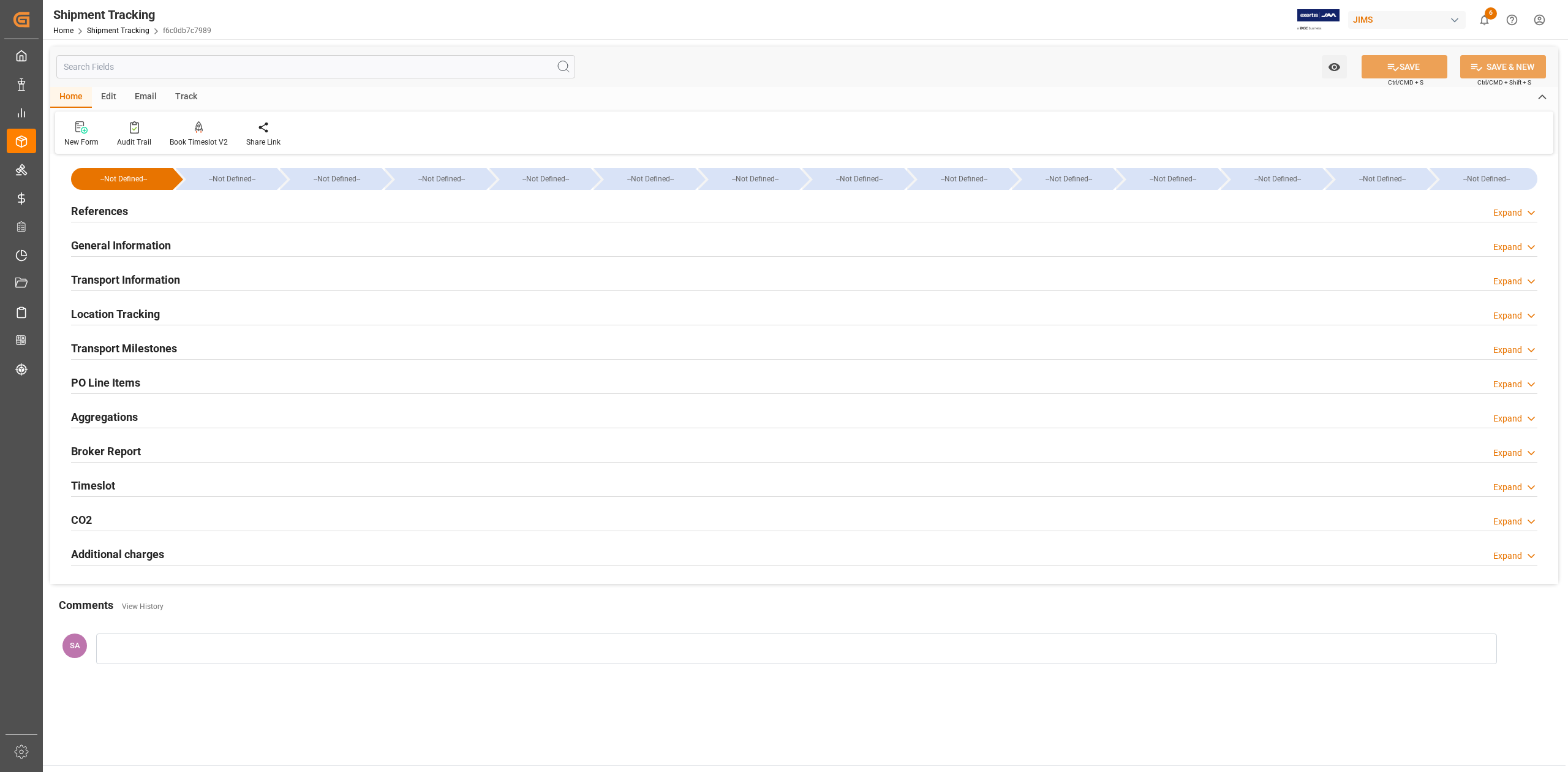
type input "[DATE] 00:00"
drag, startPoint x: 126, startPoint y: 346, endPoint x: 194, endPoint y: 363, distance: 70.1
click at [127, 347] on h2 "Transport Milestones" at bounding box center [124, 348] width 106 height 17
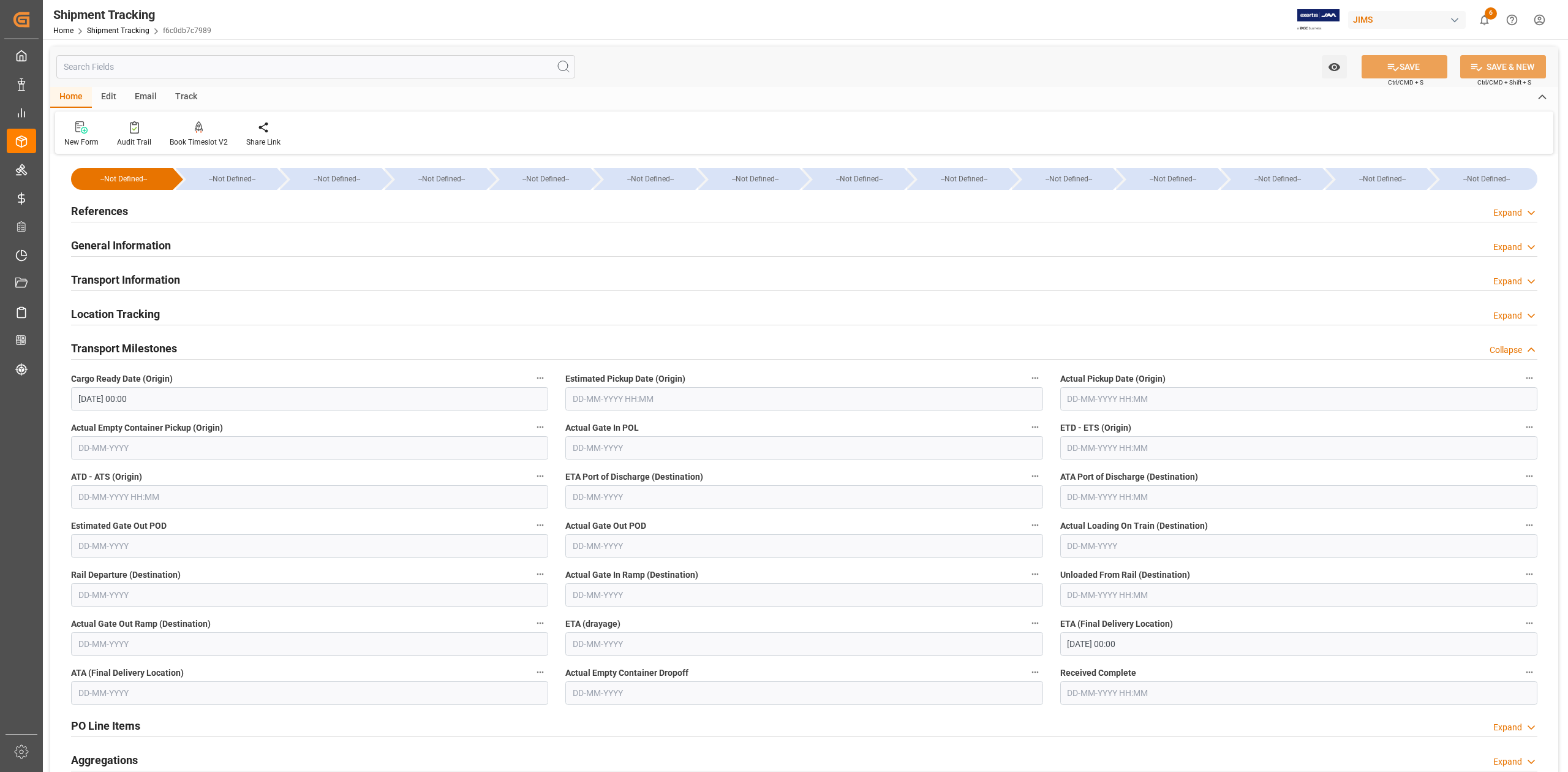
click at [780, 397] on input "text" at bounding box center [804, 399] width 477 height 24
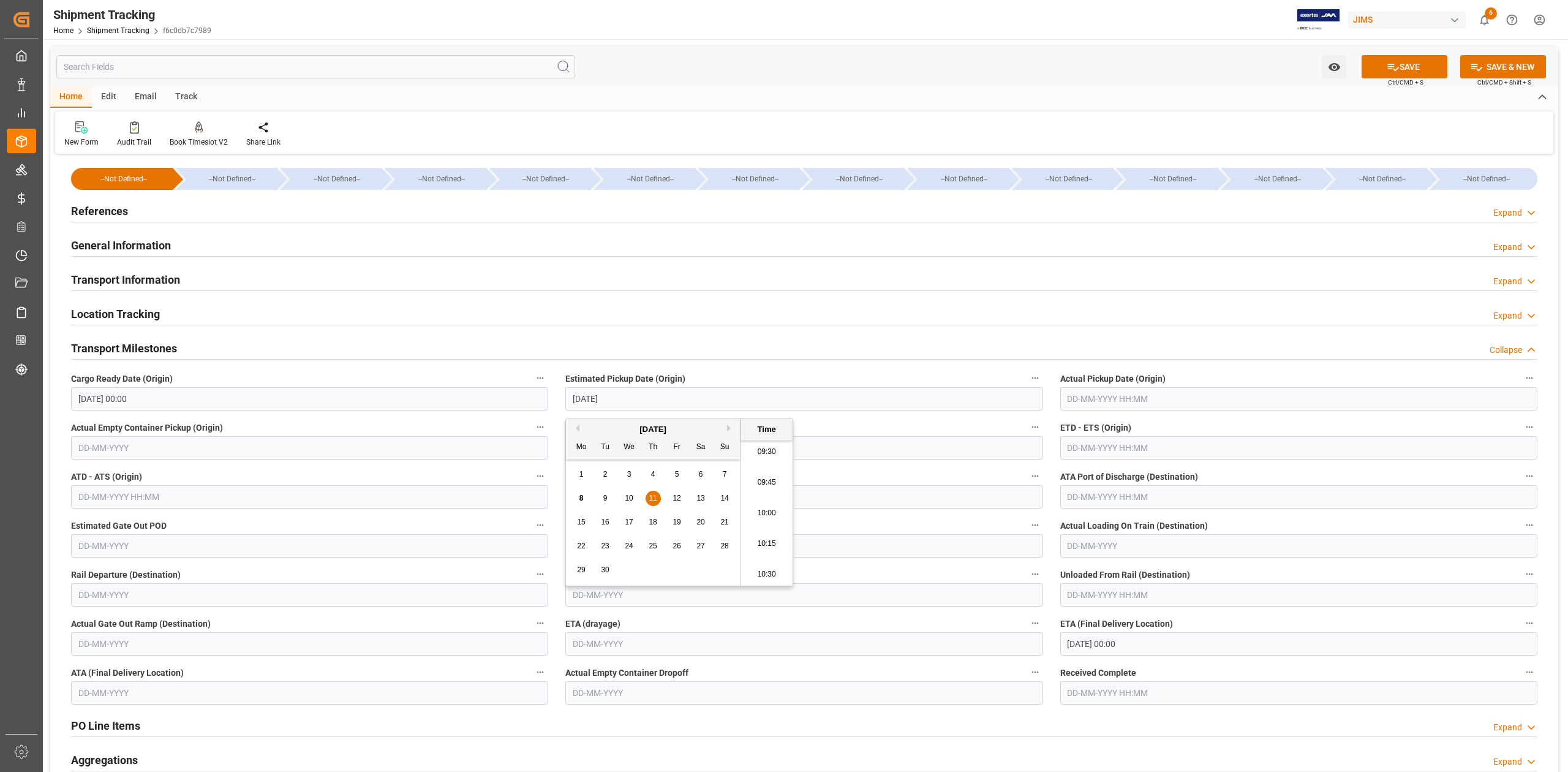
click at [1088, 448] on input "text" at bounding box center [1298, 448] width 477 height 24
type input "[DATE] 00:00"
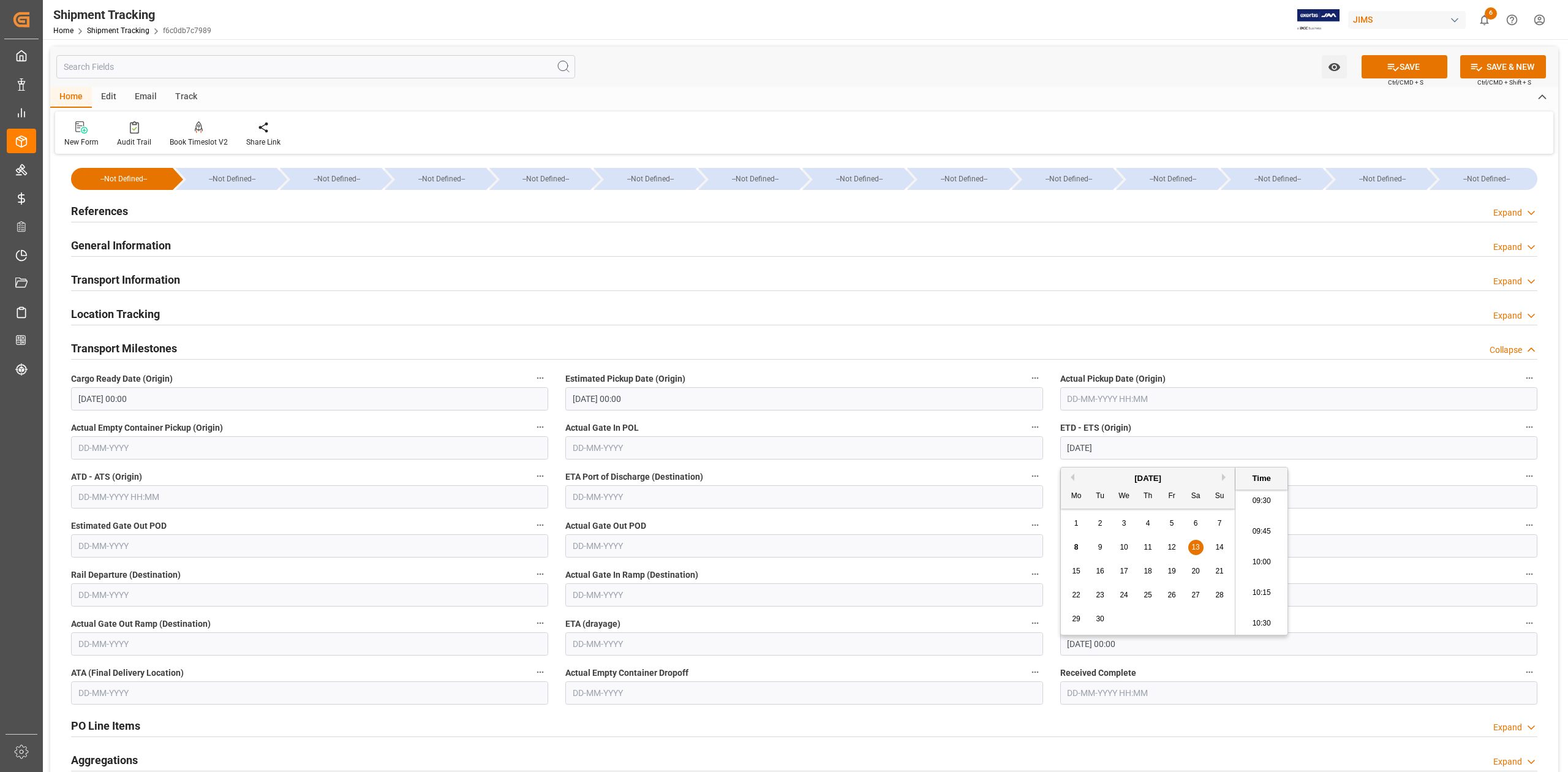
click at [1194, 548] on span "13" at bounding box center [1195, 547] width 8 height 9
type input "[DATE] 00:00"
click at [1415, 66] on button "SAVE" at bounding box center [1404, 67] width 86 height 24
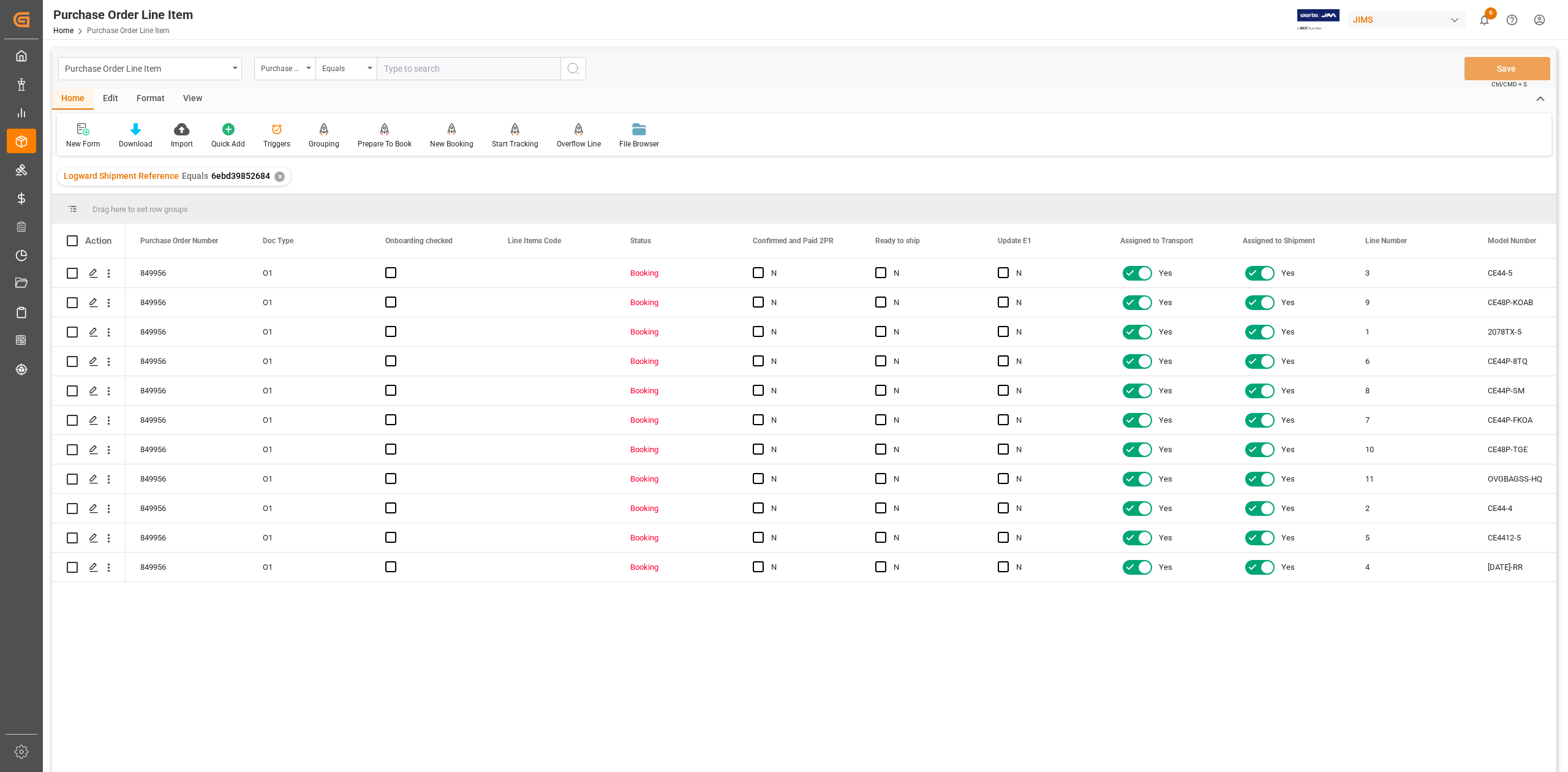
click at [199, 102] on div "View" at bounding box center [192, 100] width 37 height 21
click at [136, 142] on div "Standard Templates" at bounding box center [139, 144] width 61 height 11
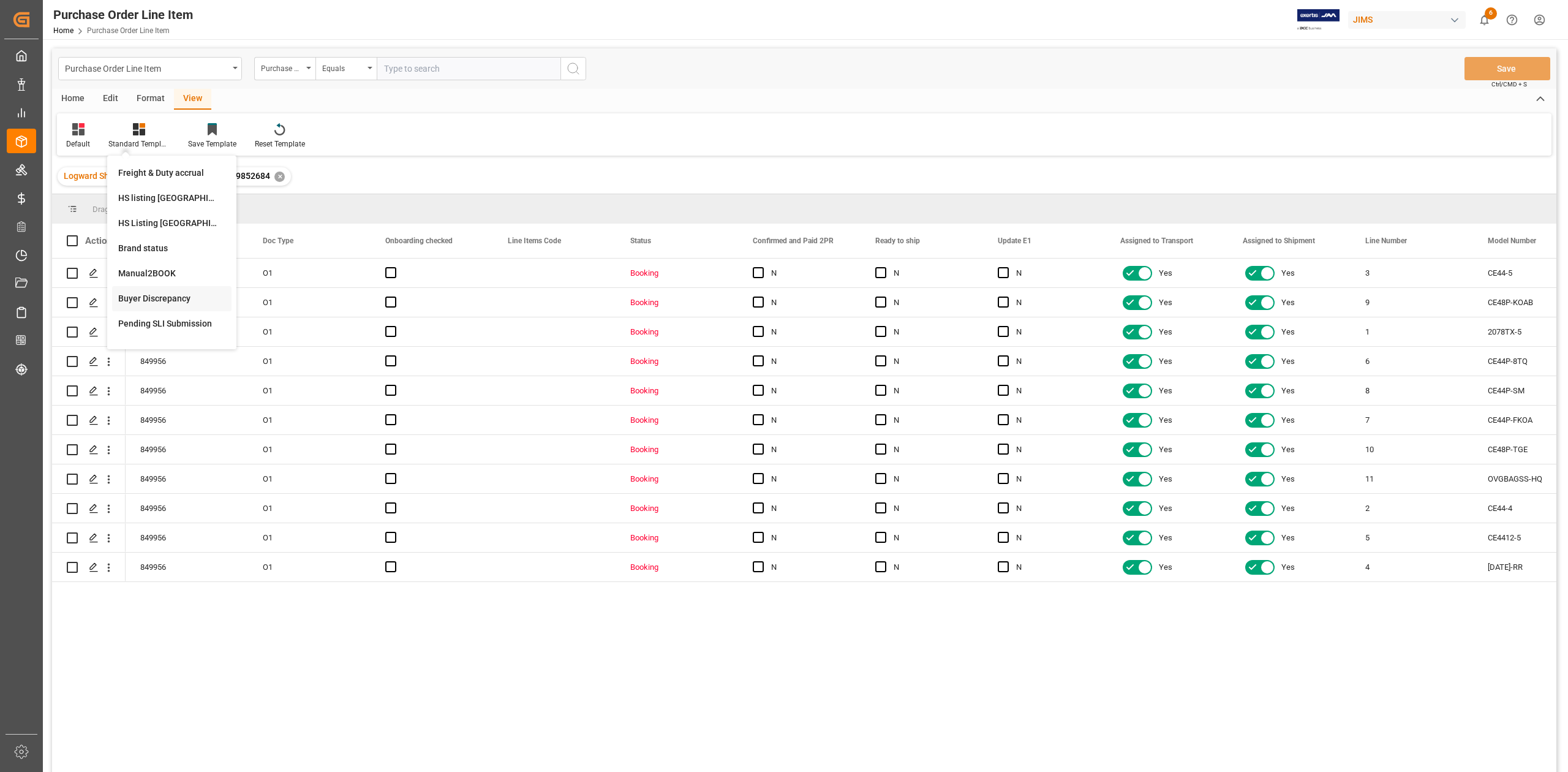
click at [182, 300] on div "Buyer Discrepancy" at bounding box center [171, 298] width 107 height 13
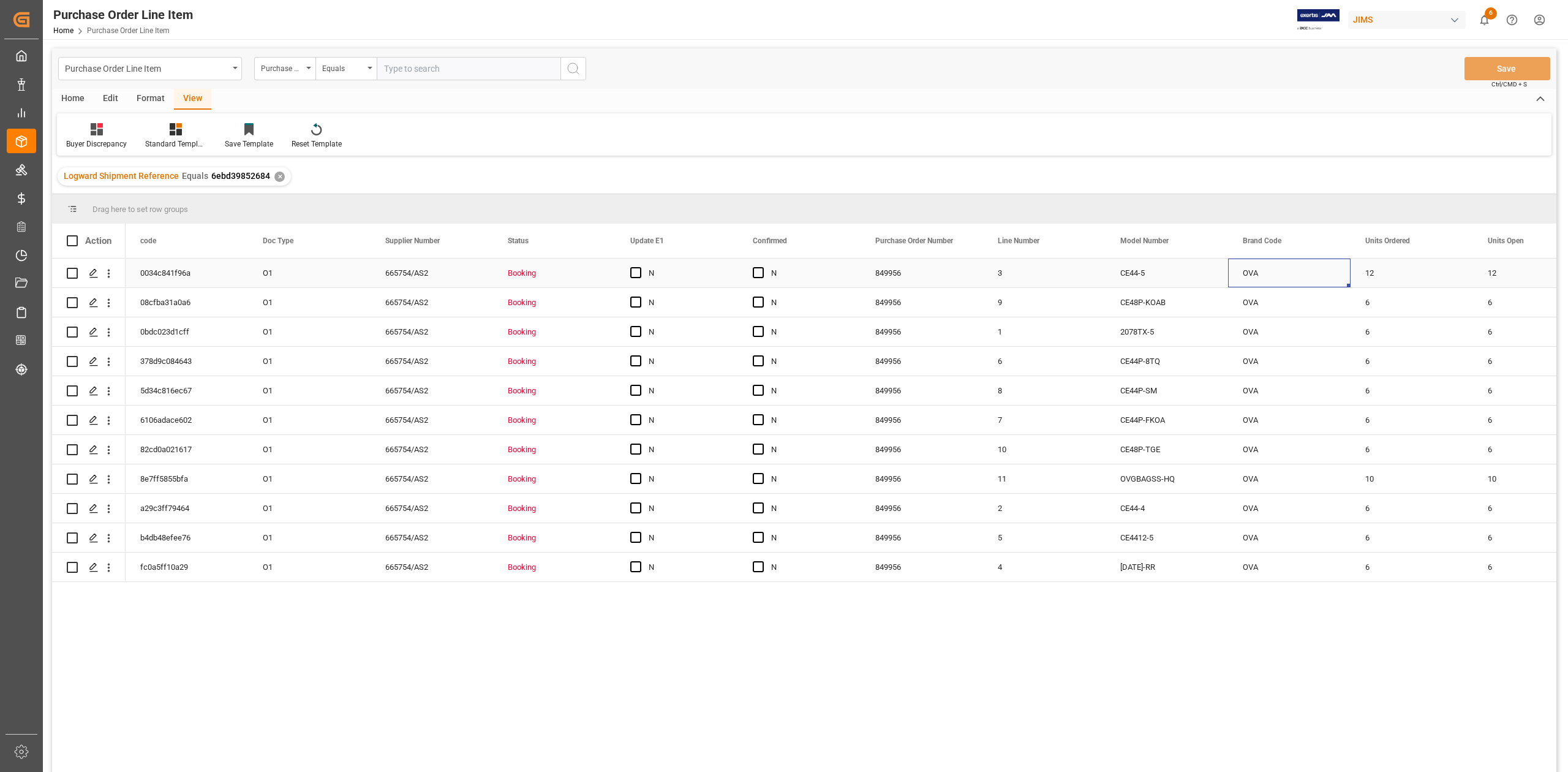
click at [1252, 278] on div "OVA" at bounding box center [1289, 273] width 123 height 29
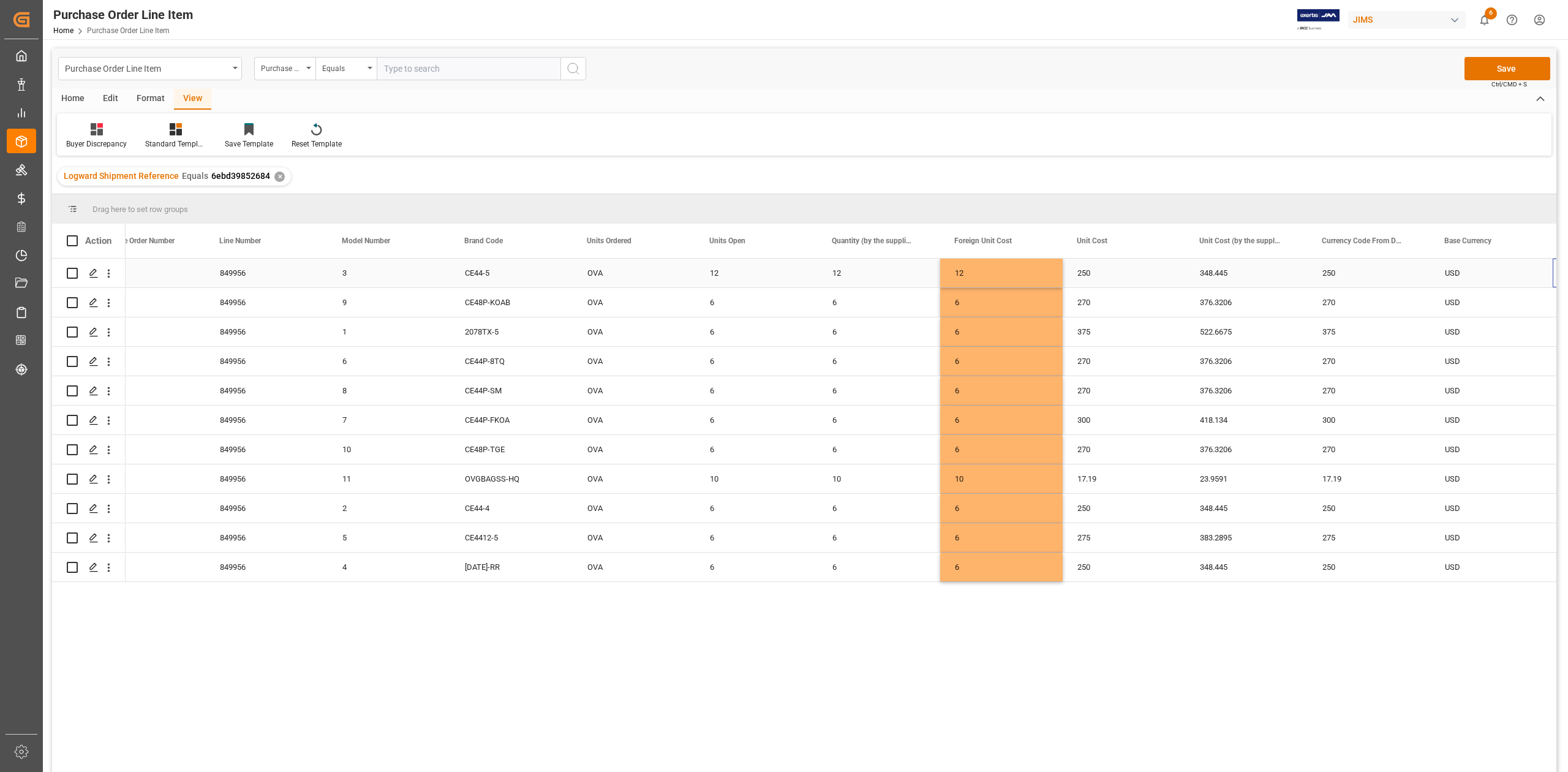
scroll to position [0, 778]
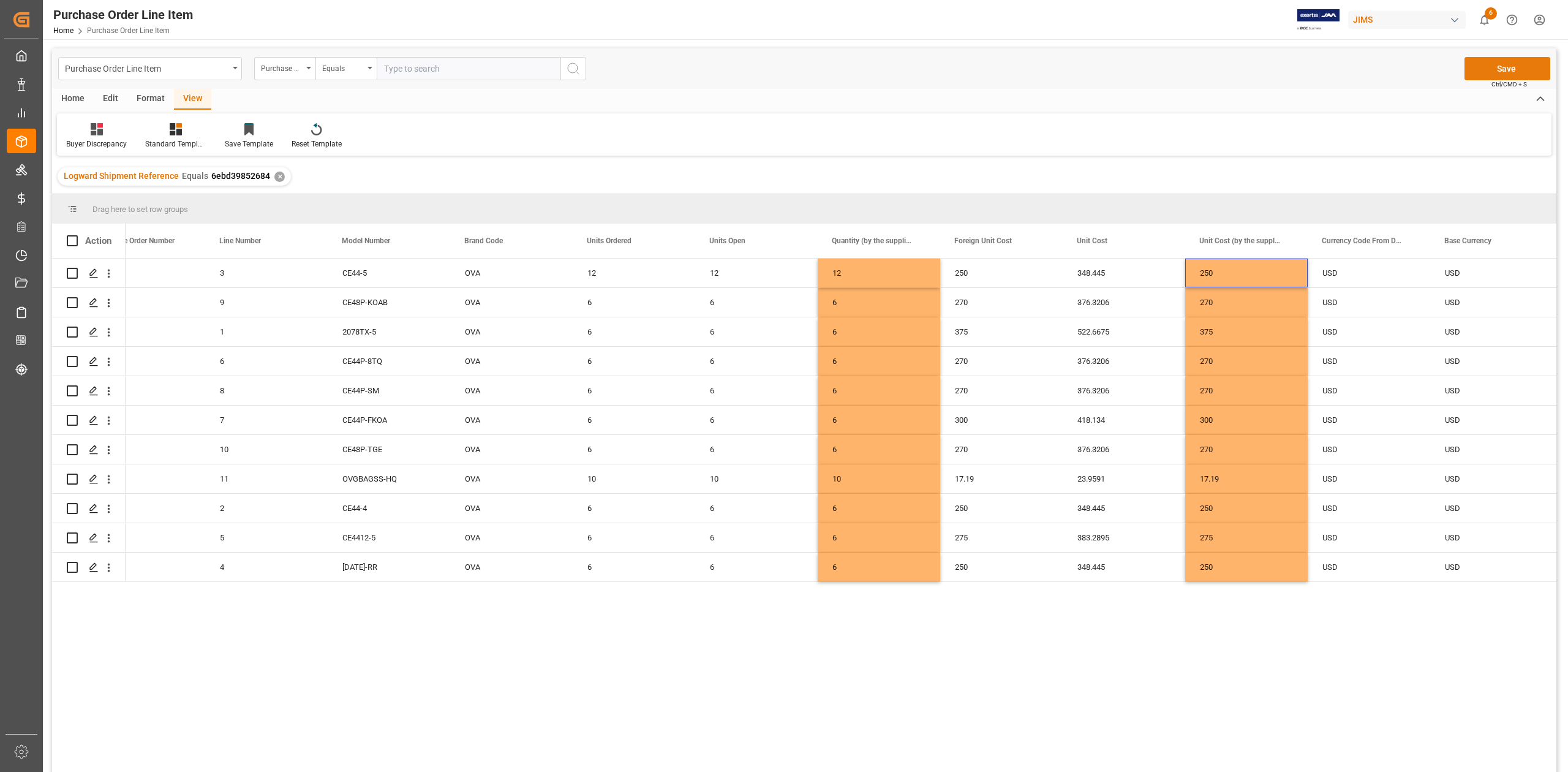
click at [1526, 66] on button "Save" at bounding box center [1507, 69] width 86 height 24
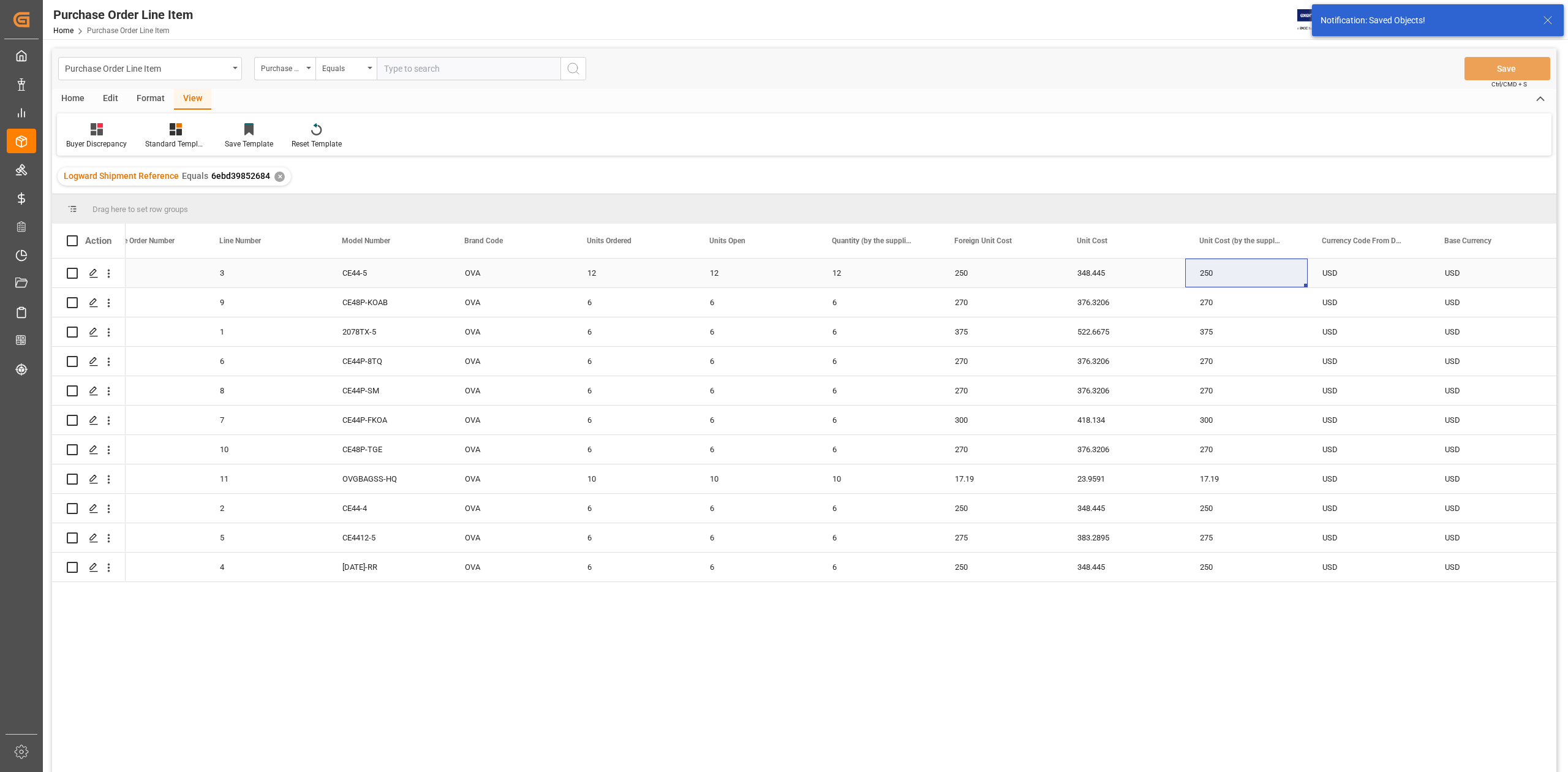
click at [1073, 275] on div "348.445" at bounding box center [1124, 273] width 123 height 29
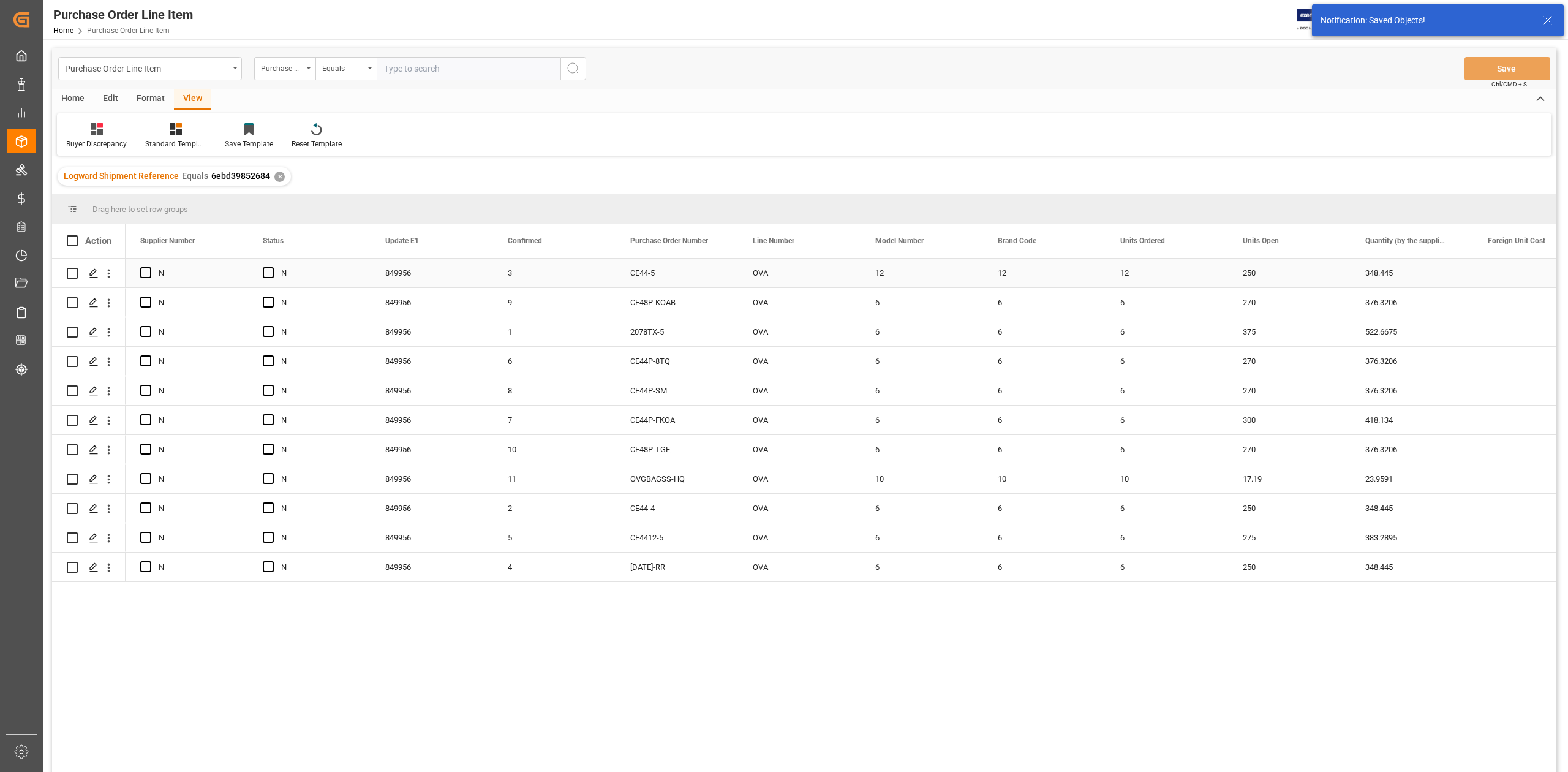
scroll to position [0, 0]
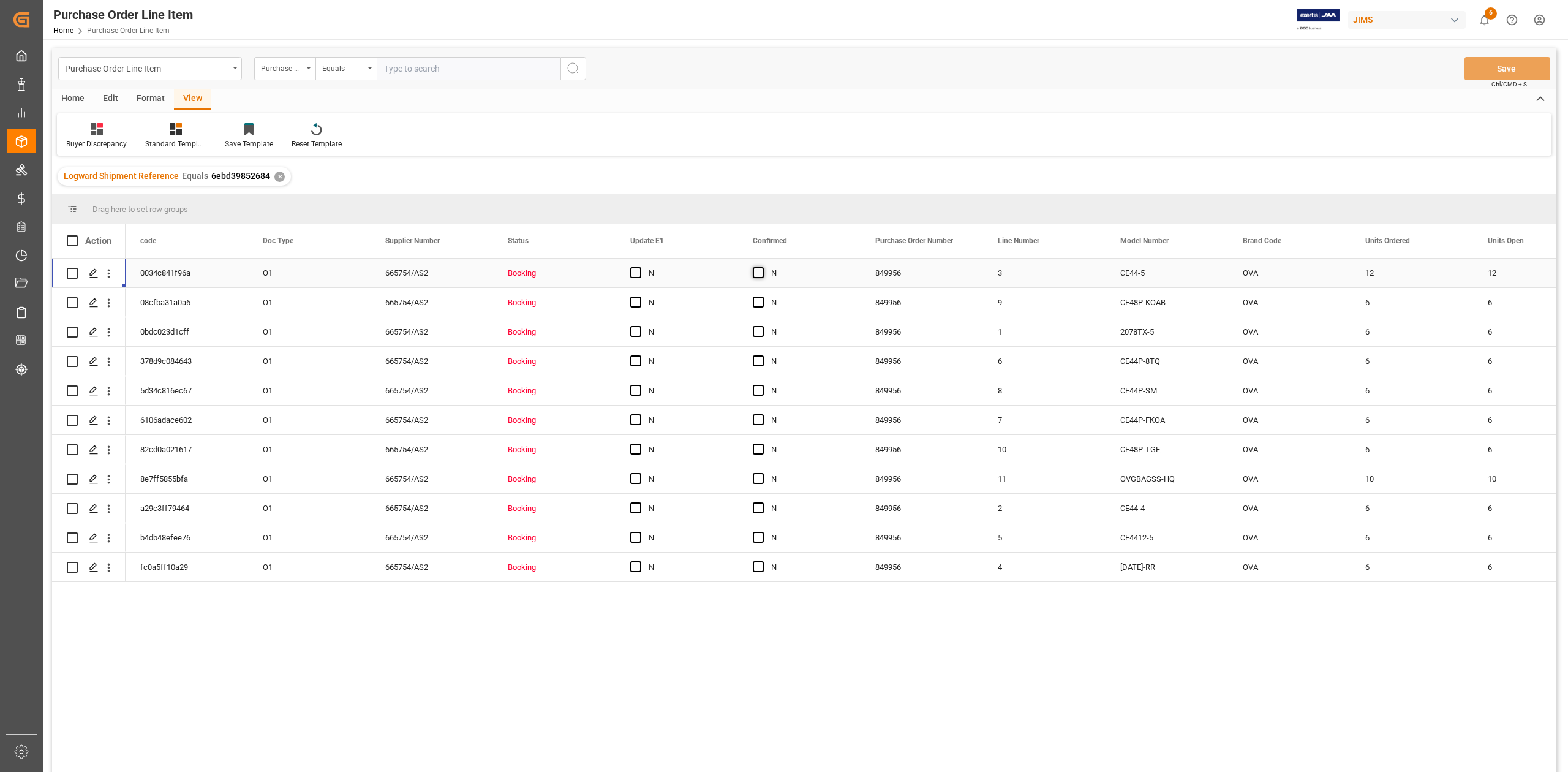
click at [756, 273] on span "Press SPACE to select this row." at bounding box center [758, 273] width 11 height 11
click at [762, 267] on input "Press SPACE to select this row." at bounding box center [762, 267] width 0 height 0
drag, startPoint x: 858, startPoint y: 284, endPoint x: 866, endPoint y: 564, distance: 280.1
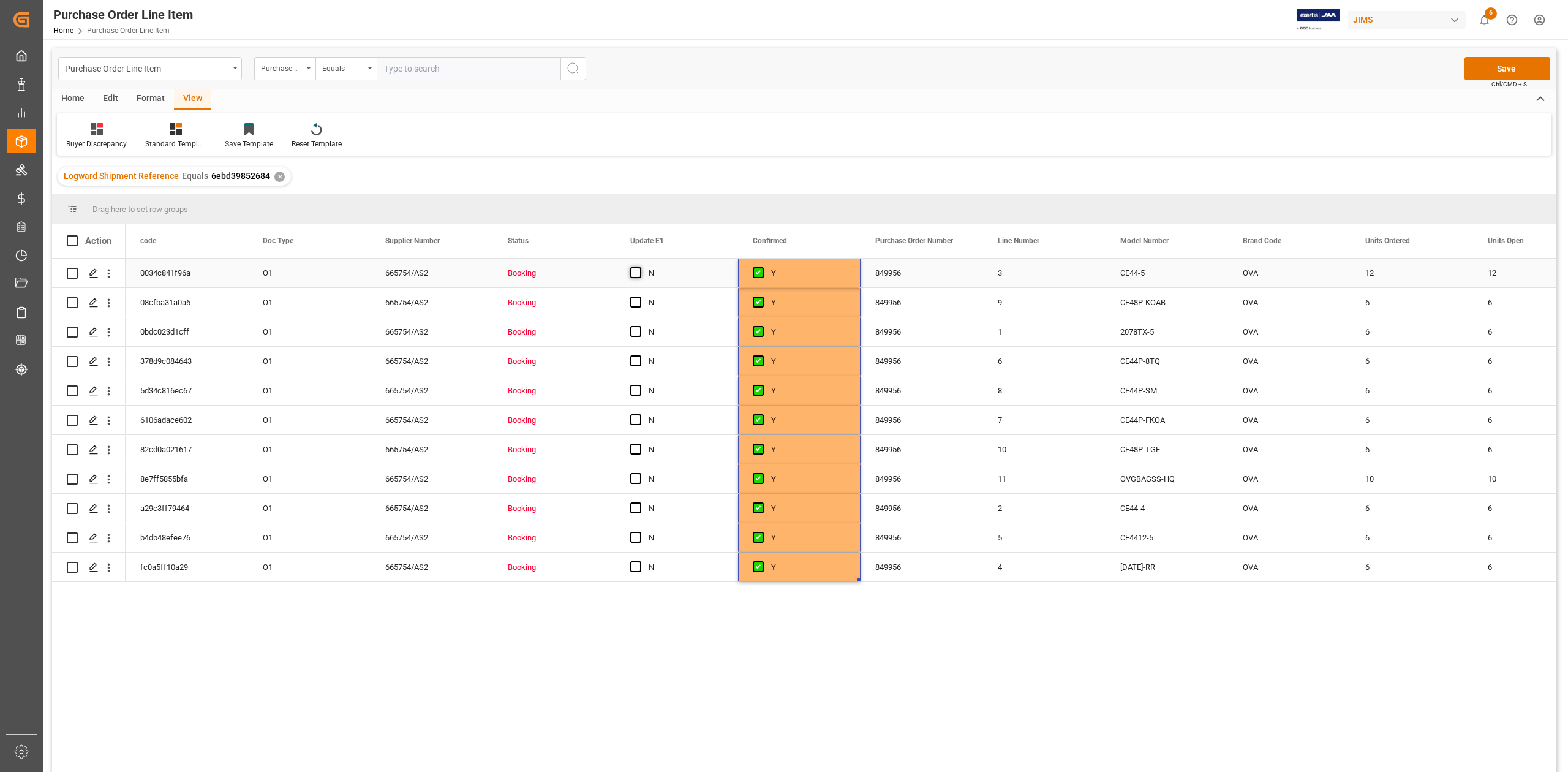
click at [634, 273] on span "Press SPACE to select this row." at bounding box center [635, 273] width 11 height 11
click at [639, 267] on input "Press SPACE to select this row." at bounding box center [639, 267] width 0 height 0
drag, startPoint x: 735, startPoint y: 285, endPoint x: 715, endPoint y: 565, distance: 280.7
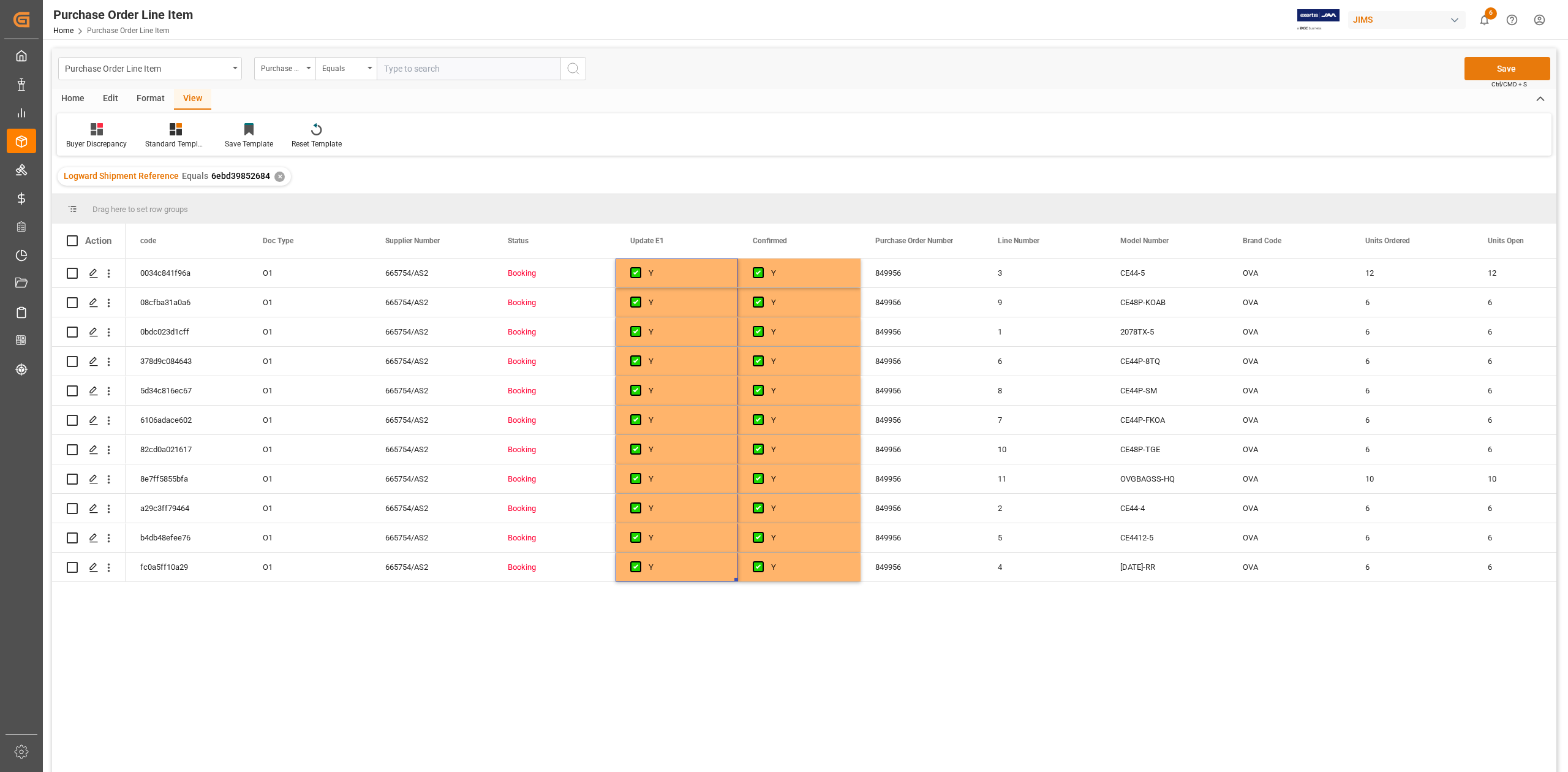
click at [1533, 75] on button "Save" at bounding box center [1507, 69] width 86 height 24
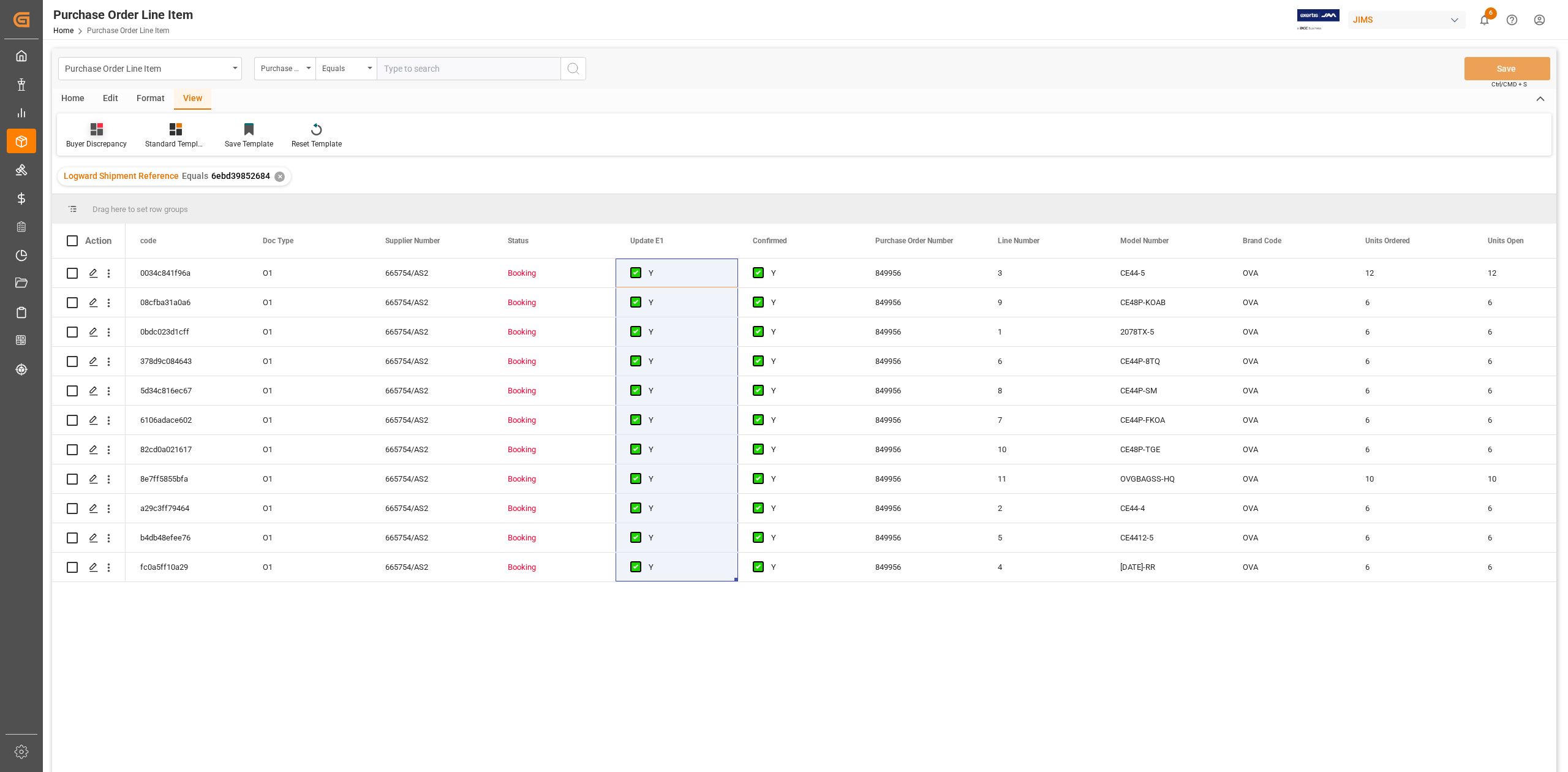
click at [87, 135] on div at bounding box center [97, 129] width 61 height 13
click at [101, 165] on div "Default" at bounding box center [129, 173] width 119 height 25
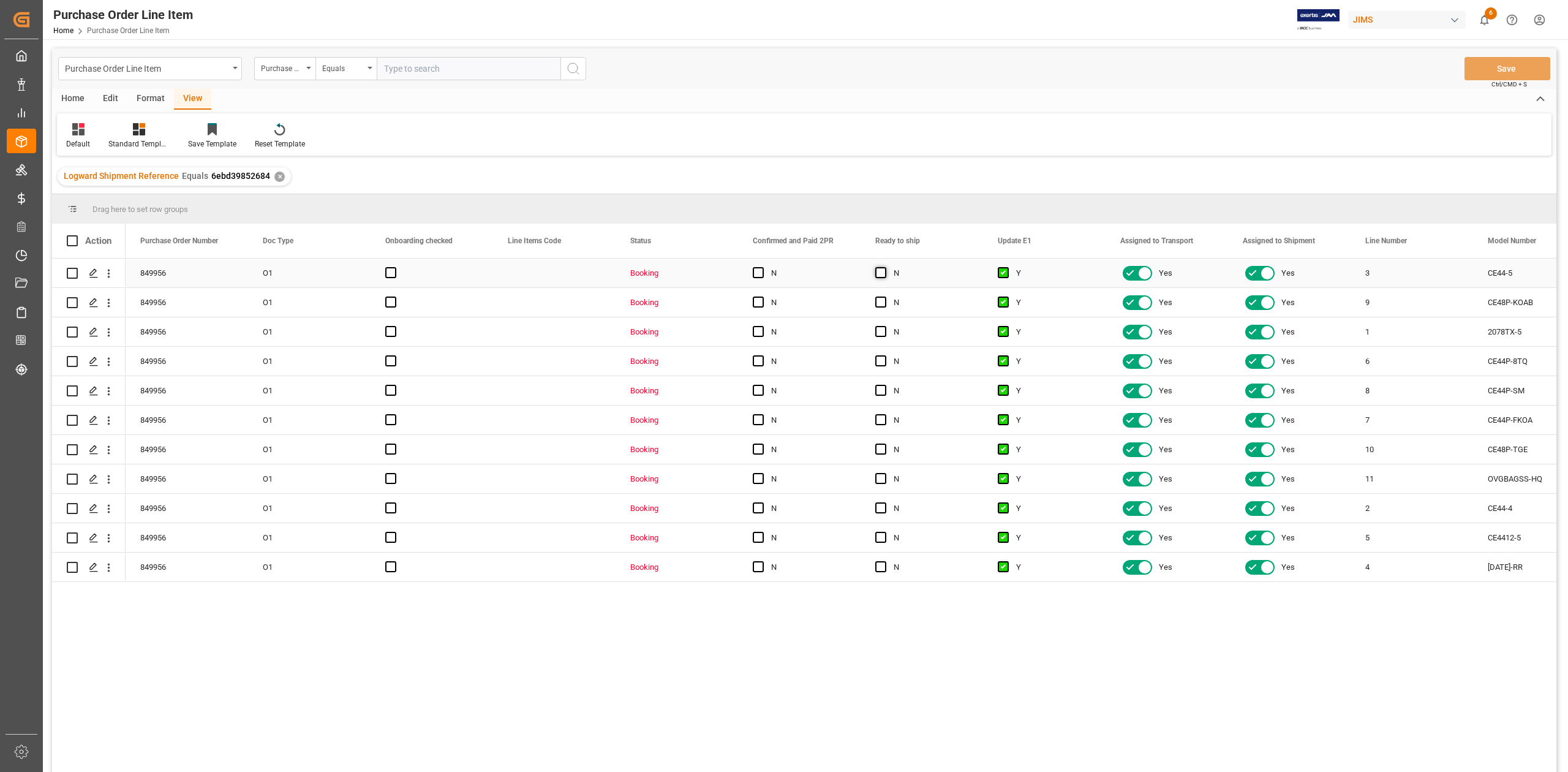
click at [884, 275] on span "Press SPACE to select this row." at bounding box center [881, 273] width 11 height 11
click at [884, 267] on input "Press SPACE to select this row." at bounding box center [884, 267] width 0 height 0
drag, startPoint x: 981, startPoint y: 285, endPoint x: 946, endPoint y: 565, distance: 282.2
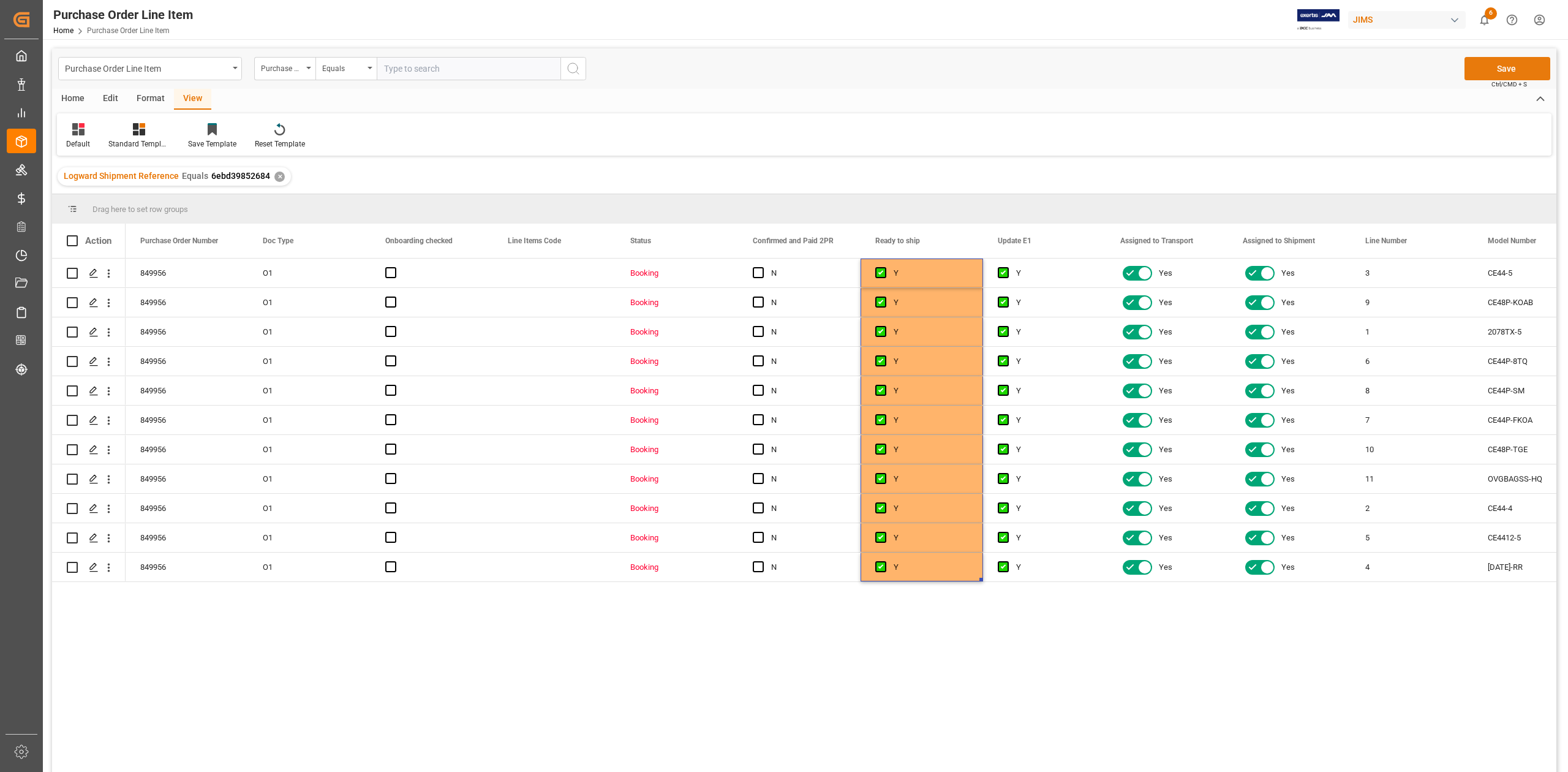
click at [1488, 74] on button "Save" at bounding box center [1507, 69] width 86 height 24
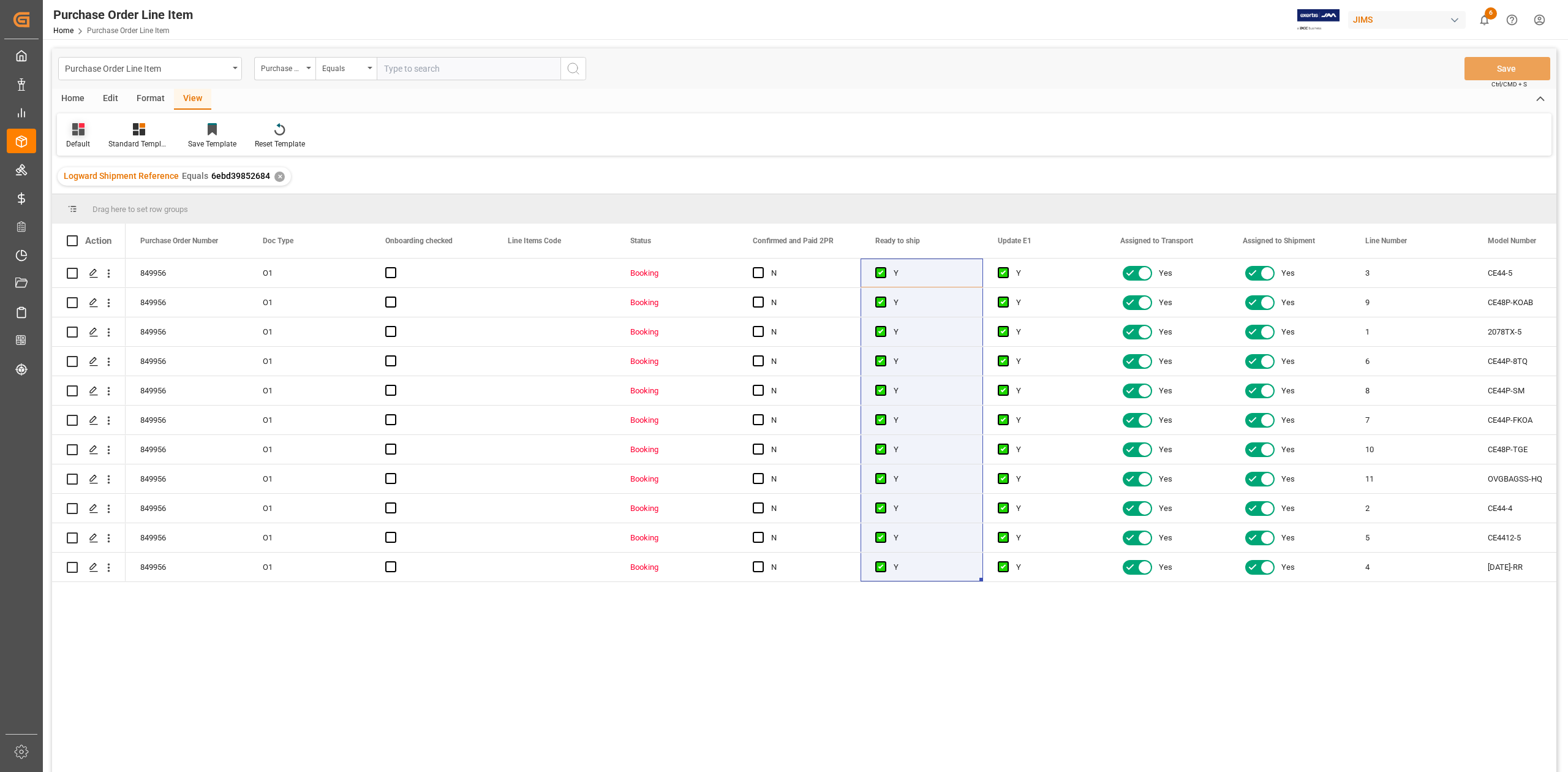
click at [80, 133] on icon at bounding box center [79, 129] width 12 height 12
click at [127, 130] on div at bounding box center [139, 129] width 61 height 13
click at [176, 226] on div "HS Listing [GEOGRAPHIC_DATA]" at bounding box center [171, 223] width 107 height 13
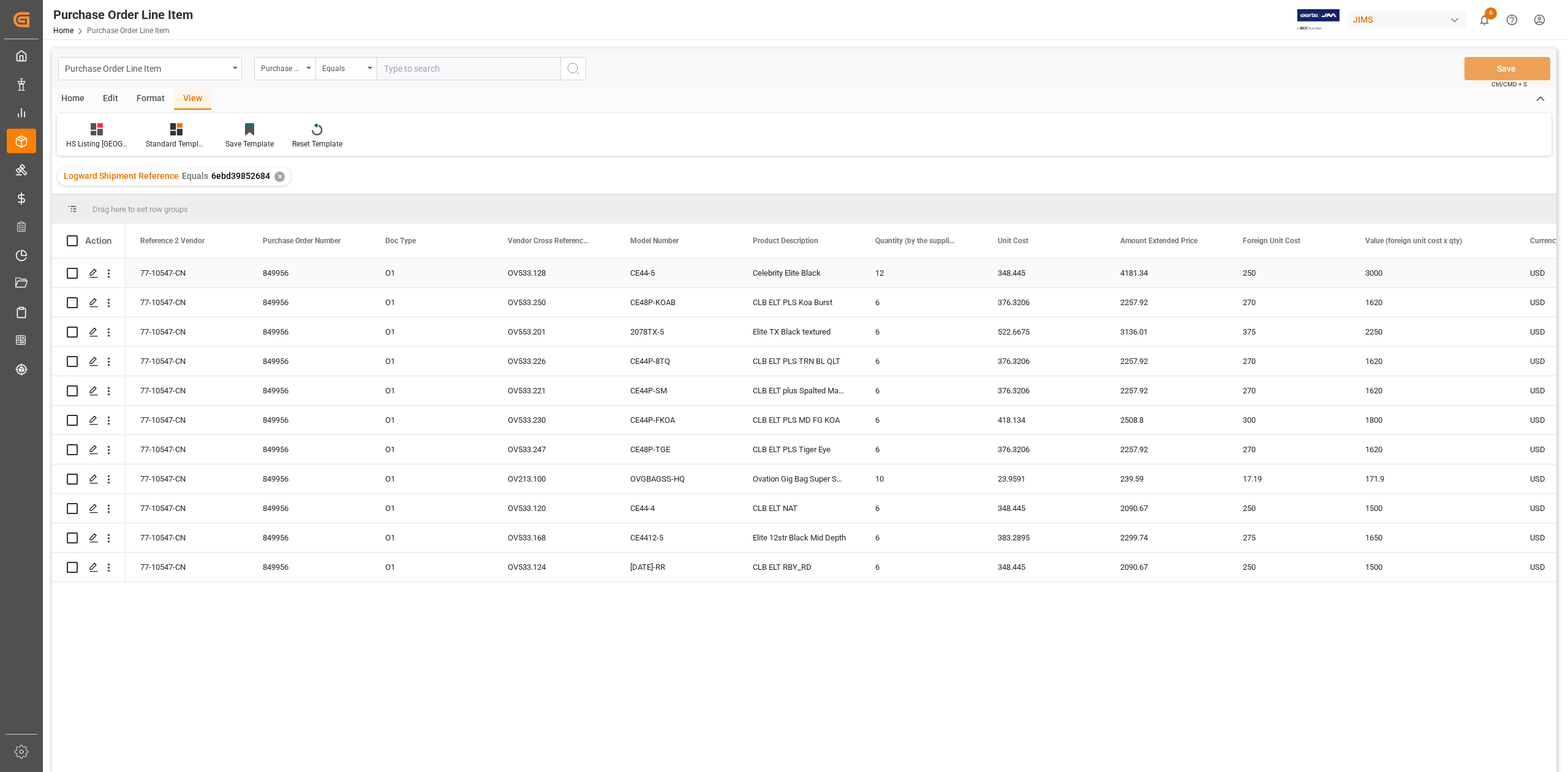
click at [187, 280] on div "77-10547-CN" at bounding box center [187, 273] width 123 height 29
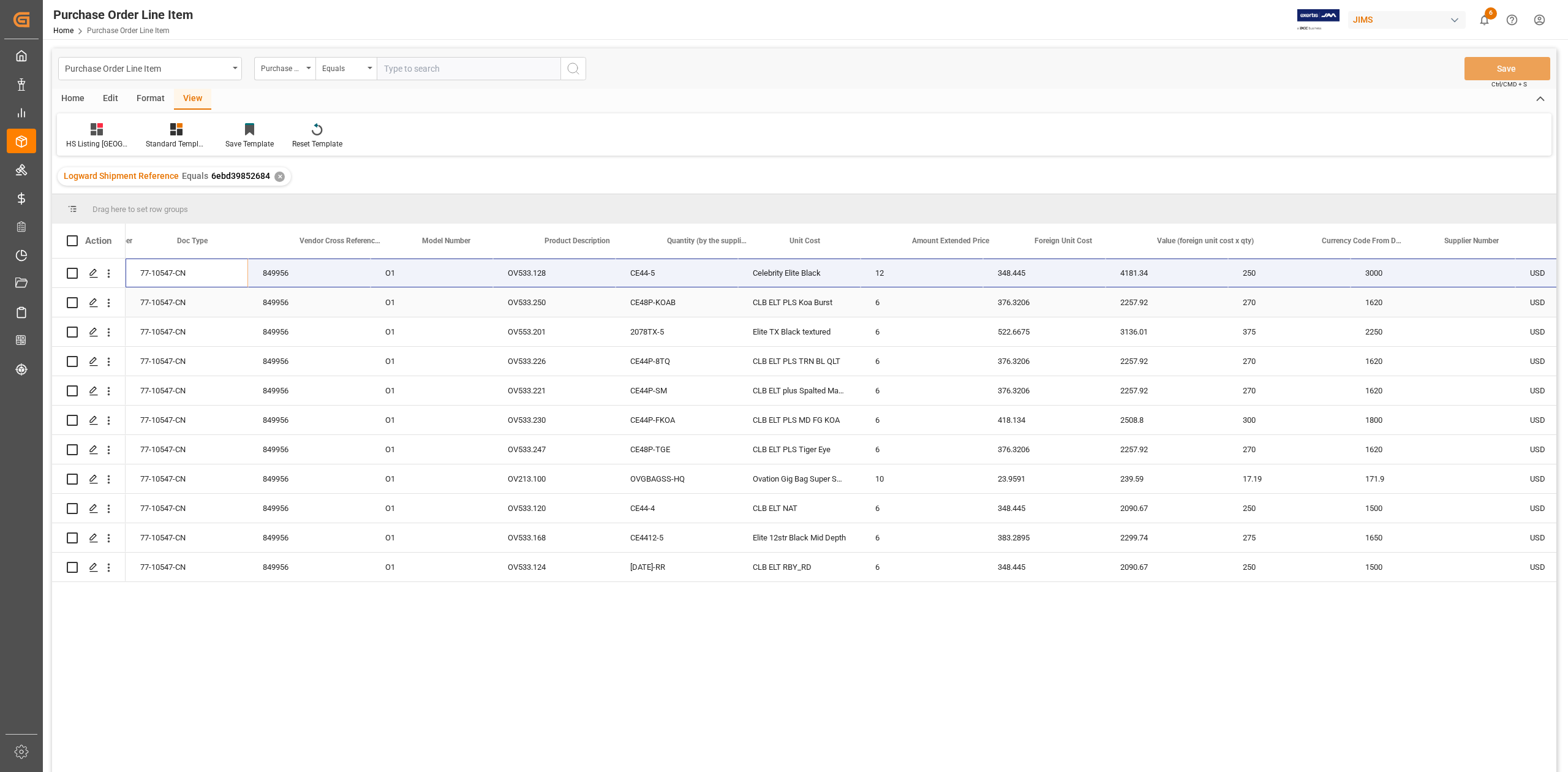
scroll to position [0, 571]
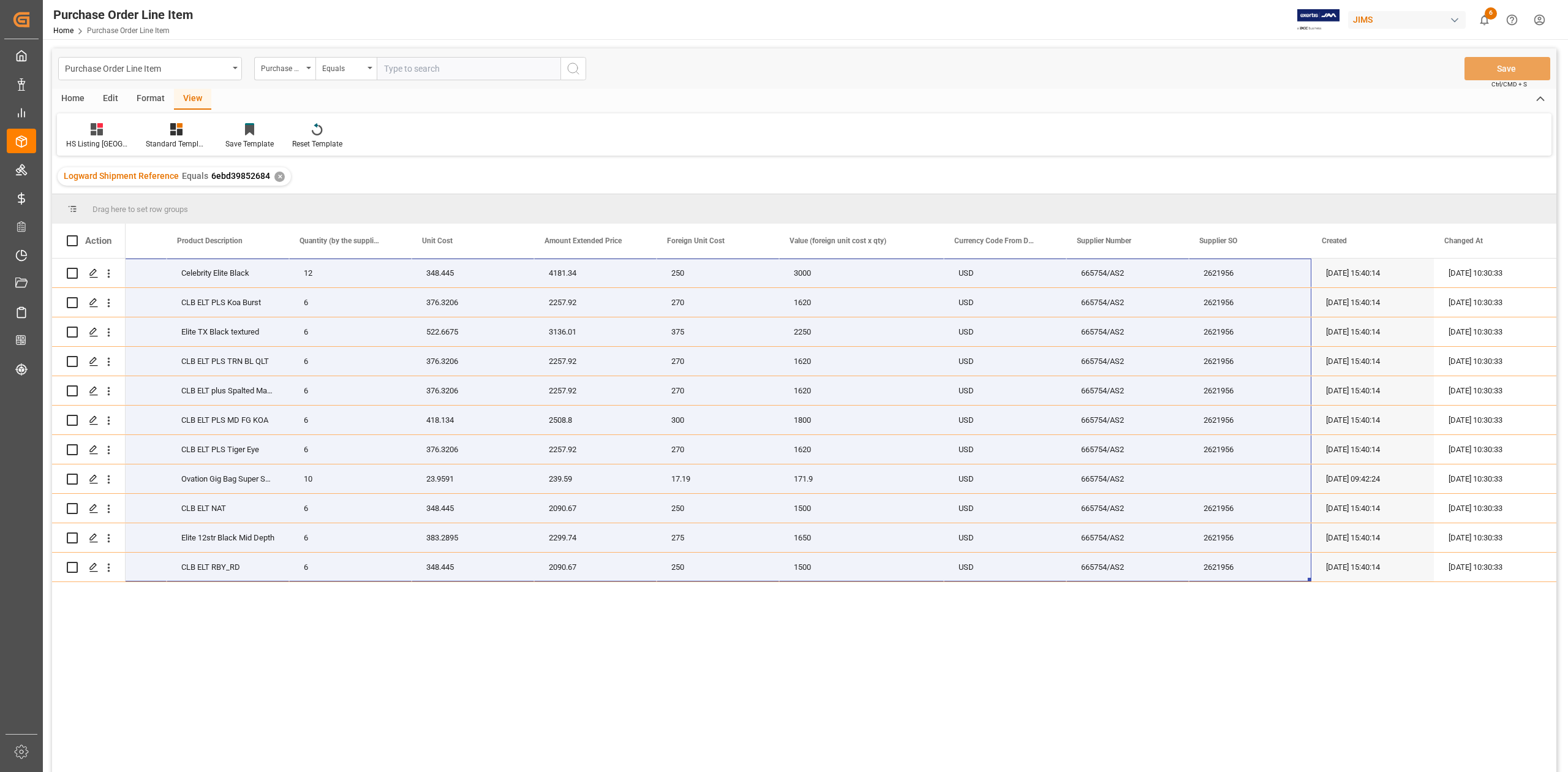
click at [905, 645] on div "77-10547-CN OV533.128 CE44-5 Celebrity Elite Black 12 348.445 4181.34 250 3000 …" at bounding box center [841, 519] width 1431 height 521
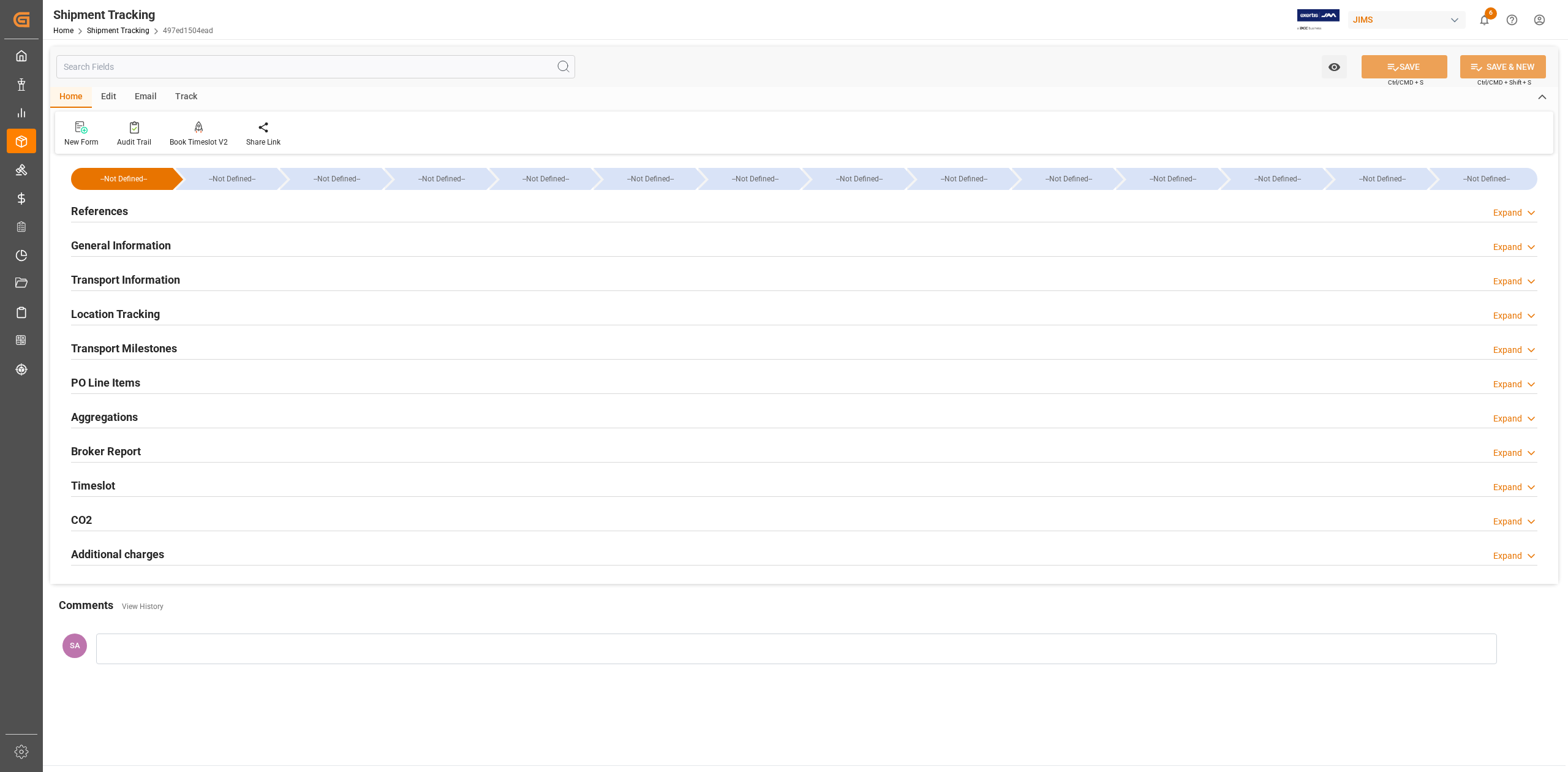
type input "[DATE] 00:00"
click at [165, 349] on h2 "Transport Milestones" at bounding box center [124, 348] width 106 height 17
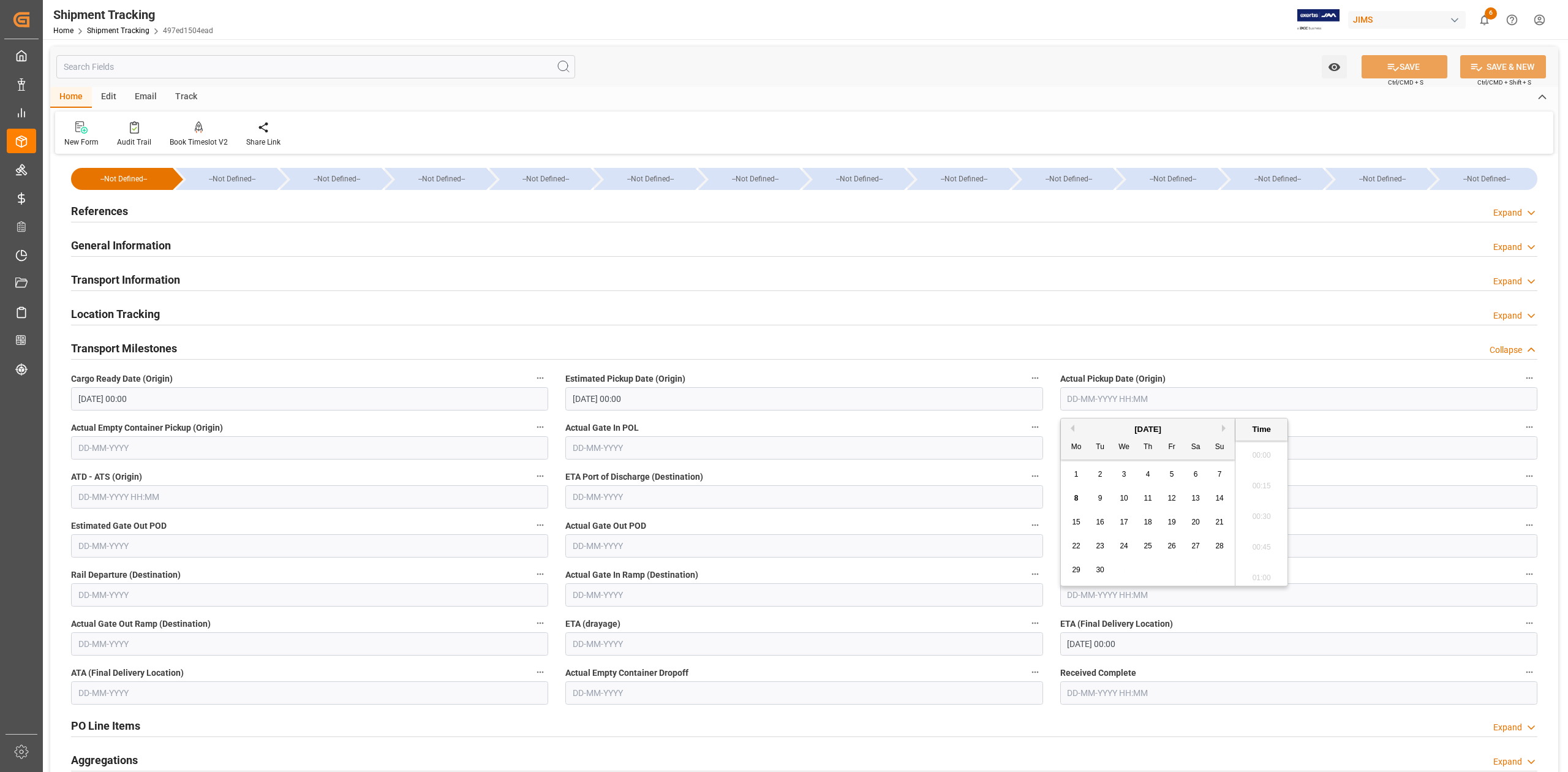
click at [1122, 399] on input "text" at bounding box center [1298, 399] width 477 height 24
click at [1147, 571] on span "28" at bounding box center [1147, 570] width 8 height 9
type input "[DATE] 00:00"
click at [1424, 72] on button "SAVE" at bounding box center [1404, 67] width 86 height 24
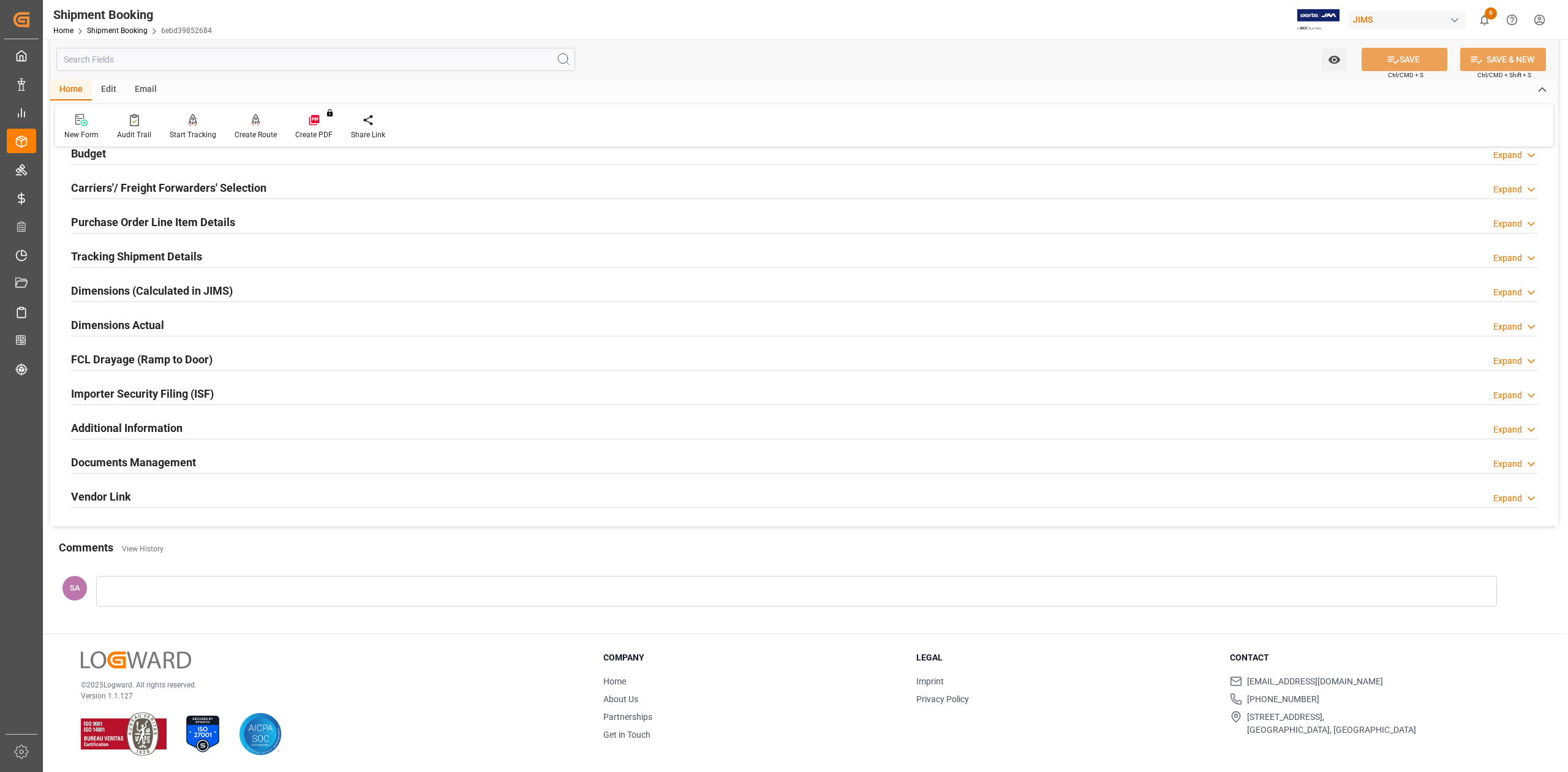
scroll to position [150, 0]
click at [140, 325] on h2 "Dimensions Actual" at bounding box center [118, 324] width 93 height 17
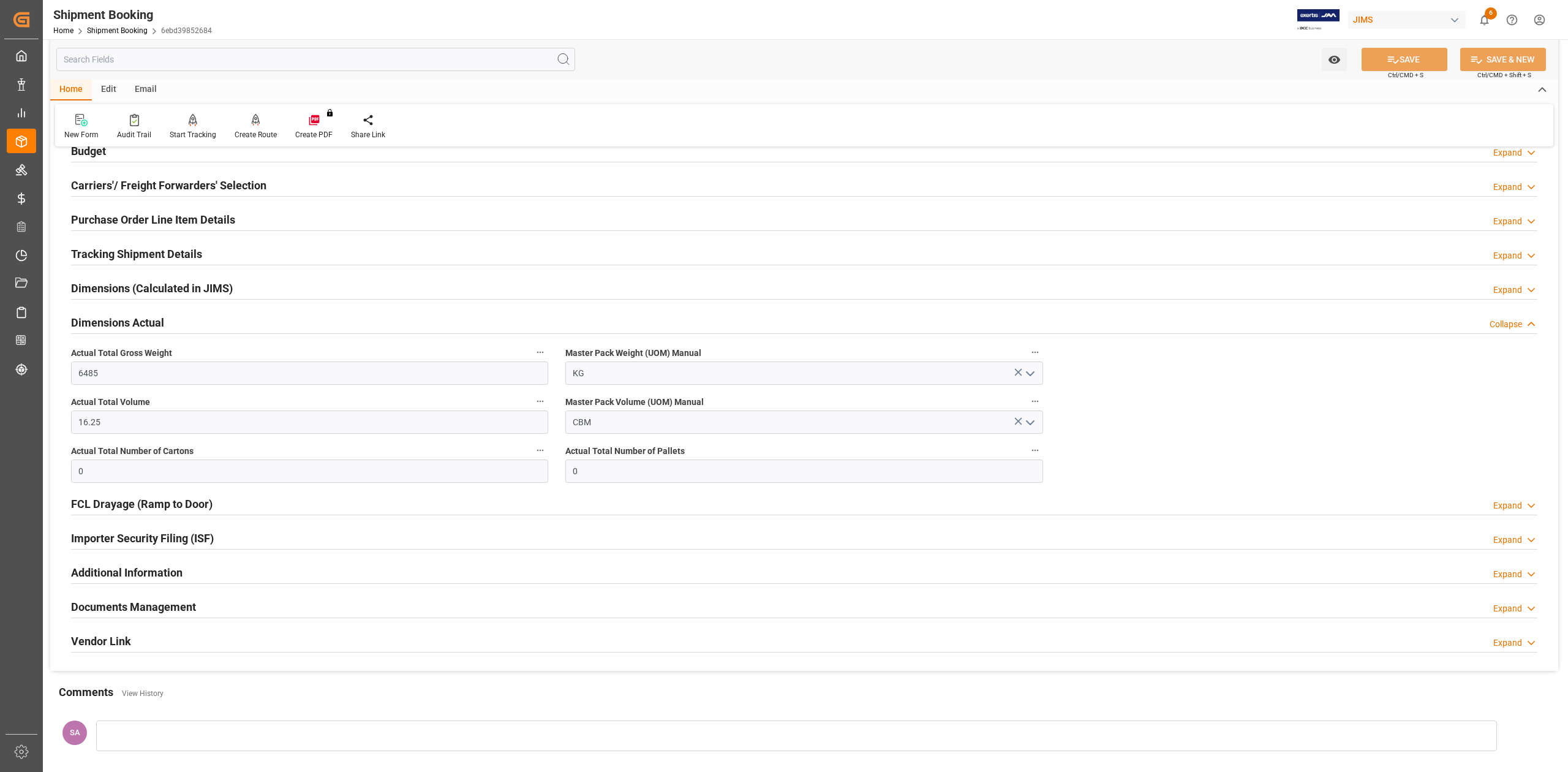
click at [140, 325] on h2 "Dimensions Actual" at bounding box center [118, 323] width 93 height 17
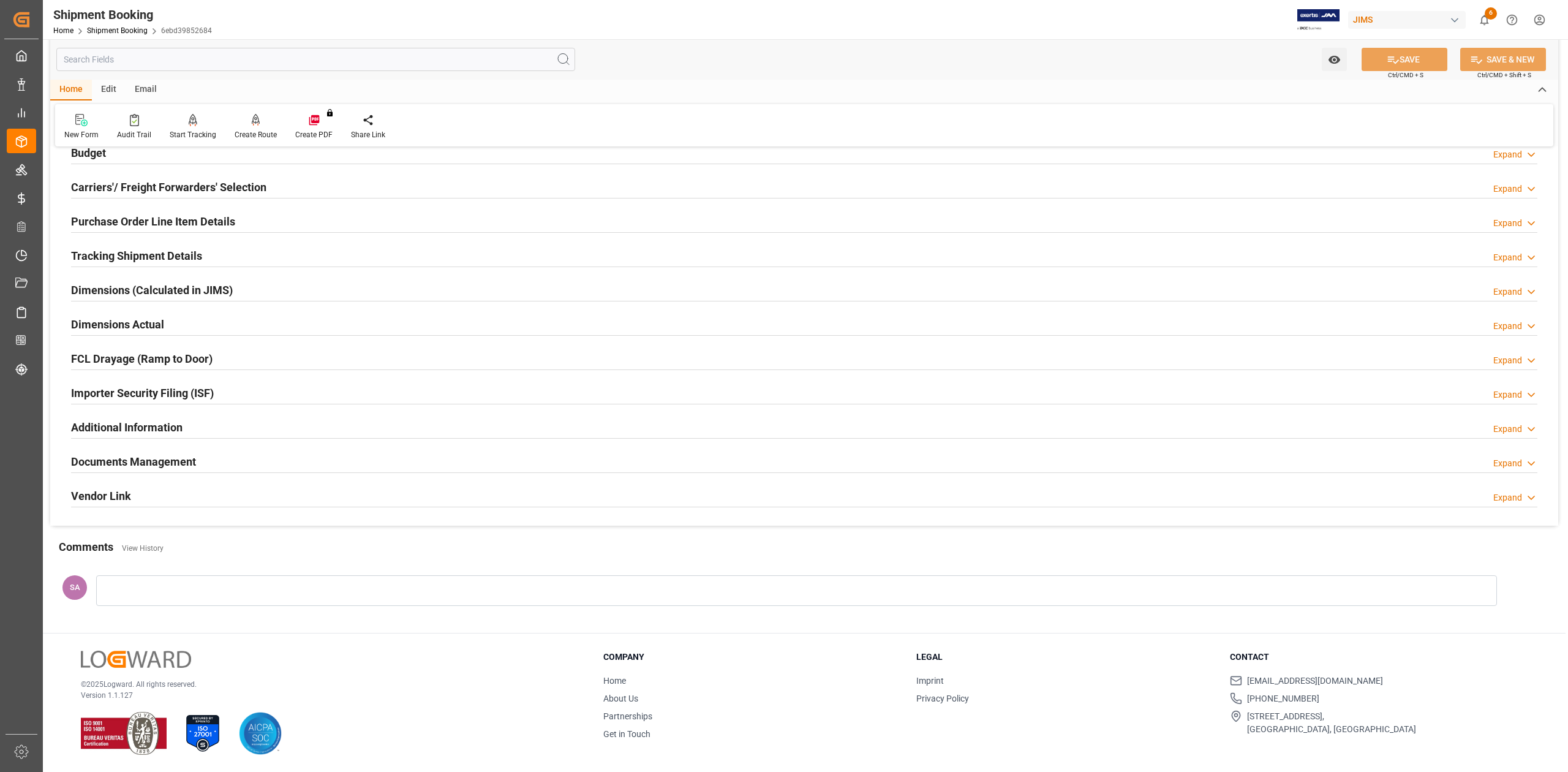
scroll to position [0, 0]
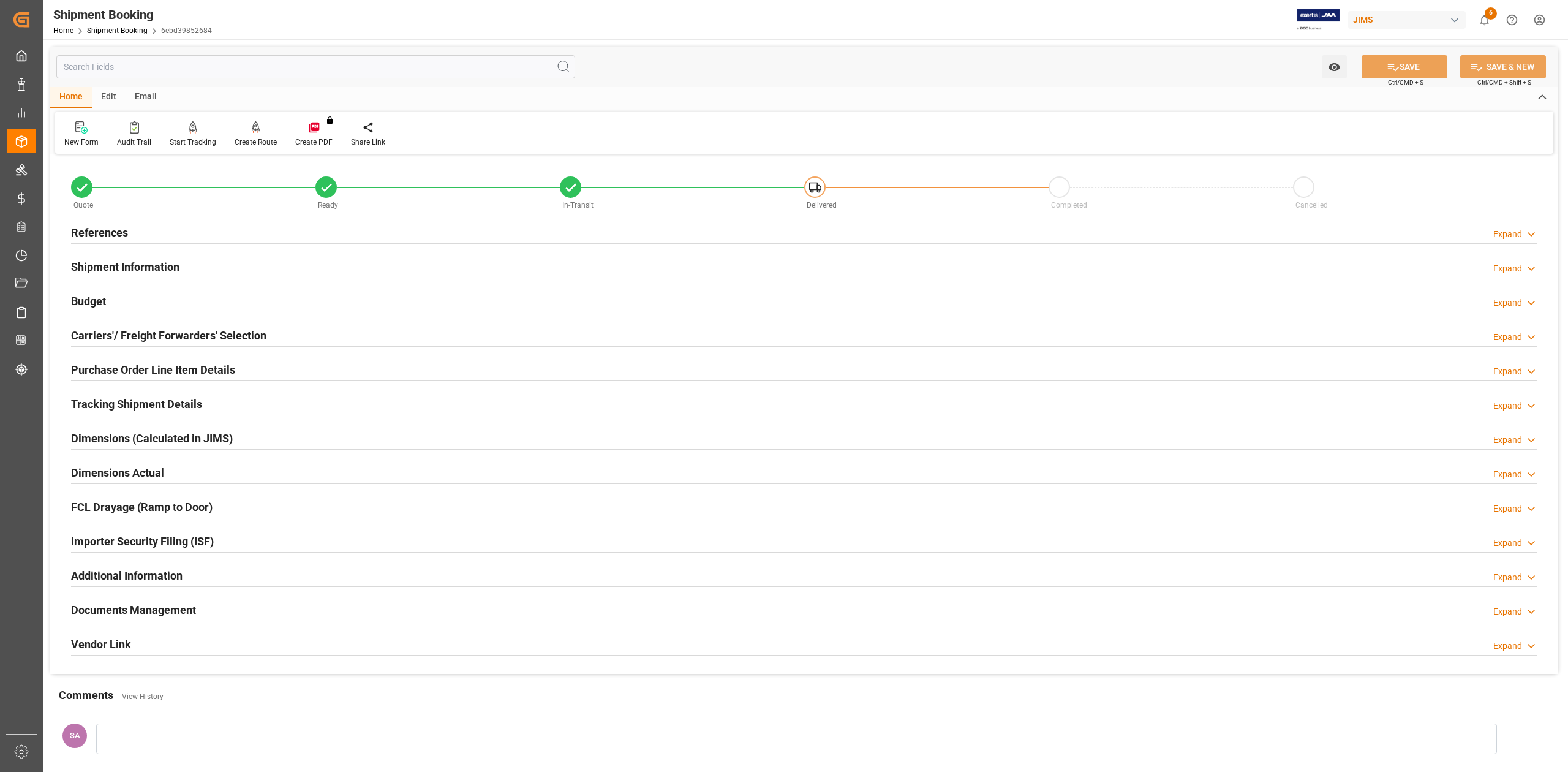
click at [101, 229] on h2 "References" at bounding box center [100, 232] width 57 height 17
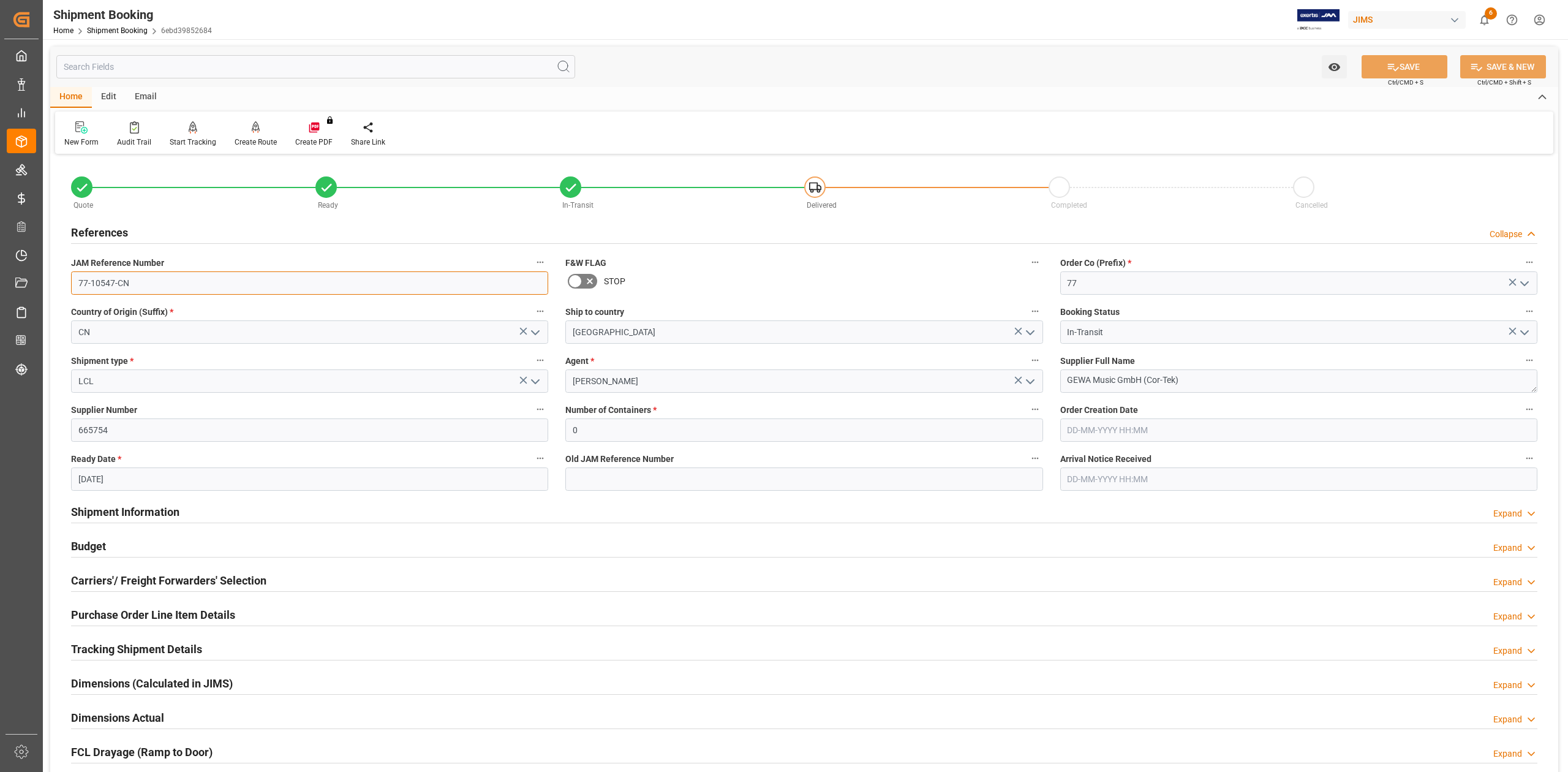
click at [184, 282] on input "77-10547-CN" at bounding box center [309, 283] width 477 height 24
click at [1202, 386] on textarea "GEWA Music GmbH (Cor-Tek)" at bounding box center [1298, 381] width 477 height 24
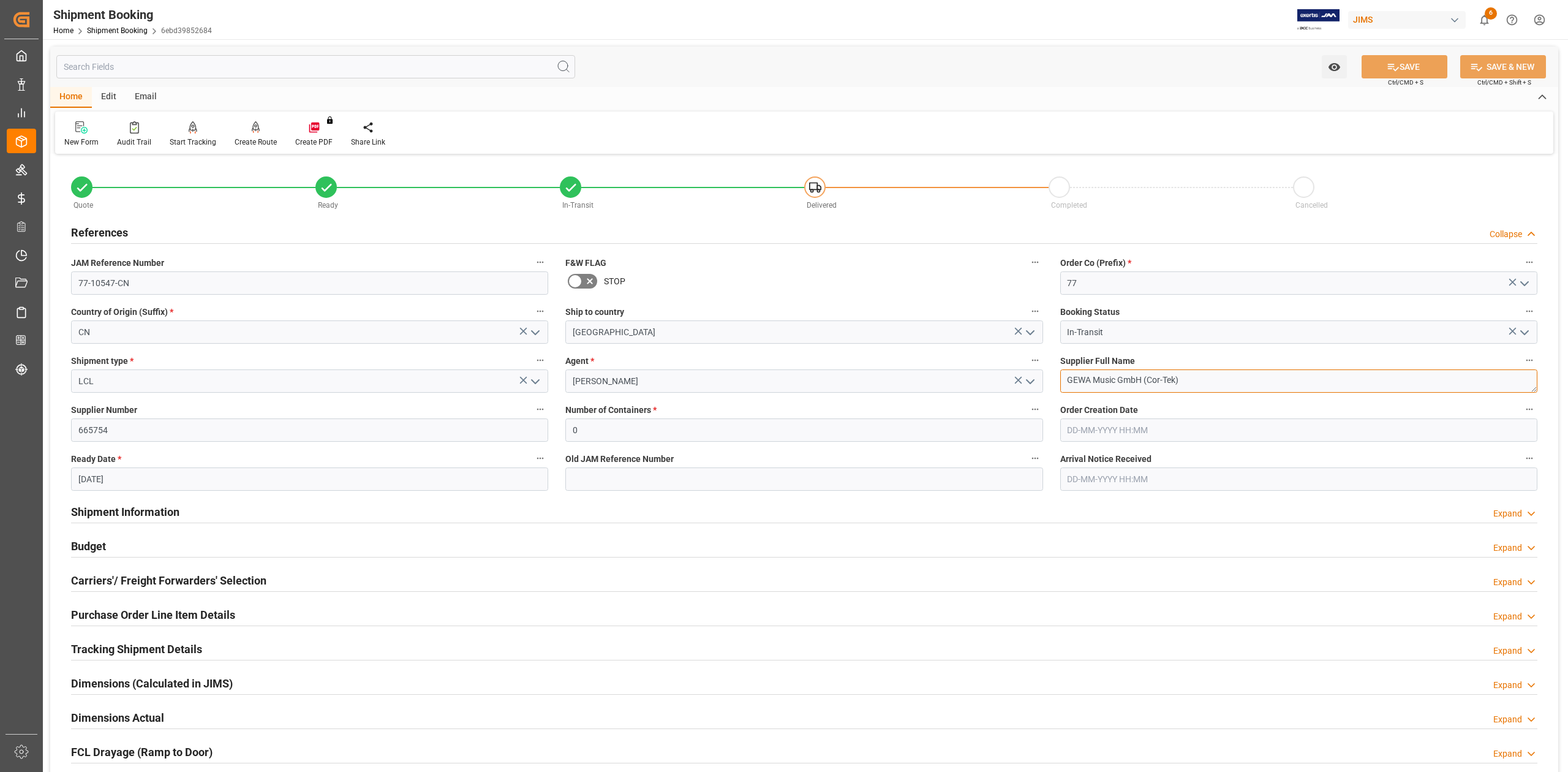
click at [1202, 386] on textarea "GEWA Music GmbH (Cor-Tek)" at bounding box center [1298, 381] width 477 height 24
click at [253, 275] on input "77-10547-CN" at bounding box center [309, 283] width 477 height 24
click at [230, 287] on input "77-10547-CN" at bounding box center [309, 283] width 477 height 24
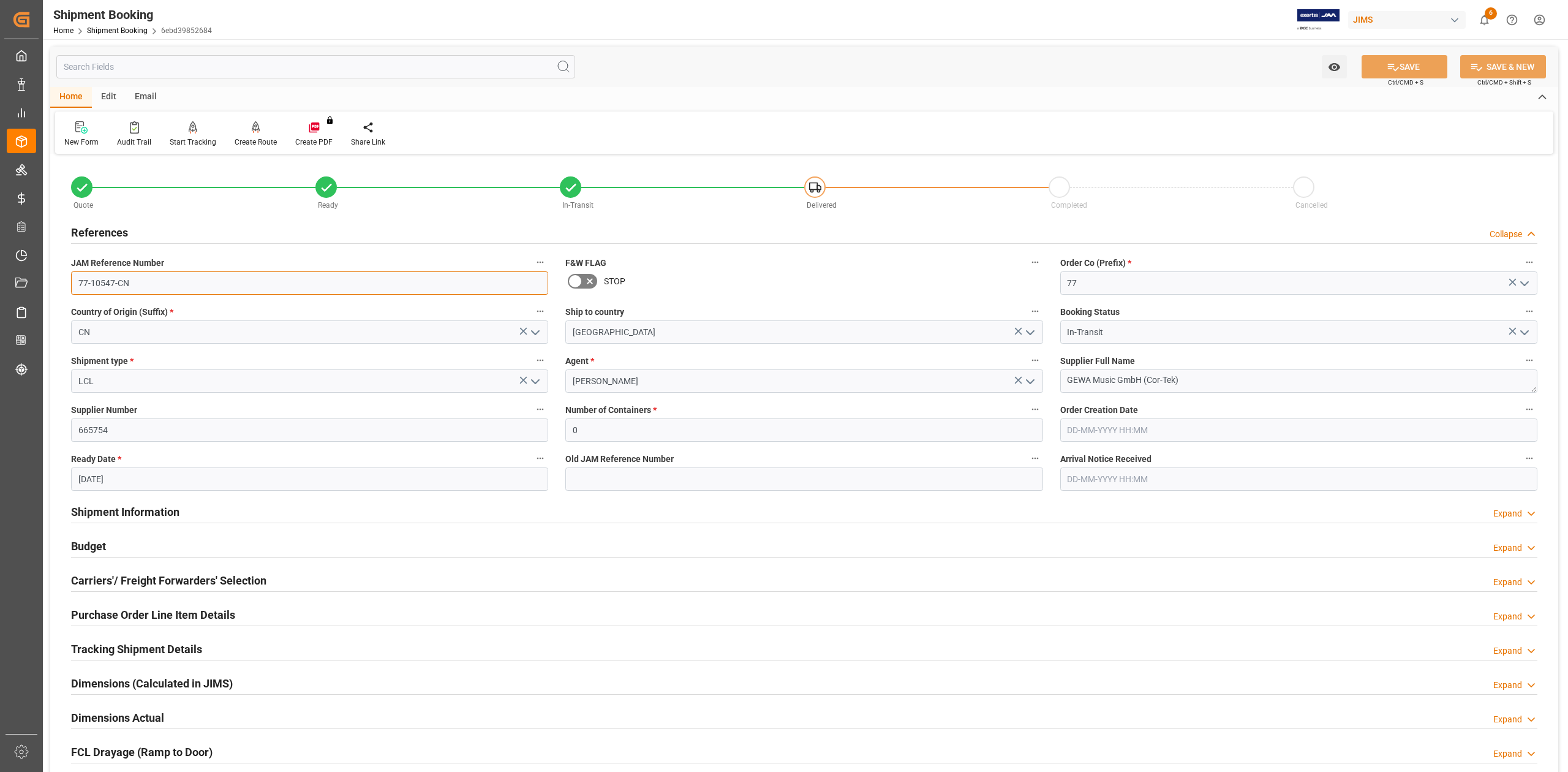
click at [230, 287] on input "77-10547-CN" at bounding box center [309, 283] width 477 height 24
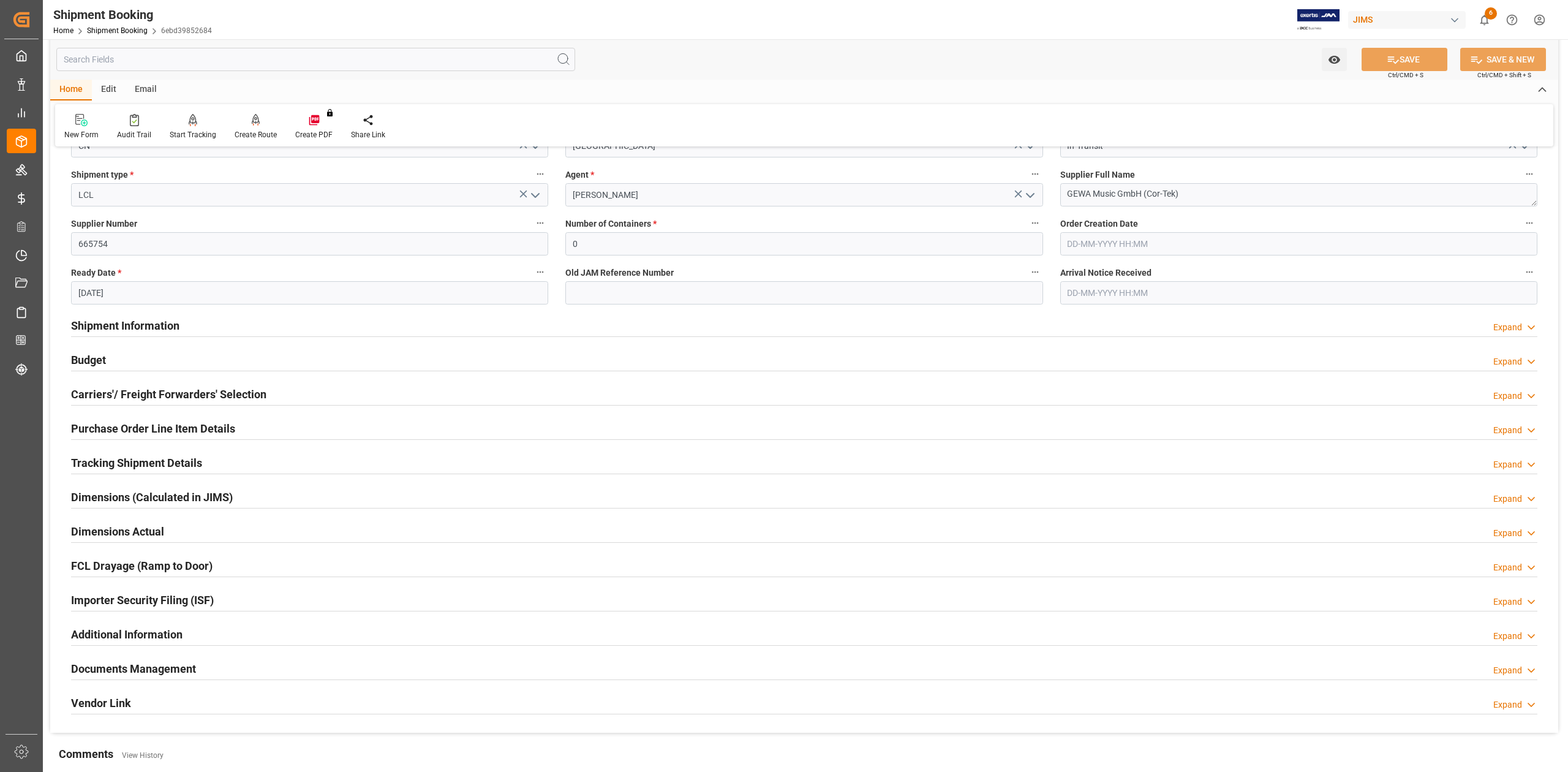
scroll to position [150, 0]
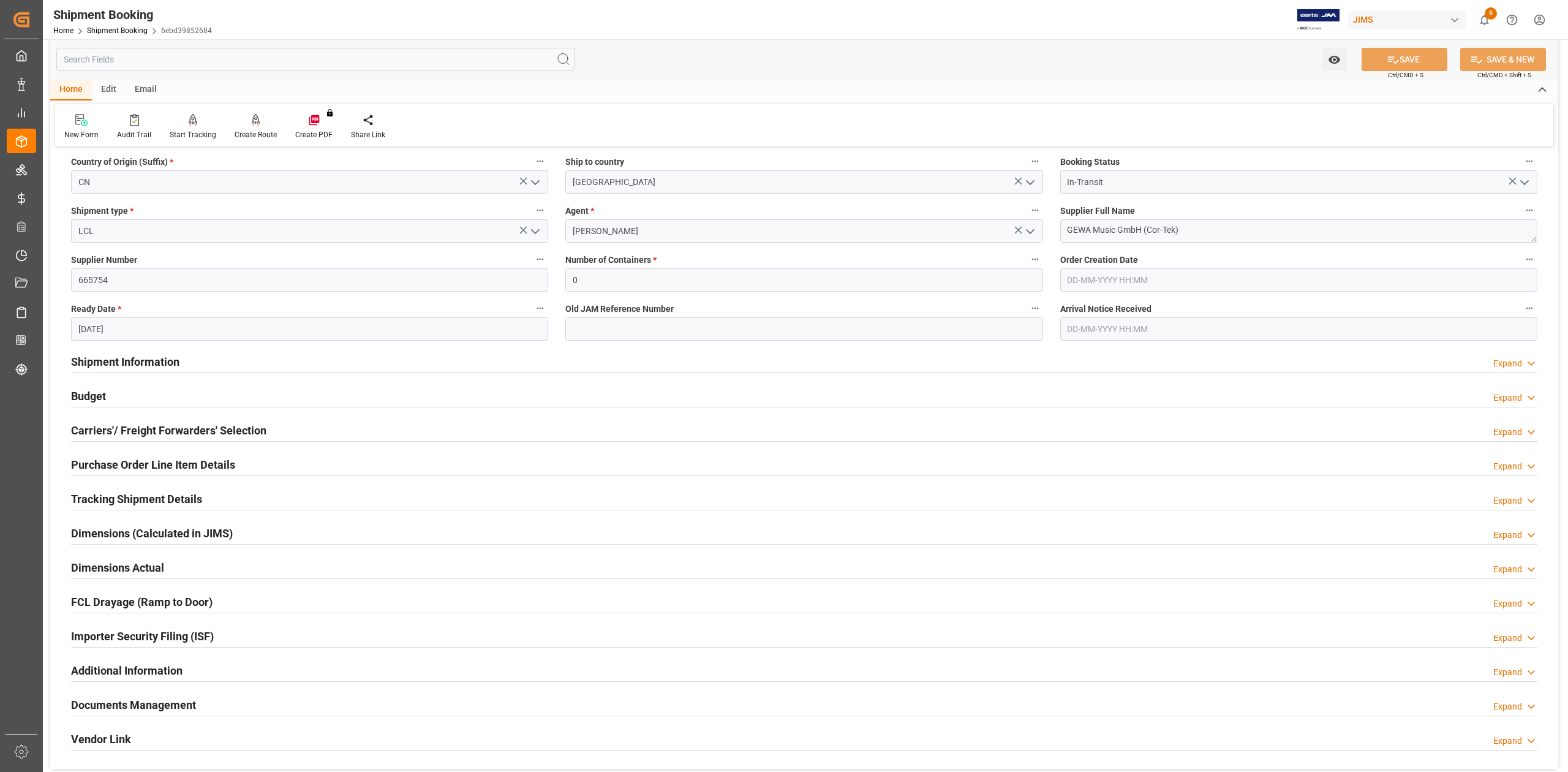
click at [114, 493] on h2 "Tracking Shipment Details" at bounding box center [137, 499] width 131 height 17
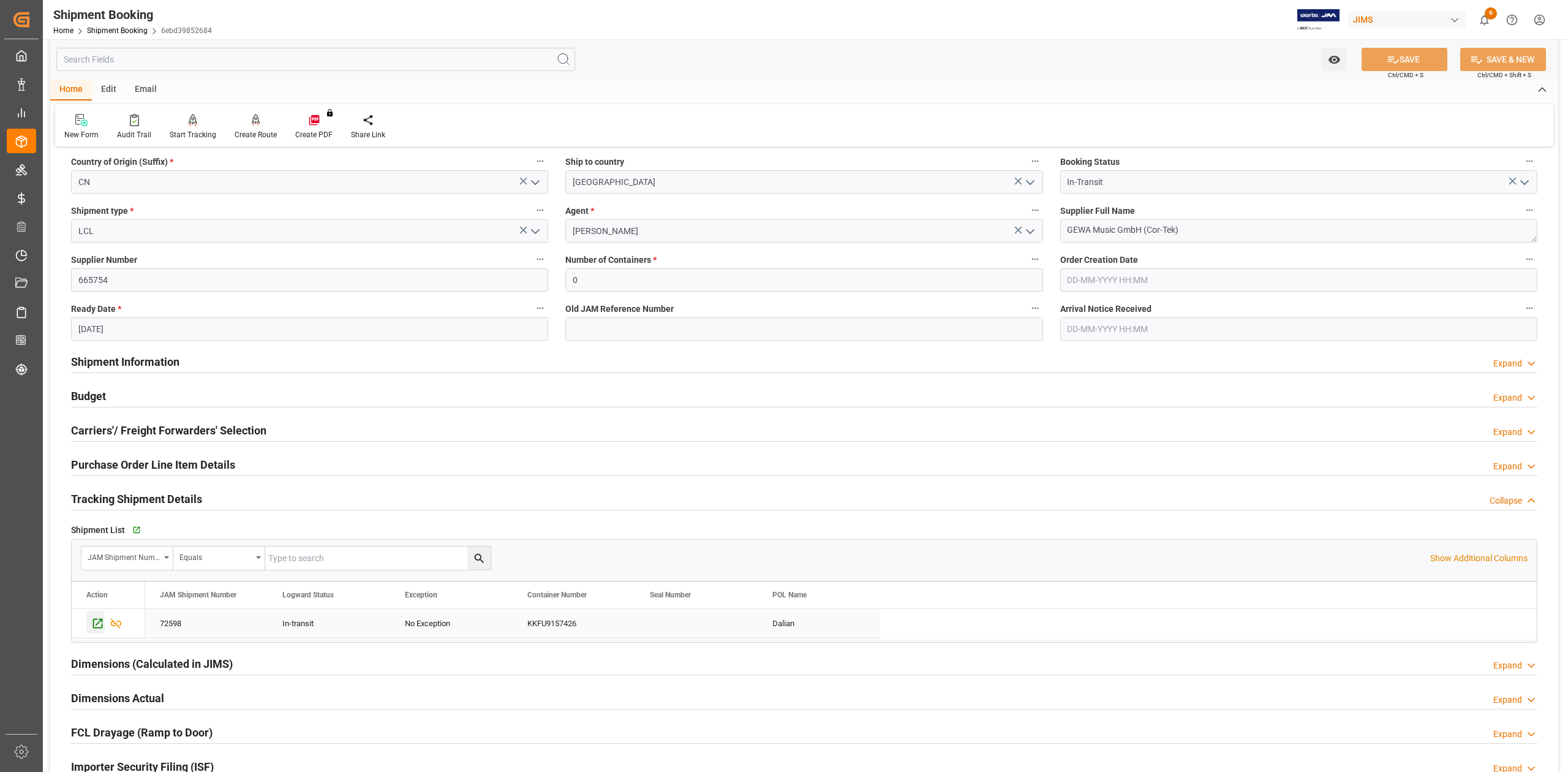
click at [95, 628] on icon "Press SPACE to select this row." at bounding box center [98, 624] width 10 height 10
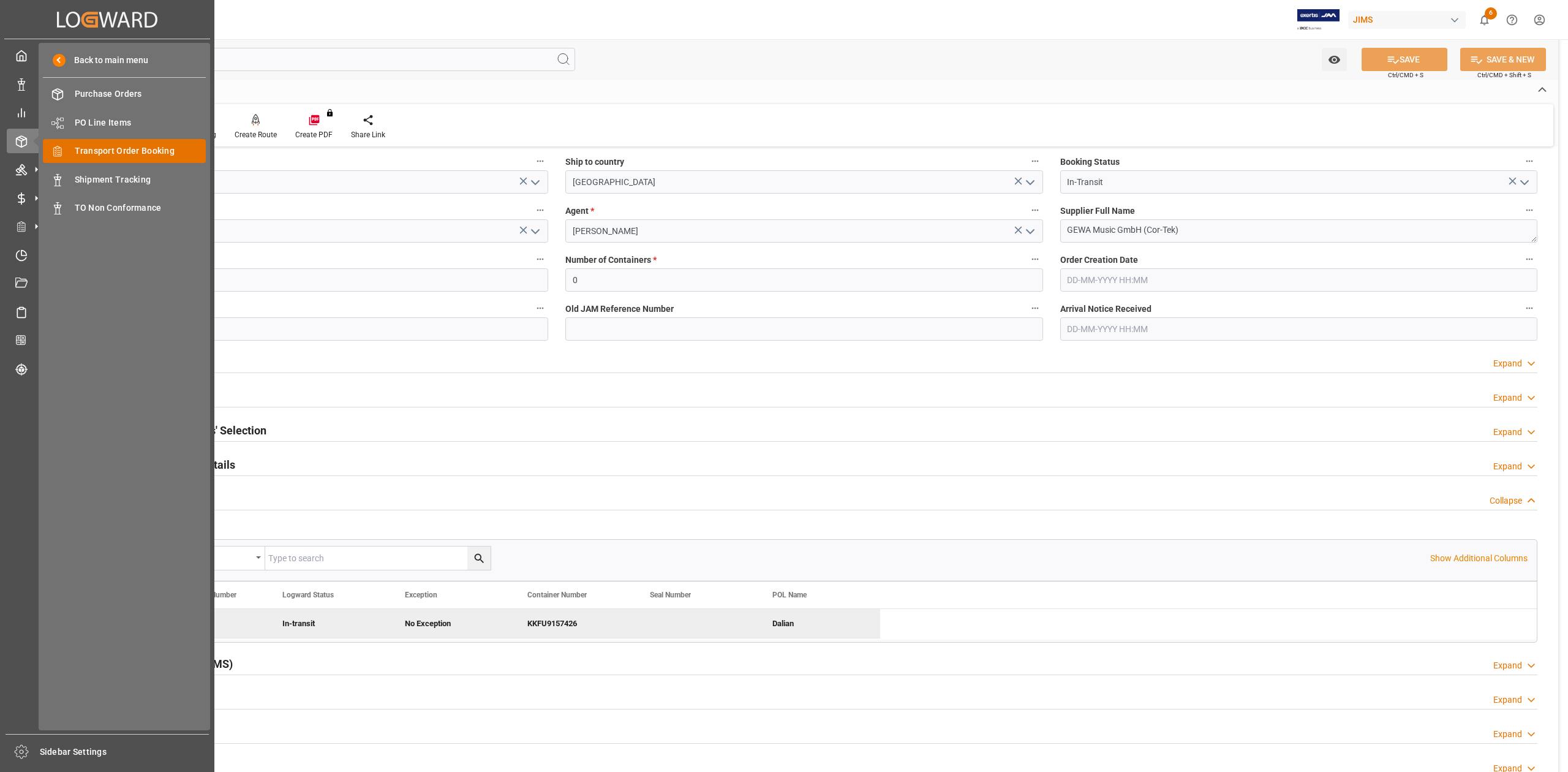
click at [131, 149] on span "Transport Order Booking" at bounding box center [140, 151] width 132 height 13
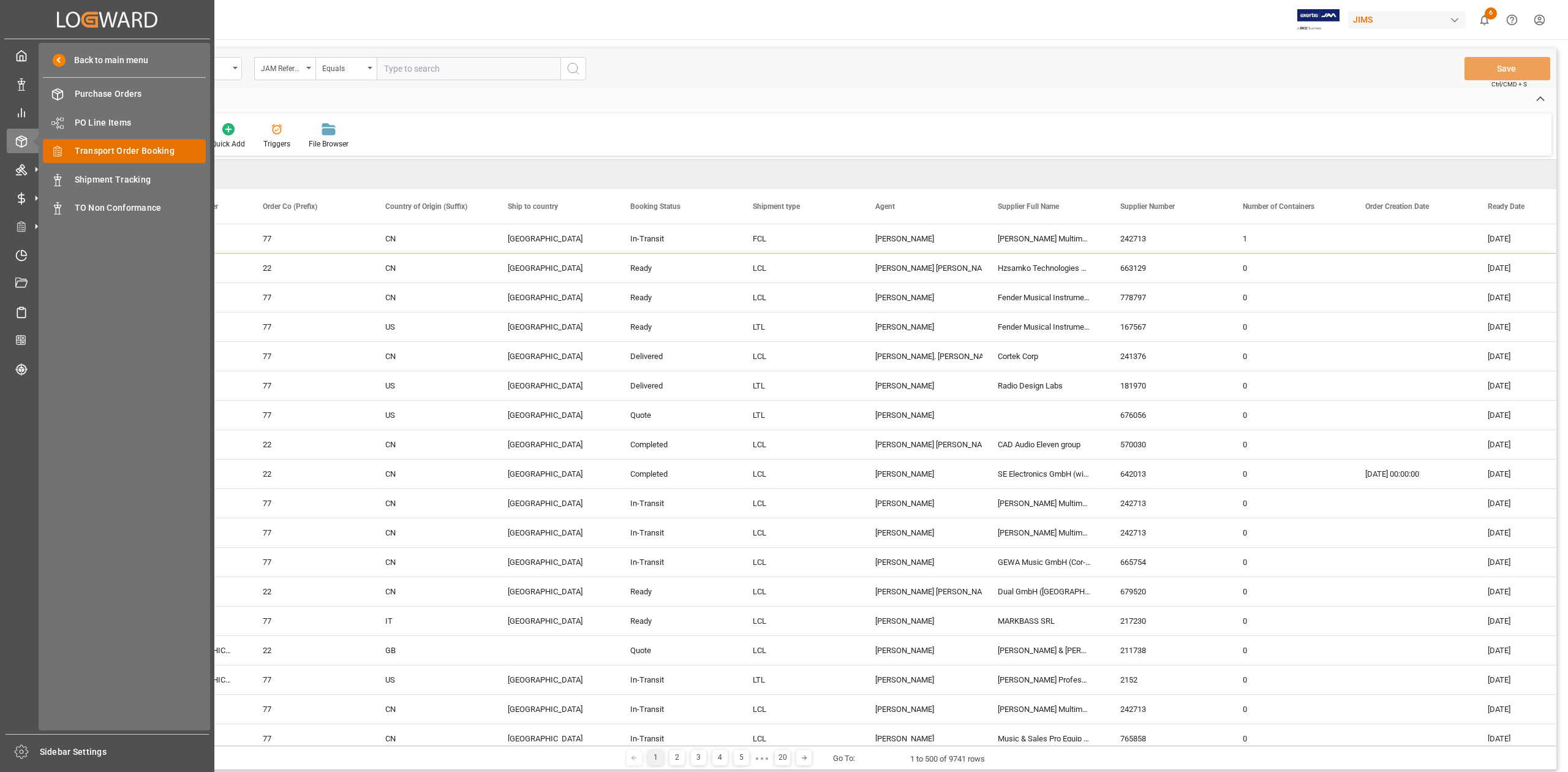
drag, startPoint x: 135, startPoint y: 150, endPoint x: 148, endPoint y: 153, distance: 13.3
click at [135, 152] on span "Transport Order Booking" at bounding box center [140, 151] width 132 height 13
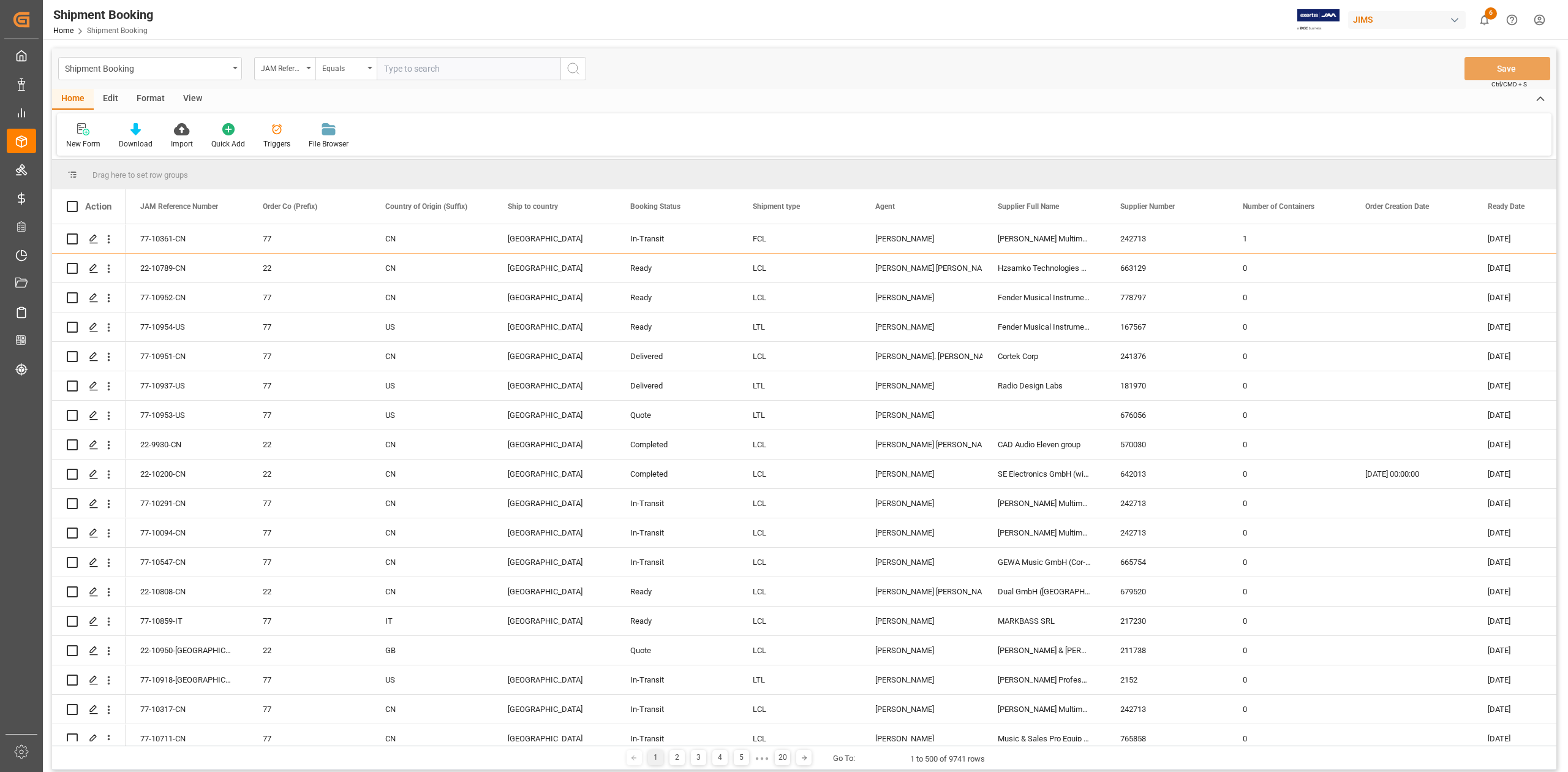
click at [434, 72] on input "text" at bounding box center [468, 69] width 184 height 24
paste input "77-10890-CN"
type input "77-10890-CN"
click at [574, 72] on icon "search button" at bounding box center [574, 69] width 15 height 15
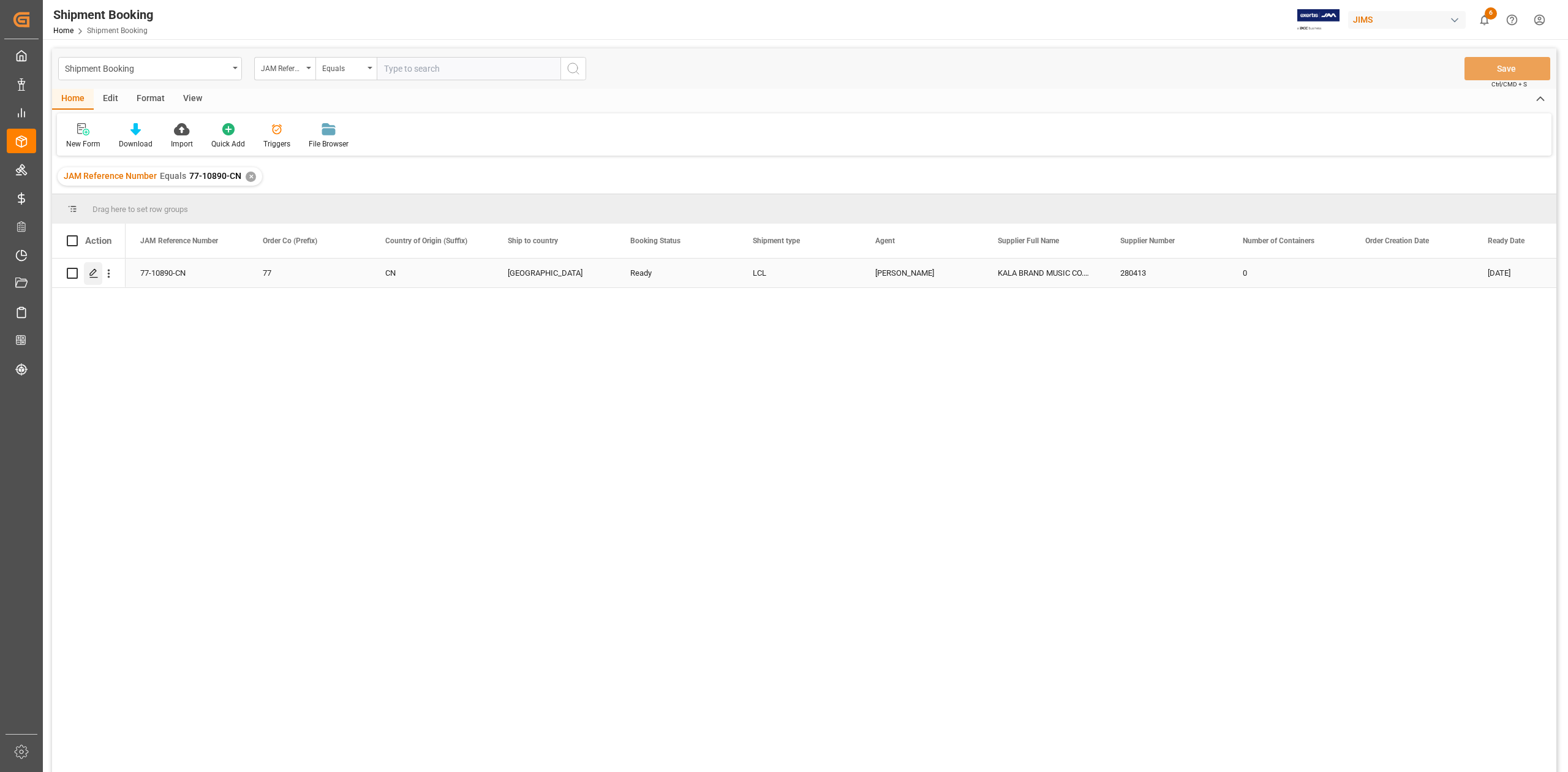
click at [89, 273] on icon "Press SPACE to select this row." at bounding box center [94, 274] width 10 height 10
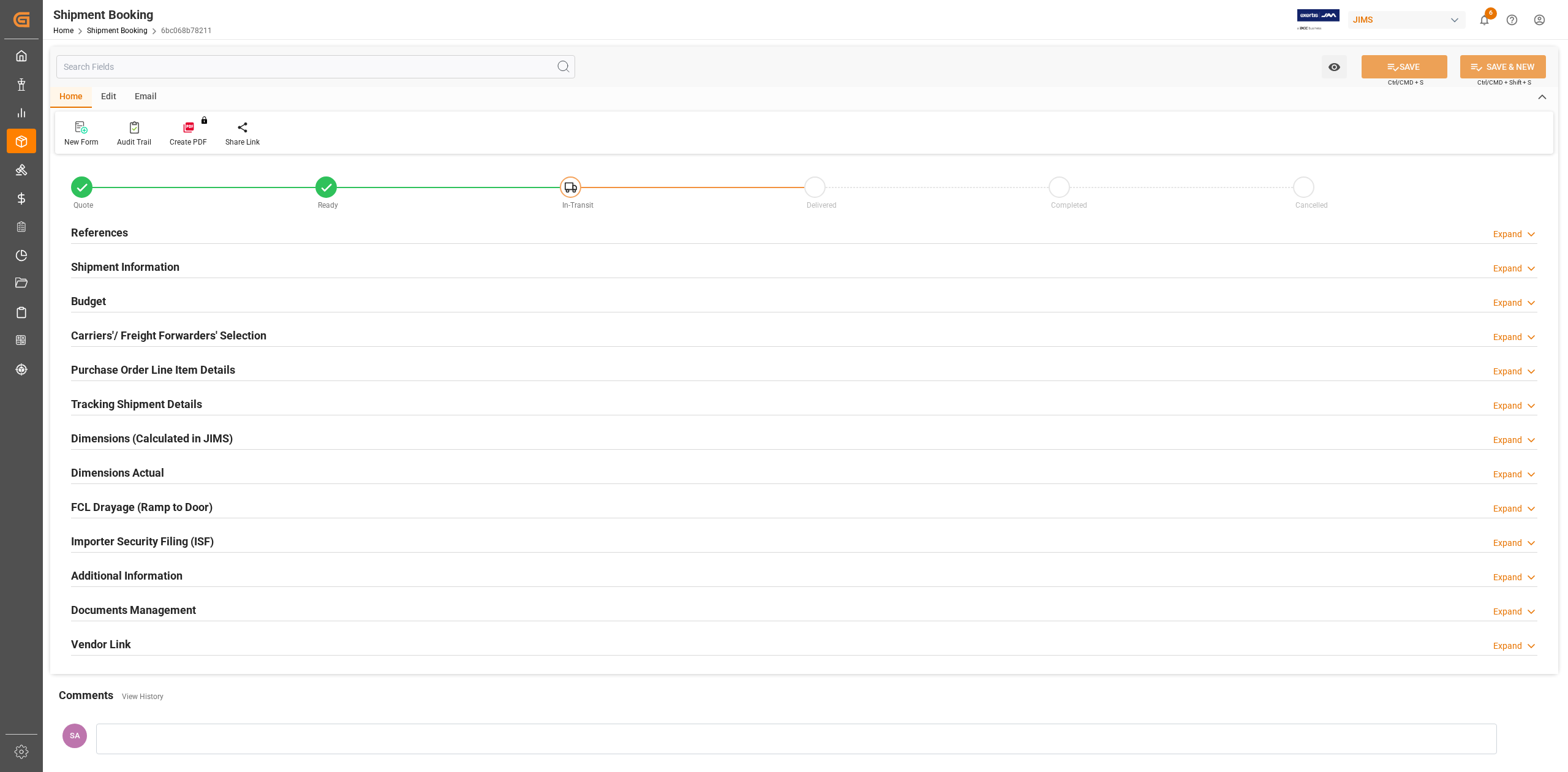
type input "0"
type input "[DATE]"
click at [104, 233] on h2 "References" at bounding box center [100, 232] width 57 height 17
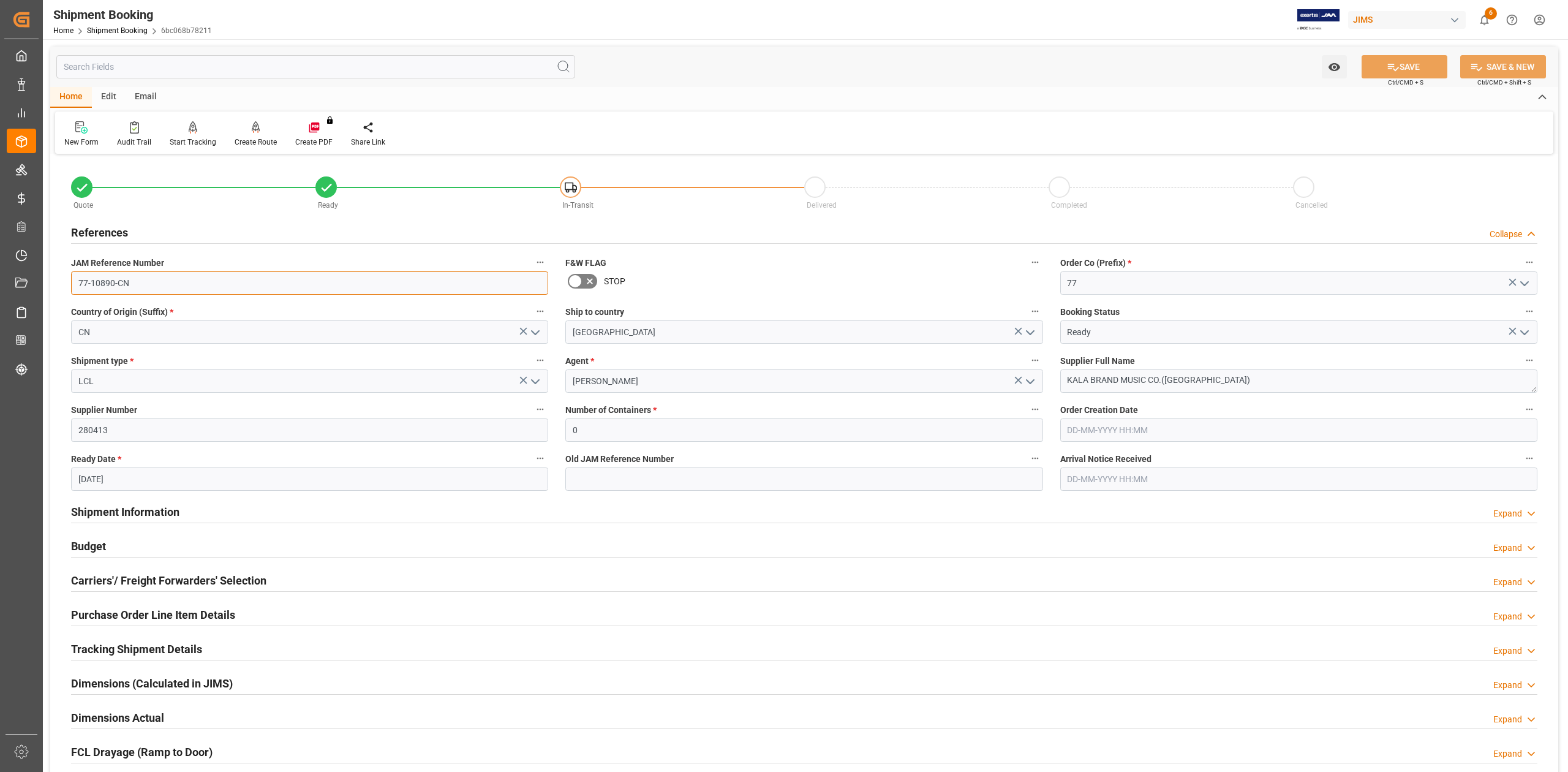
click at [168, 282] on input "77-10890-CN" at bounding box center [309, 283] width 477 height 24
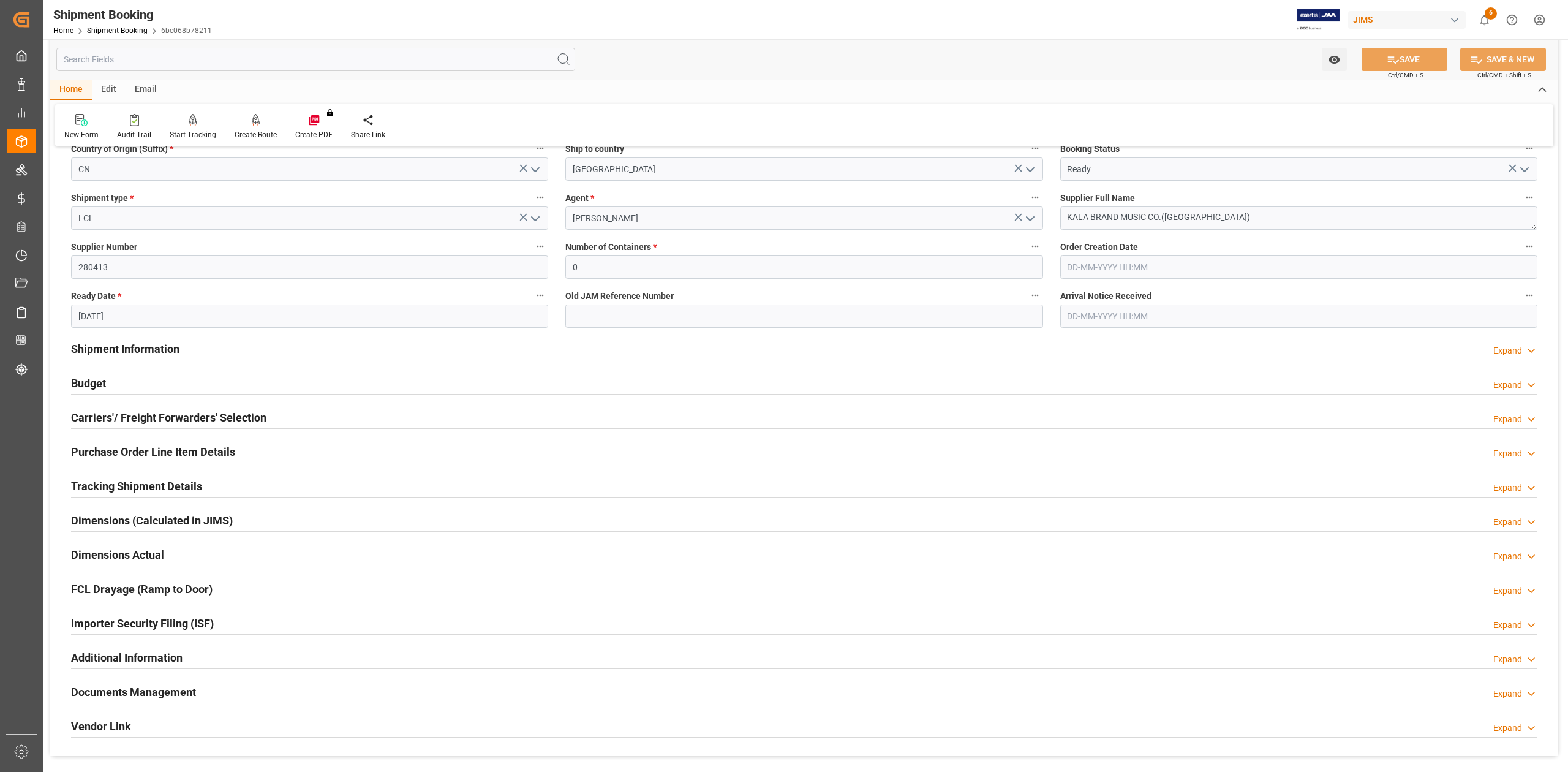
scroll to position [245, 0]
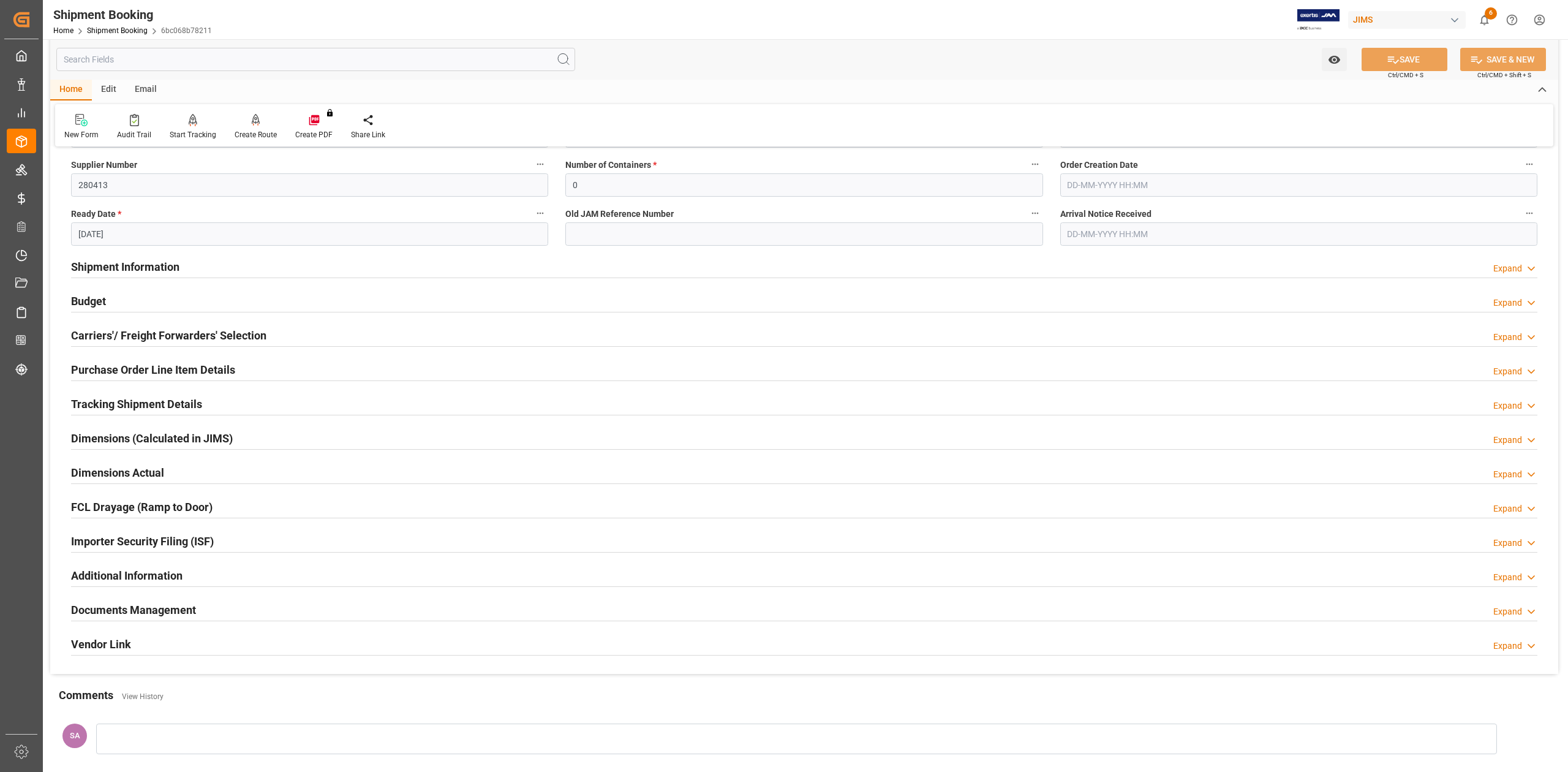
click at [166, 396] on h2 "Tracking Shipment Details" at bounding box center [137, 404] width 131 height 17
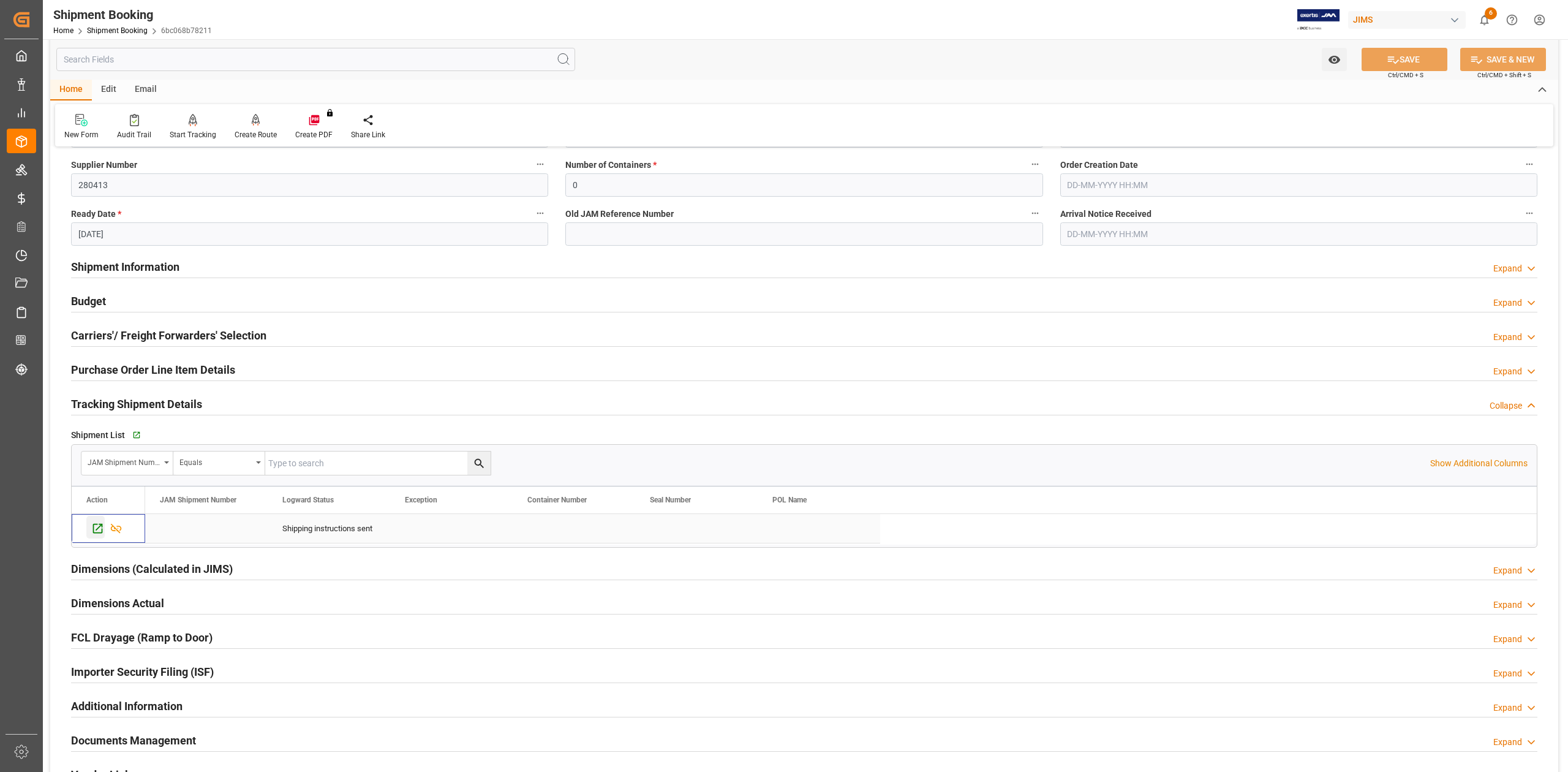
click at [97, 525] on icon "Press SPACE to select this row." at bounding box center [98, 529] width 10 height 10
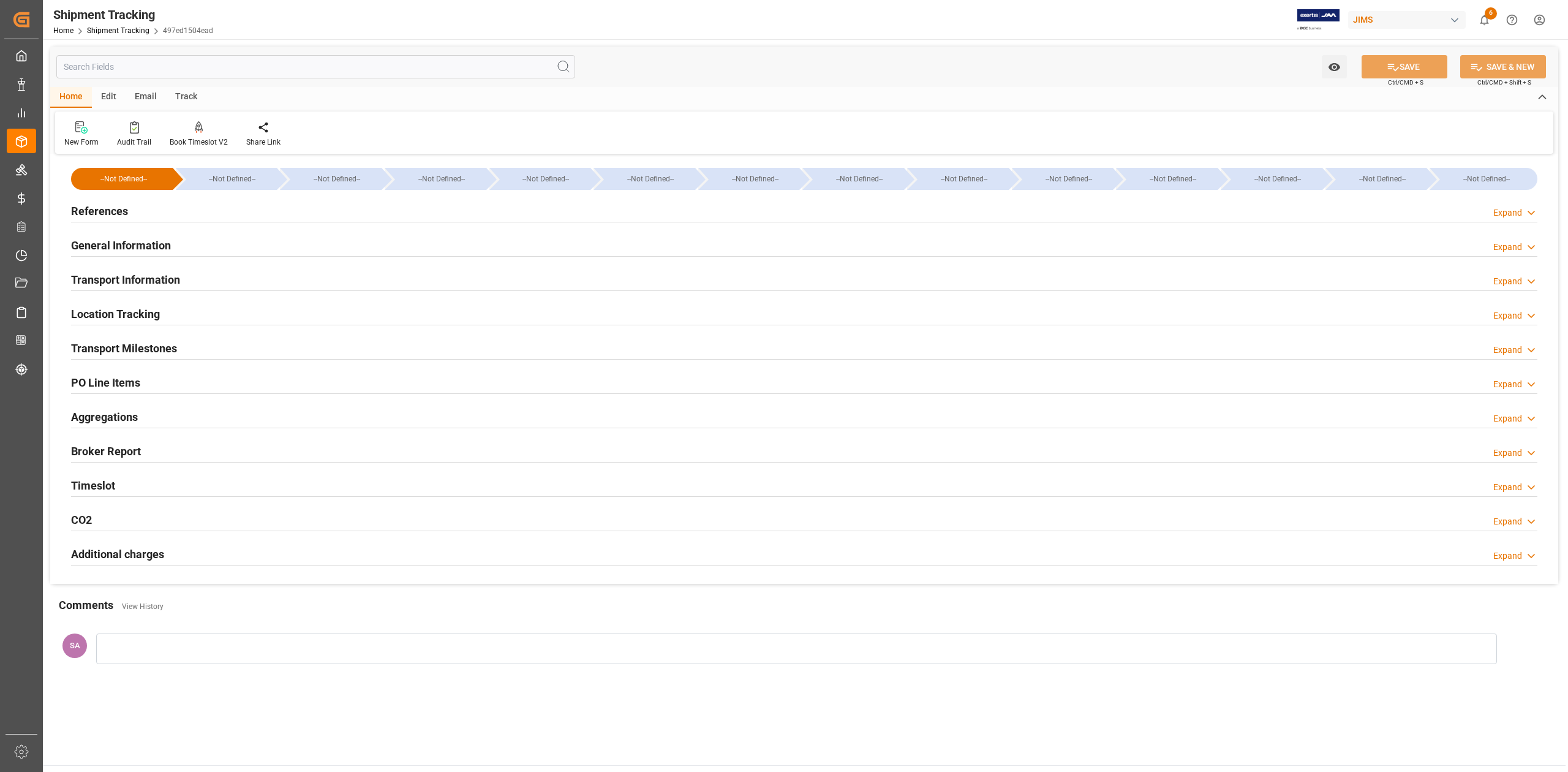
type input "[DATE] 00:00"
type input "10-10-2025 00:00"
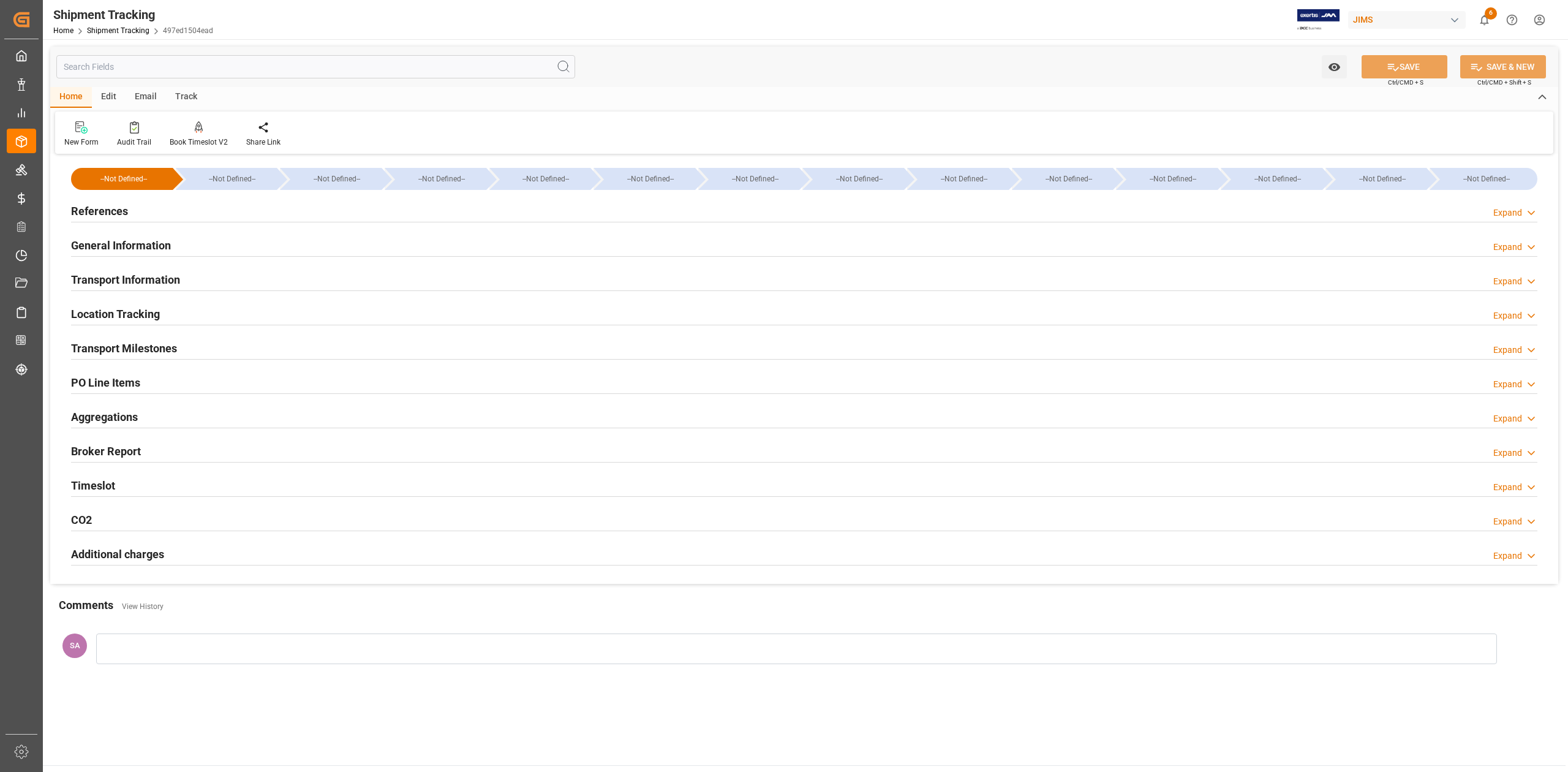
click at [162, 349] on h2 "Transport Milestones" at bounding box center [124, 348] width 106 height 17
click at [111, 214] on h2 "References" at bounding box center [100, 211] width 57 height 17
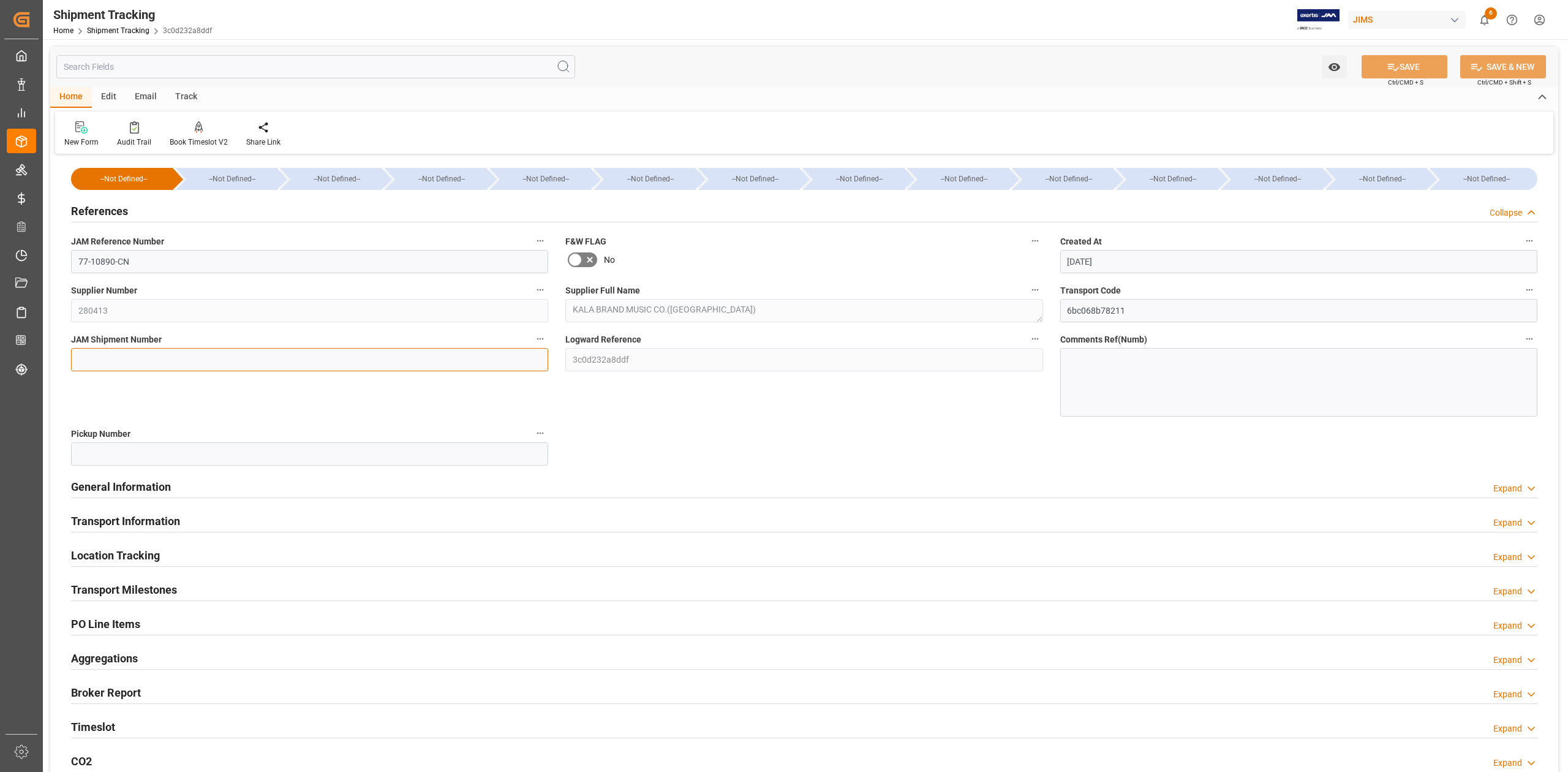
click at [199, 359] on input at bounding box center [309, 360] width 477 height 24
paste input "72919"
type input "72919"
click at [1383, 67] on button "SAVE" at bounding box center [1404, 67] width 86 height 24
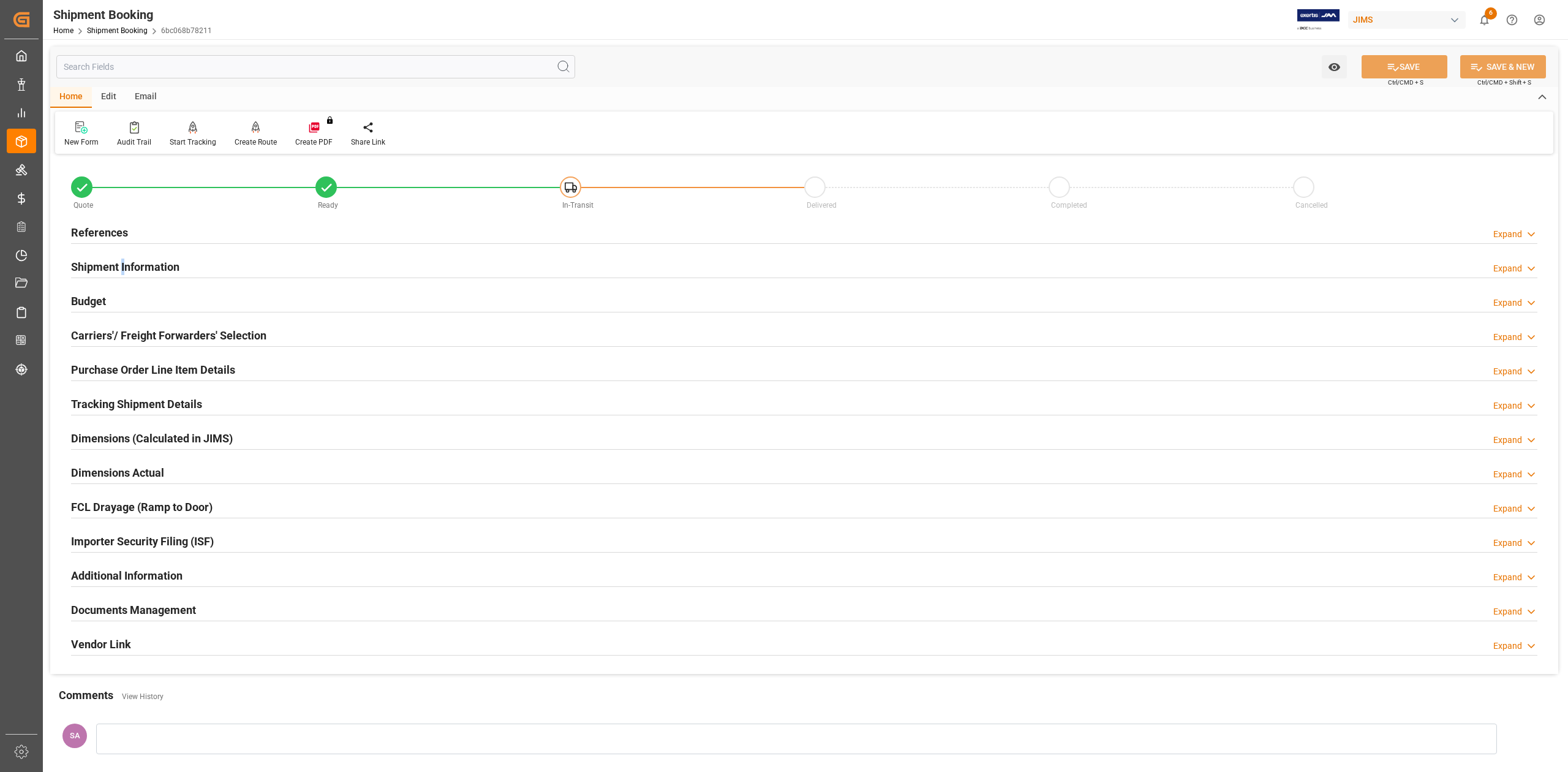
click at [126, 262] on h2 "Shipment Information" at bounding box center [125, 267] width 108 height 17
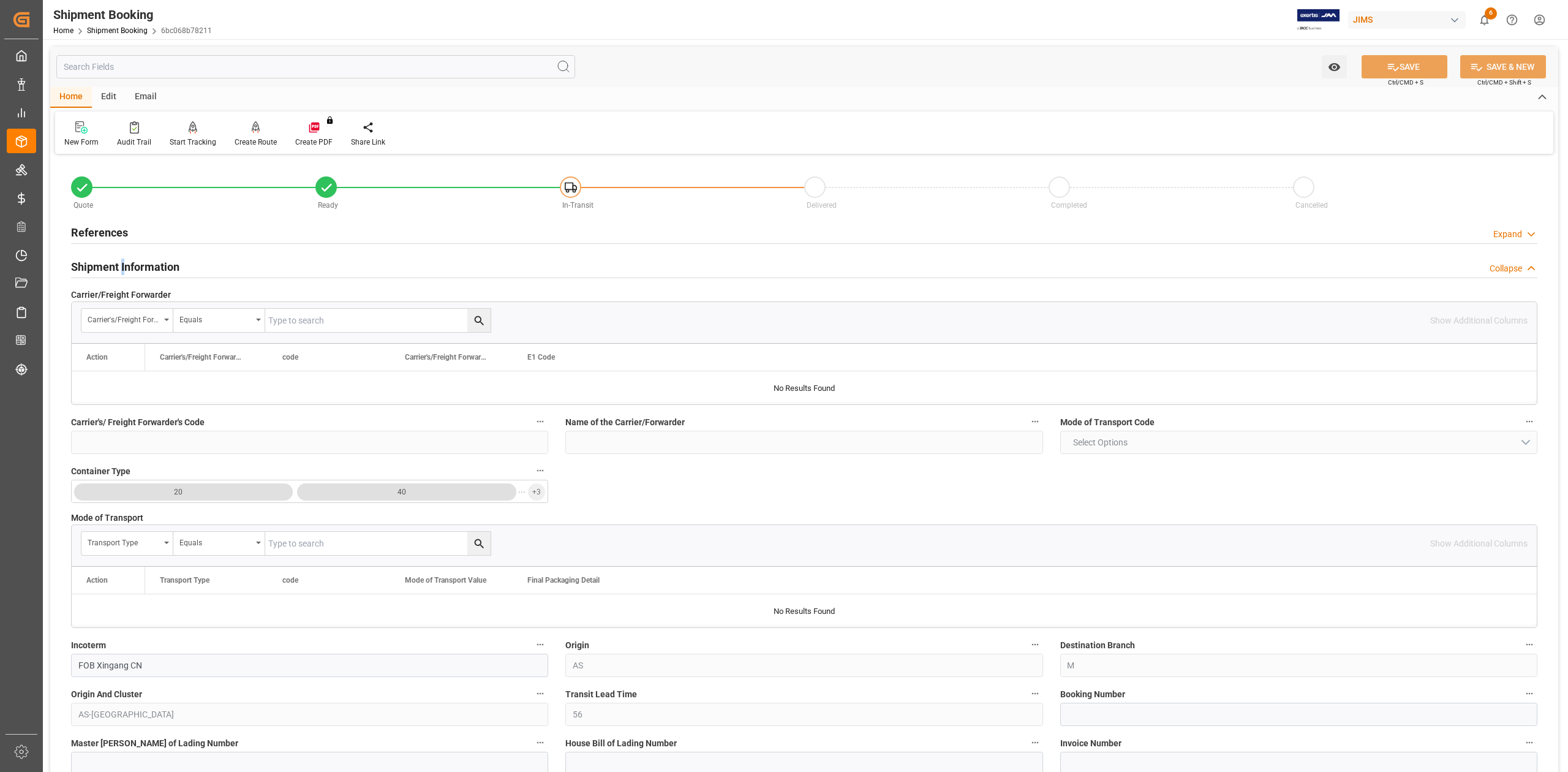
click at [126, 262] on h2 "Shipment Information" at bounding box center [125, 267] width 108 height 17
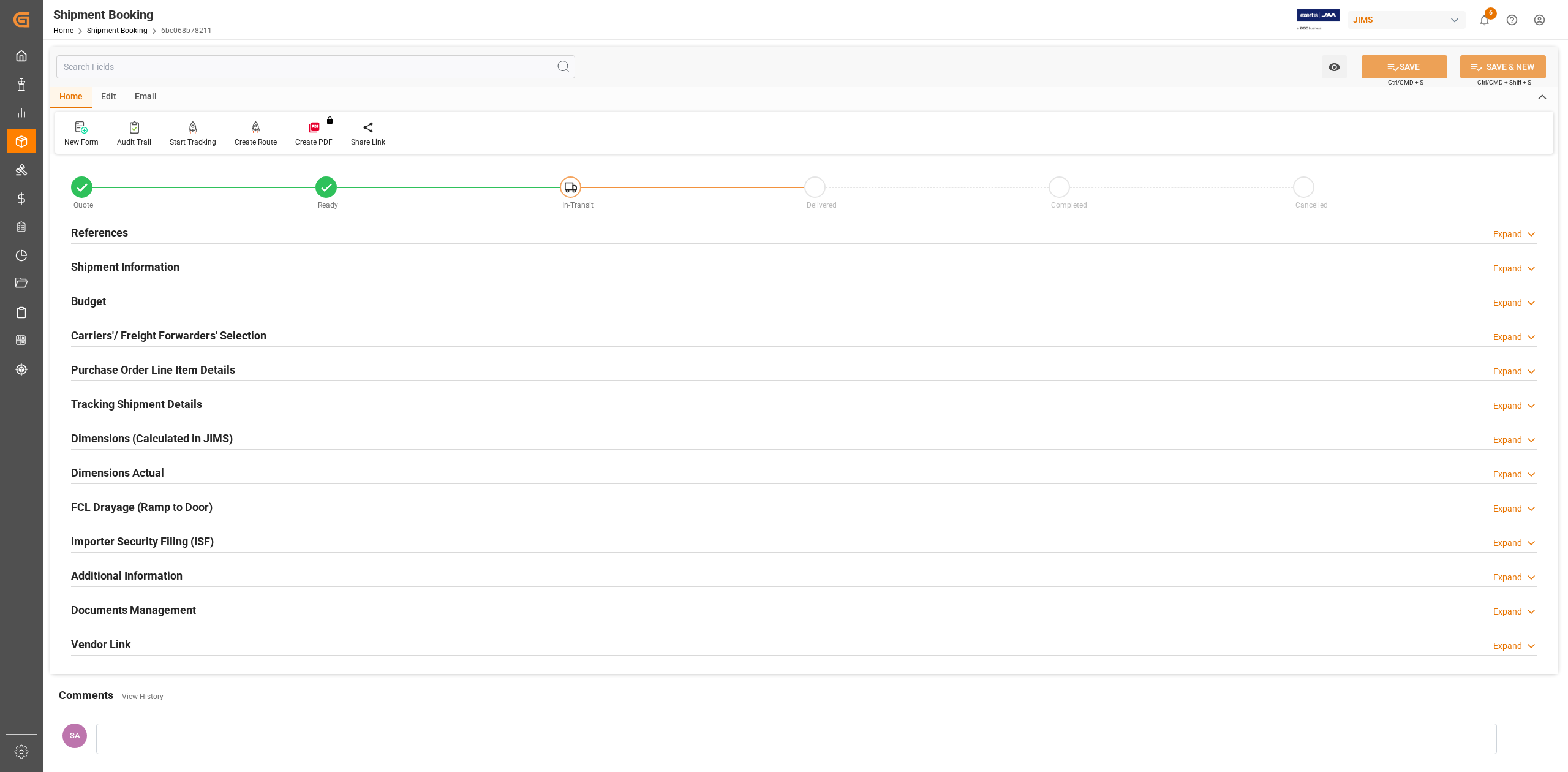
click at [103, 295] on h2 "Budget" at bounding box center [88, 301] width 35 height 17
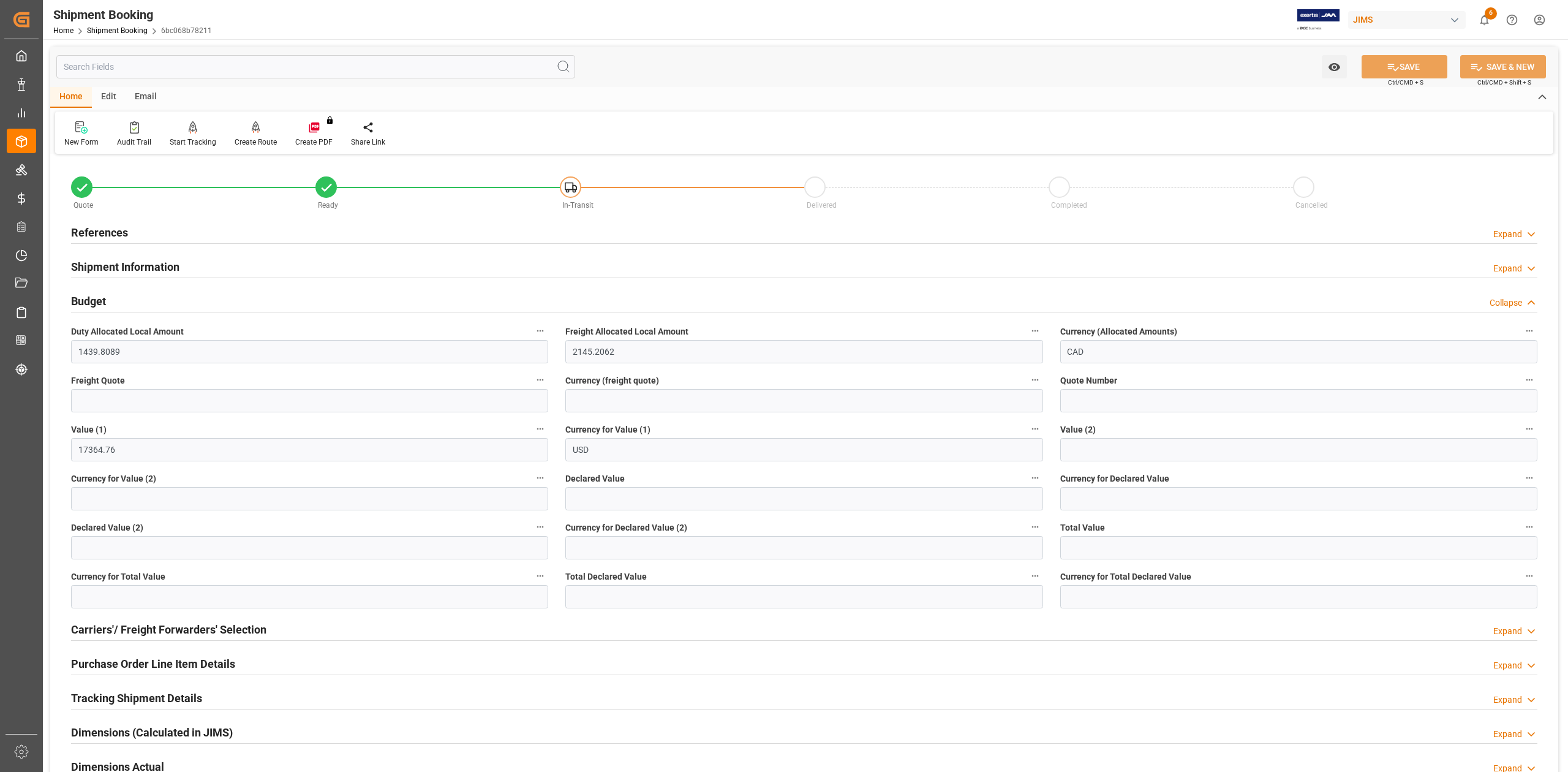
click at [103, 295] on h2 "Budget" at bounding box center [88, 301] width 35 height 17
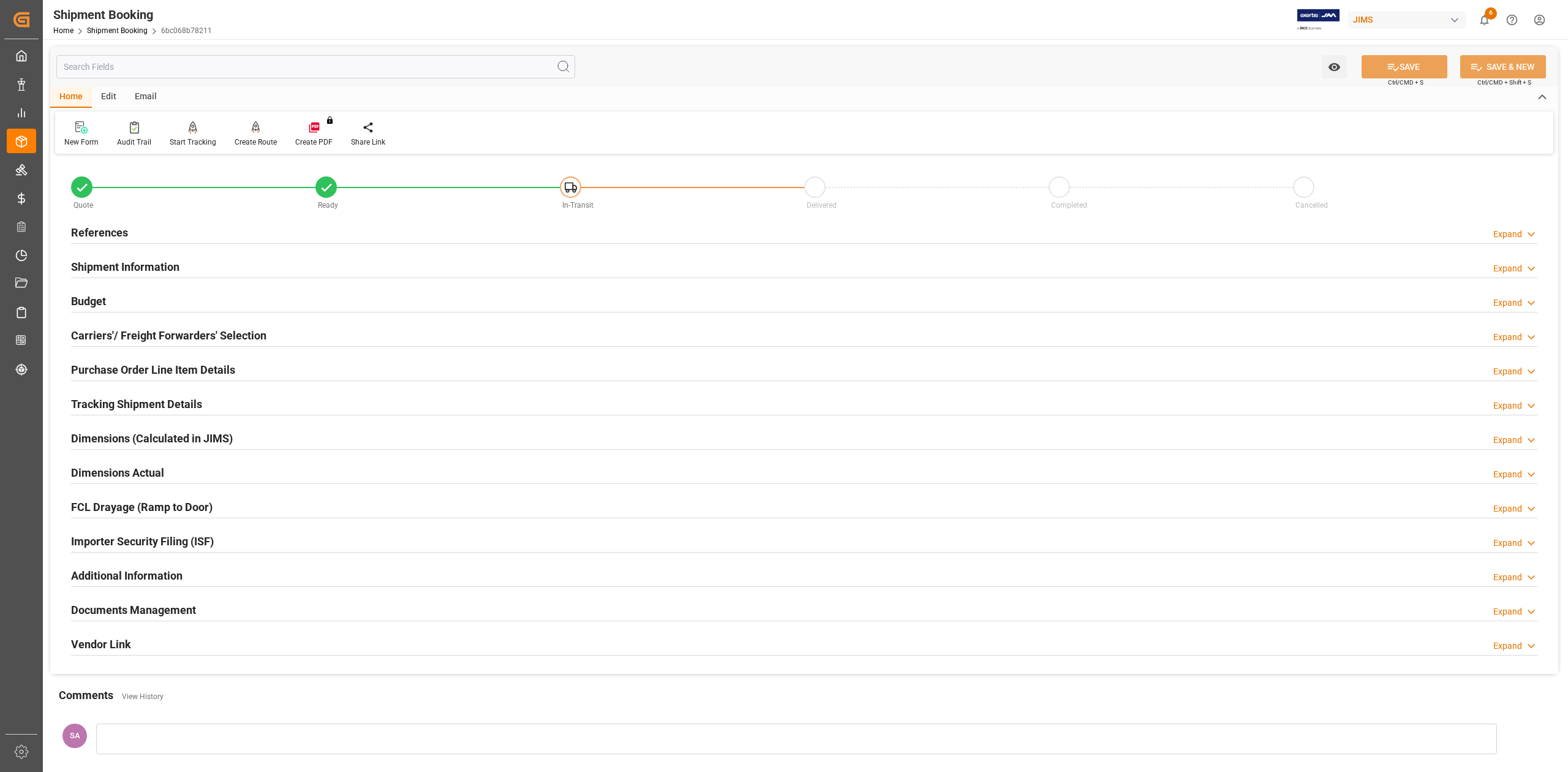
click at [119, 339] on h2 "Carriers'/ Freight Forwarders' Selection" at bounding box center [169, 336] width 196 height 17
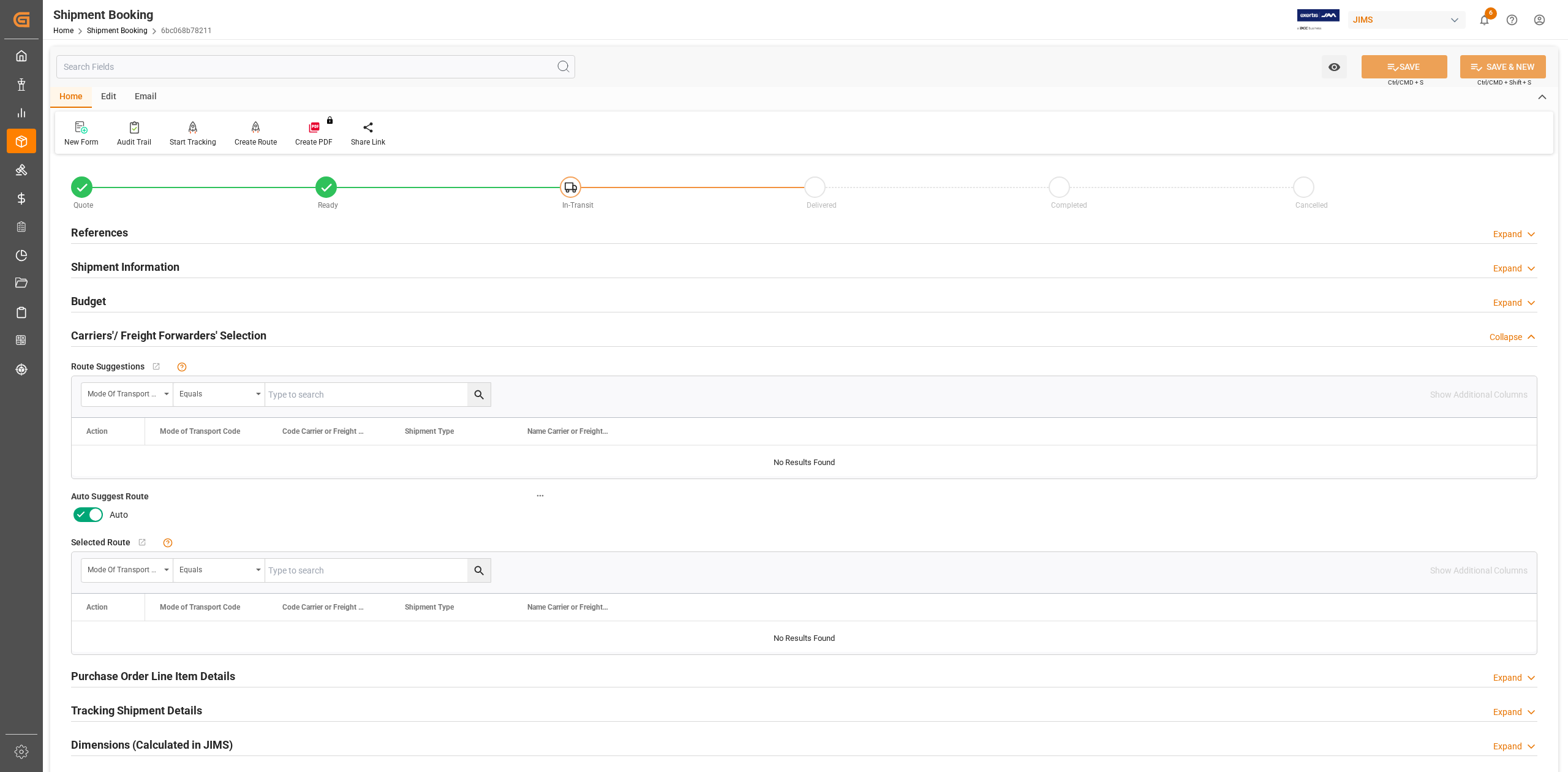
click at [95, 510] on icon at bounding box center [96, 514] width 15 height 15
click at [0, 0] on input "checkbox" at bounding box center [0, 0] width 0 height 0
click at [1389, 65] on icon at bounding box center [1393, 67] width 13 height 13
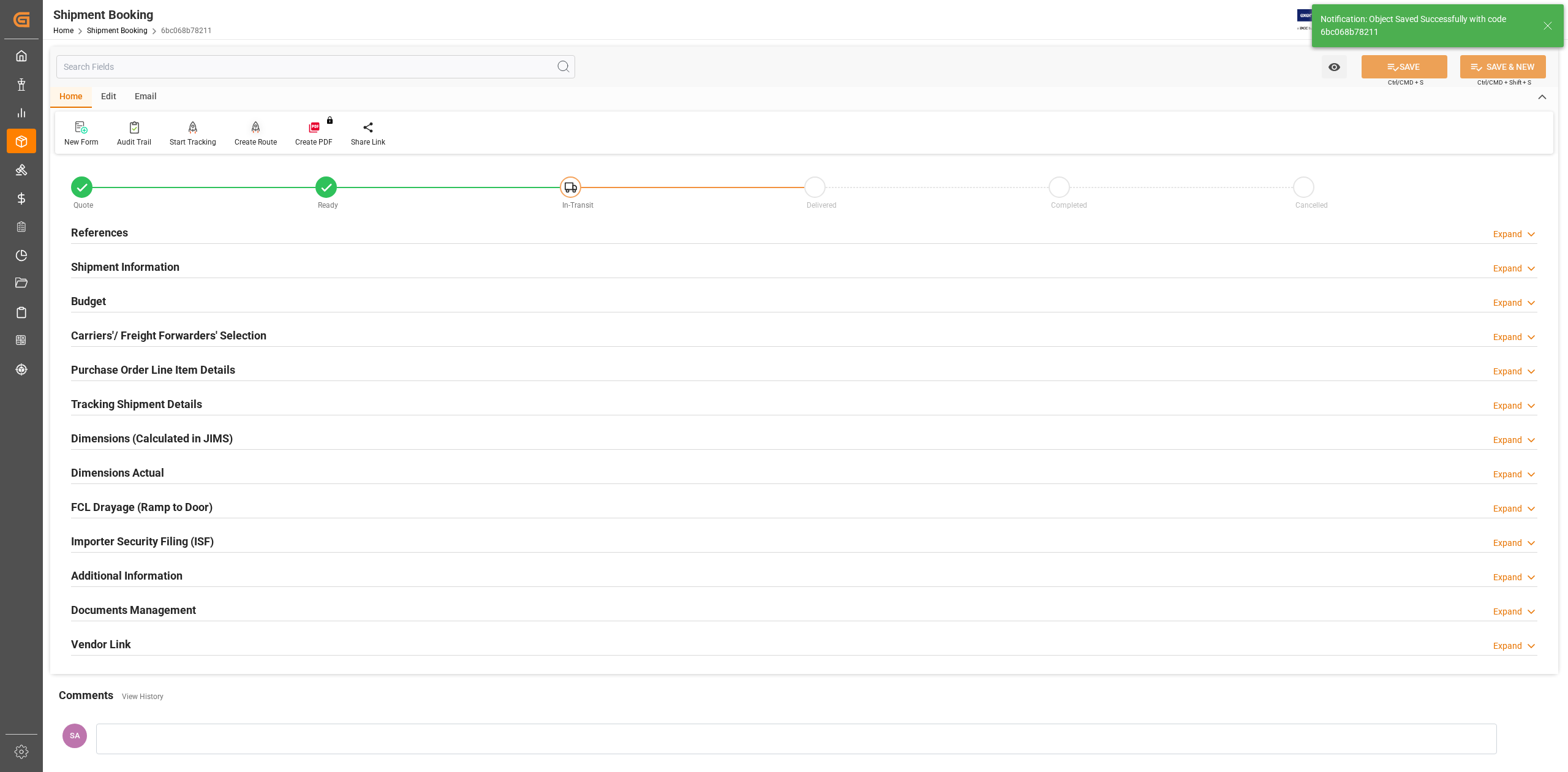
click at [255, 132] on icon at bounding box center [256, 133] width 6 height 2
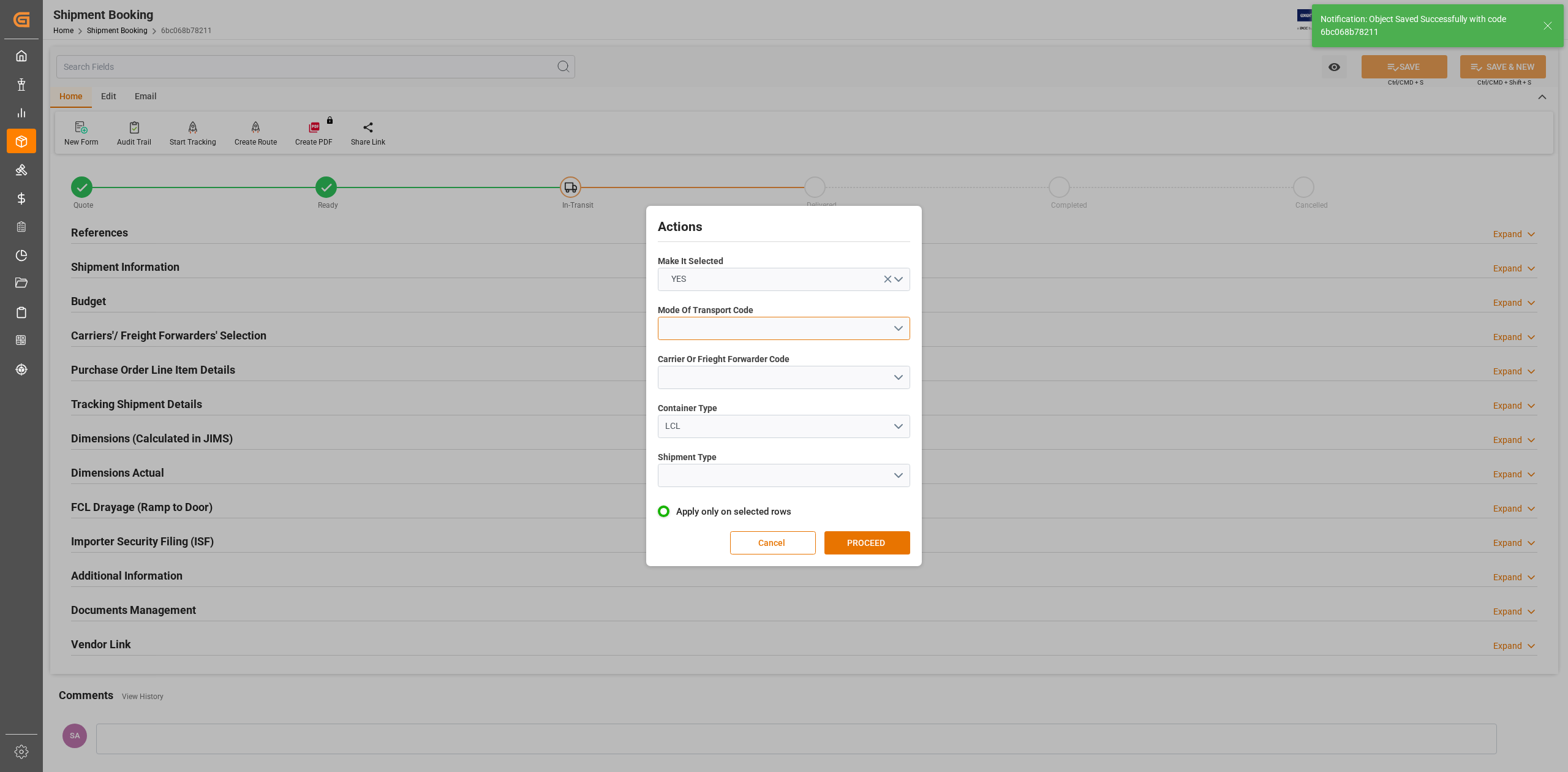
click at [765, 329] on button "open menu" at bounding box center [784, 329] width 252 height 24
click at [757, 336] on div "1- OCEAN" at bounding box center [784, 332] width 251 height 26
click at [784, 374] on button "open menu" at bounding box center [784, 378] width 252 height 24
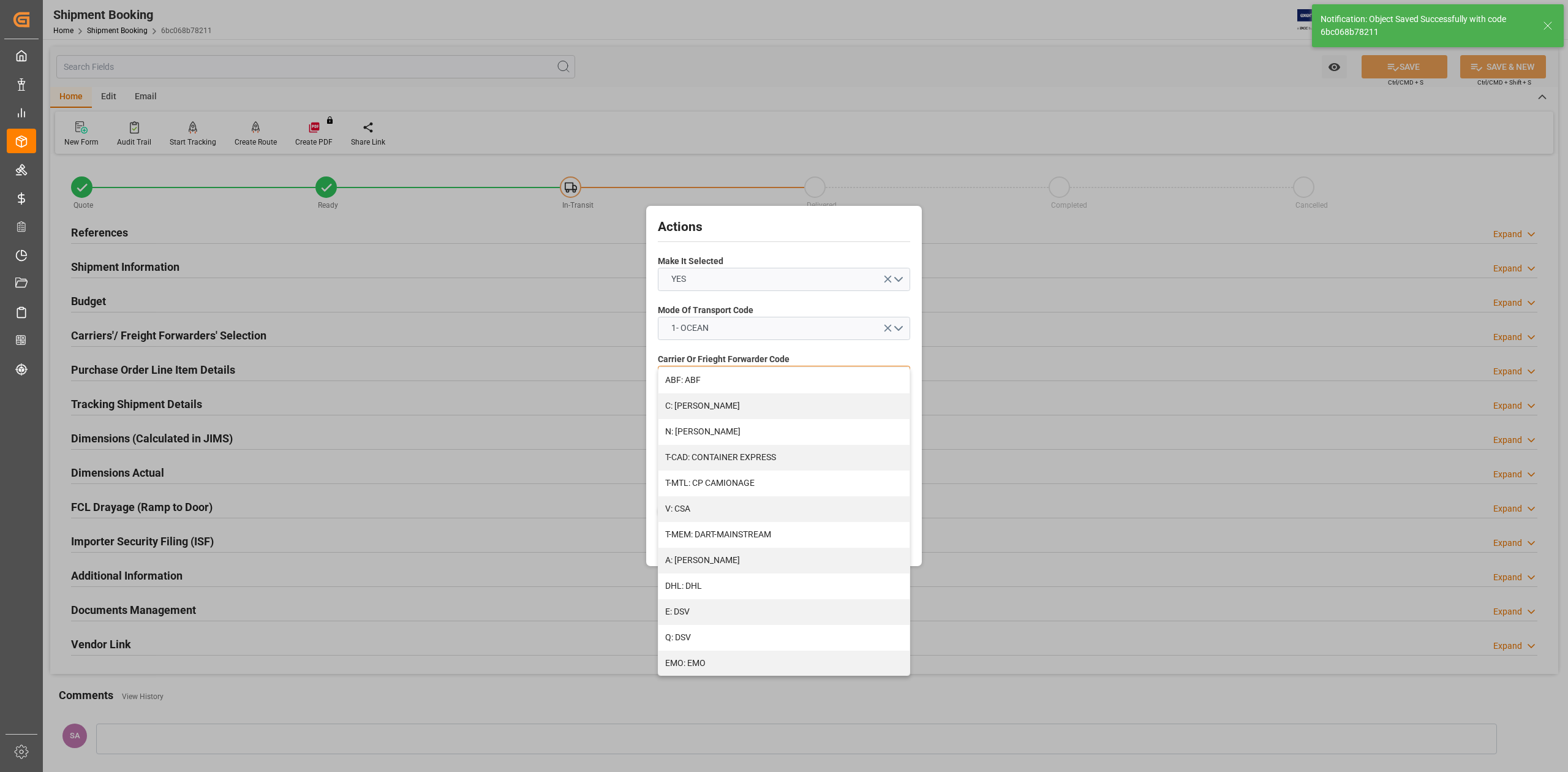
click at [718, 566] on div "A: DELMAR" at bounding box center [784, 561] width 251 height 26
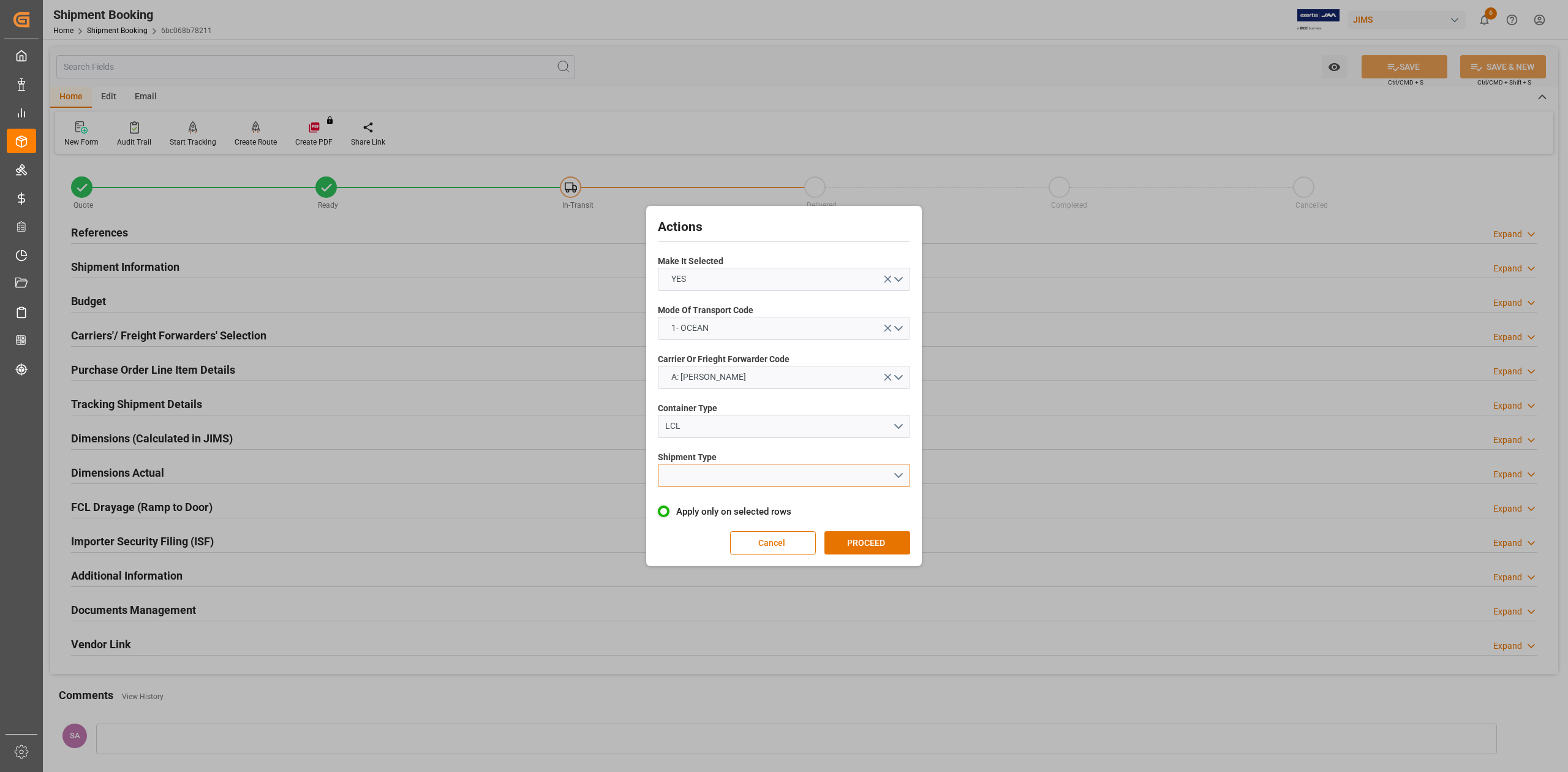
click at [686, 471] on button "open menu" at bounding box center [784, 475] width 252 height 24
click at [708, 506] on div "LCL" at bounding box center [784, 505] width 251 height 26
click at [851, 531] on button "PROCEED" at bounding box center [867, 543] width 86 height 24
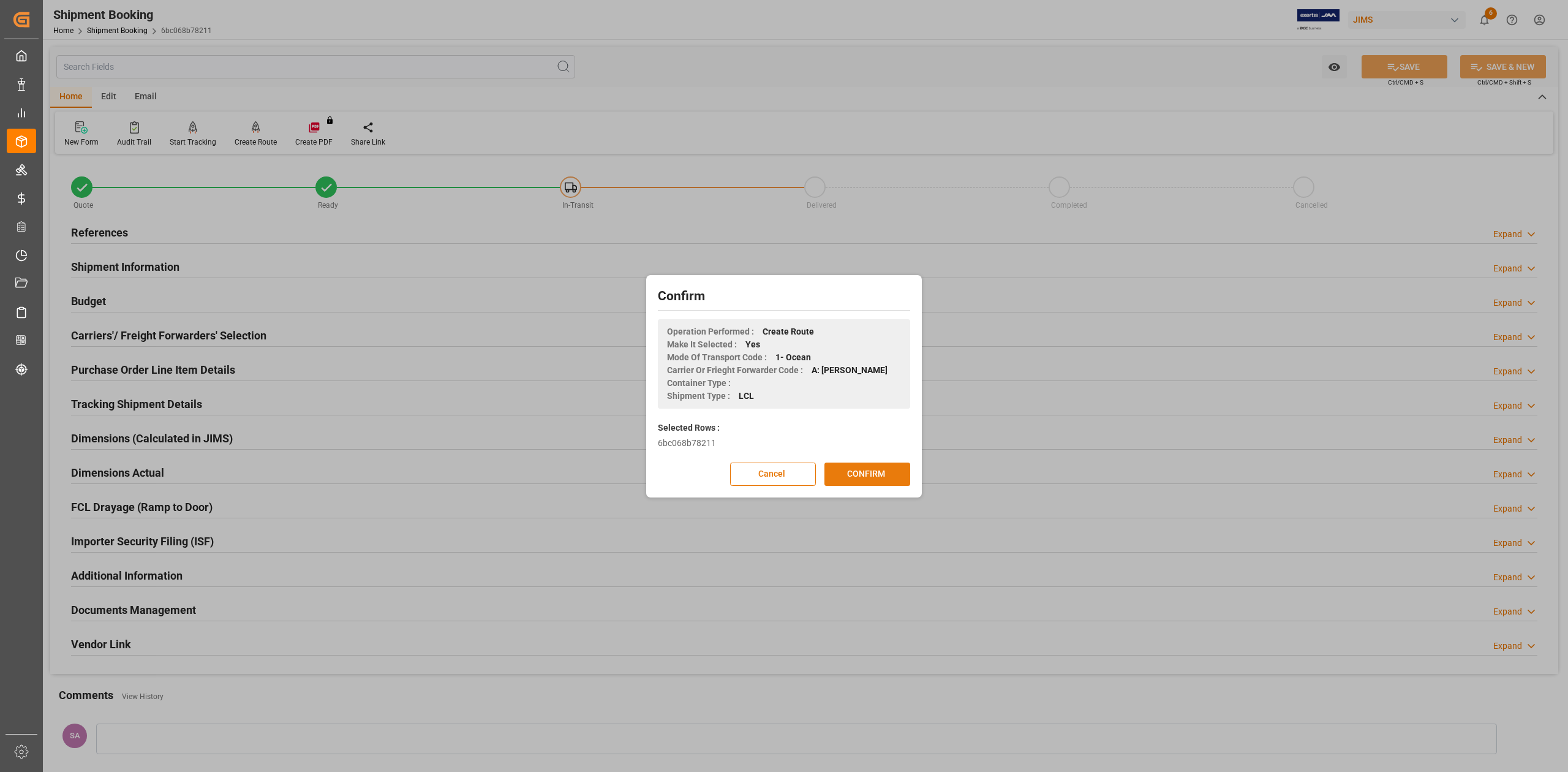
click at [846, 474] on button "CONFIRM" at bounding box center [867, 474] width 86 height 24
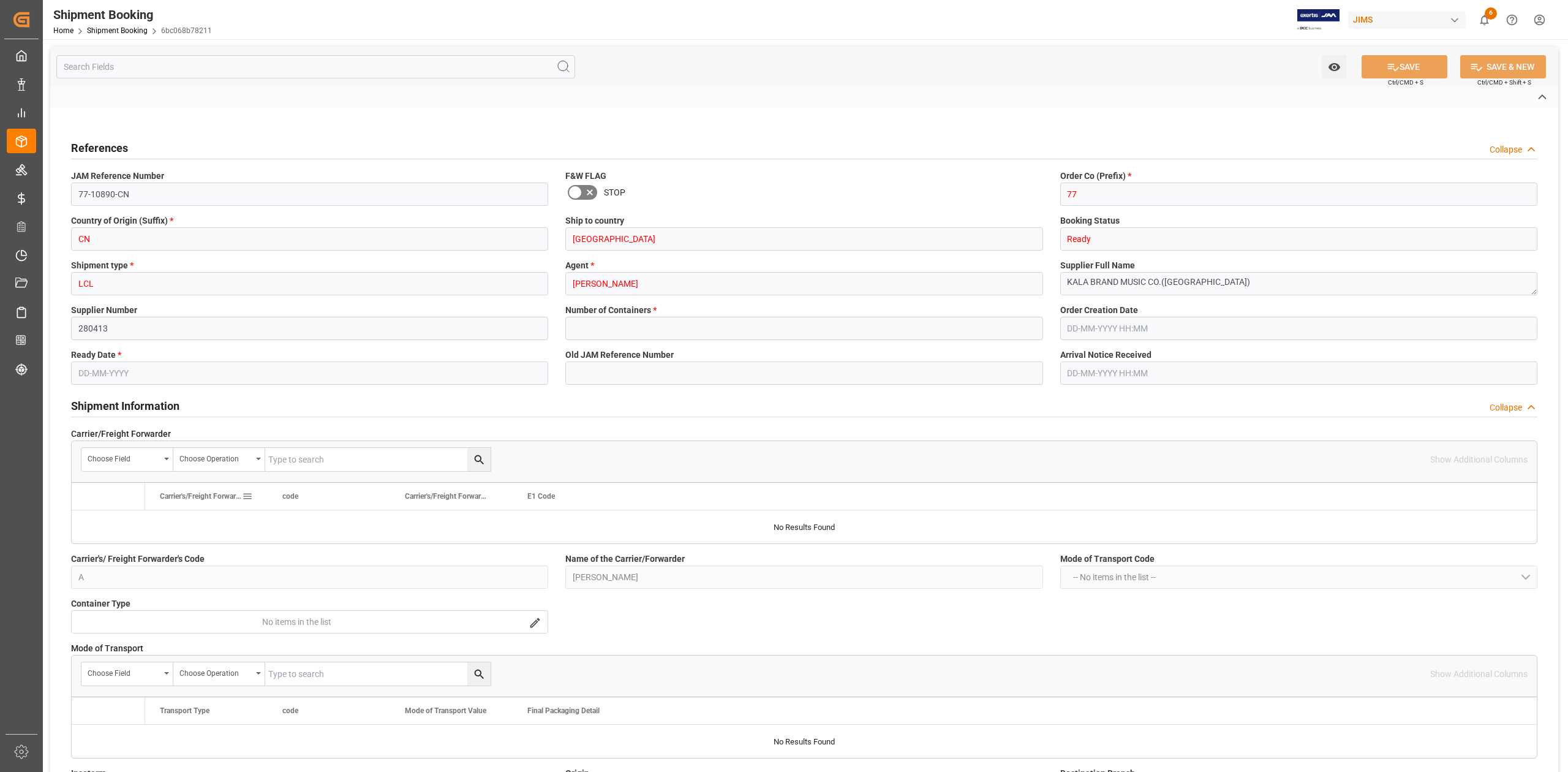
type input "0"
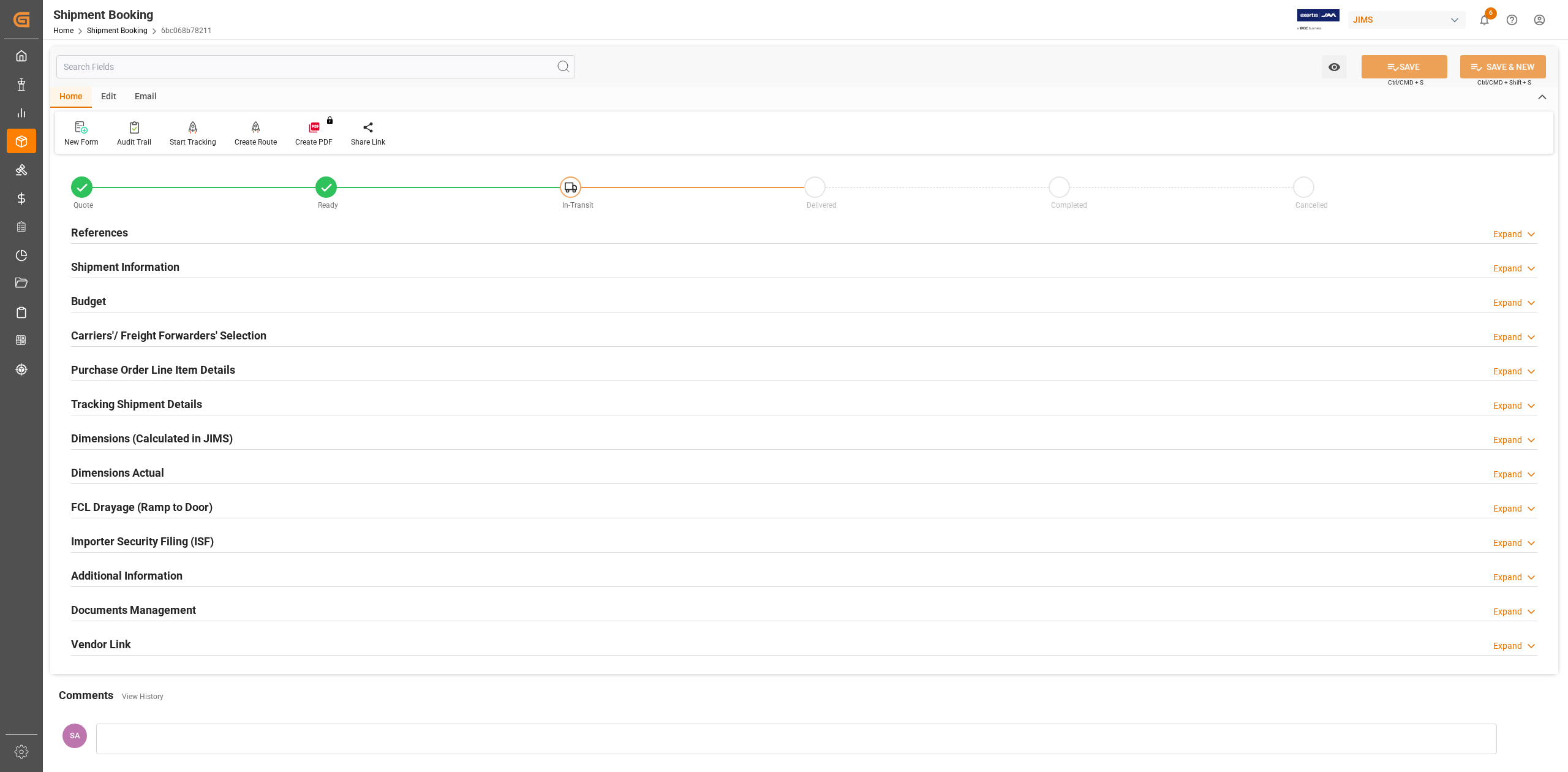
click at [104, 474] on h2 "Dimensions Actual" at bounding box center [118, 472] width 93 height 17
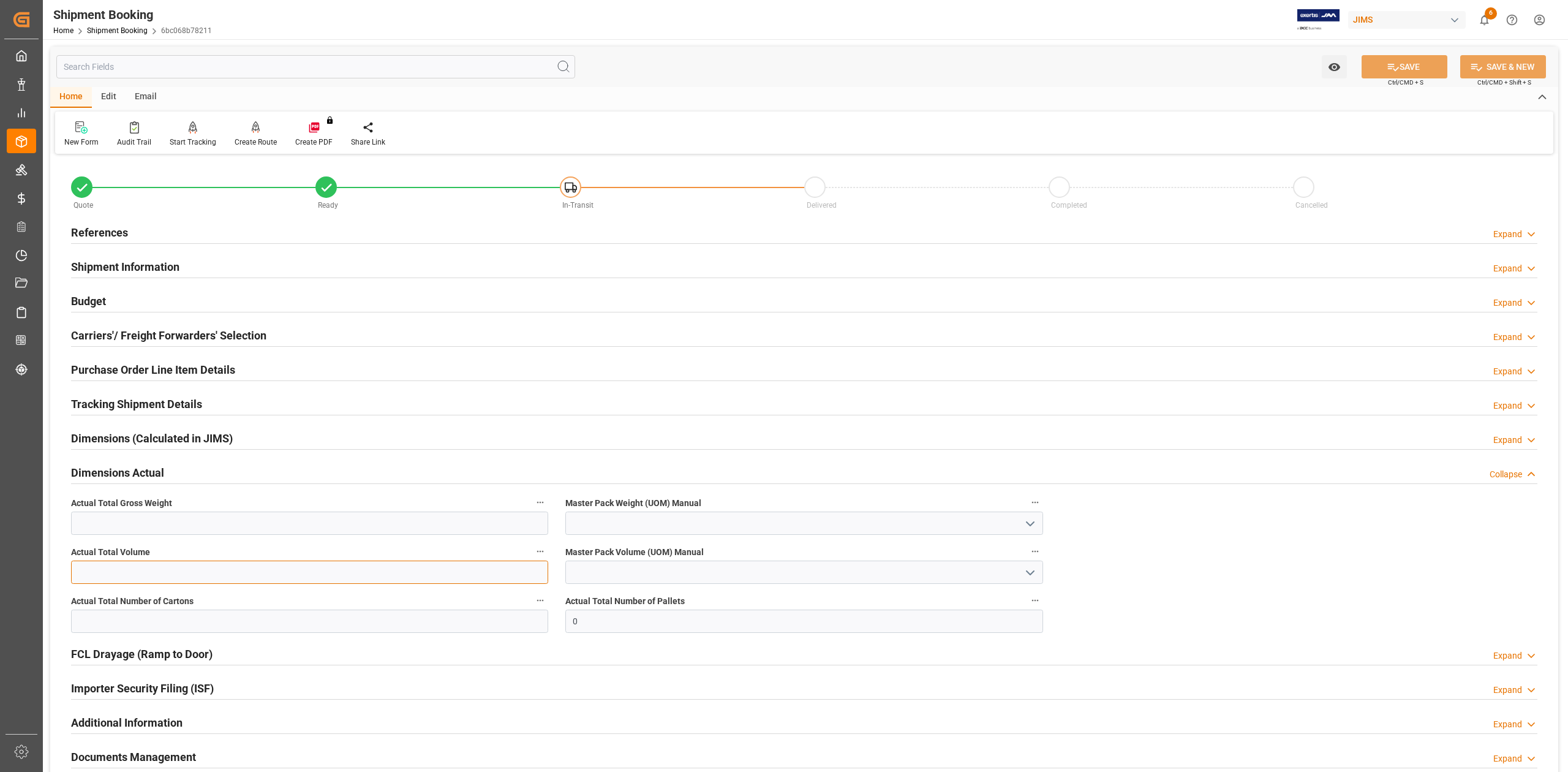
drag, startPoint x: 170, startPoint y: 576, endPoint x: 181, endPoint y: 581, distance: 12.1
click at [170, 576] on input "text" at bounding box center [309, 573] width 477 height 24
type input "6.332"
click at [194, 628] on input "text" at bounding box center [309, 622] width 477 height 24
click at [368, 524] on input "text" at bounding box center [309, 523] width 477 height 24
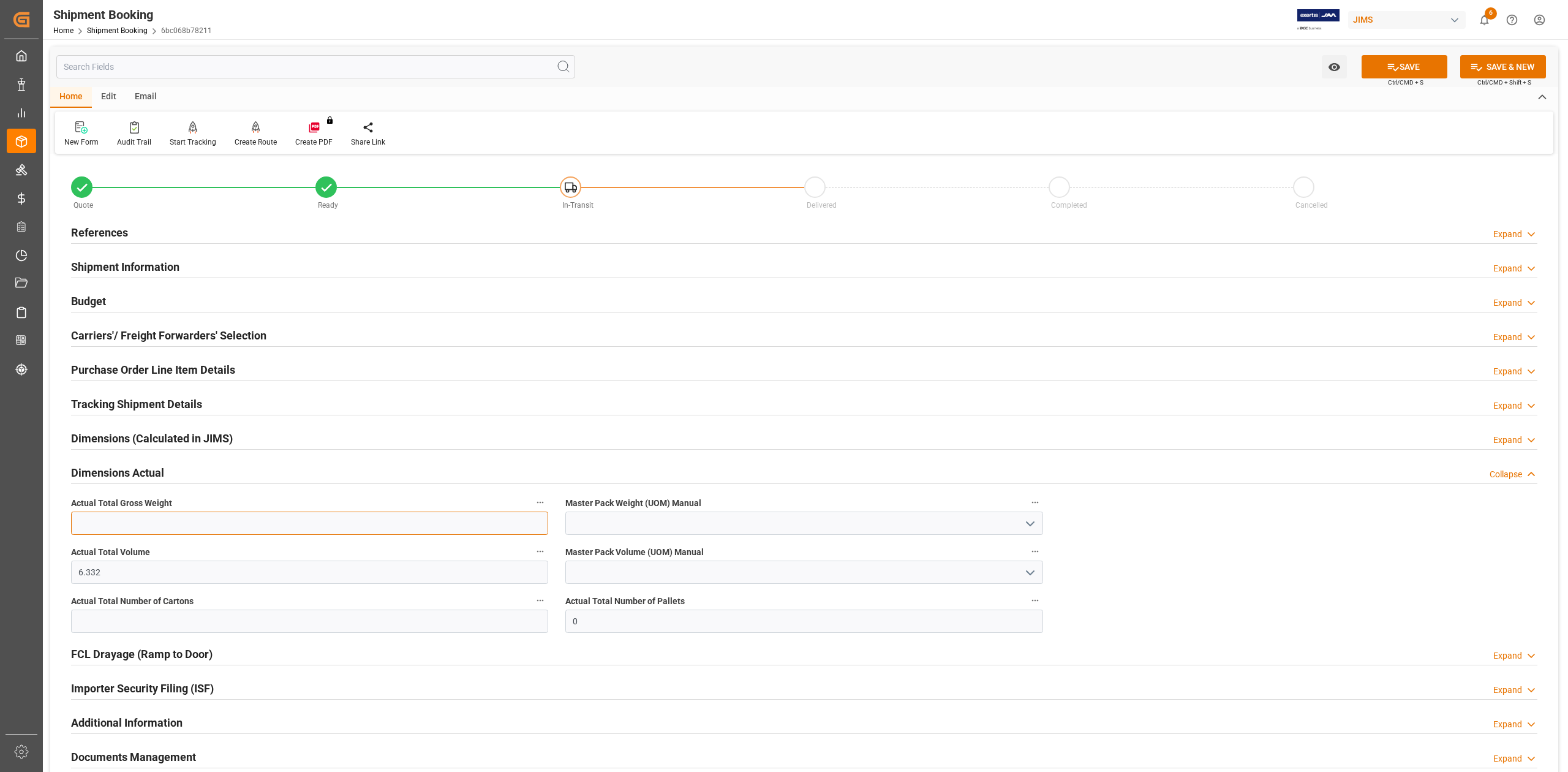
click at [275, 523] on input "text" at bounding box center [309, 523] width 477 height 24
type input "558.48"
click at [283, 627] on input "text" at bounding box center [309, 622] width 477 height 24
type input "47"
click at [601, 527] on input at bounding box center [804, 523] width 477 height 24
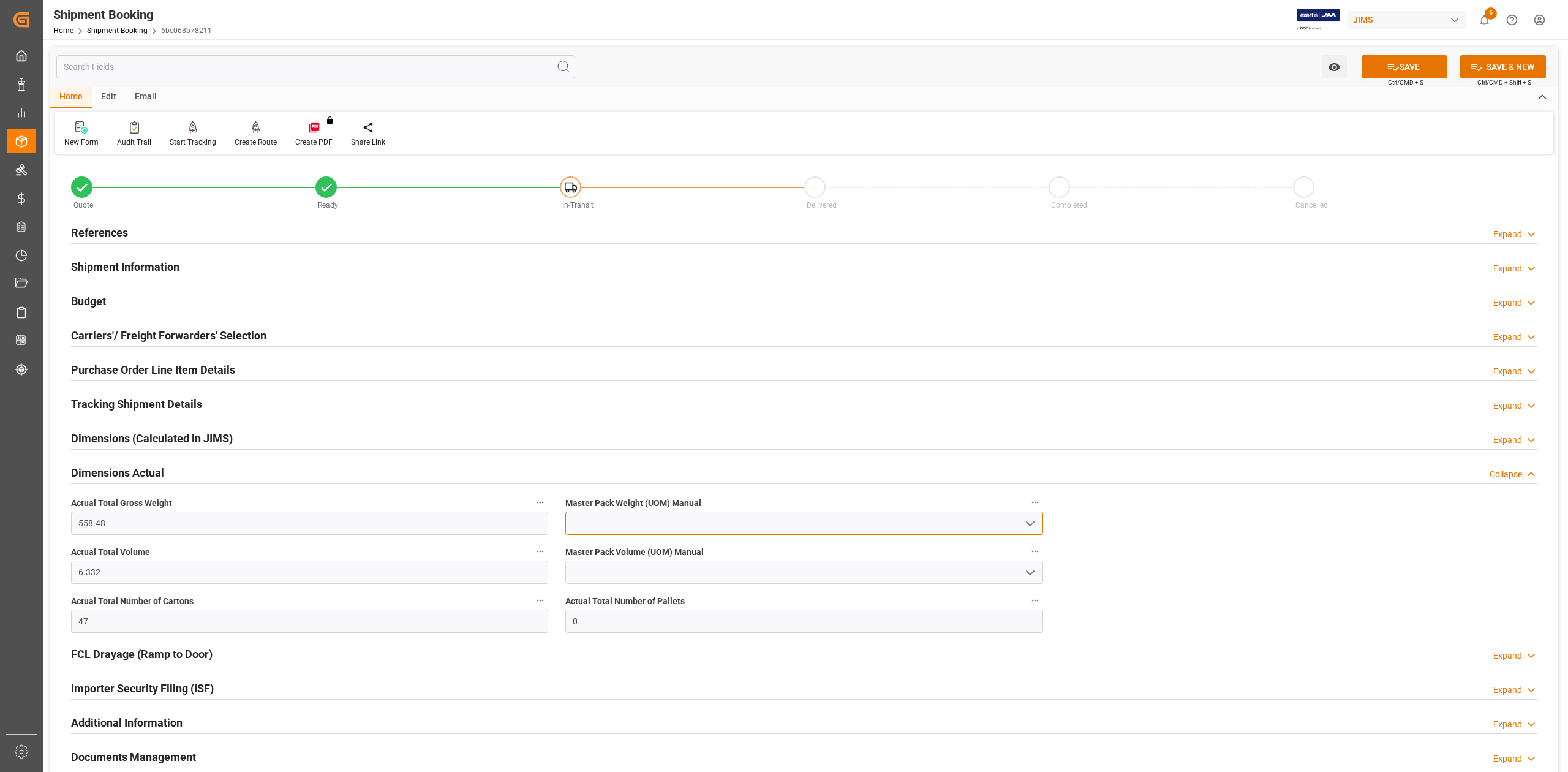
type input "l"
click at [606, 545] on div "KG" at bounding box center [804, 550] width 476 height 28
type input "KG"
click at [605, 578] on input at bounding box center [804, 573] width 477 height 24
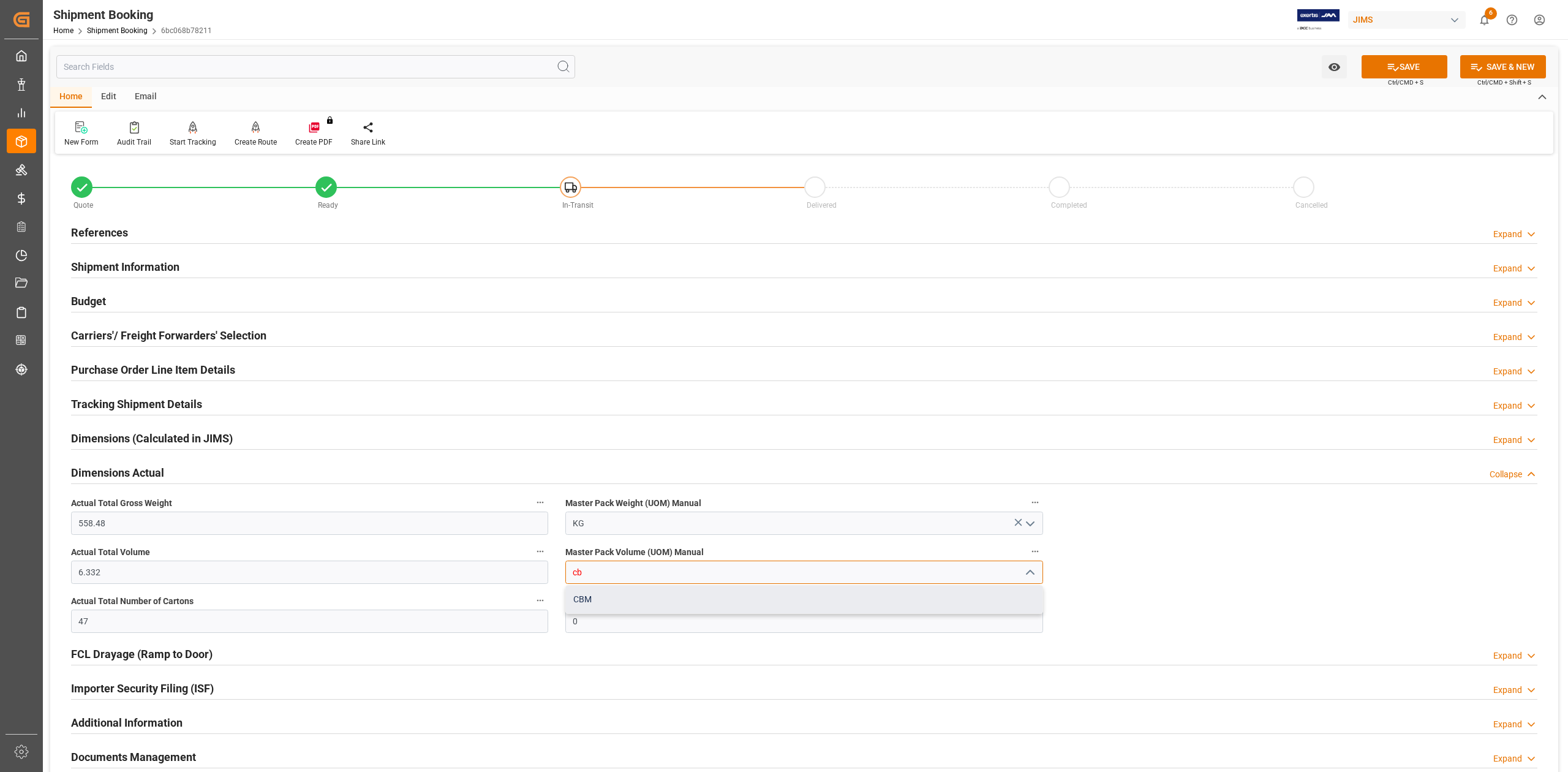
click at [599, 598] on div "CBM" at bounding box center [804, 599] width 476 height 28
type input "CBM"
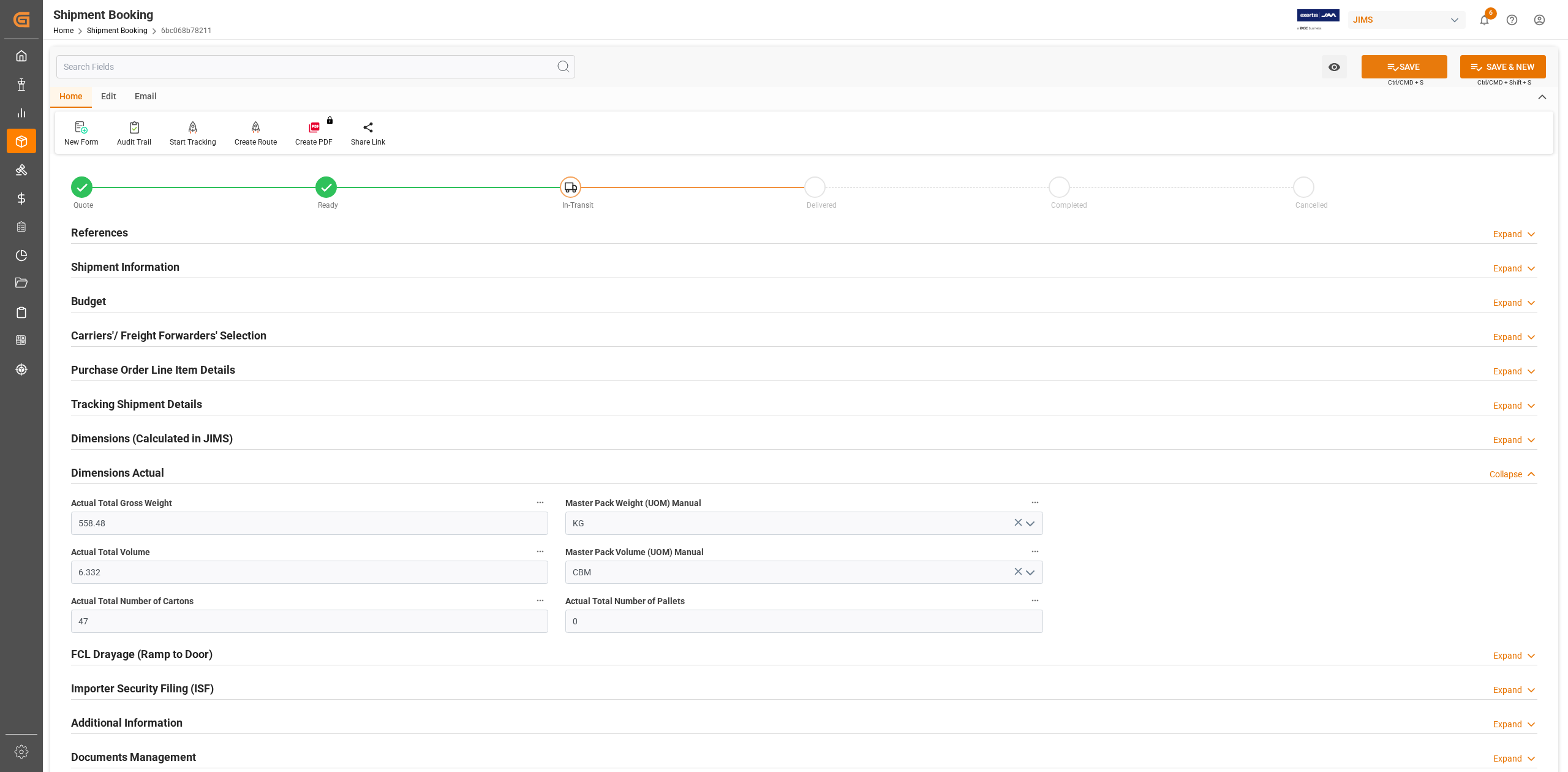
click at [1400, 71] on button "SAVE" at bounding box center [1404, 67] width 86 height 24
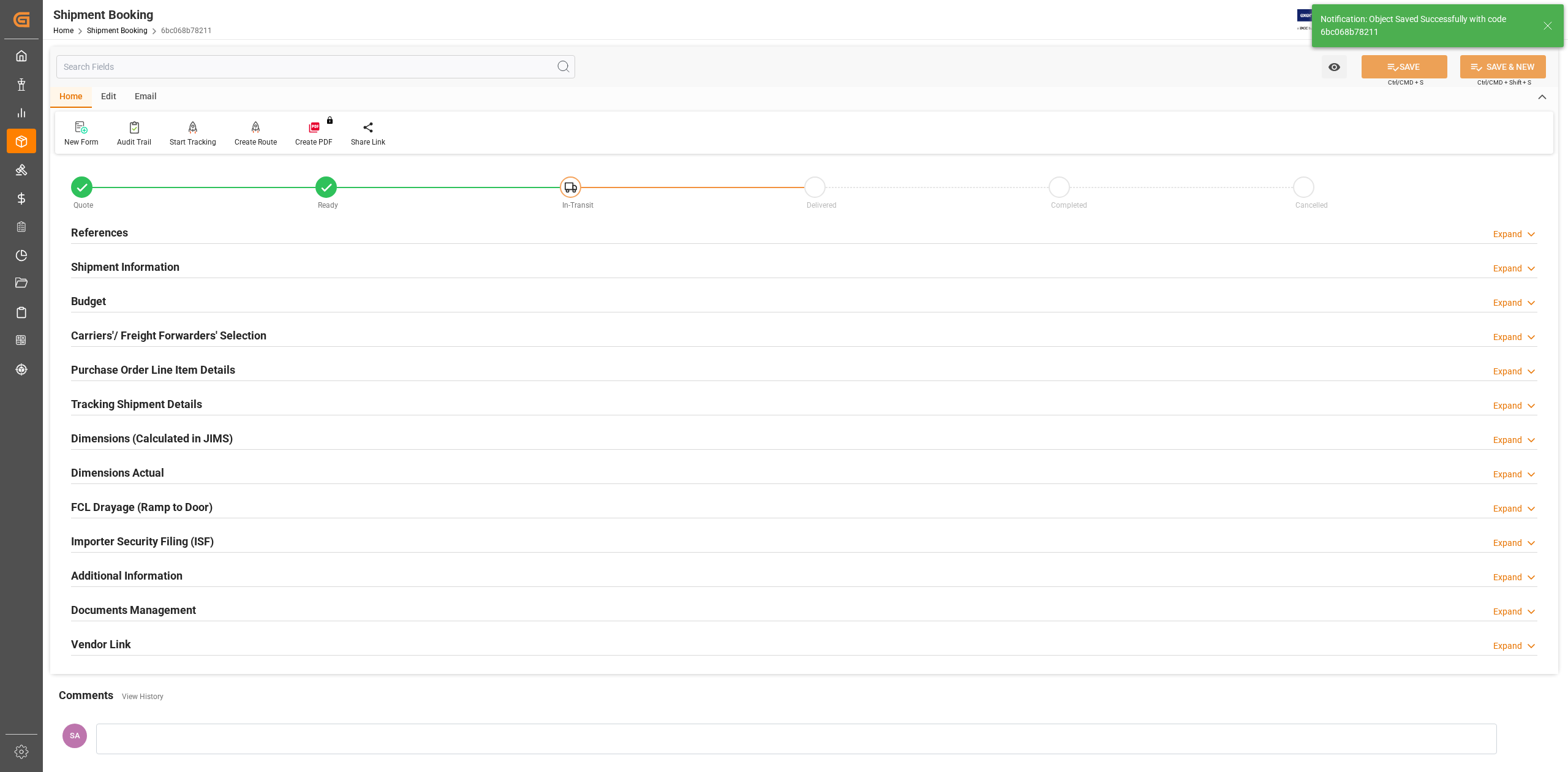
click at [101, 305] on h2 "Budget" at bounding box center [88, 301] width 35 height 17
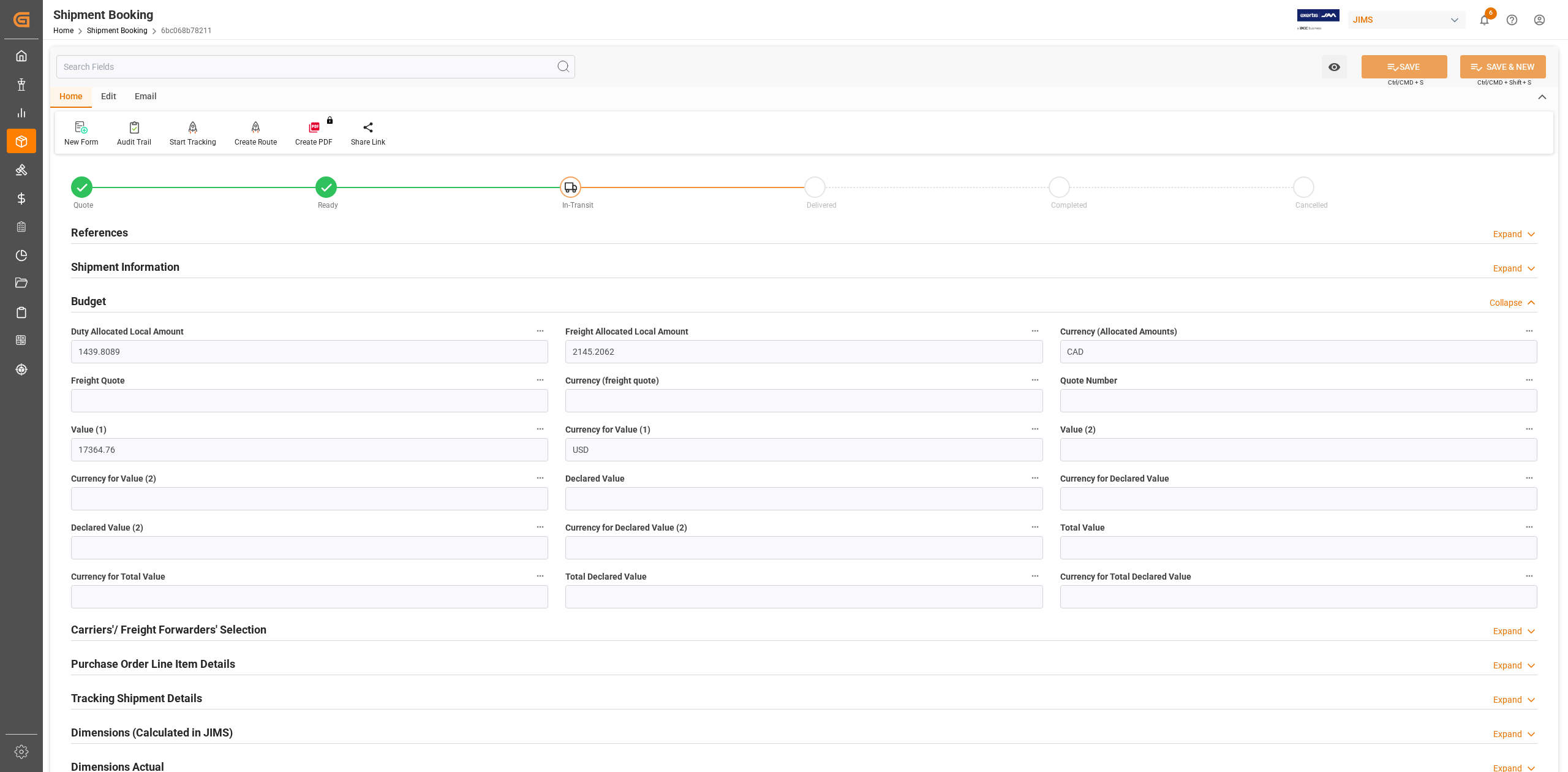
click at [101, 304] on h2 "Budget" at bounding box center [88, 301] width 35 height 17
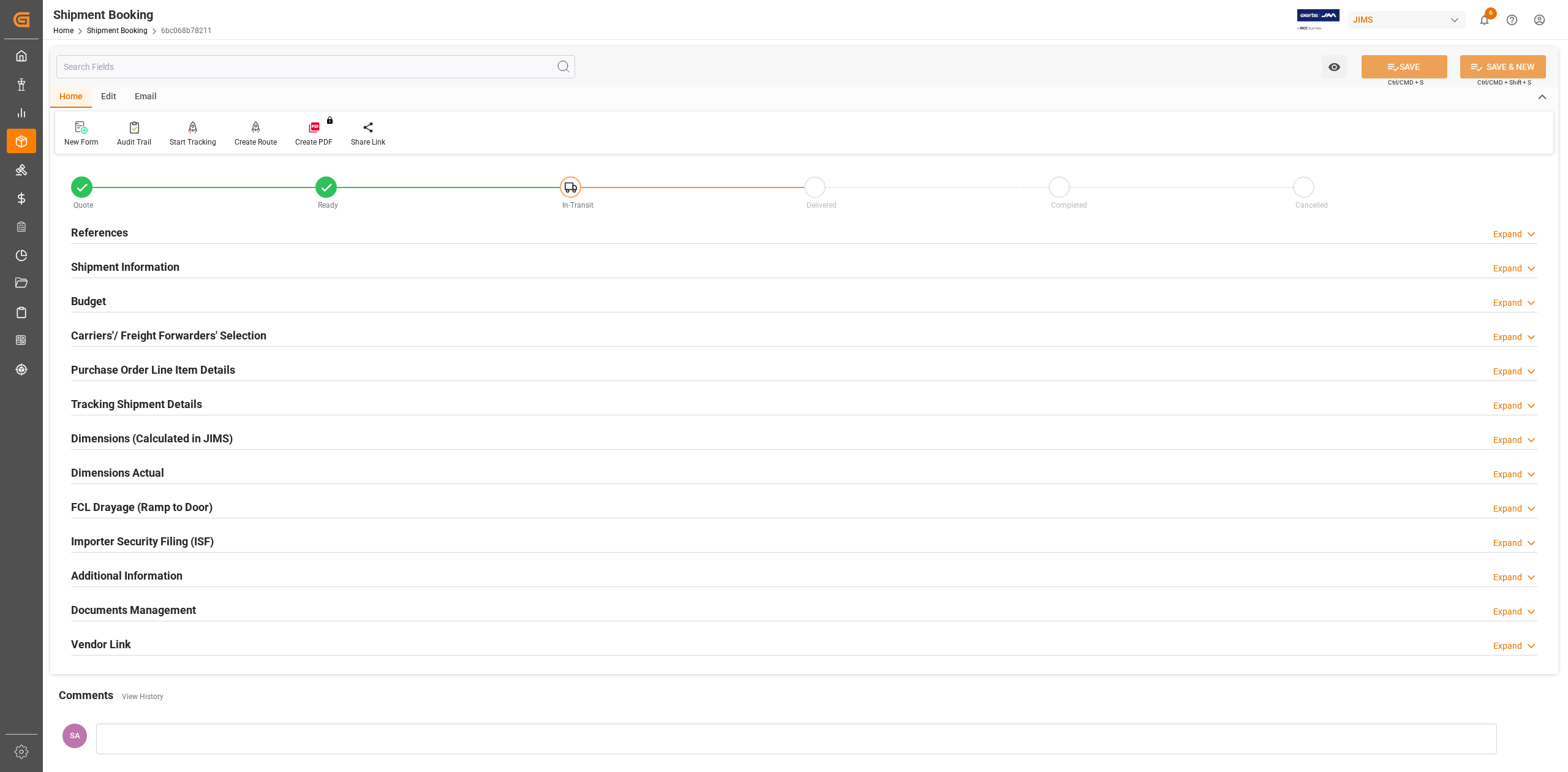
click at [128, 471] on h2 "Dimensions Actual" at bounding box center [118, 472] width 93 height 17
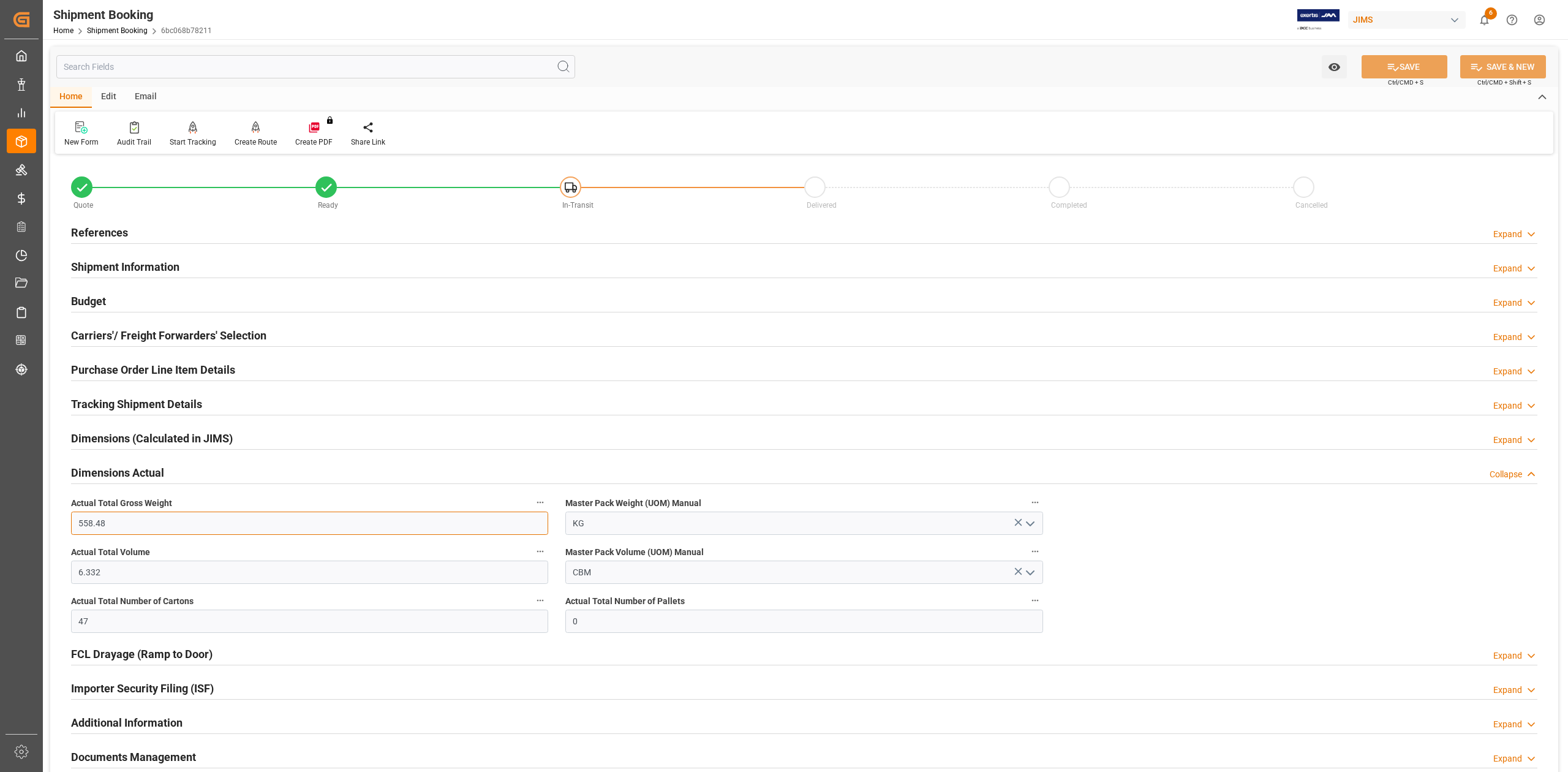
click at [131, 523] on input "558.48" at bounding box center [309, 523] width 477 height 24
click at [174, 519] on input "558.48" at bounding box center [309, 523] width 477 height 24
click at [90, 300] on h2 "Budget" at bounding box center [88, 301] width 35 height 17
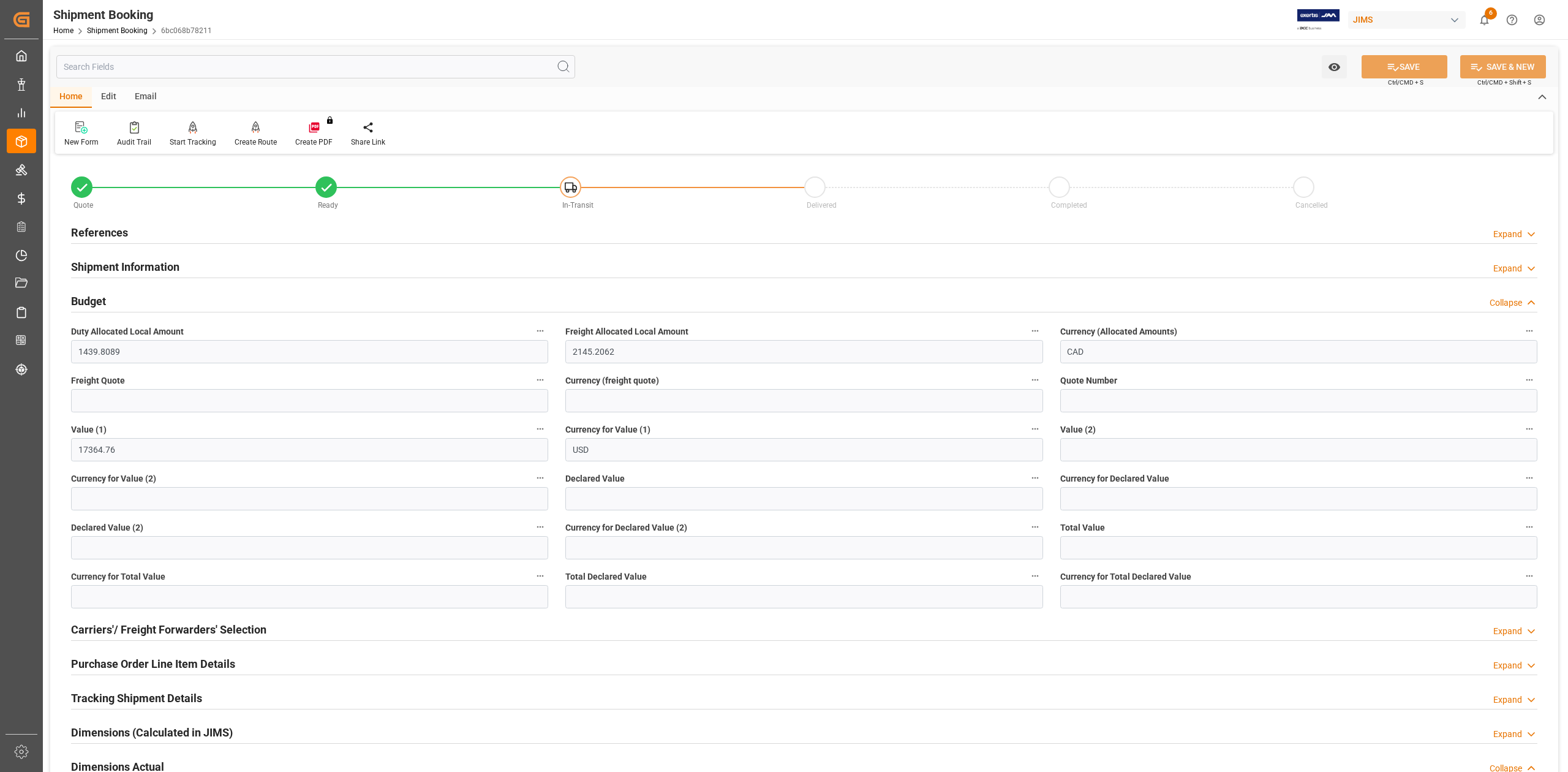
click at [150, 412] on div "Freight Quote" at bounding box center [309, 392] width 494 height 49
click at [145, 404] on input "text" at bounding box center [309, 401] width 477 height 24
type input "750"
click at [608, 394] on input at bounding box center [804, 401] width 477 height 24
type input "USD"
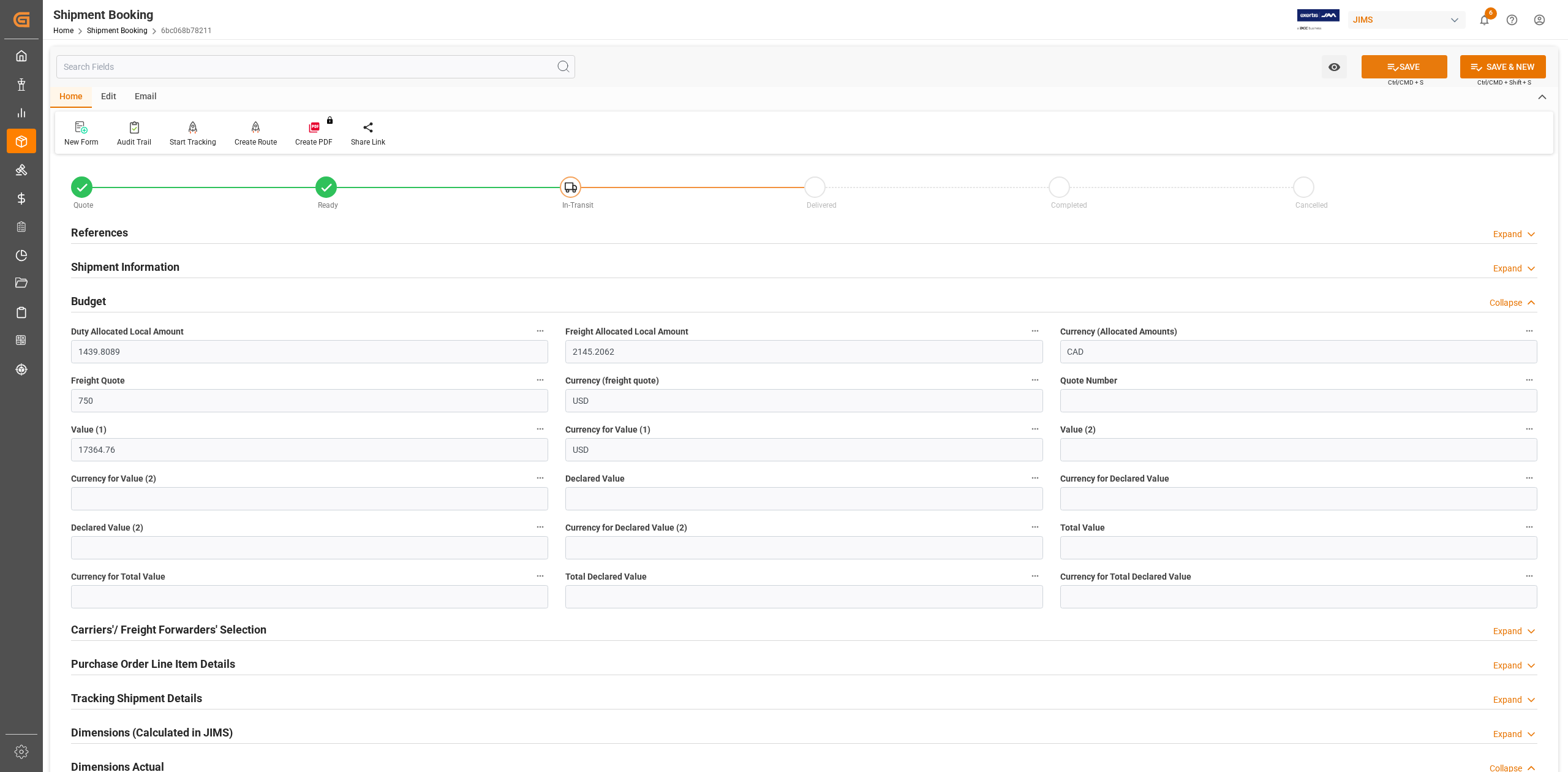
click at [1418, 64] on button "SAVE" at bounding box center [1404, 67] width 86 height 24
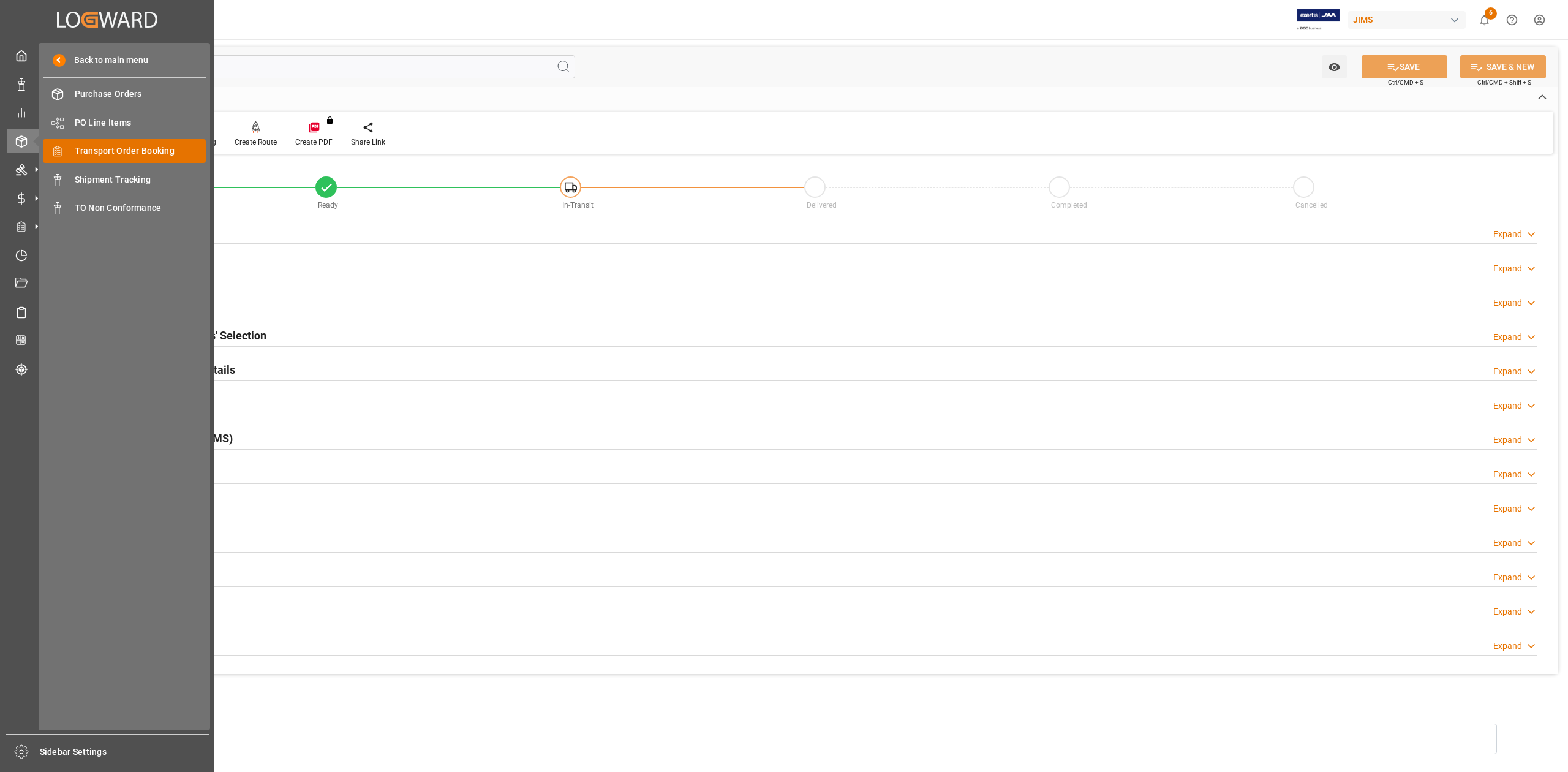
click at [153, 157] on span "Transport Order Booking" at bounding box center [140, 151] width 132 height 13
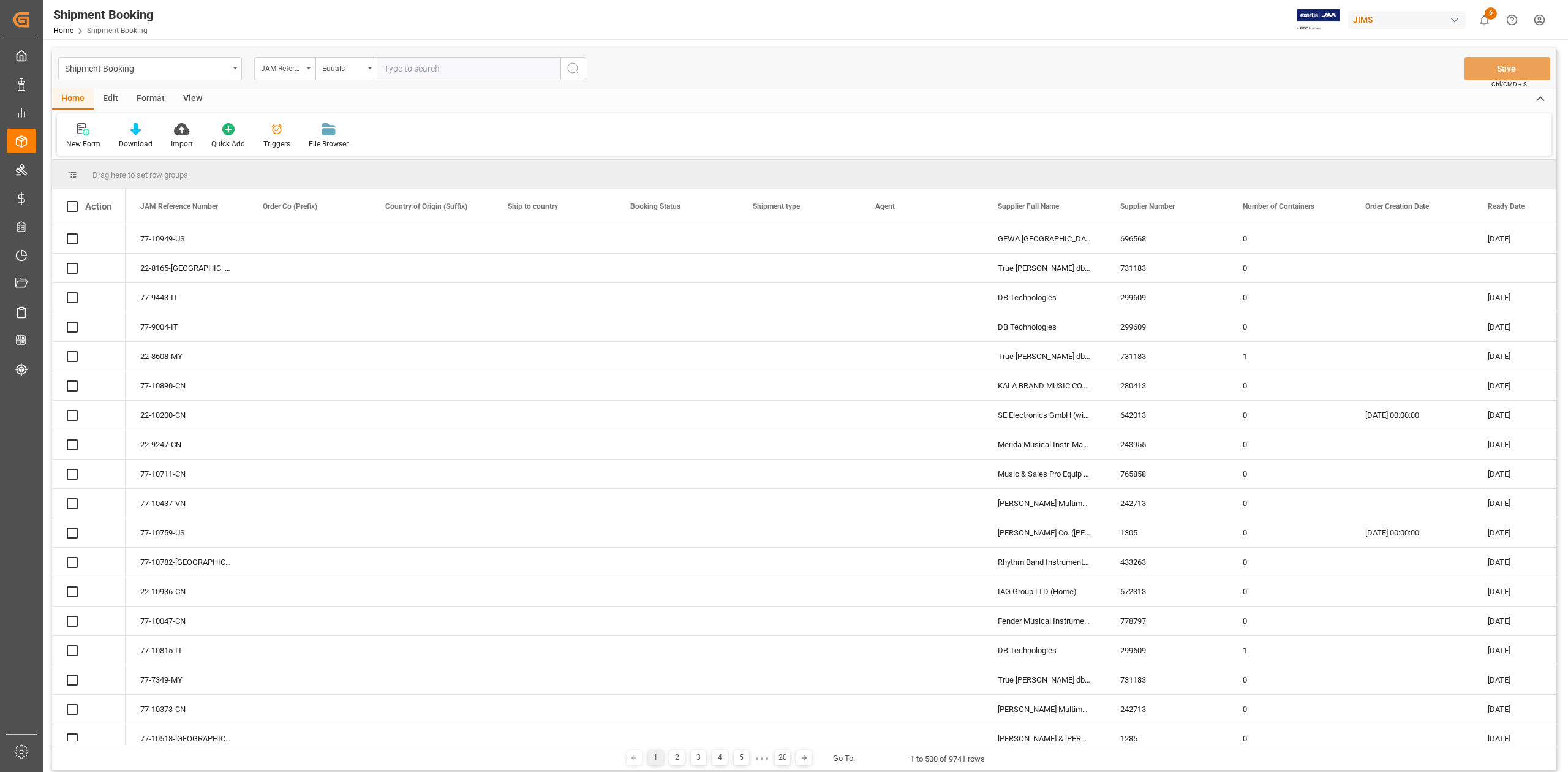
click at [427, 72] on input "text" at bounding box center [468, 69] width 184 height 24
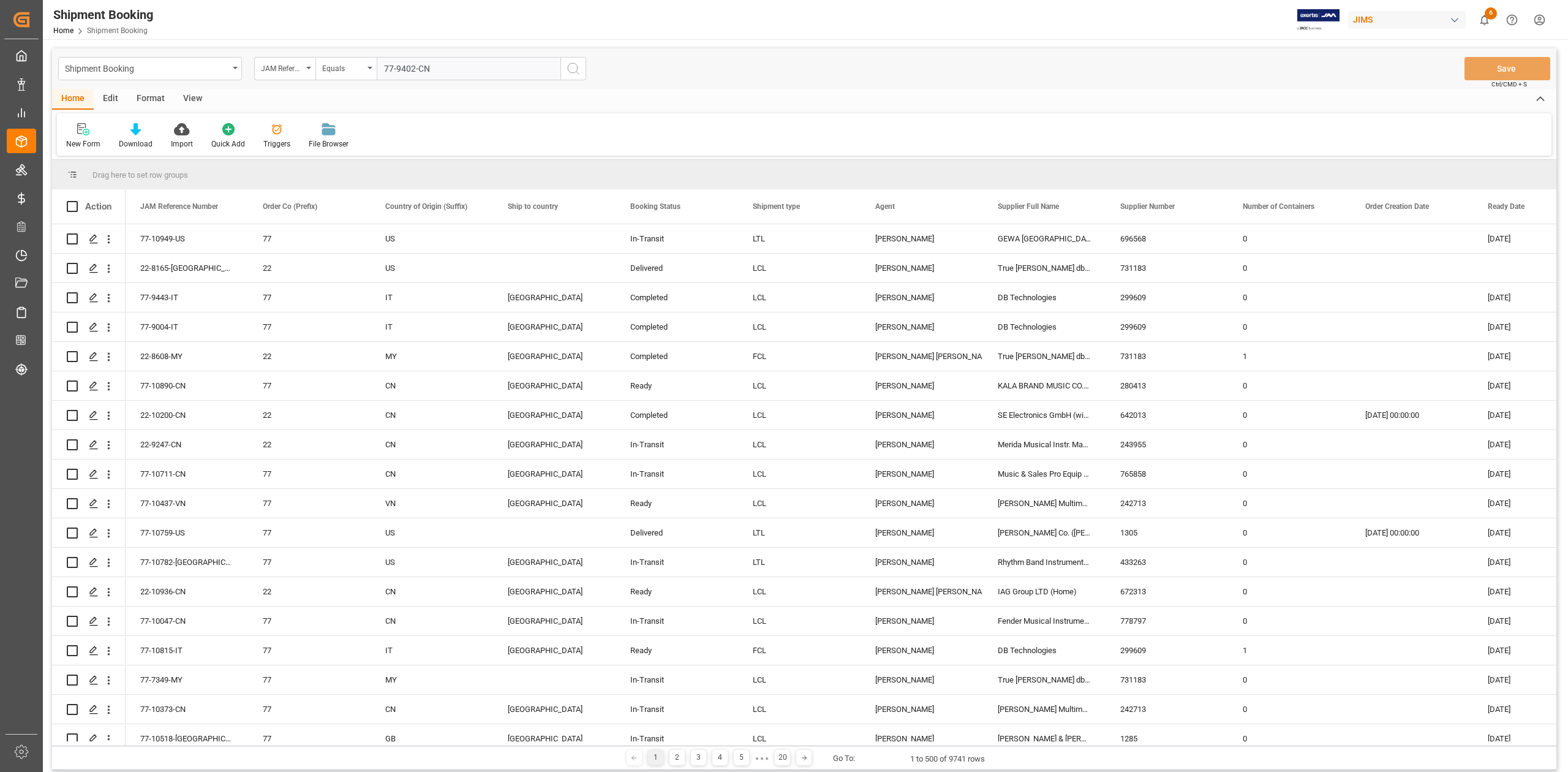
type input "77-9402-CN"
click at [574, 74] on icon "search button" at bounding box center [574, 69] width 15 height 15
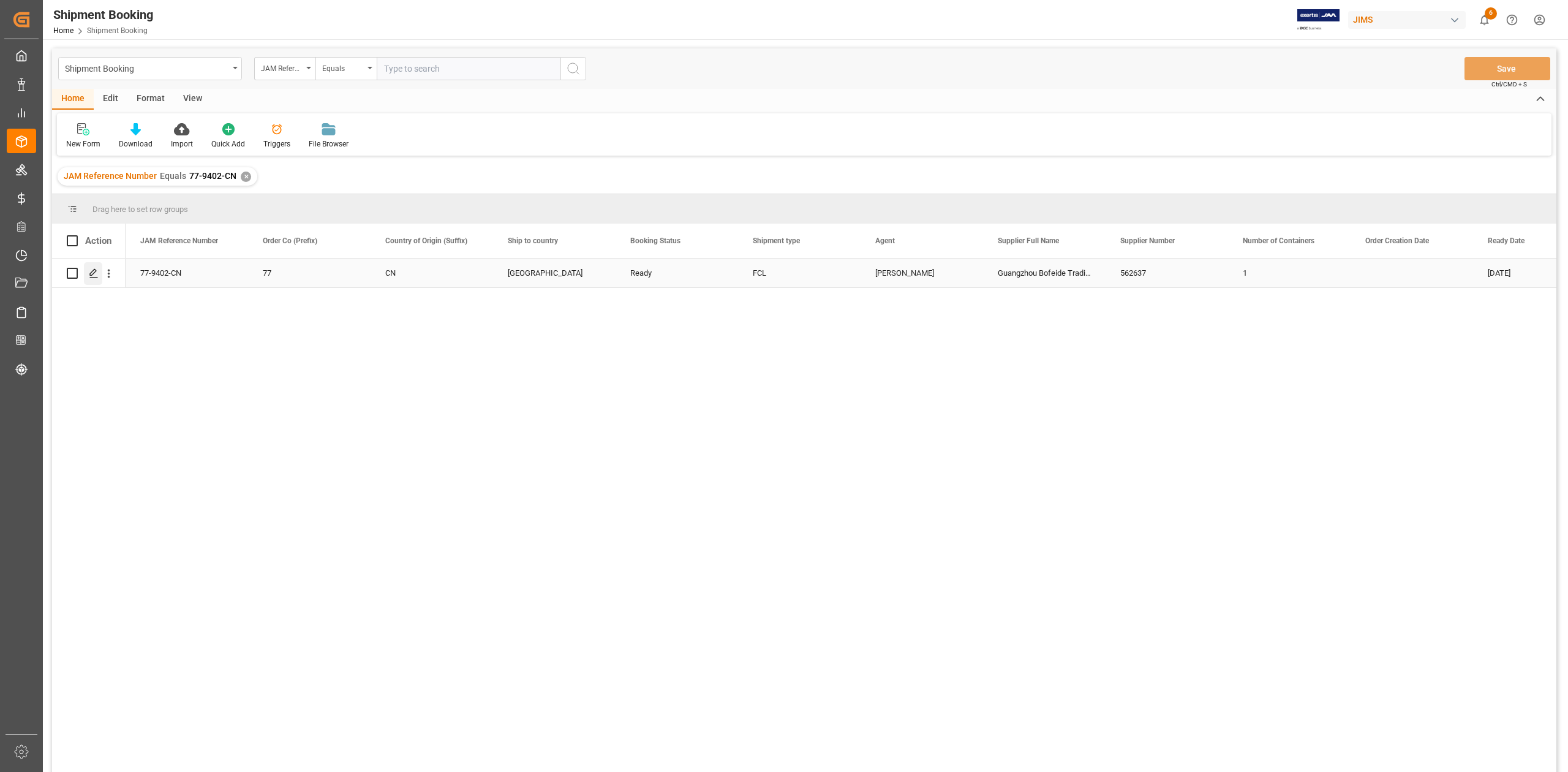
click at [93, 273] on polygon "Press SPACE to select this row." at bounding box center [93, 272] width 6 height 6
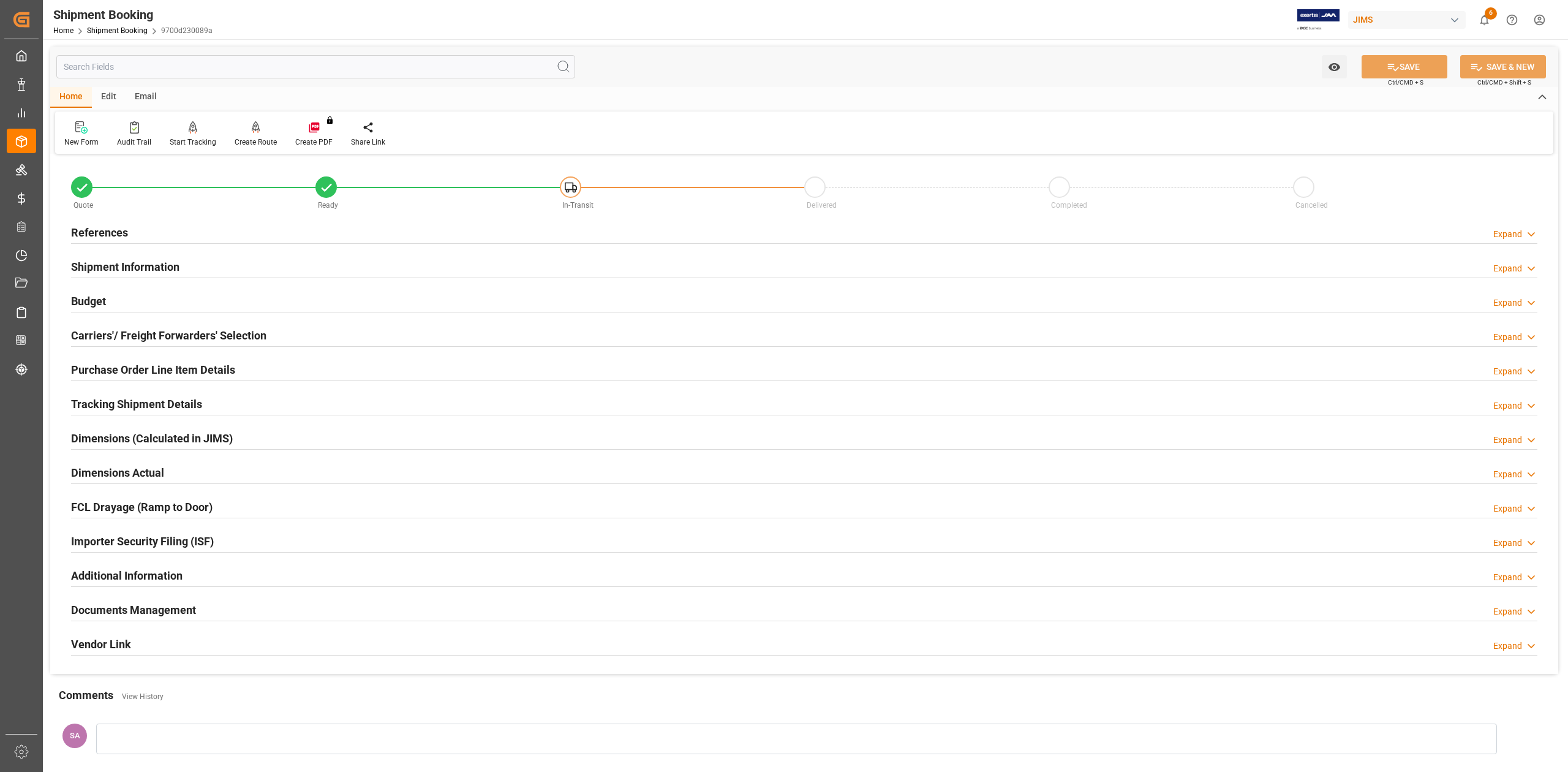
click at [132, 262] on h2 "Shipment Information" at bounding box center [125, 267] width 108 height 17
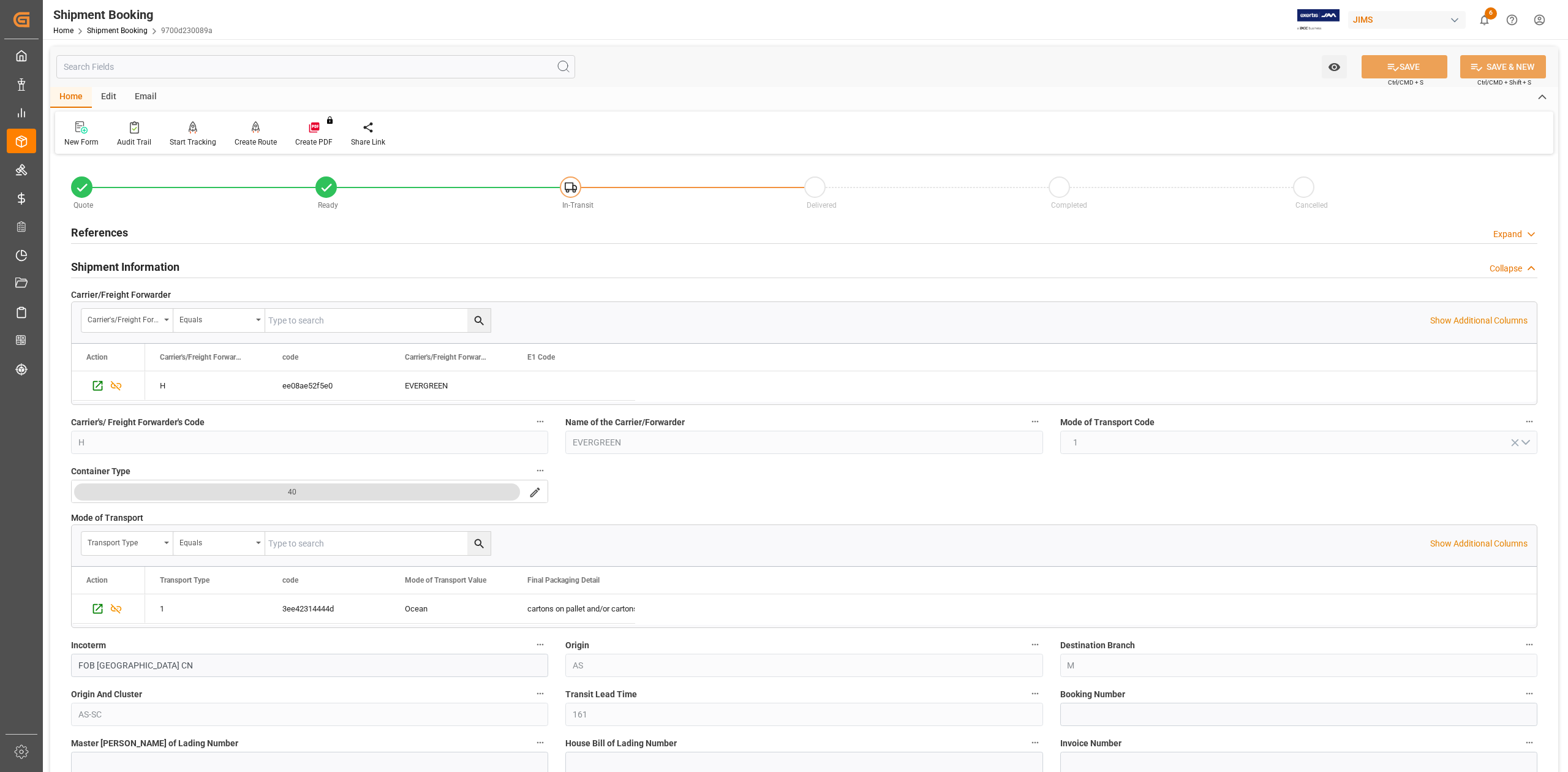
click at [132, 262] on h2 "Shipment Information" at bounding box center [125, 267] width 108 height 17
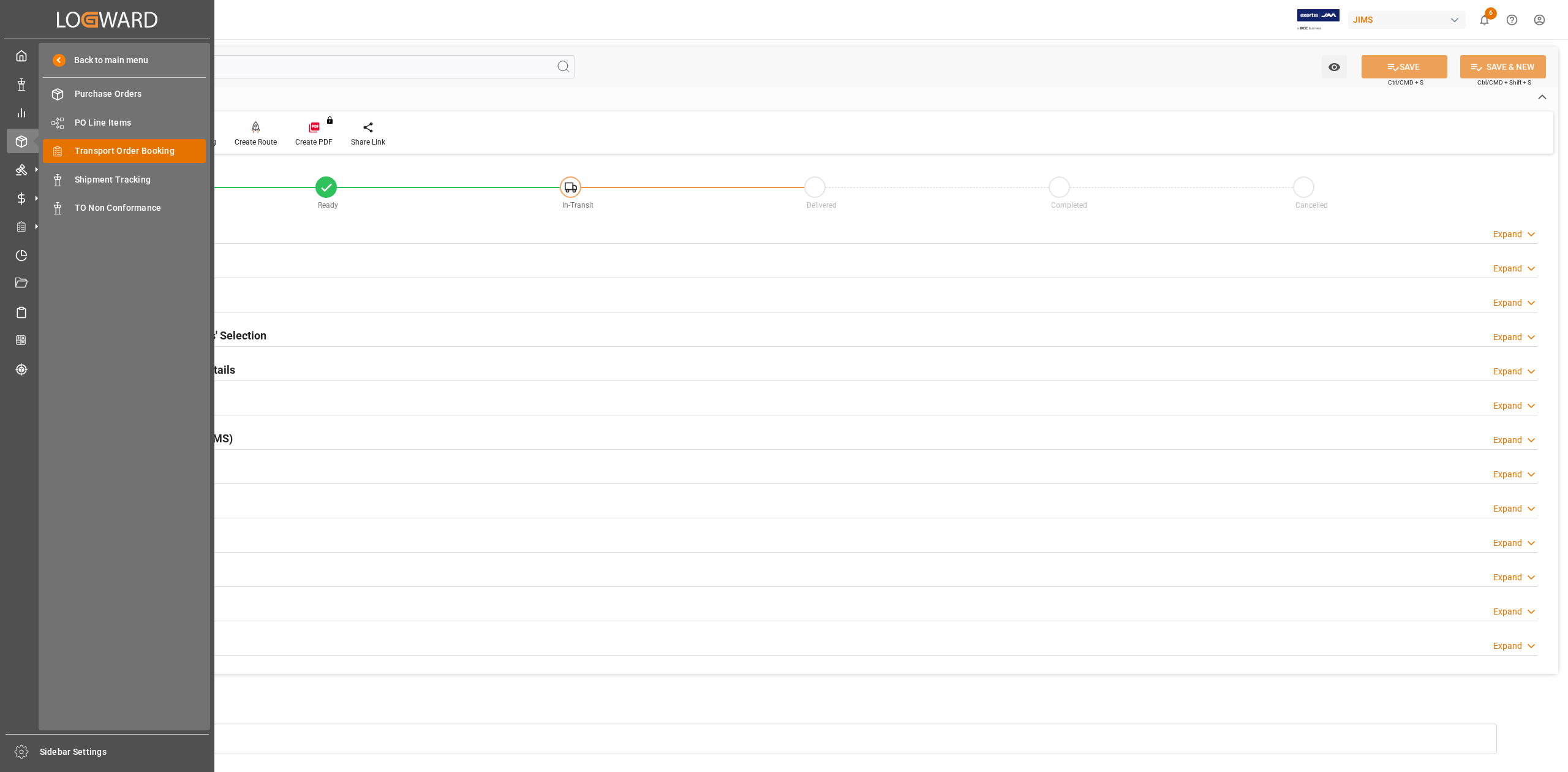
click at [84, 152] on span "Transport Order Booking" at bounding box center [140, 151] width 132 height 13
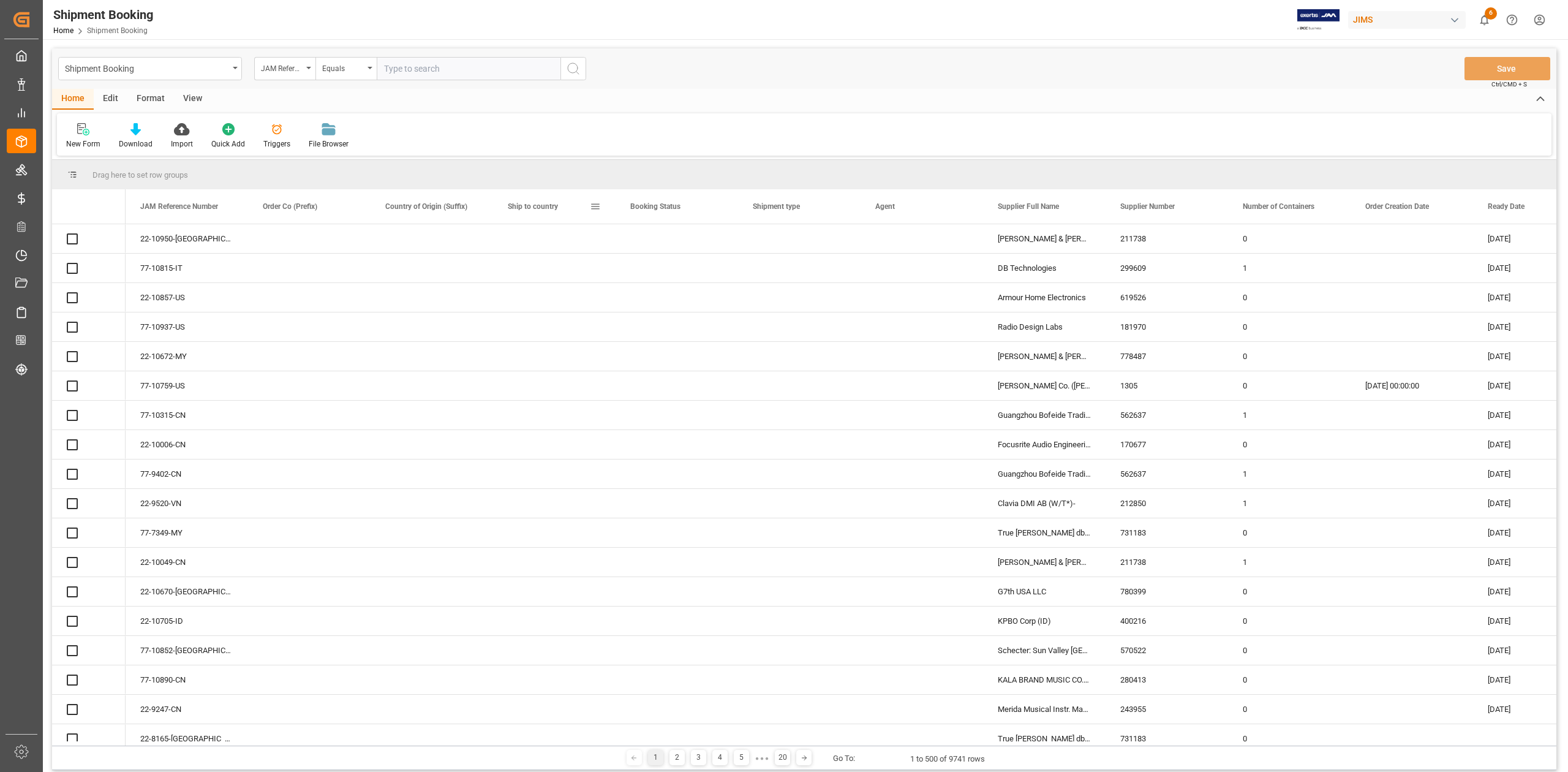
click at [437, 69] on input "text" at bounding box center [468, 69] width 184 height 24
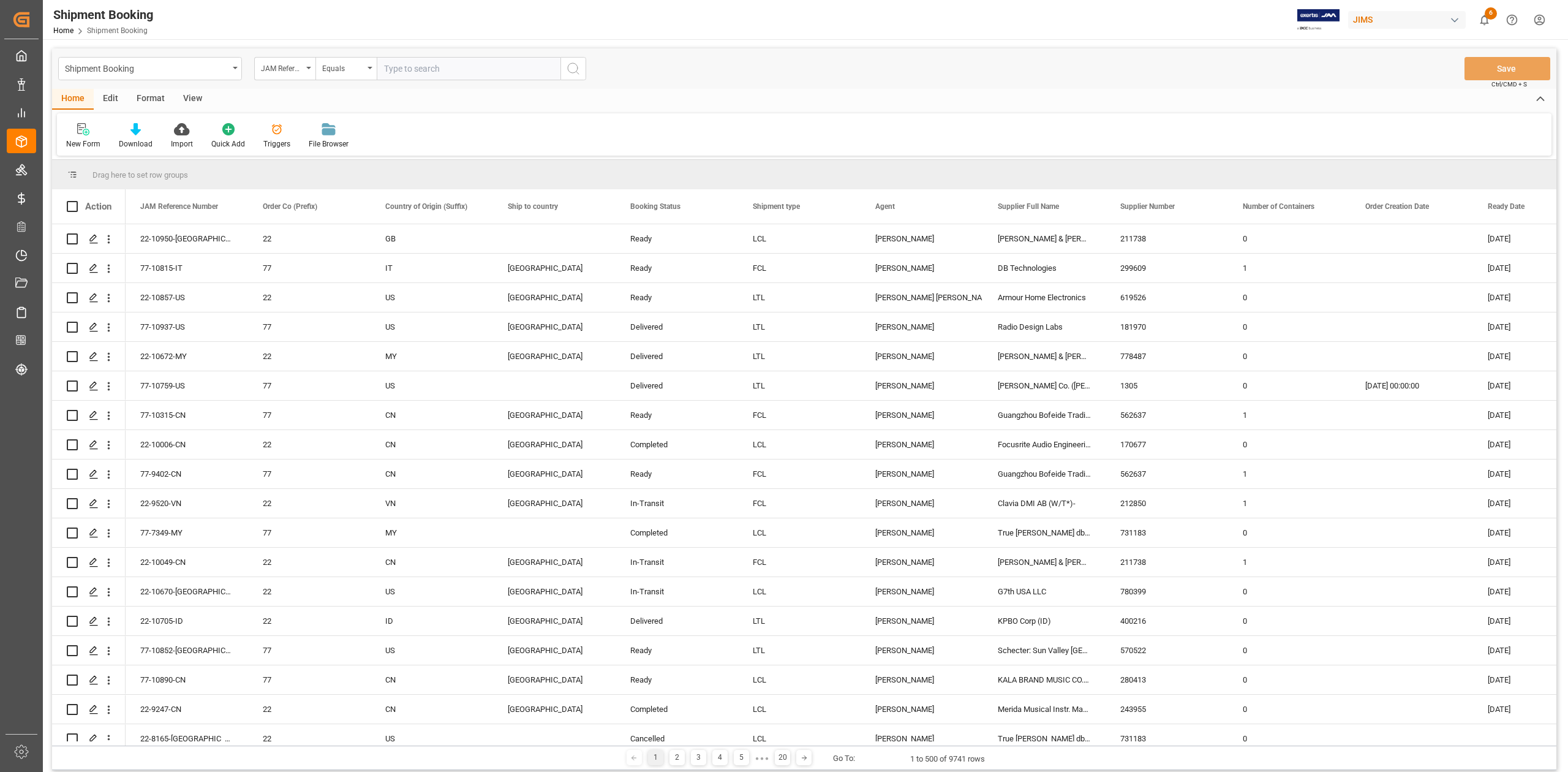
type input "77-9839-CN"
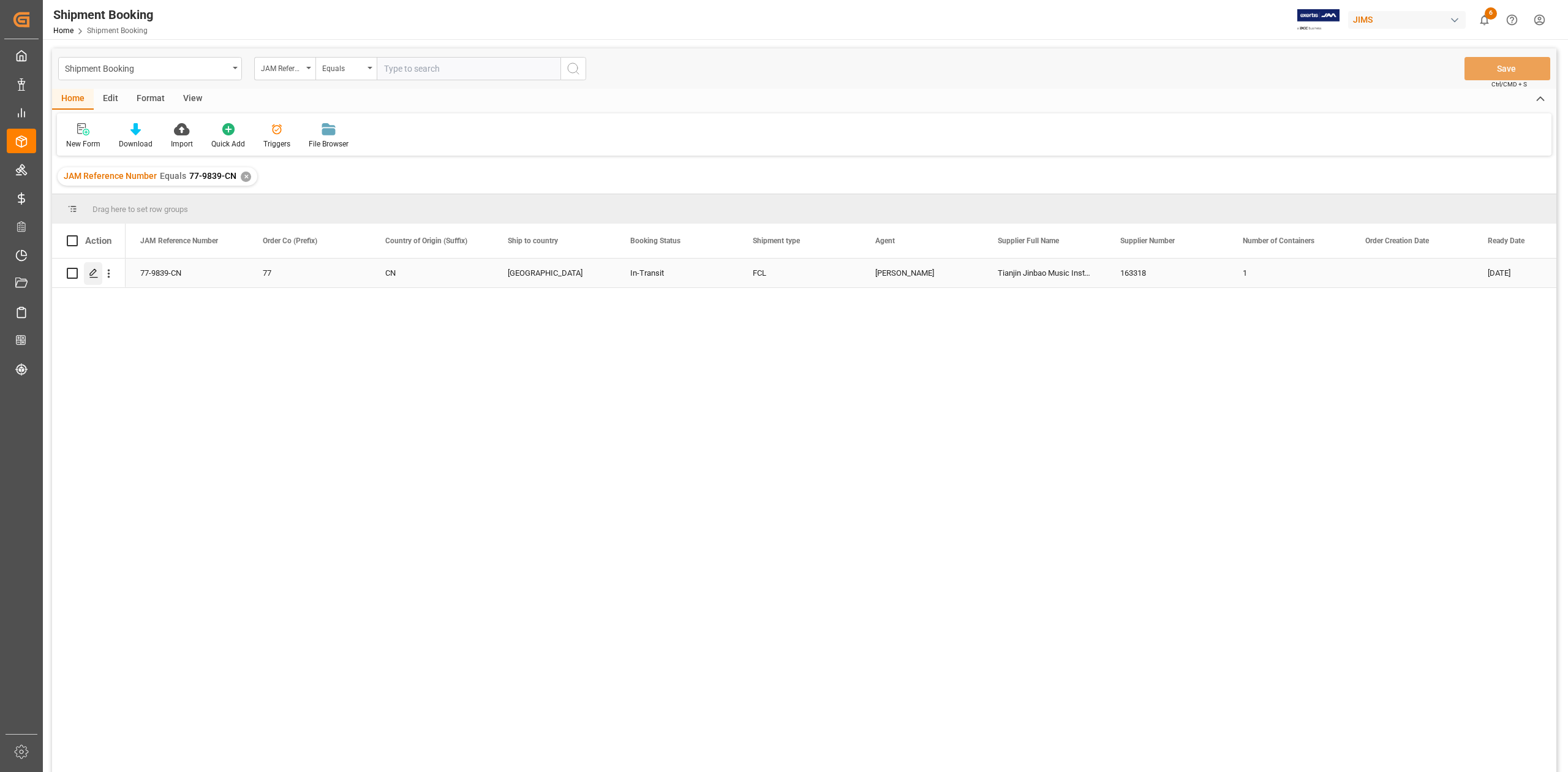
click at [98, 275] on icon "Press SPACE to select this row." at bounding box center [94, 274] width 10 height 10
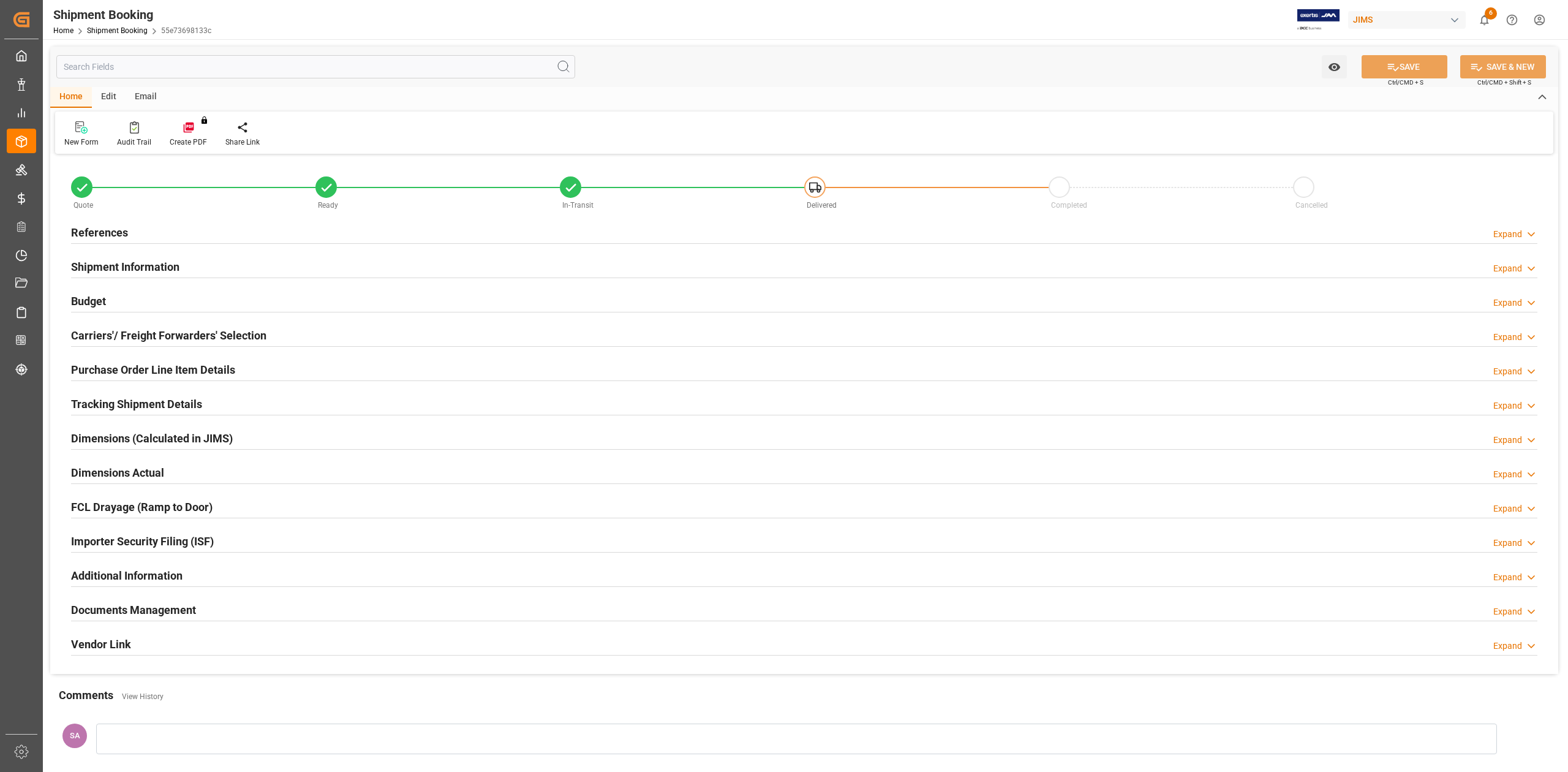
type input "41"
click at [137, 268] on h2 "Shipment Information" at bounding box center [125, 267] width 108 height 17
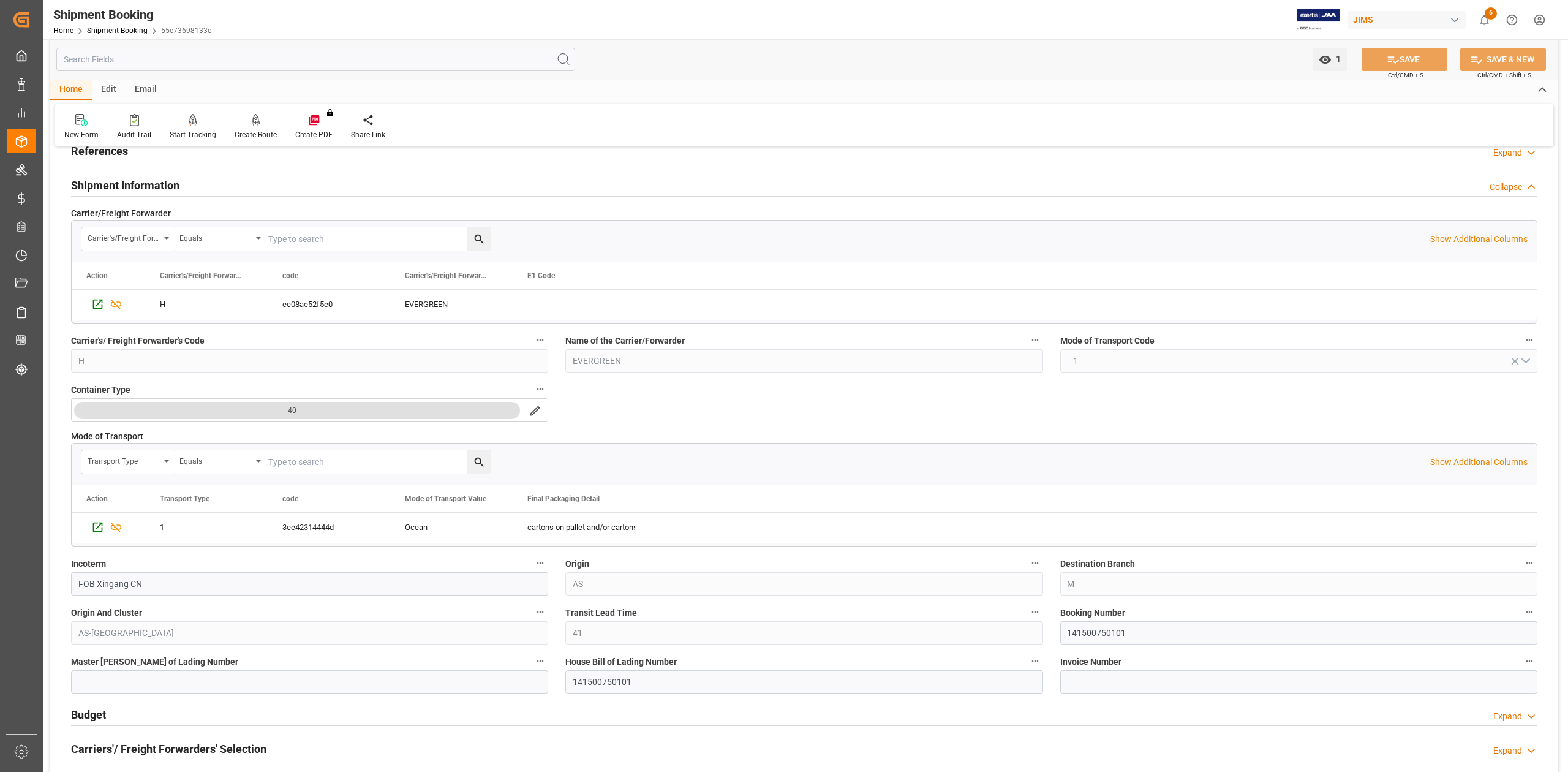
scroll to position [245, 0]
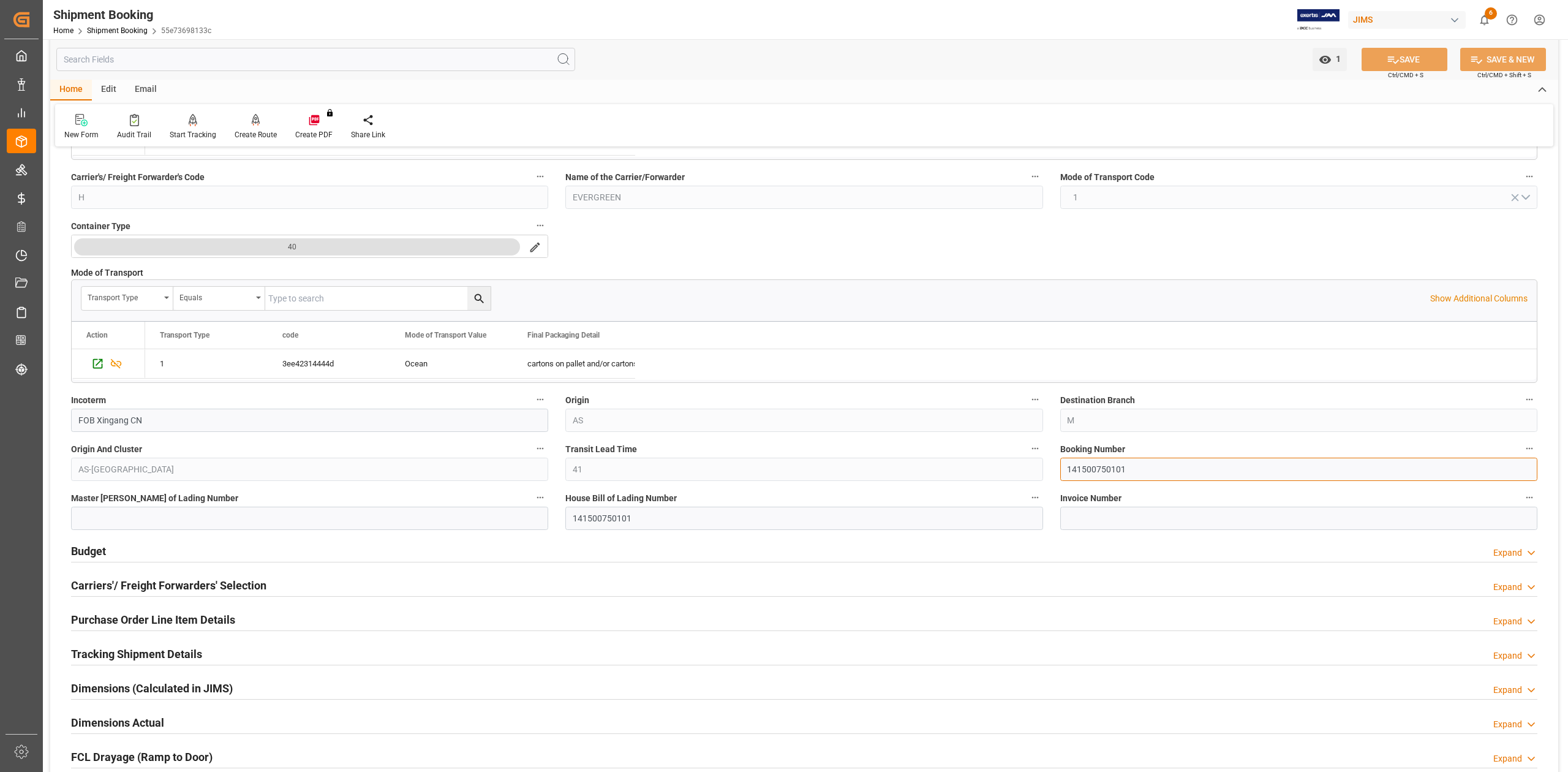
click at [1093, 477] on input "141500750101" at bounding box center [1298, 469] width 477 height 24
